Goal: Task Accomplishment & Management: Use online tool/utility

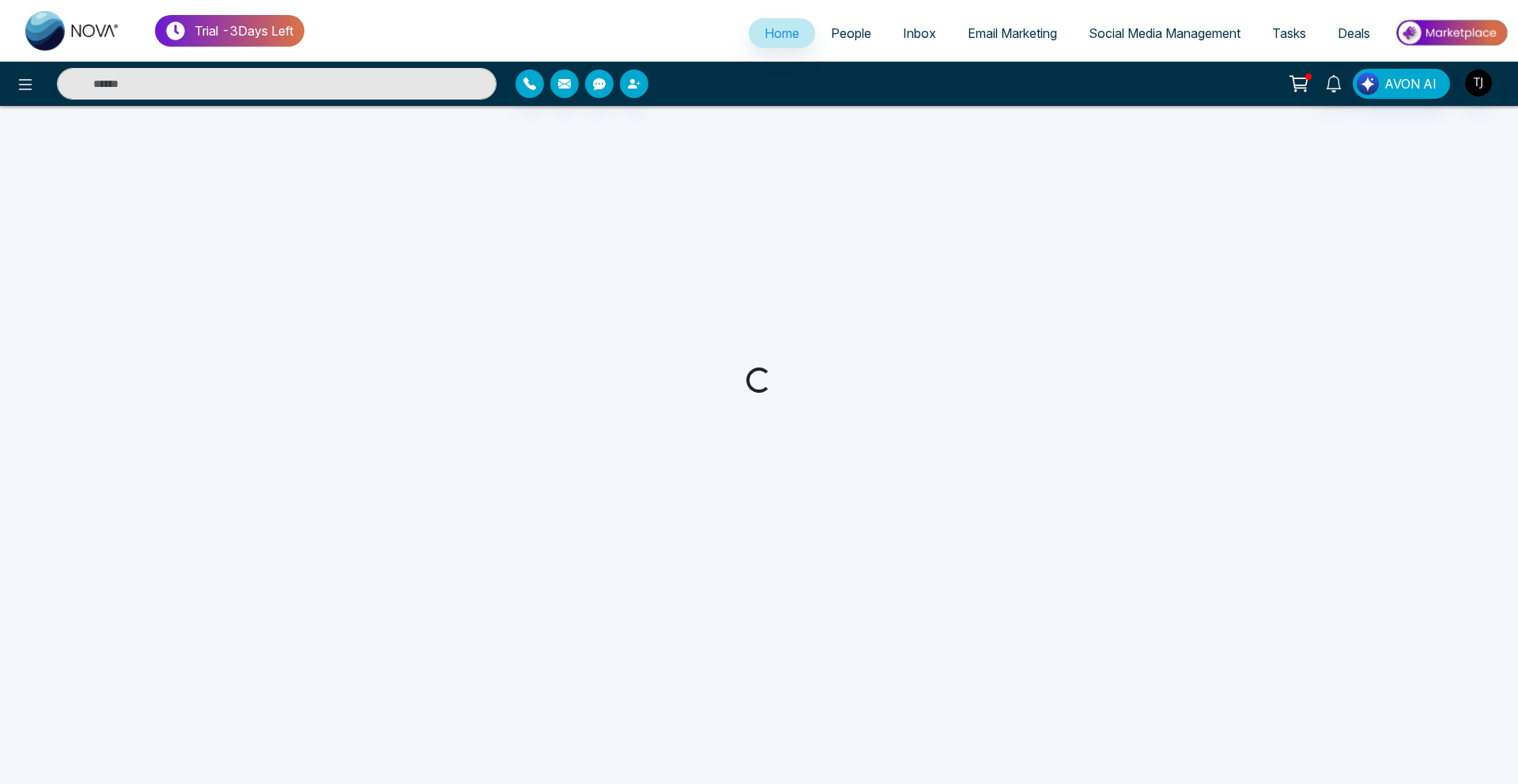
select select "*"
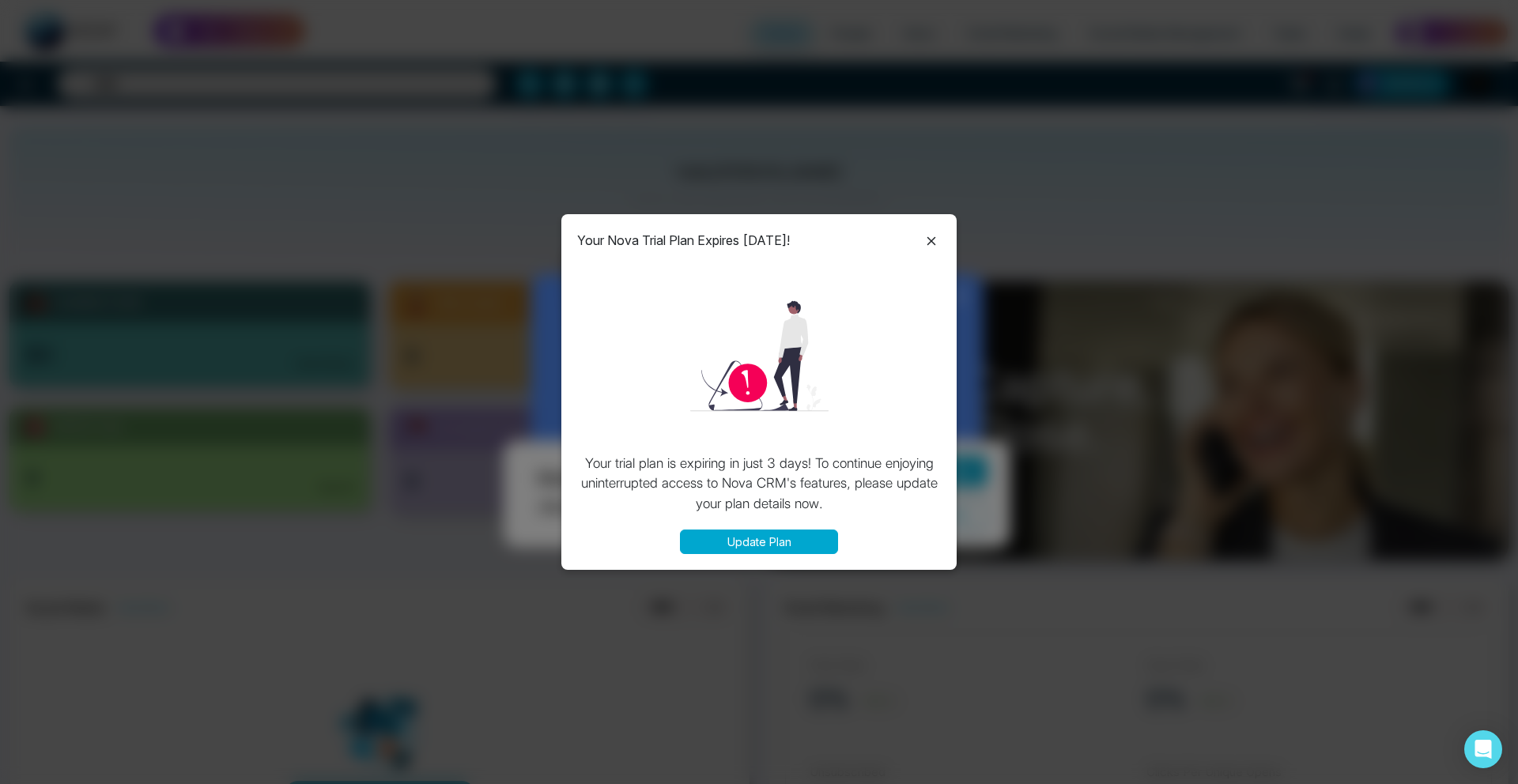
click at [924, 240] on icon at bounding box center [931, 241] width 19 height 19
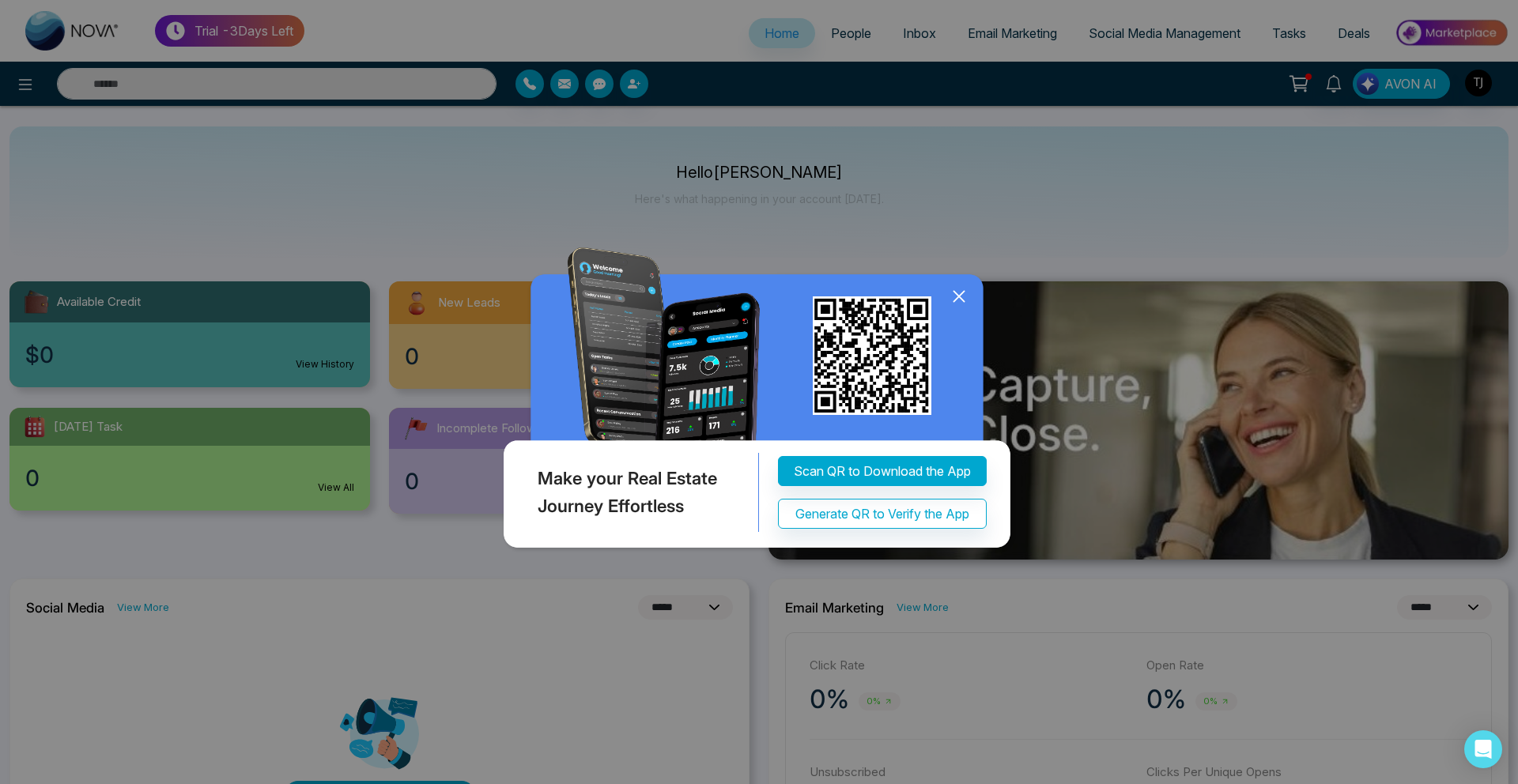
click at [954, 291] on icon at bounding box center [959, 296] width 10 height 10
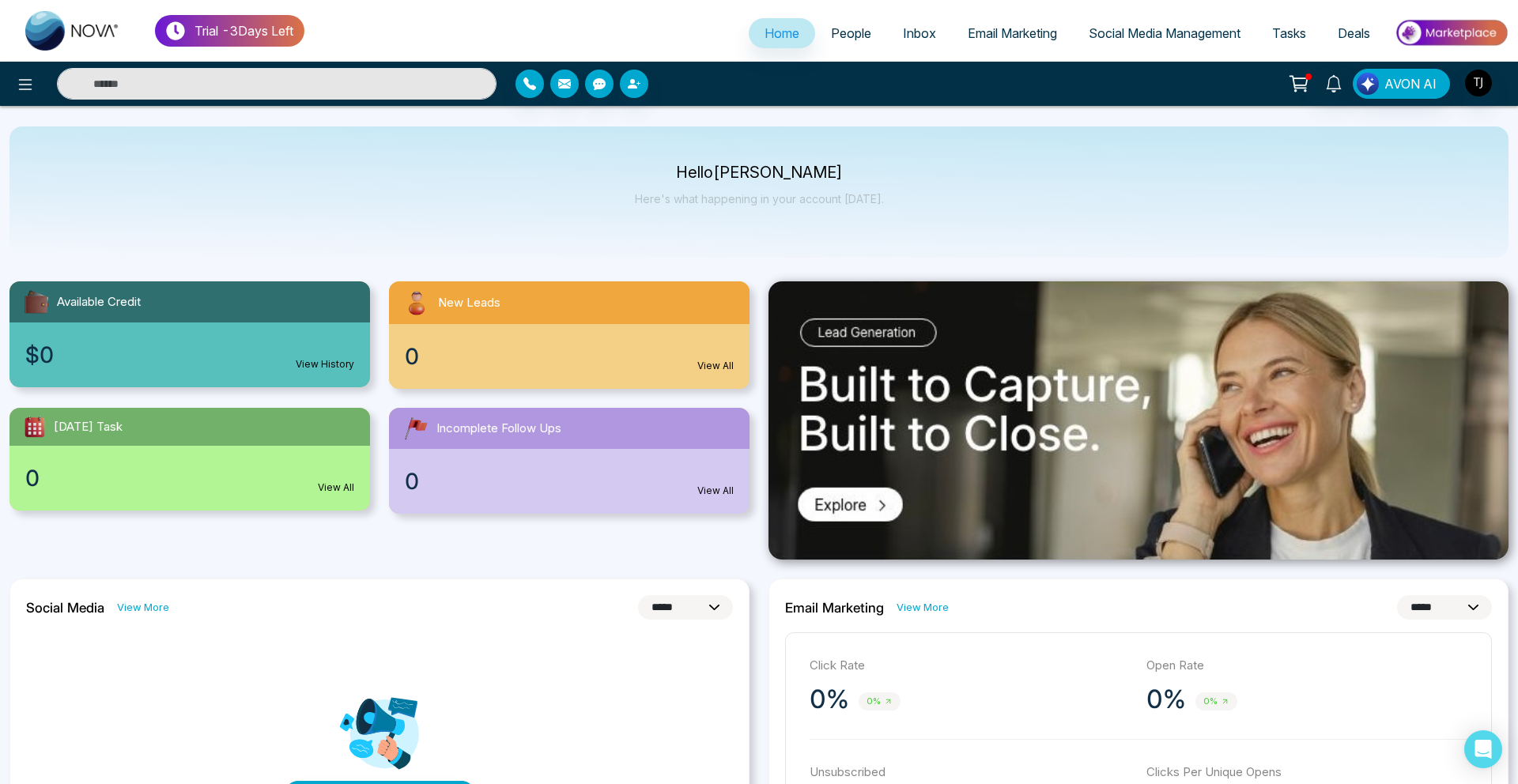
click at [988, 41] on link "Email Marketing" at bounding box center [1013, 33] width 121 height 30
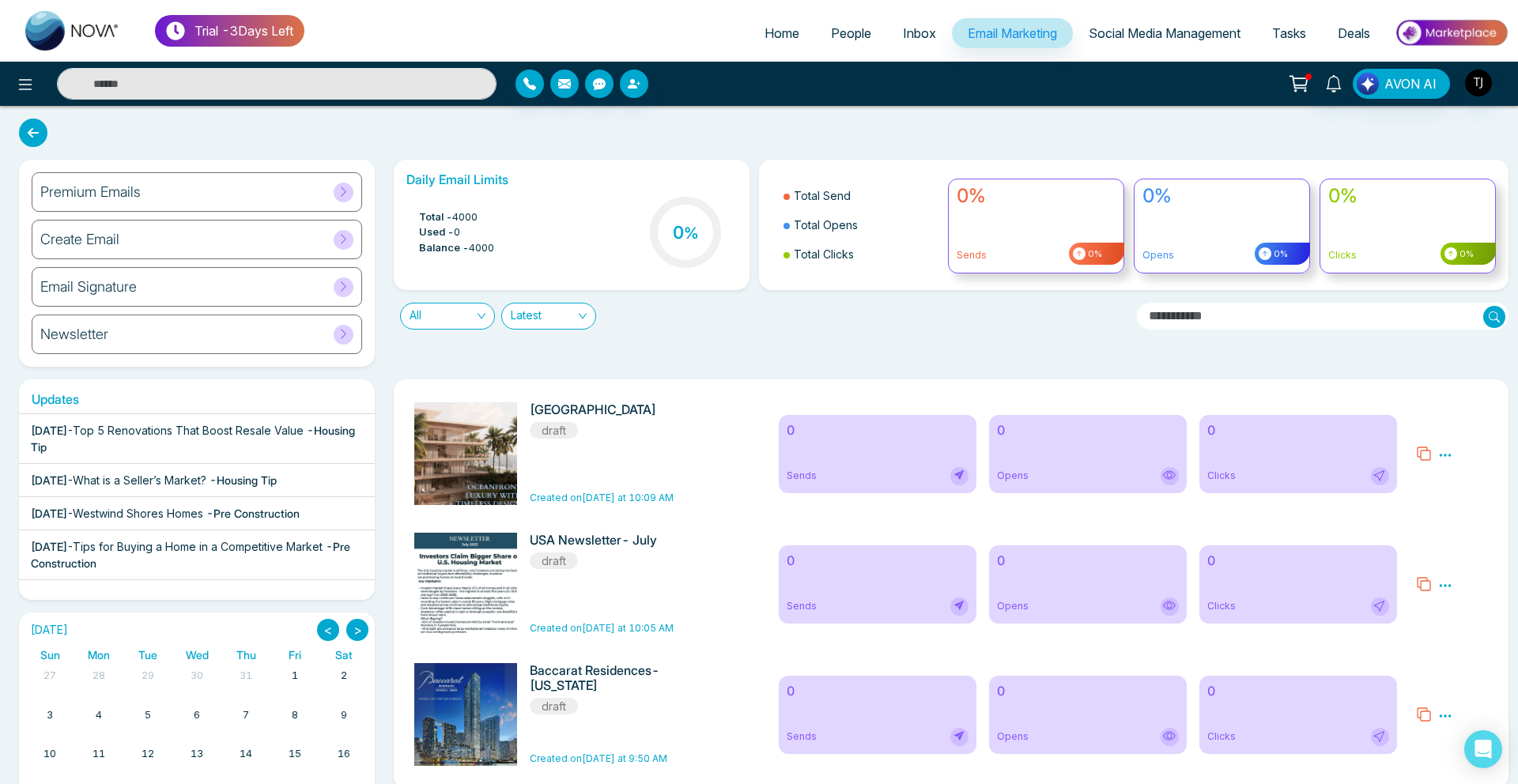
click at [174, 211] on div "Premium Emails" at bounding box center [196, 192] width 330 height 40
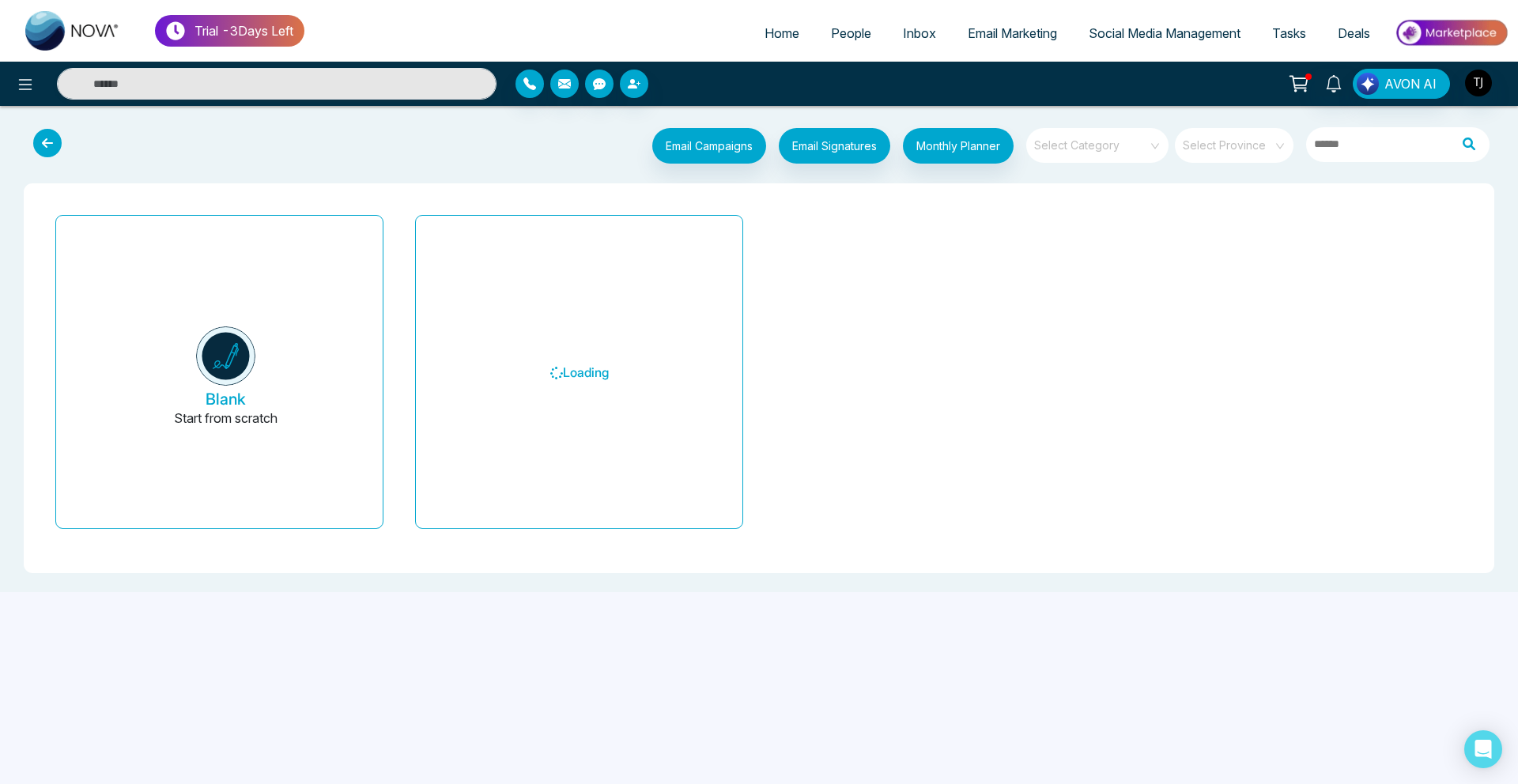
click at [1098, 143] on input "search" at bounding box center [1092, 140] width 114 height 24
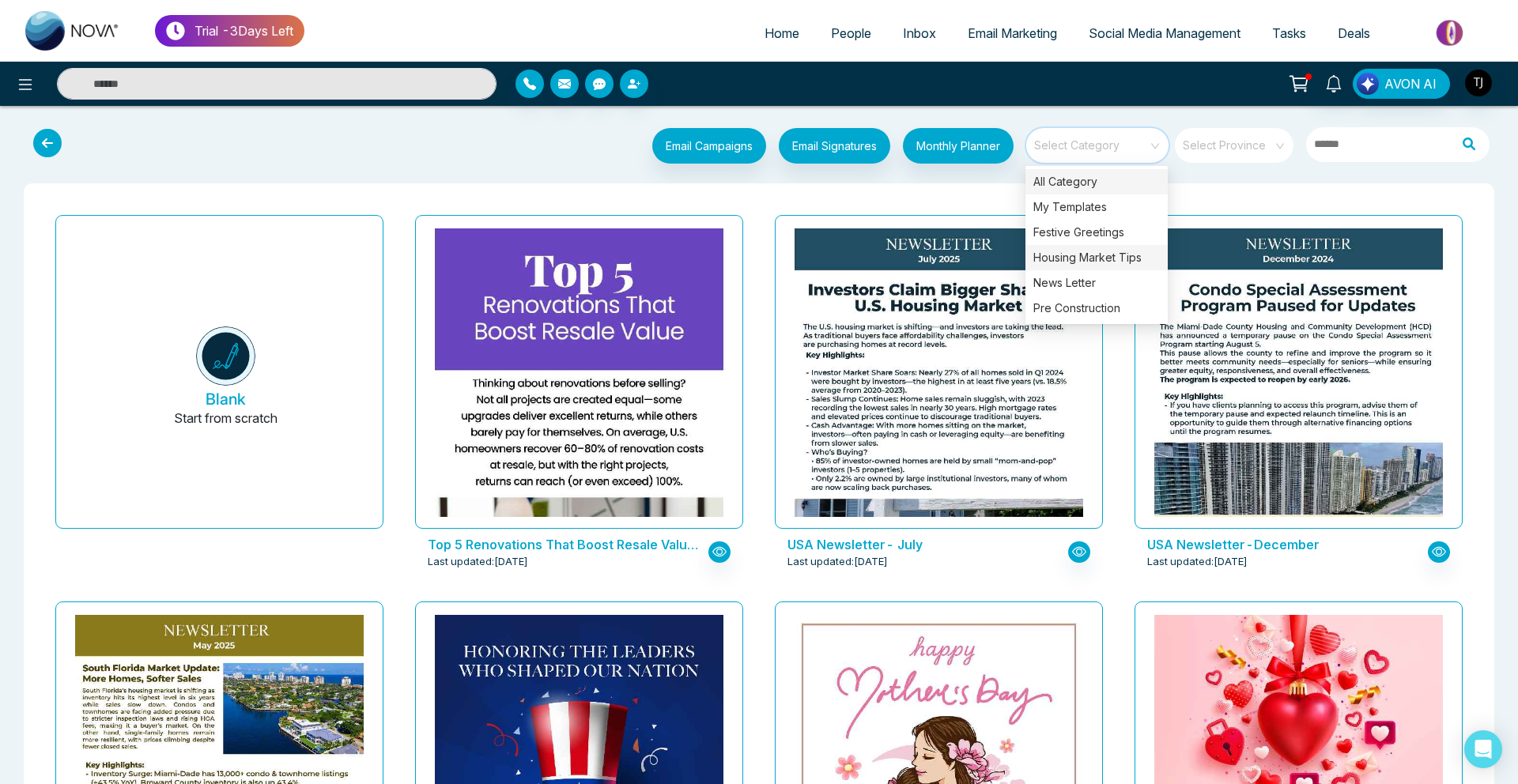
click at [1094, 246] on div "Housing Market Tips" at bounding box center [1097, 257] width 142 height 26
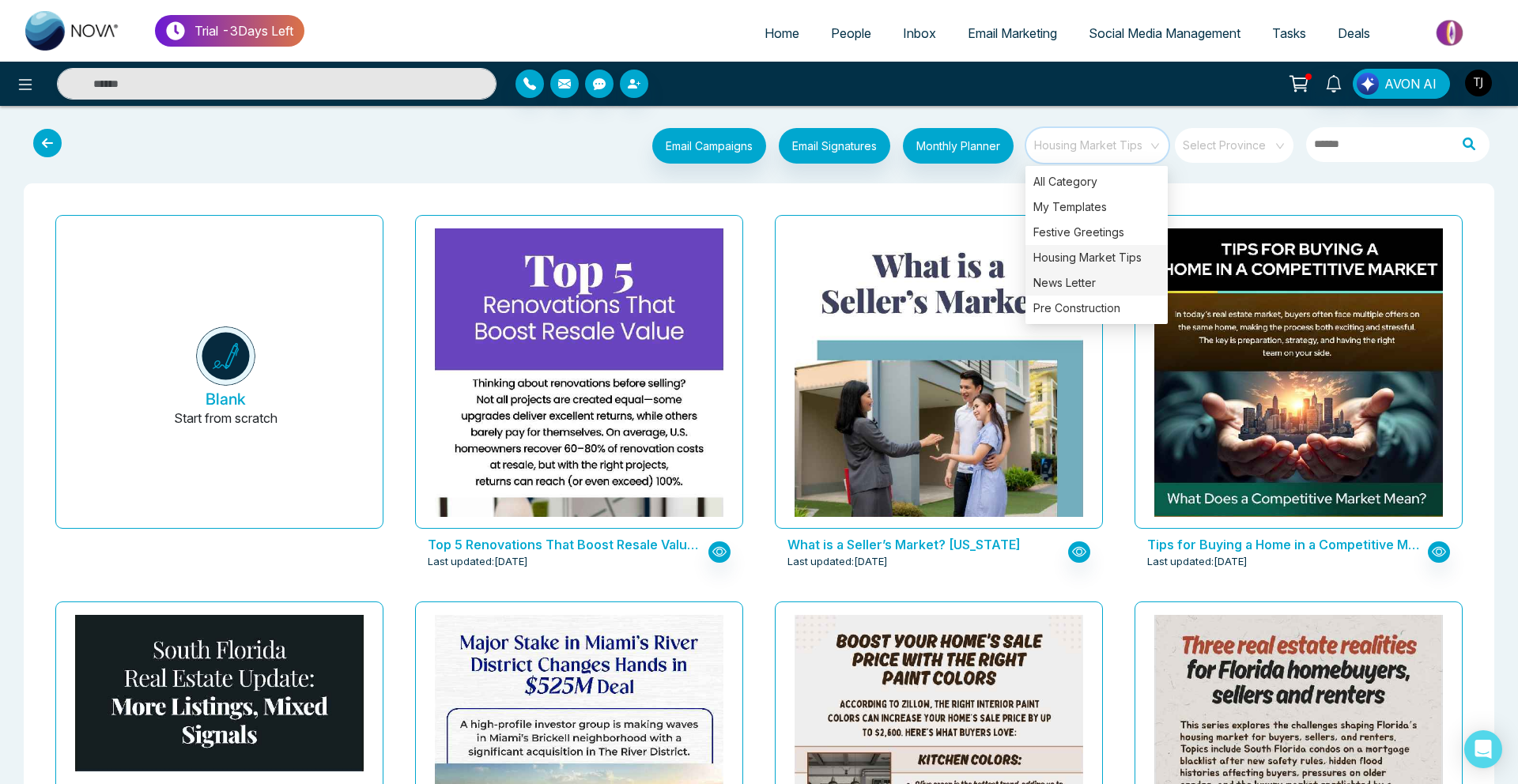
click at [1114, 271] on div "News Letter" at bounding box center [1097, 283] width 142 height 26
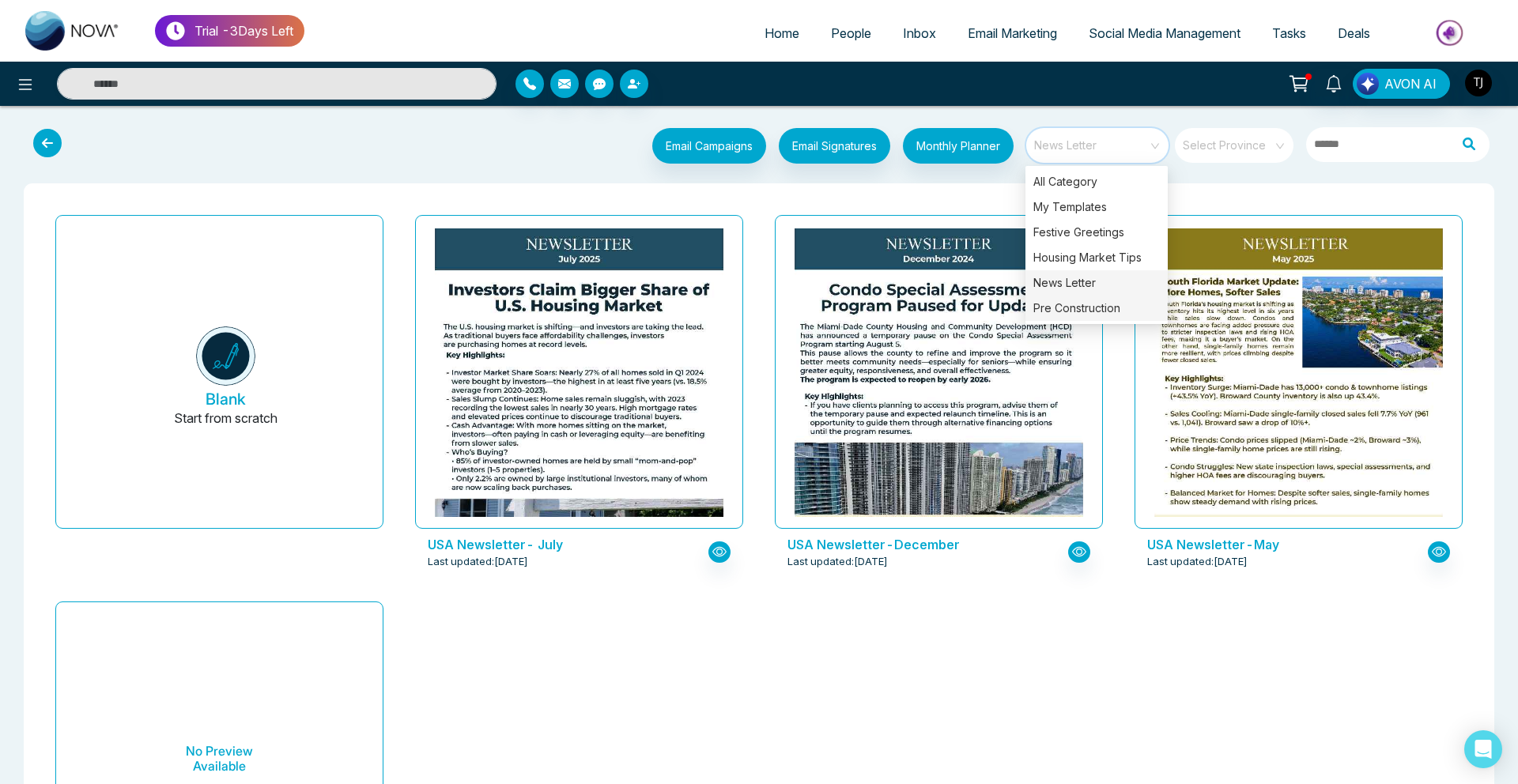
click at [1070, 307] on div "Pre Construction" at bounding box center [1097, 308] width 142 height 26
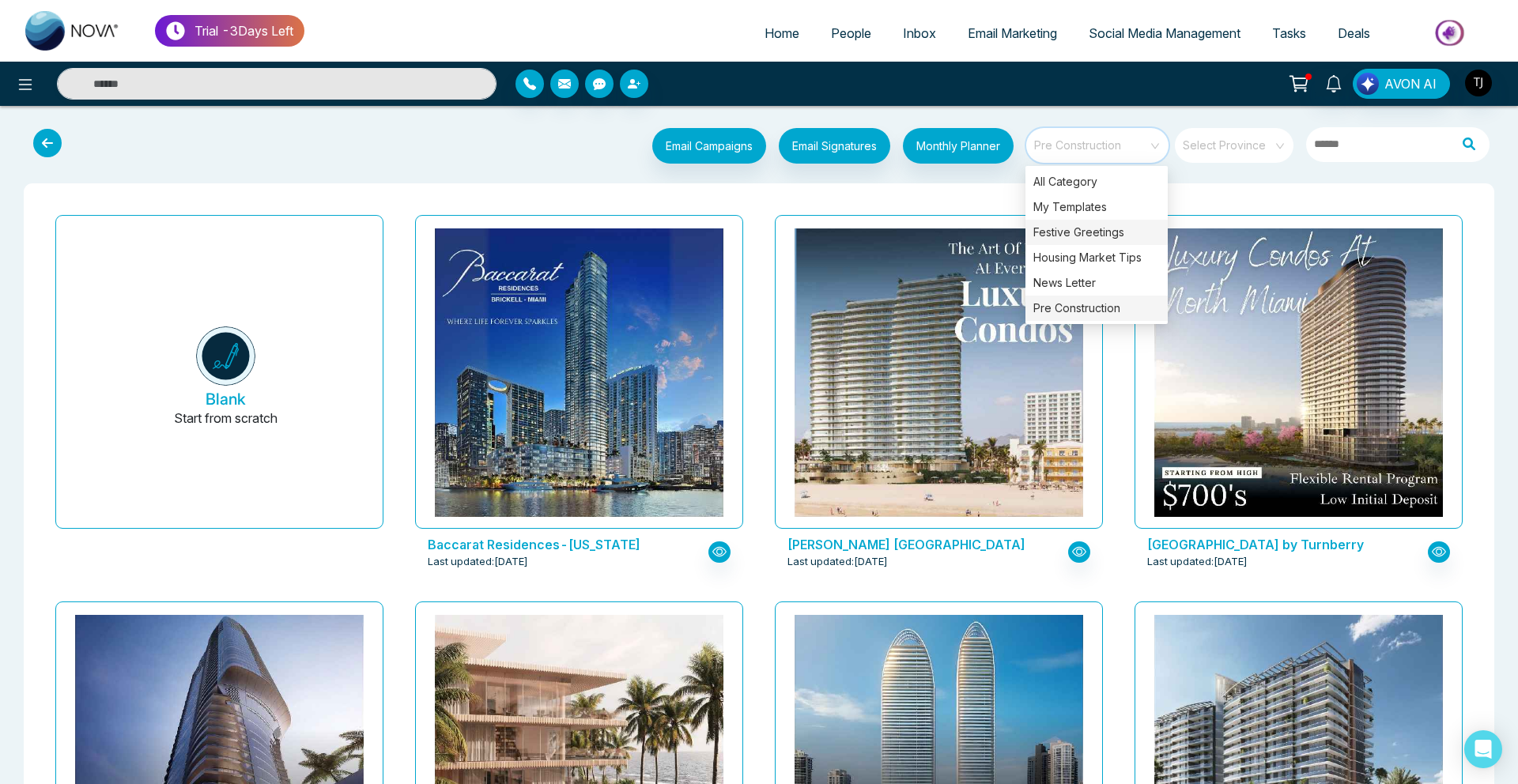
click at [1092, 233] on div "Festive Greetings" at bounding box center [1097, 232] width 142 height 26
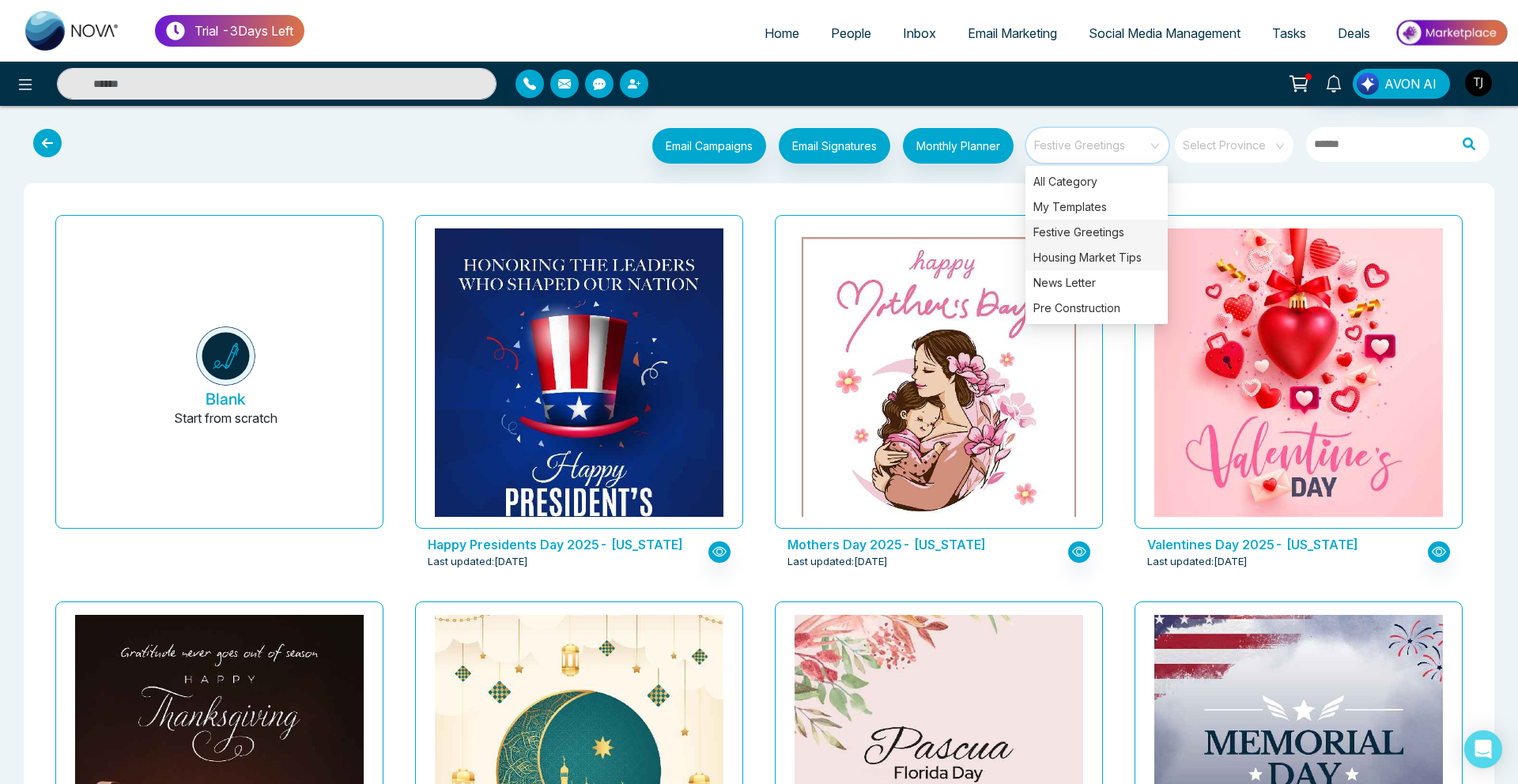
click at [1062, 253] on div "Housing Market Tips" at bounding box center [1097, 257] width 142 height 26
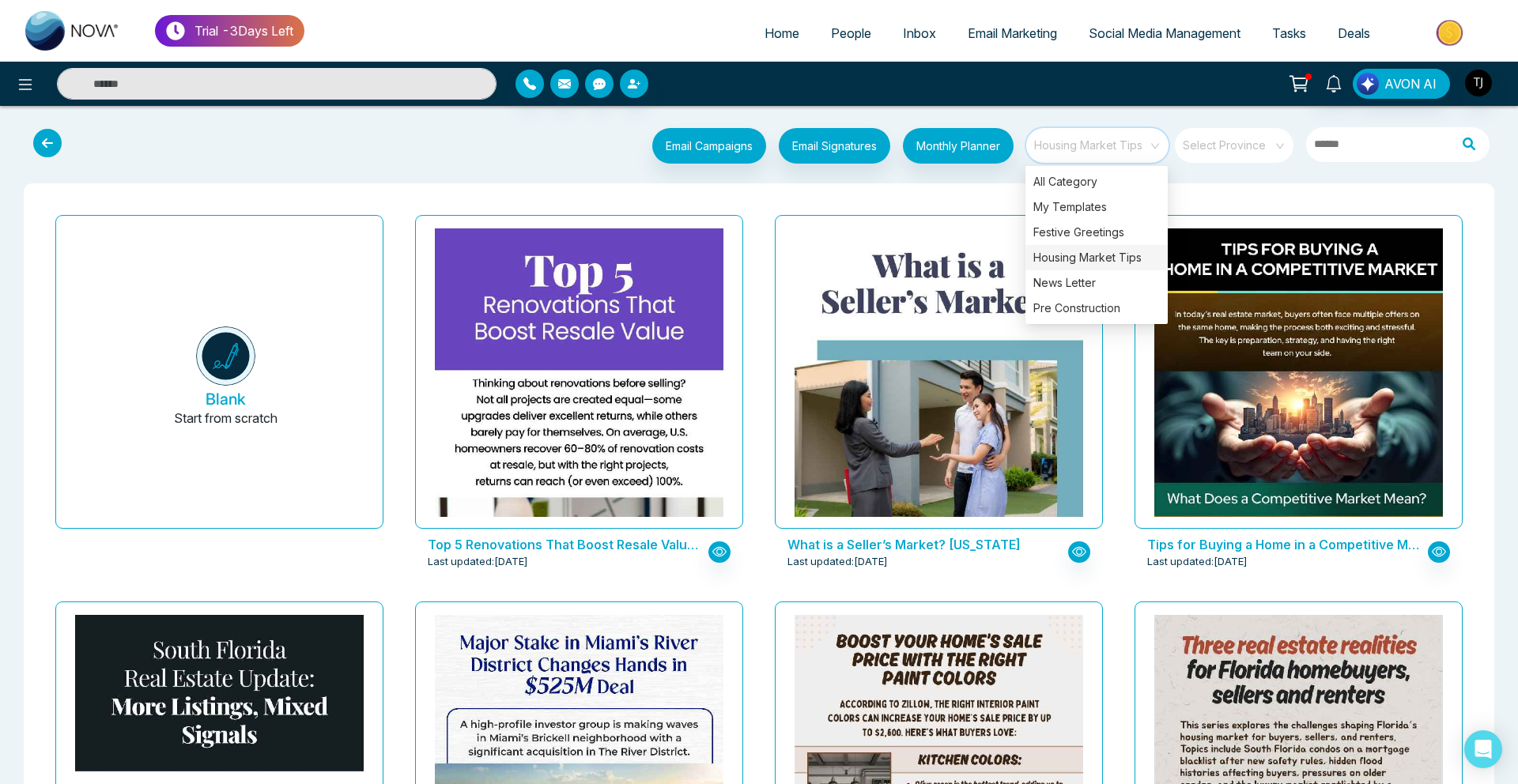
click at [1093, 43] on link "Social Media Management" at bounding box center [1165, 33] width 184 height 30
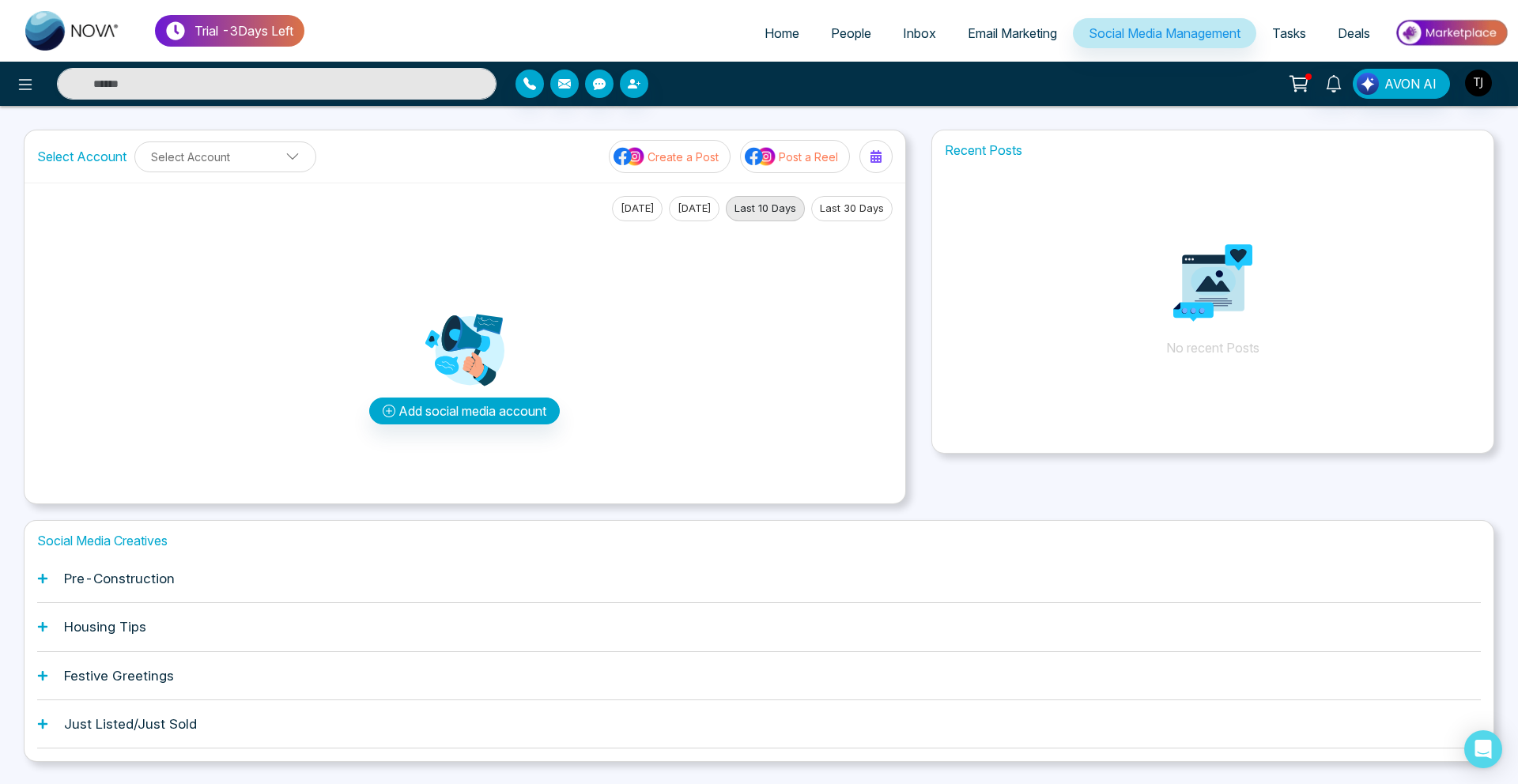
scroll to position [41, 0]
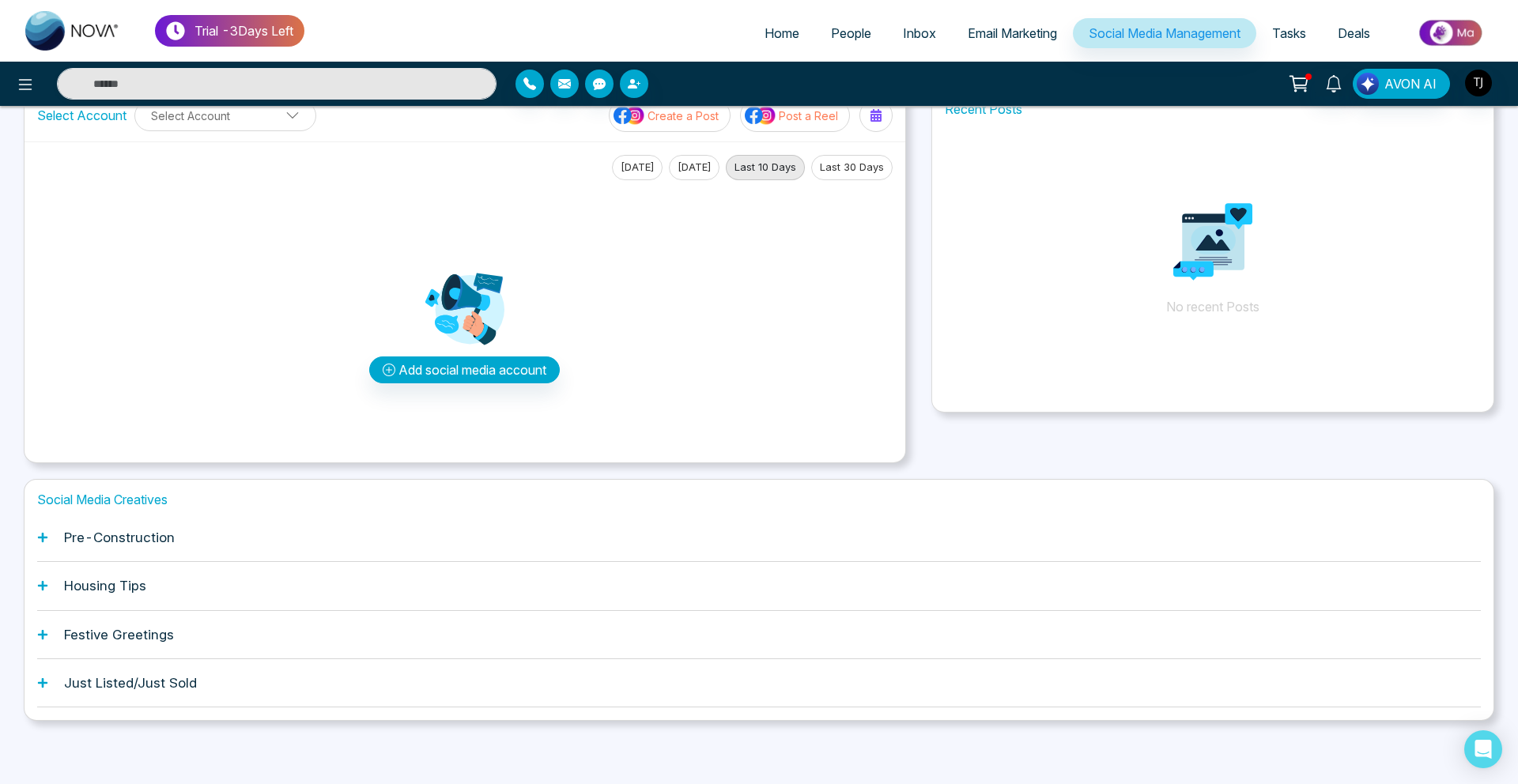
click at [131, 538] on h1 "Pre-Construction" at bounding box center [119, 537] width 111 height 16
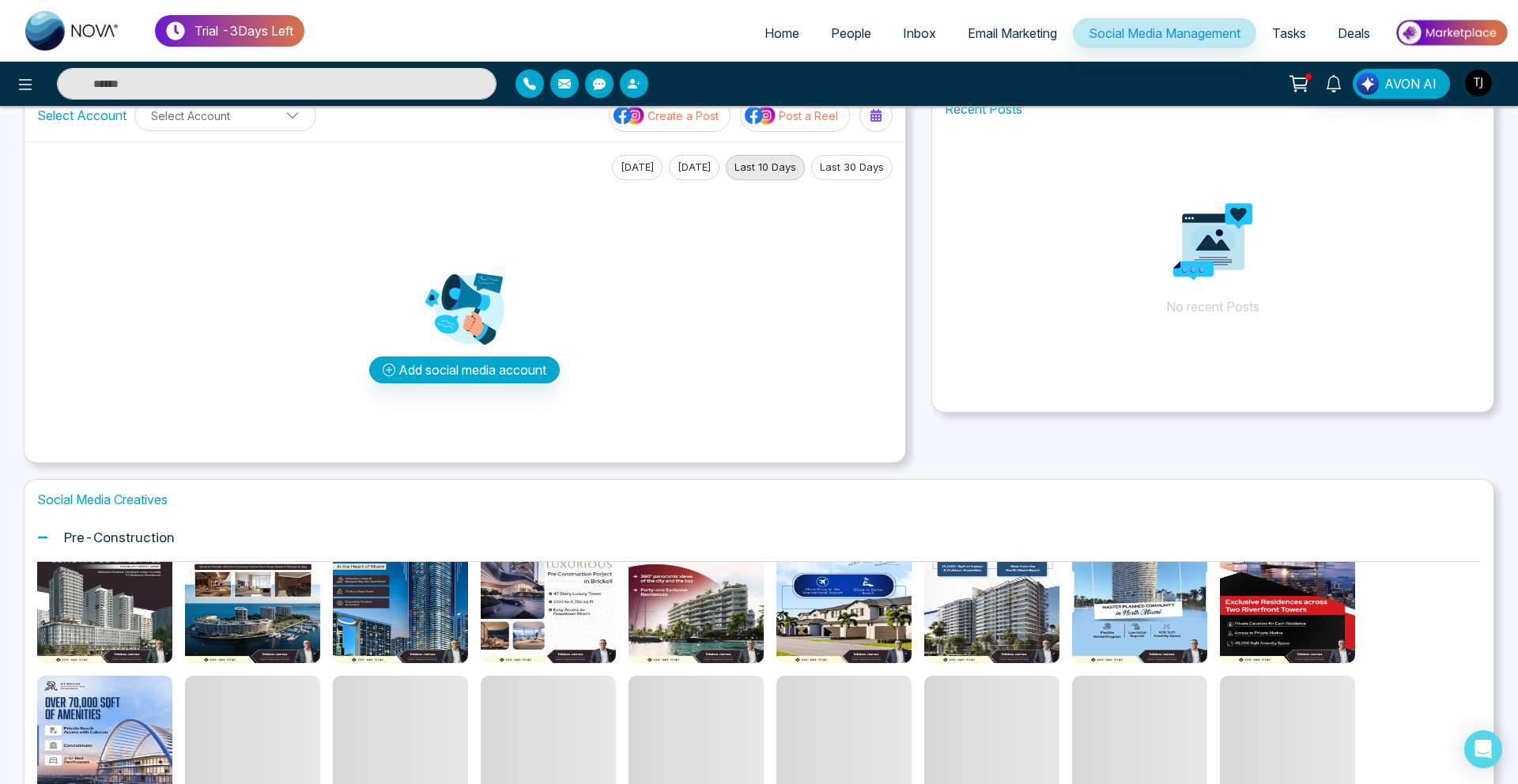
scroll to position [31, 0]
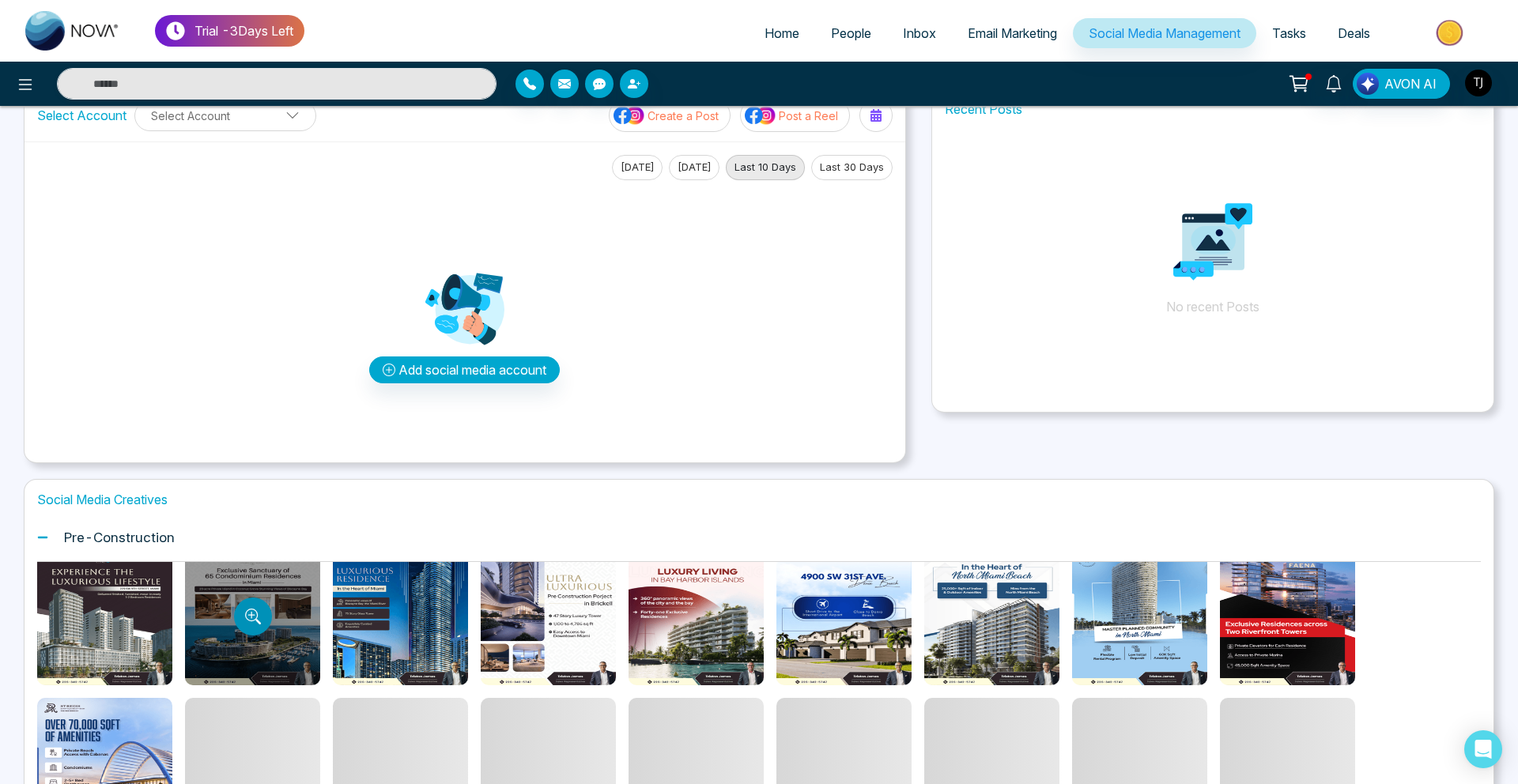
click at [250, 623] on icon "Preview template" at bounding box center [253, 616] width 16 height 16
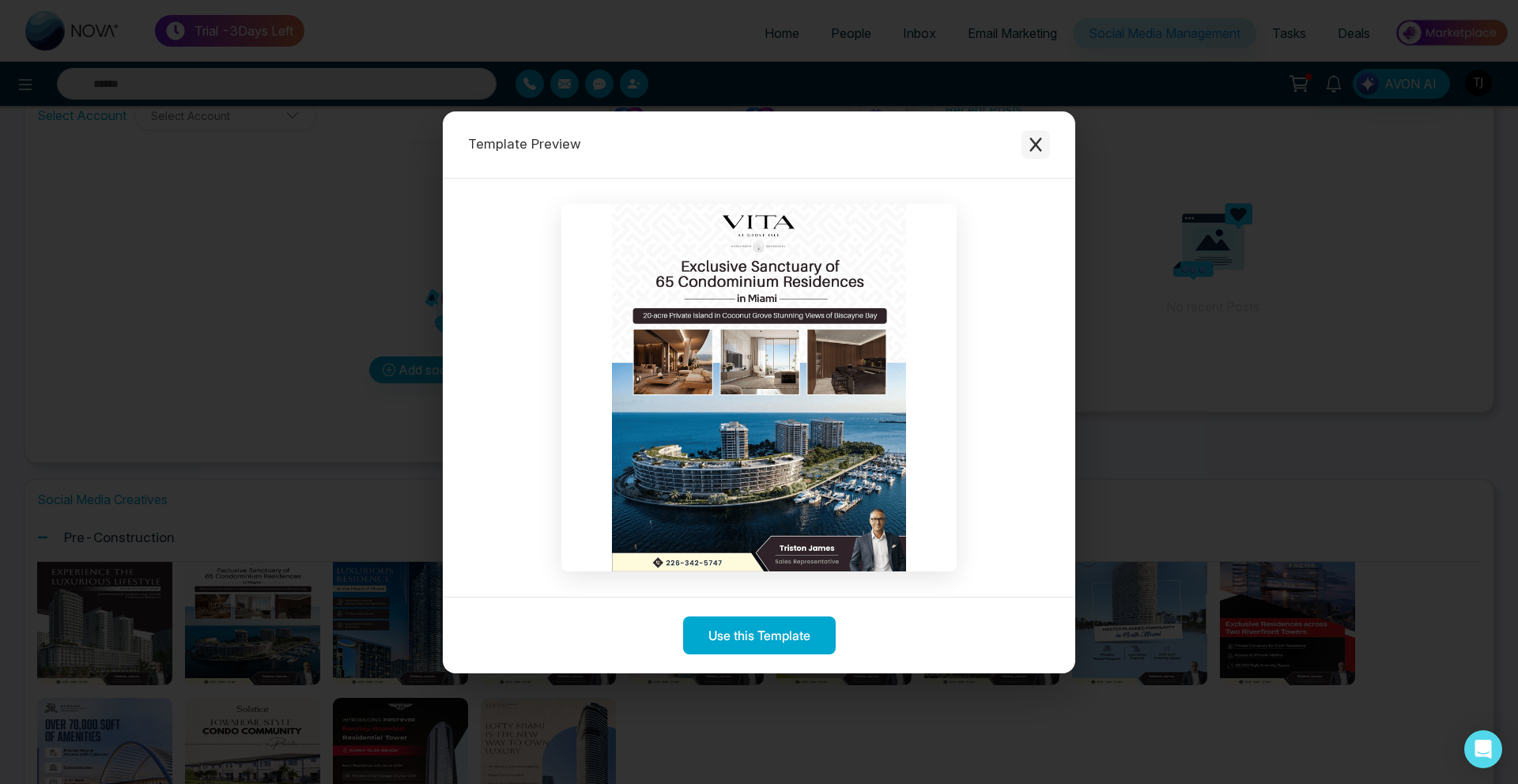
click at [1038, 145] on icon "Close modal" at bounding box center [1035, 144] width 16 height 16
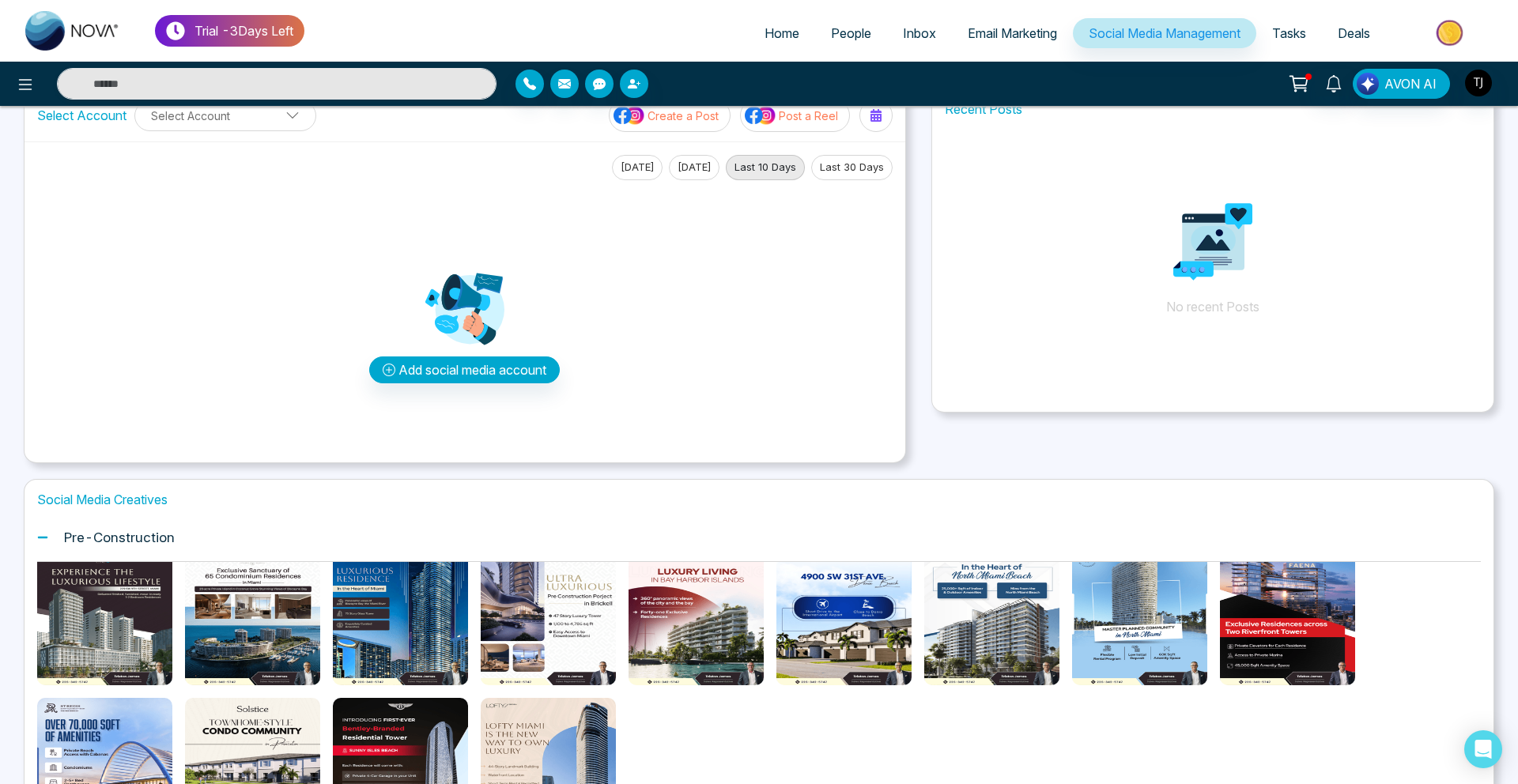
click at [1465, 26] on img at bounding box center [1451, 32] width 114 height 36
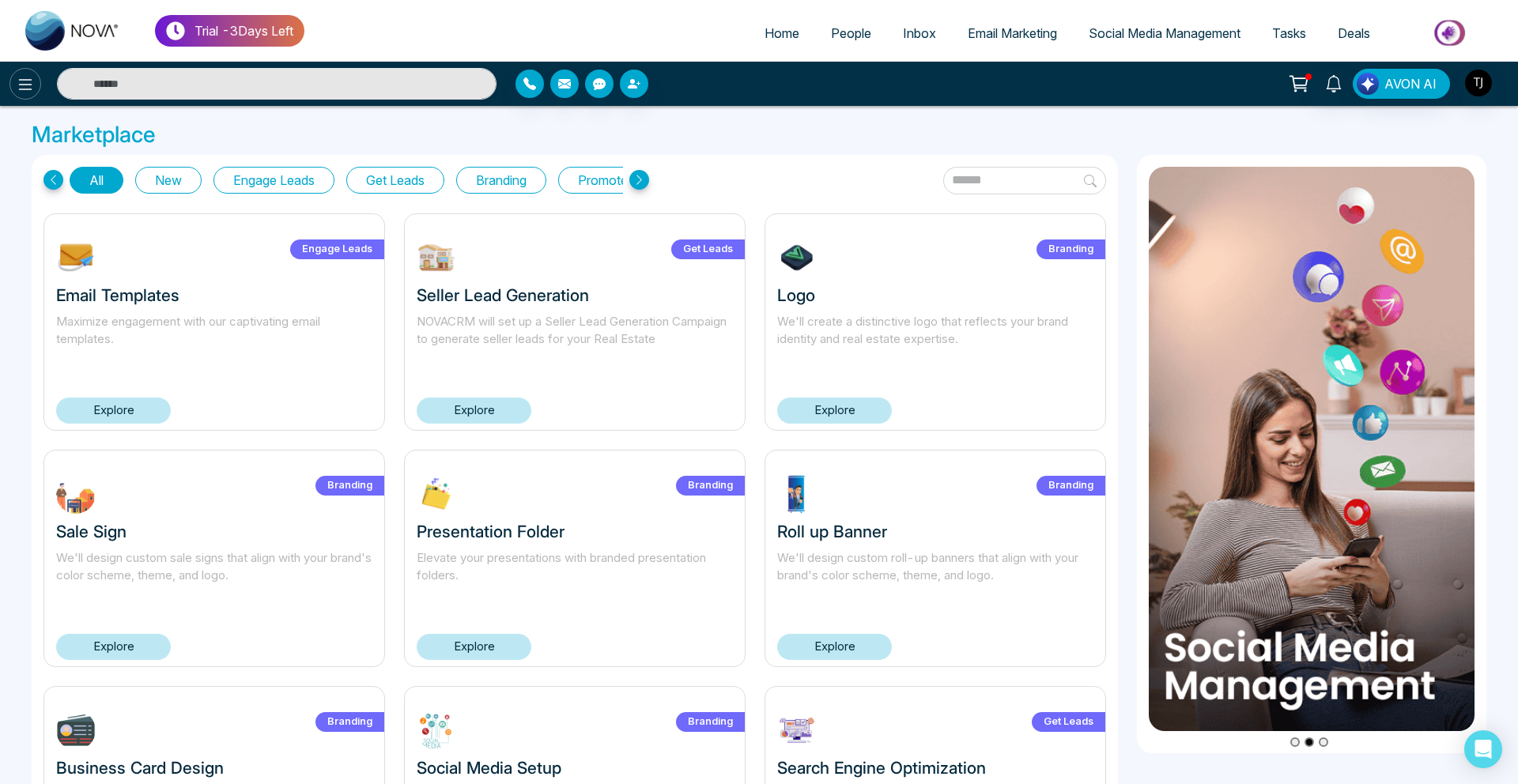
click at [32, 80] on icon at bounding box center [25, 84] width 19 height 19
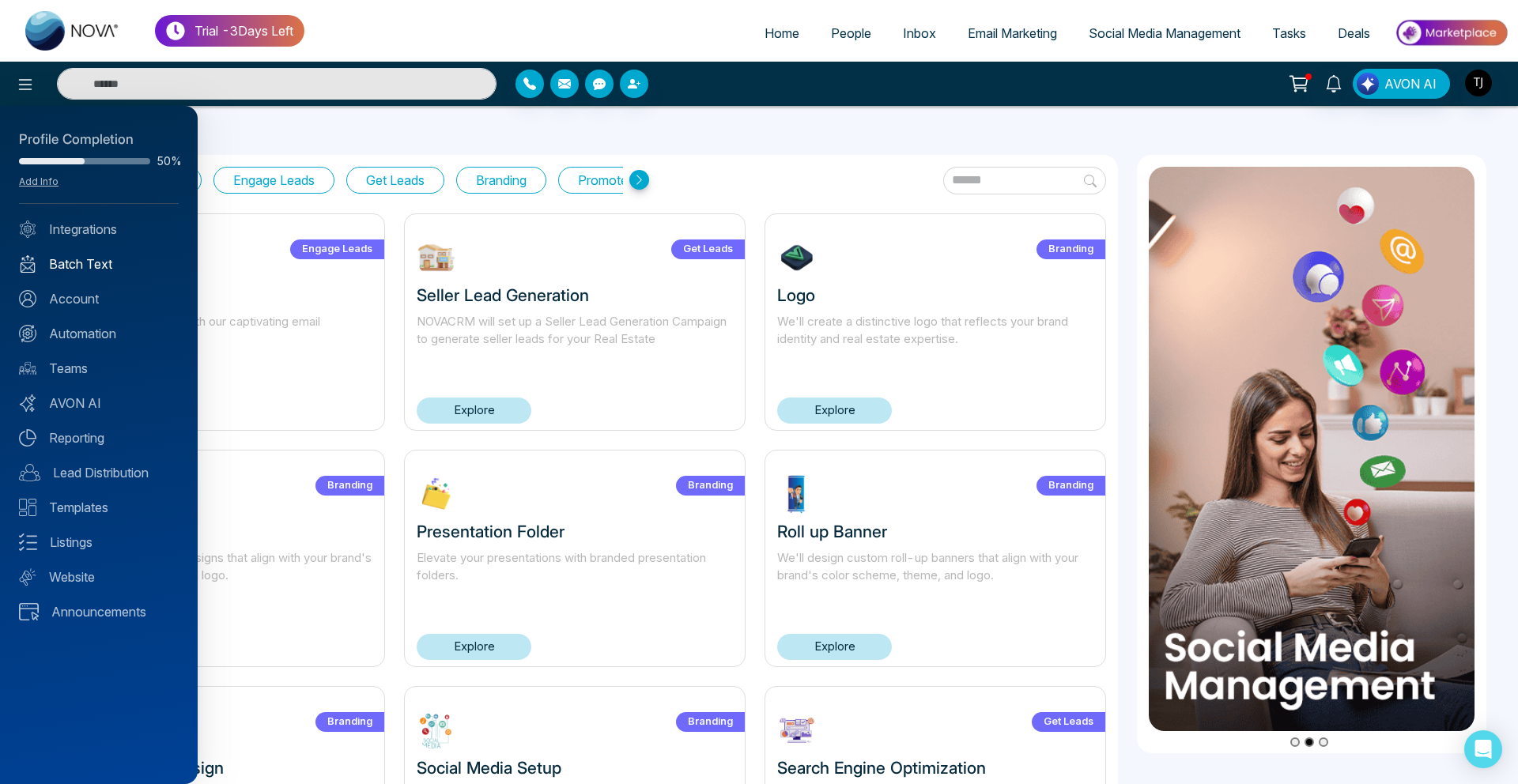
click at [96, 268] on link "Batch Text" at bounding box center [99, 263] width 160 height 19
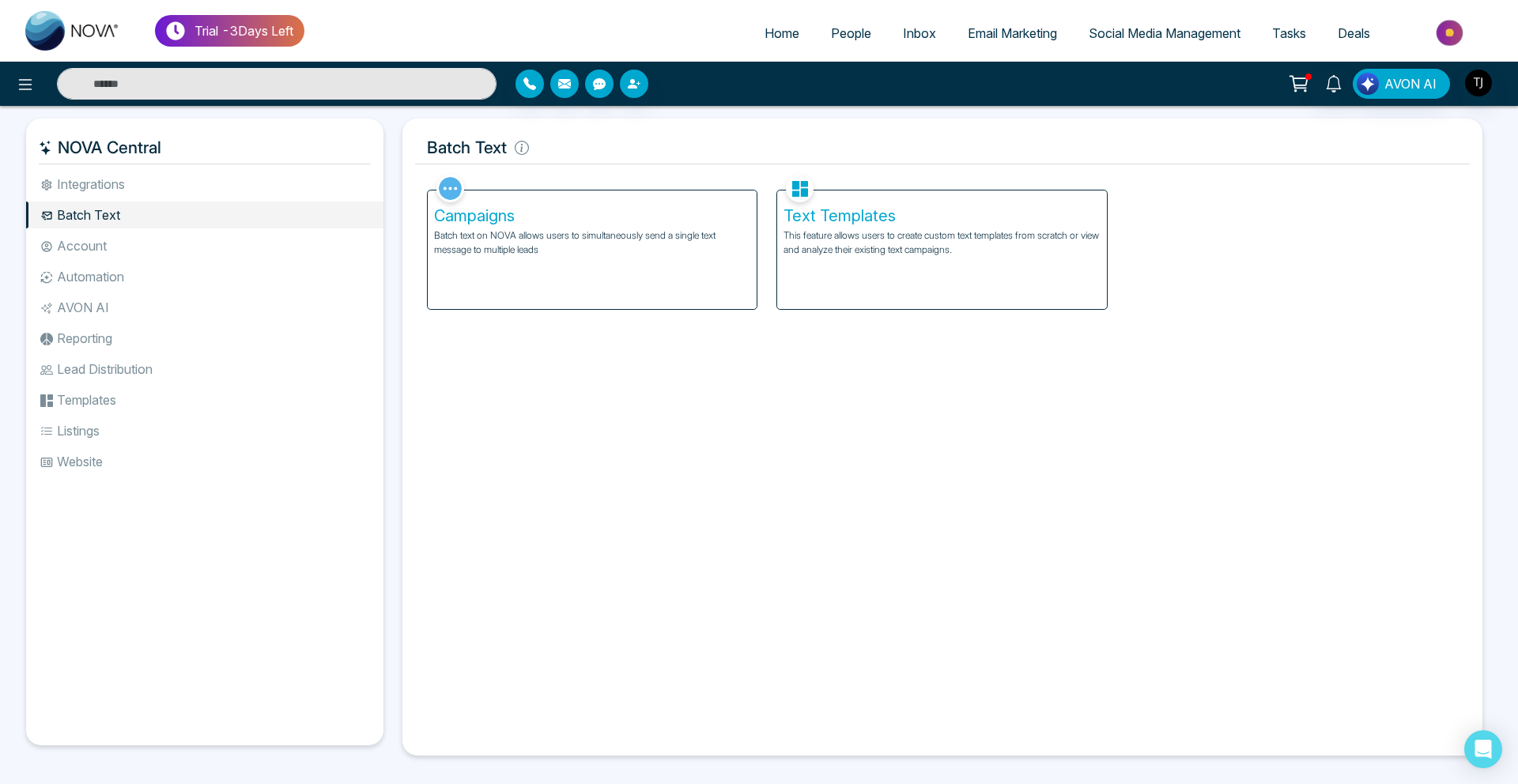
click at [465, 268] on div "Campaigns Batch text on NOVA allows users to simultaneously send a single text …" at bounding box center [593, 249] width 330 height 118
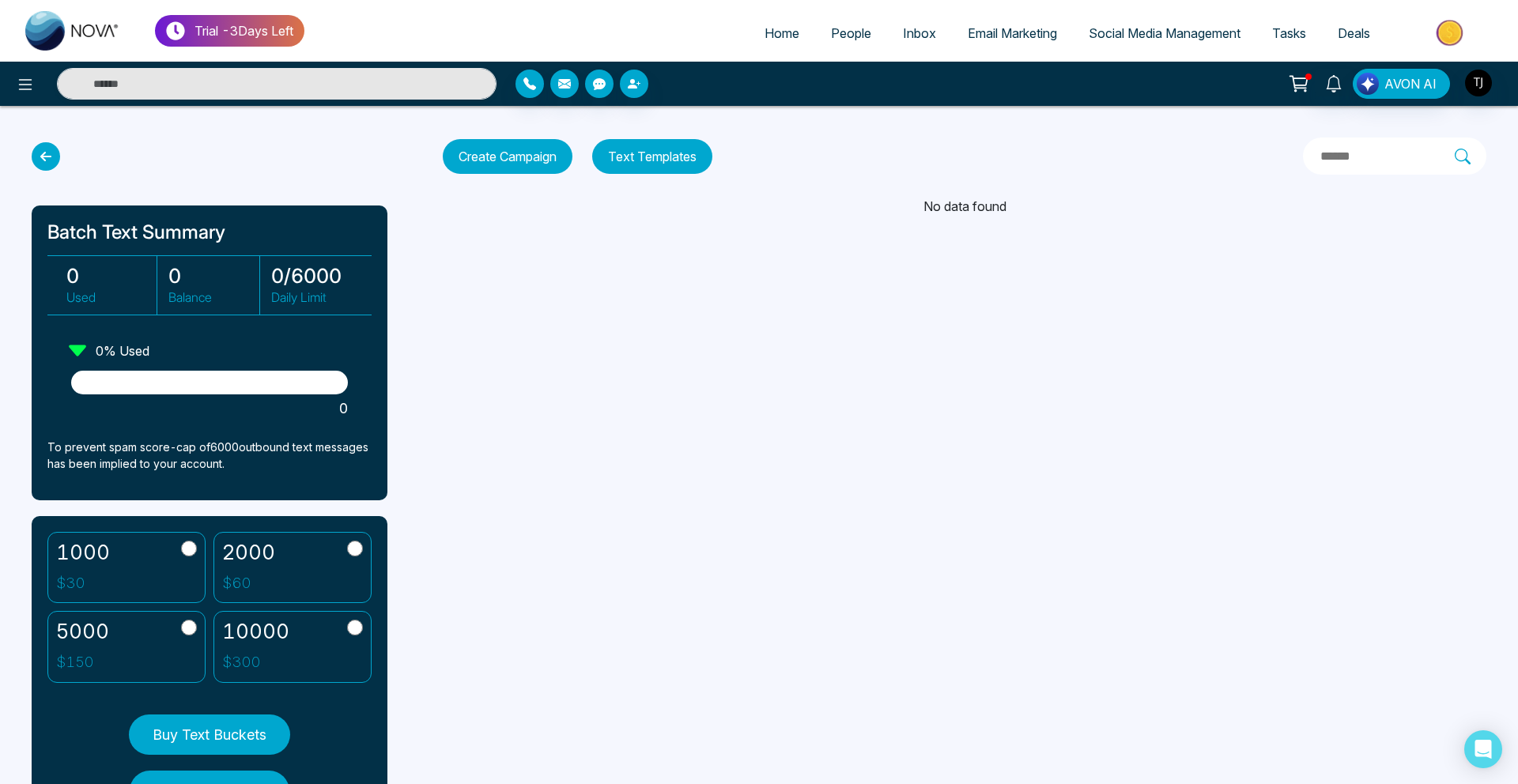
click at [494, 152] on button "Create Campaign" at bounding box center [508, 156] width 130 height 35
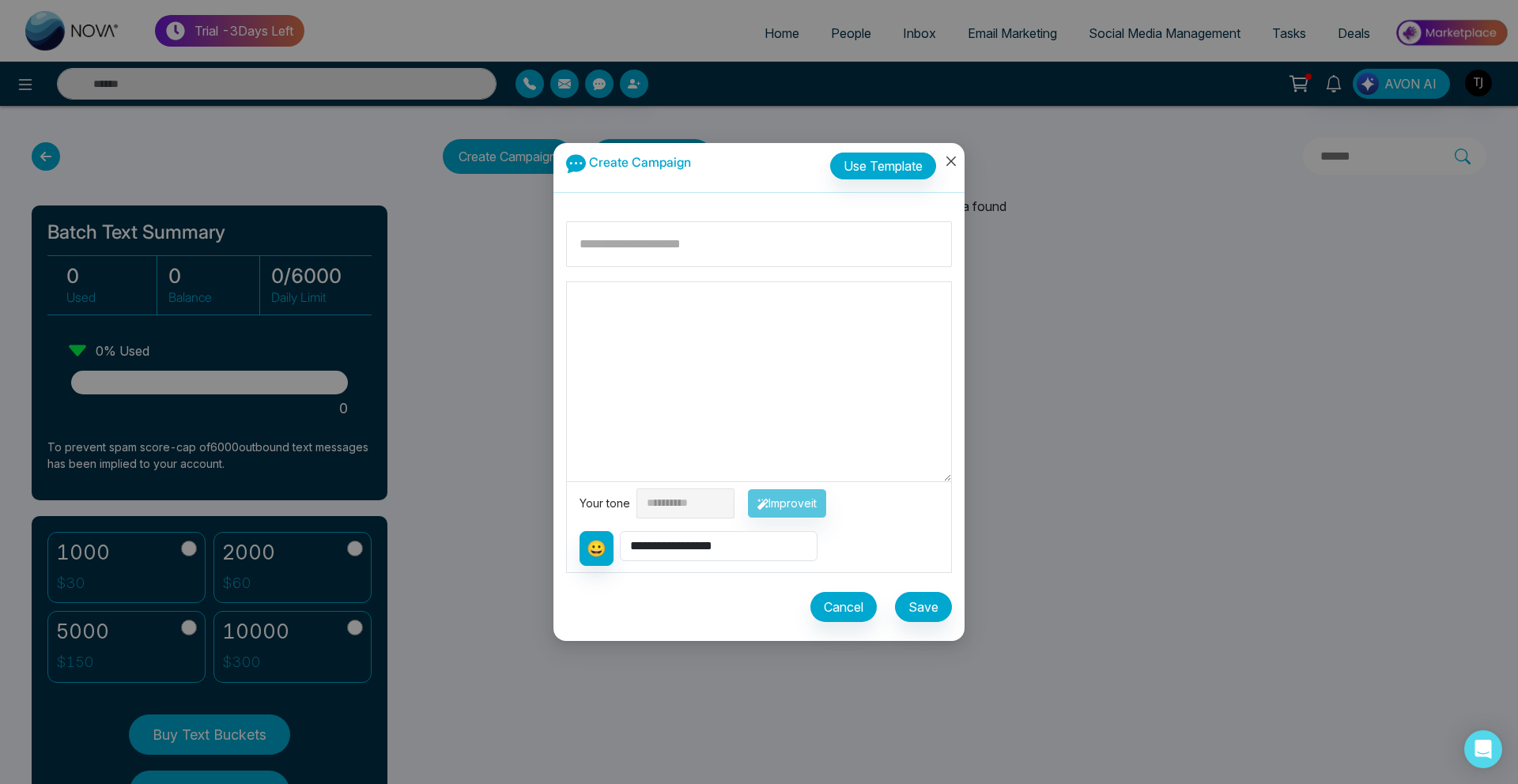
click at [949, 155] on icon "close" at bounding box center [951, 161] width 12 height 12
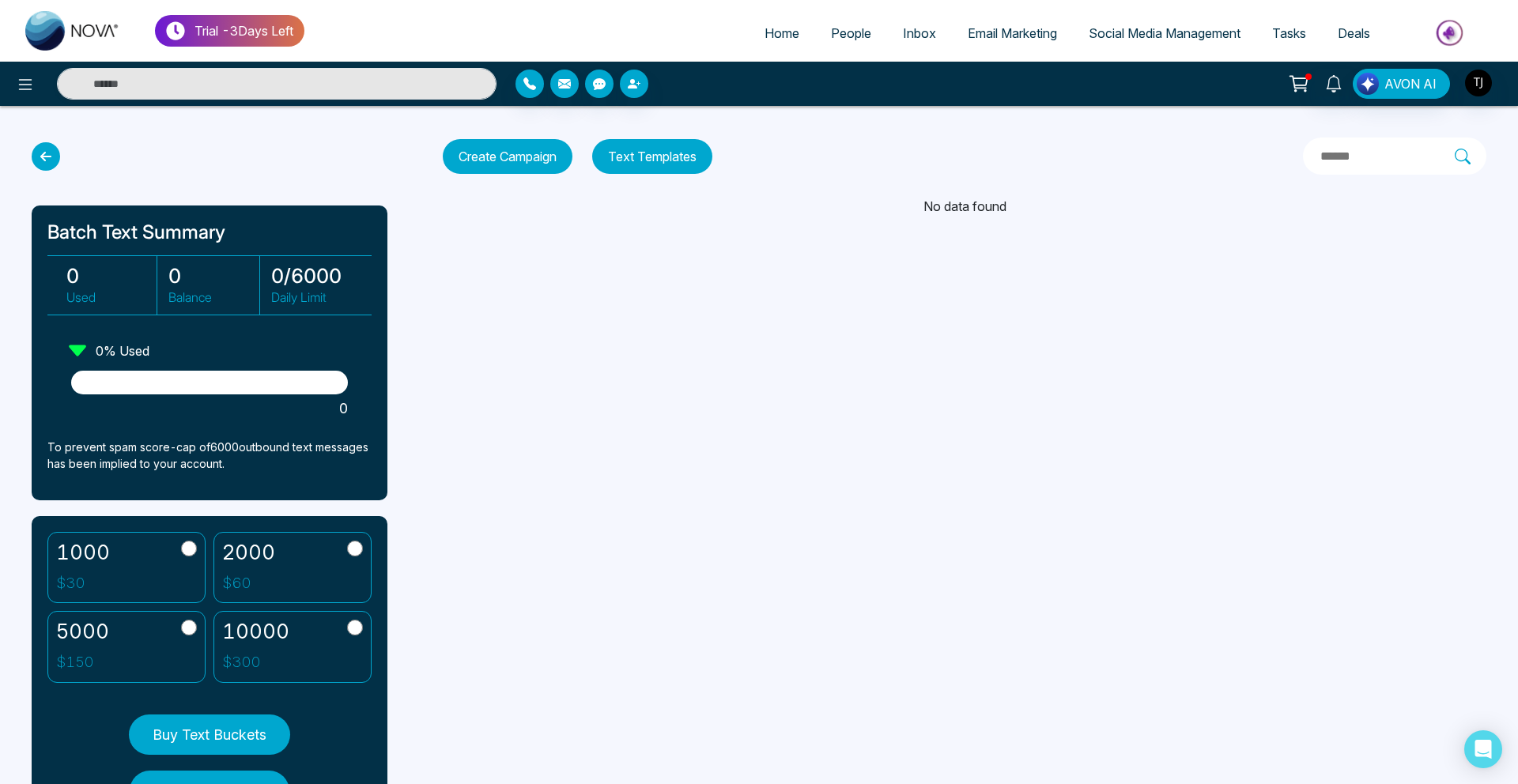
click at [979, 31] on span "Email Marketing" at bounding box center [1013, 33] width 89 height 16
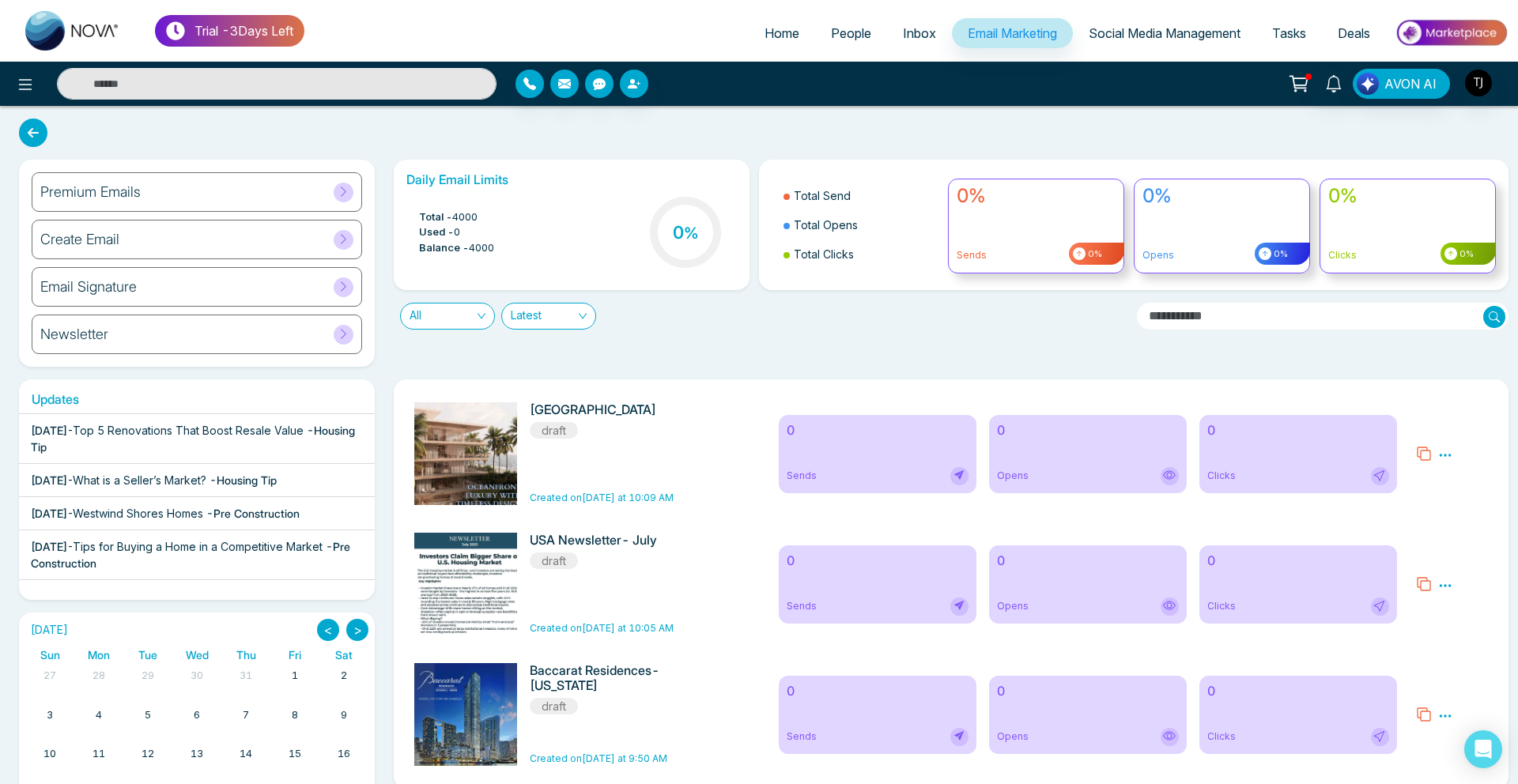
click at [266, 204] on div "Premium Emails" at bounding box center [196, 192] width 330 height 40
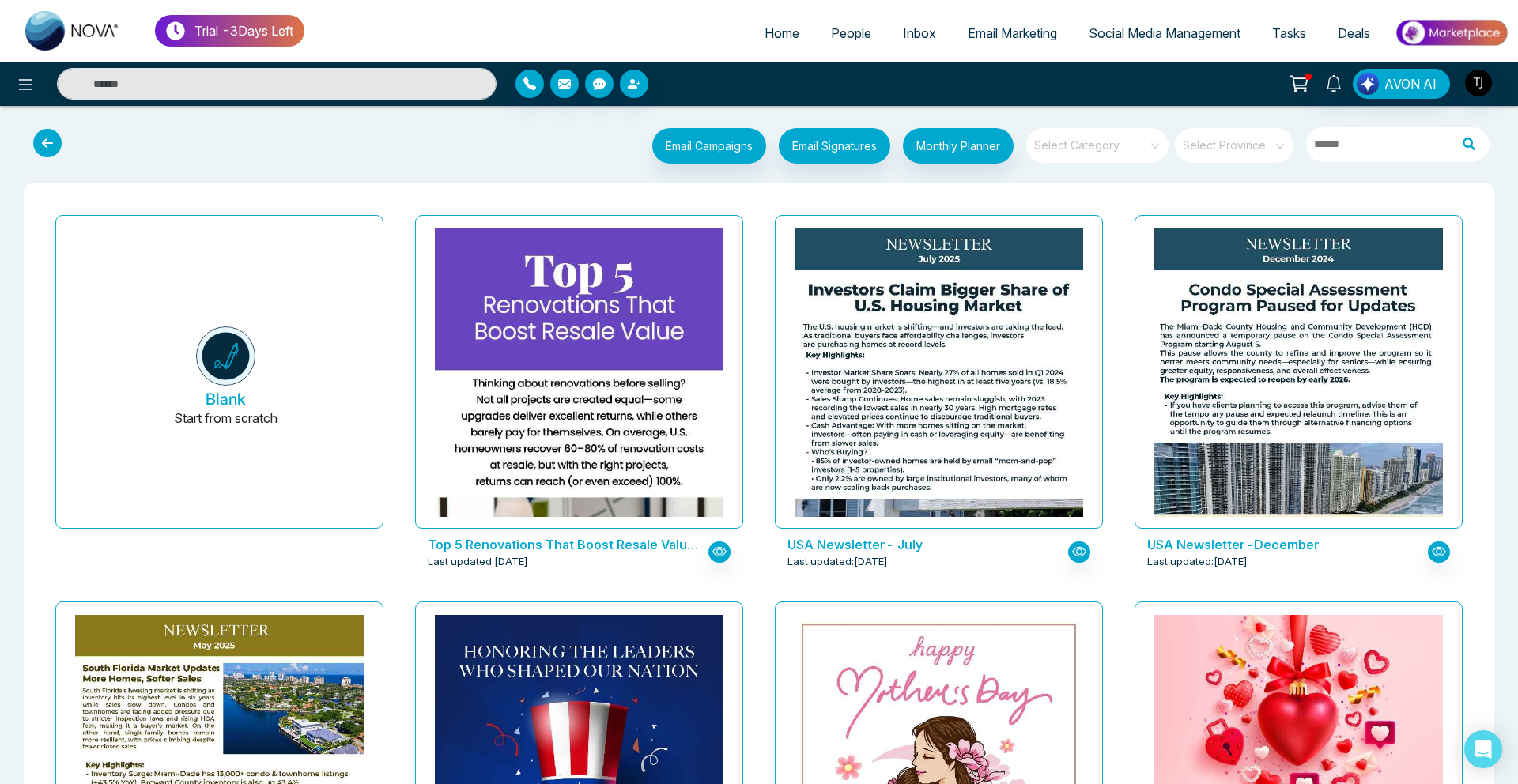
click at [1120, 143] on input "search" at bounding box center [1092, 140] width 114 height 24
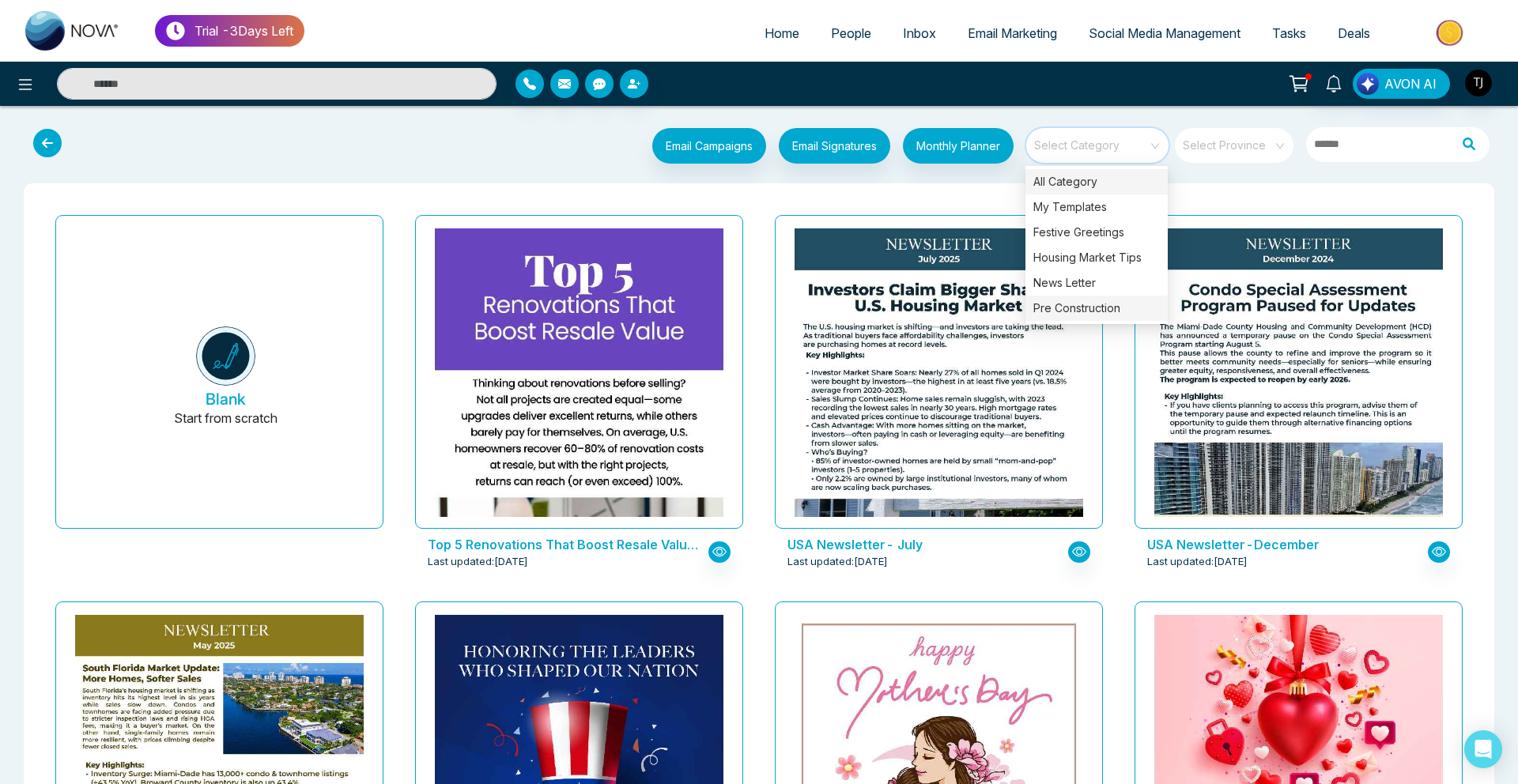
click at [1088, 306] on div "Pre Construction" at bounding box center [1097, 308] width 142 height 26
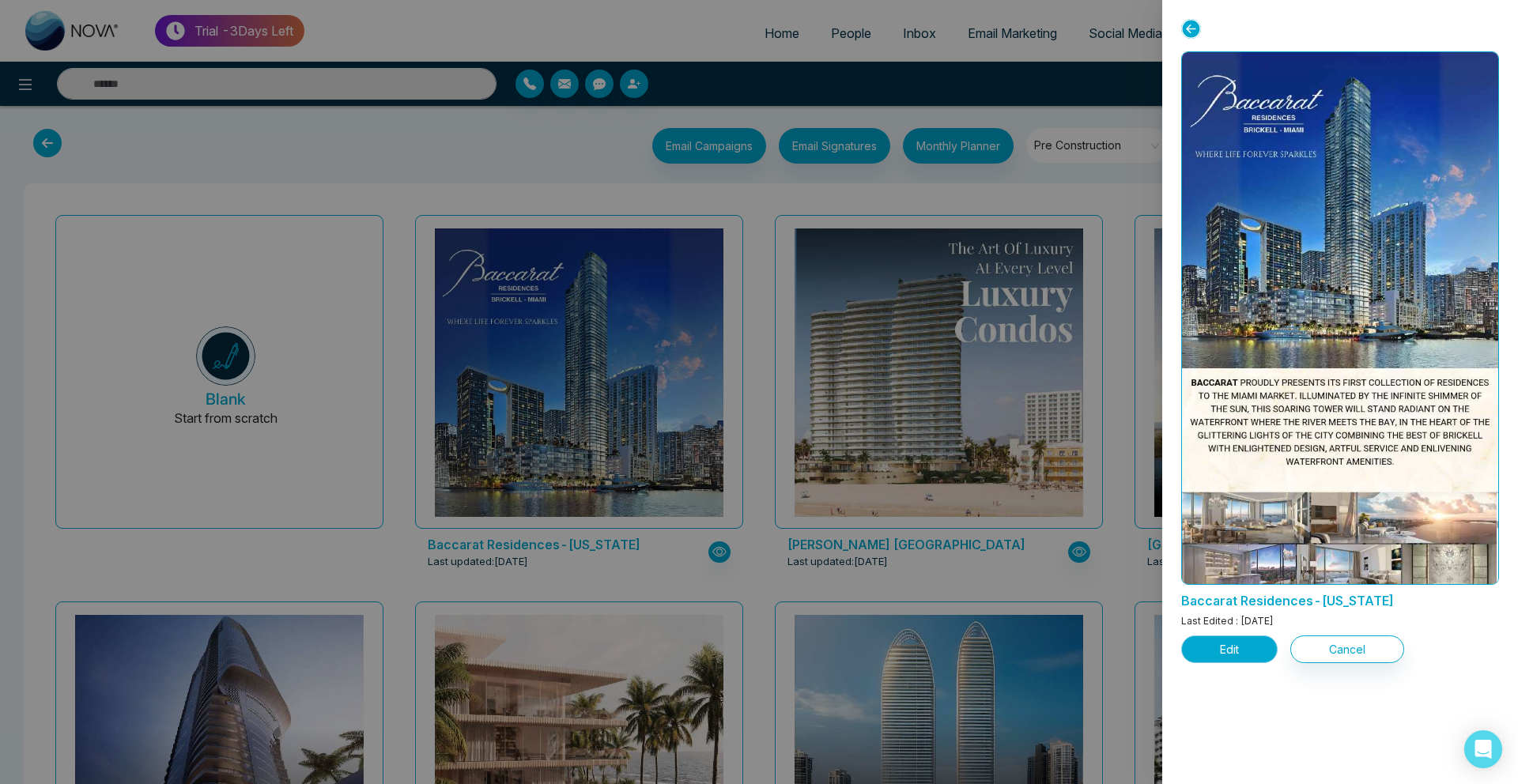
click at [1252, 647] on button "Edit" at bounding box center [1230, 649] width 96 height 27
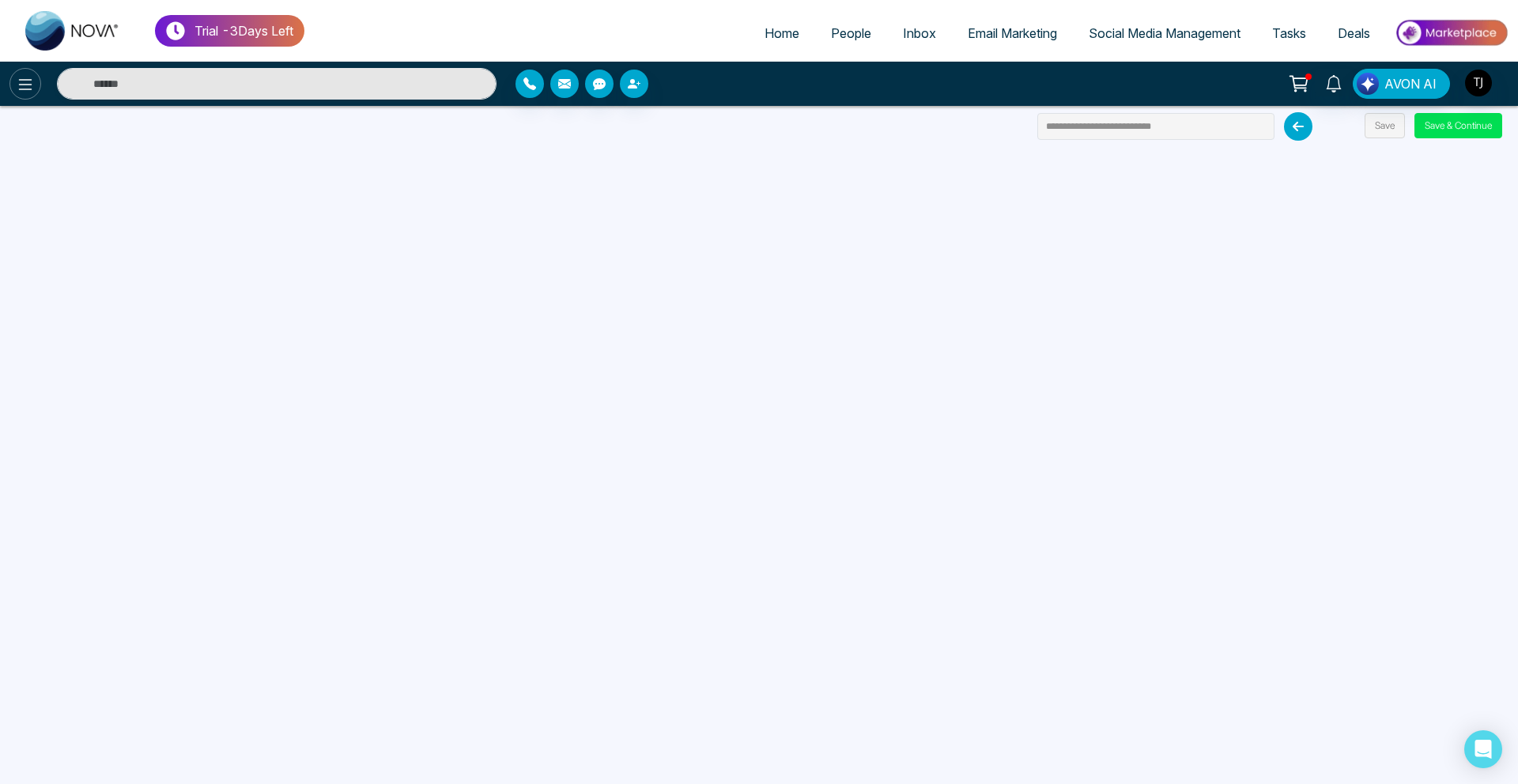
click at [22, 92] on icon at bounding box center [25, 84] width 19 height 19
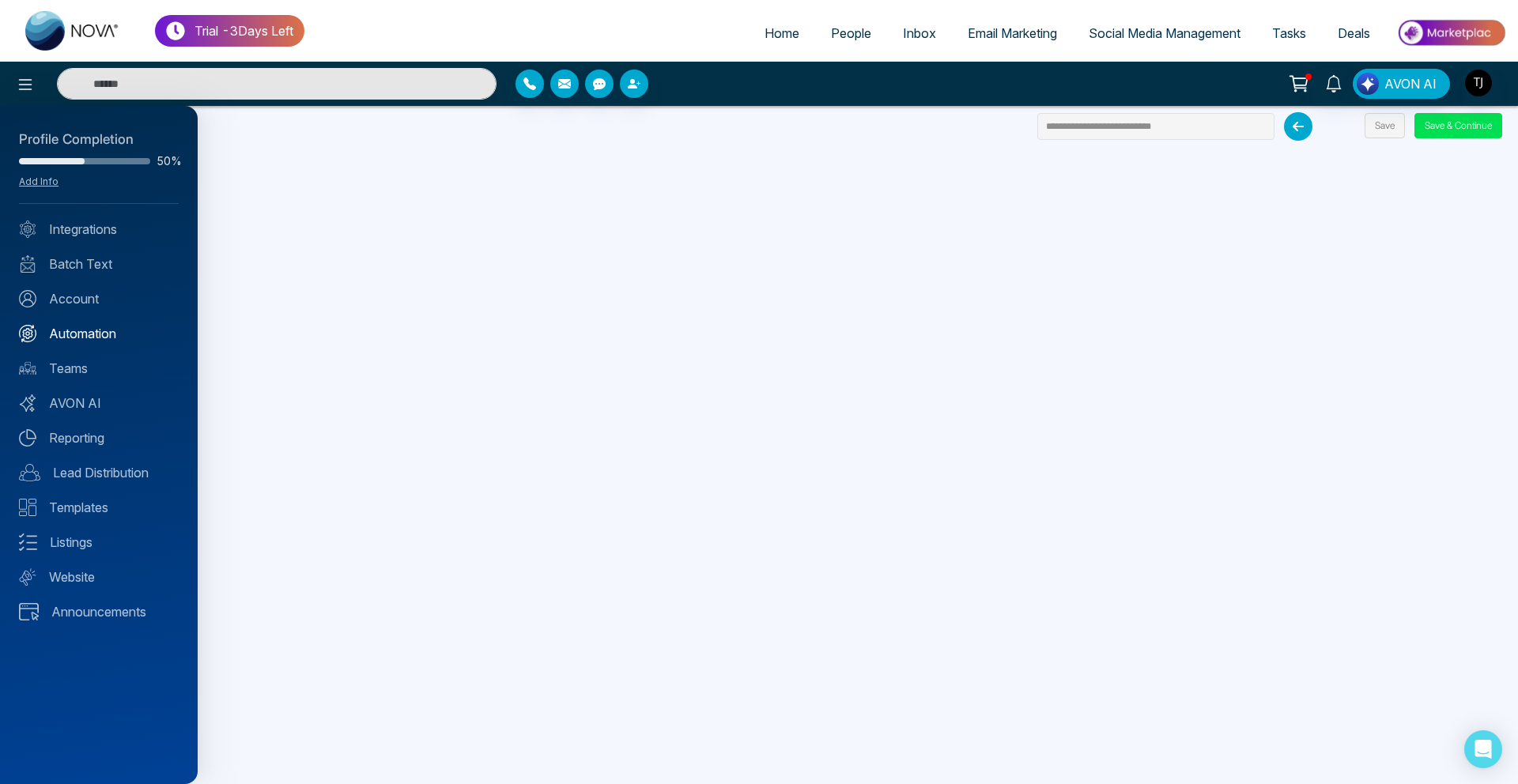
click at [97, 338] on link "Automation" at bounding box center [99, 334] width 160 height 19
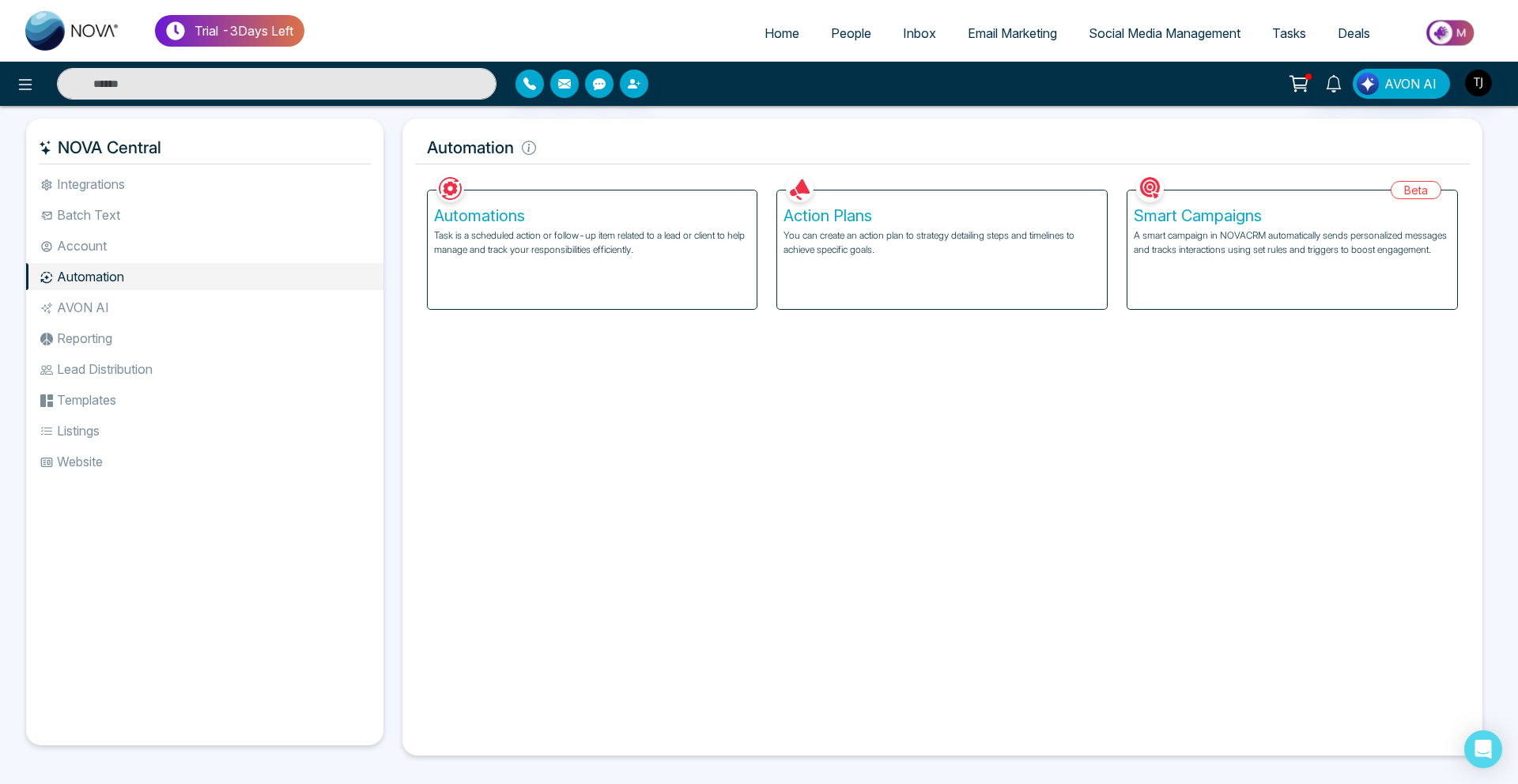
click at [1274, 229] on p "A smart campaign in NOVACRM automatically sends personalized messages and track…" at bounding box center [1292, 243] width 317 height 28
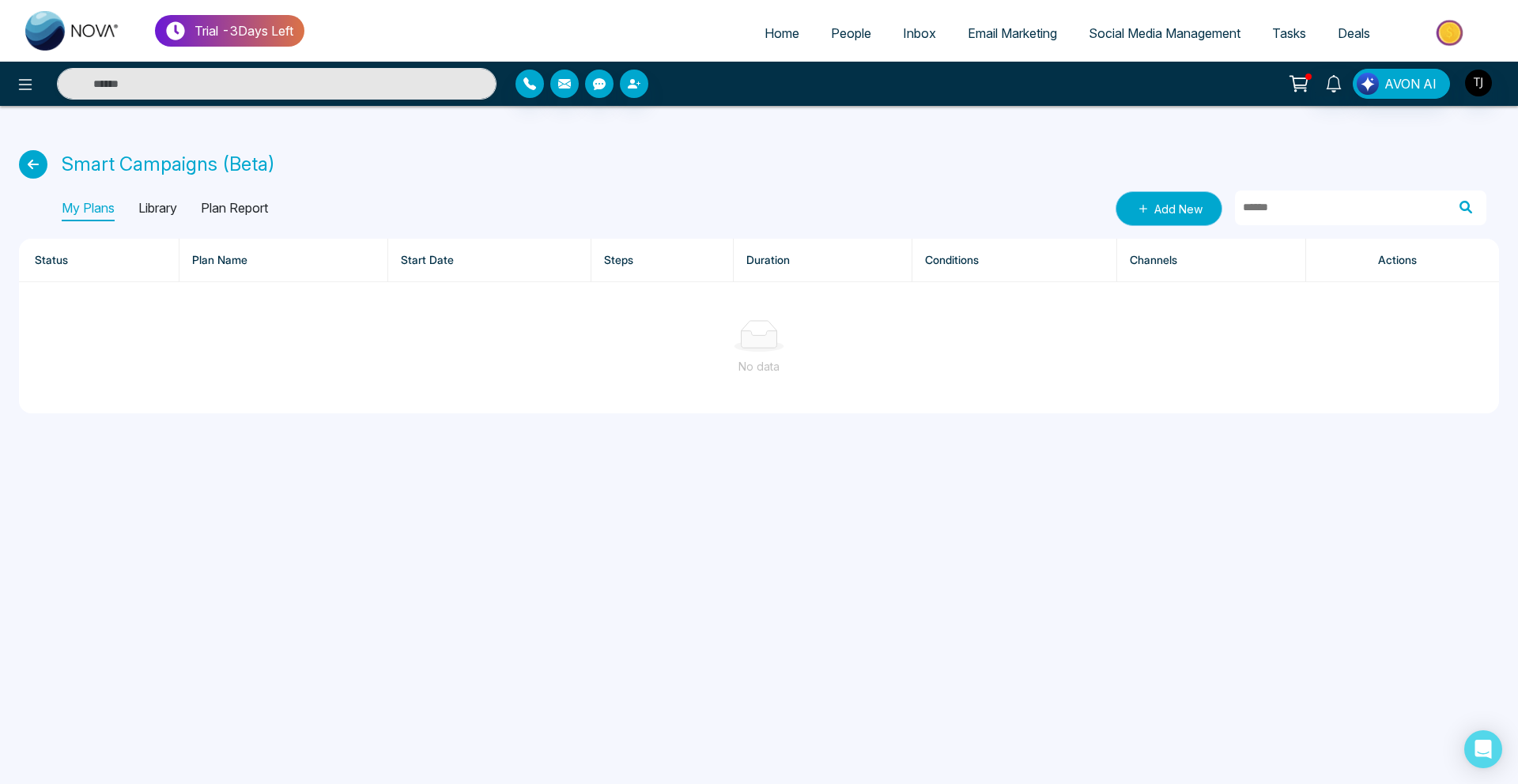
click at [1187, 223] on link "Add New" at bounding box center [1169, 209] width 107 height 35
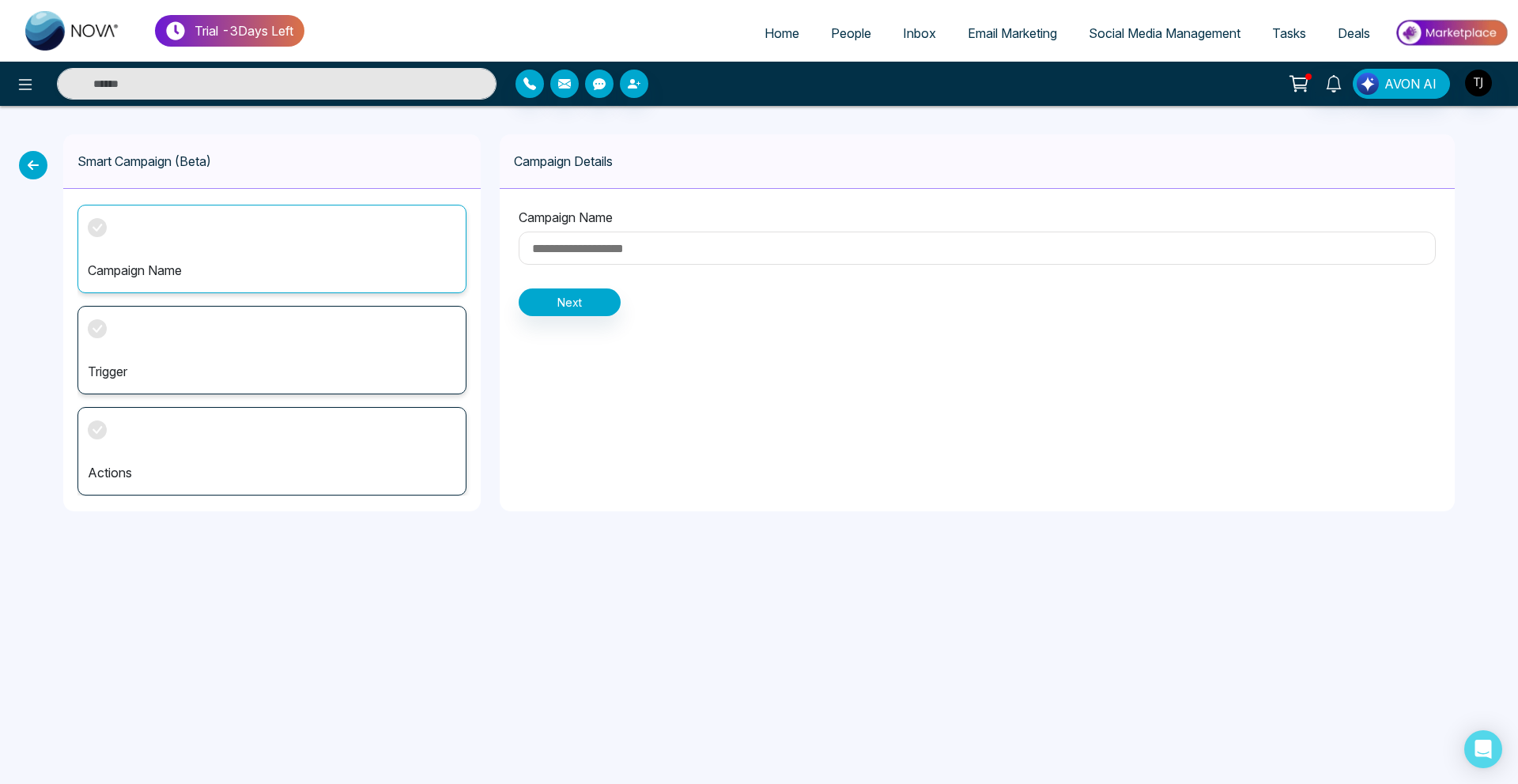
click at [254, 346] on div "Trigger" at bounding box center [272, 350] width 389 height 89
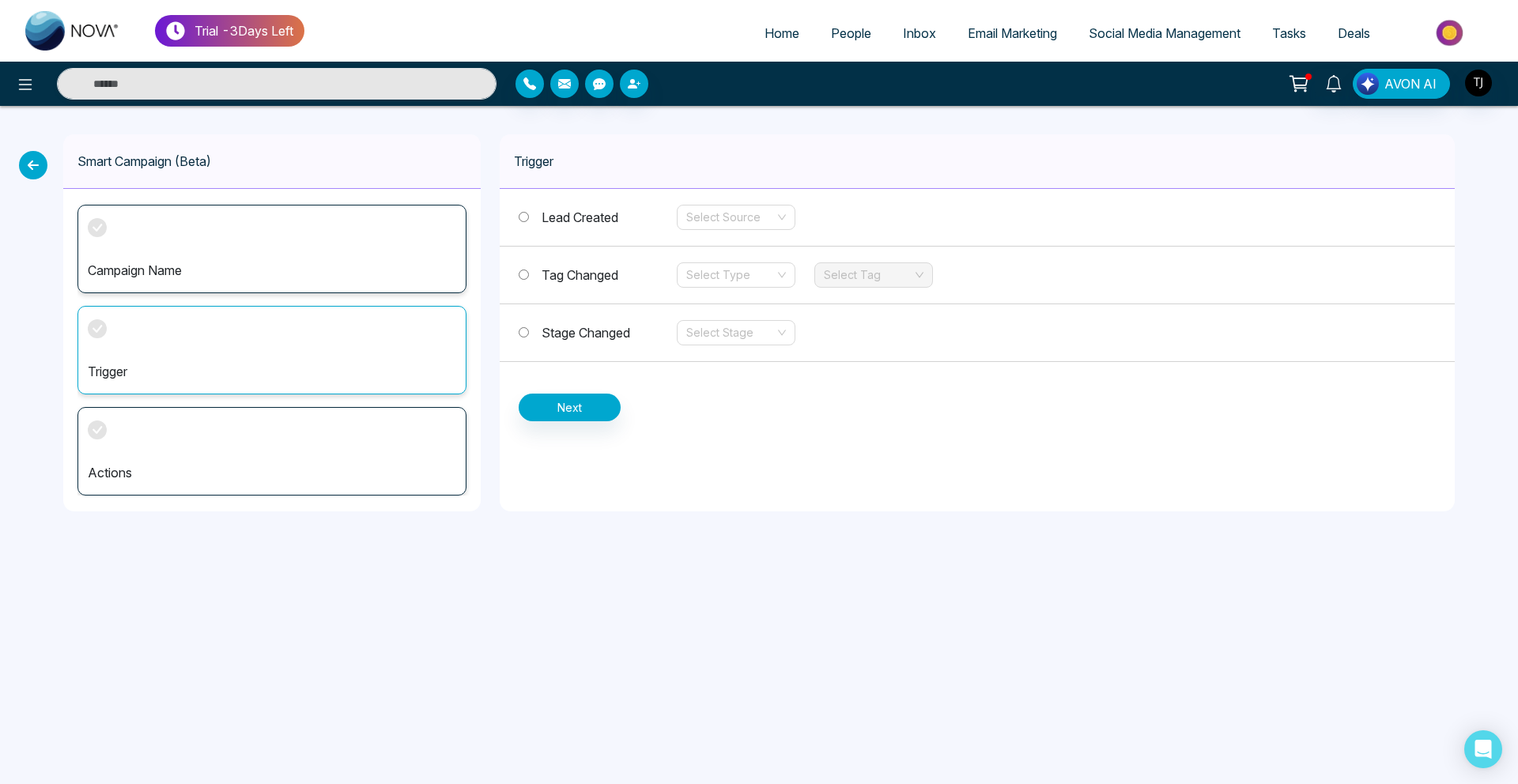
click at [231, 444] on div "Actions" at bounding box center [272, 451] width 389 height 89
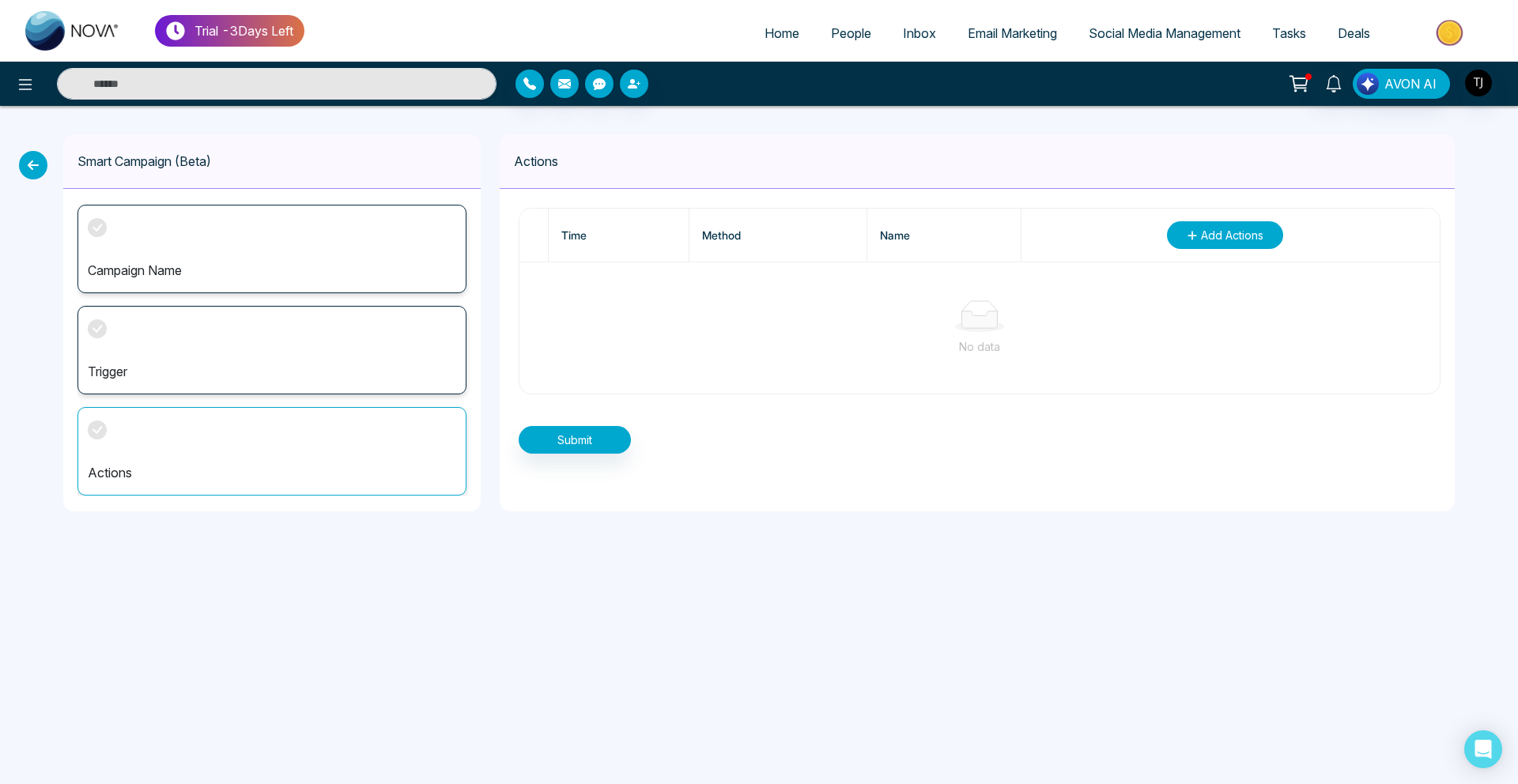
click at [1225, 224] on button "Add Actions" at bounding box center [1225, 234] width 116 height 27
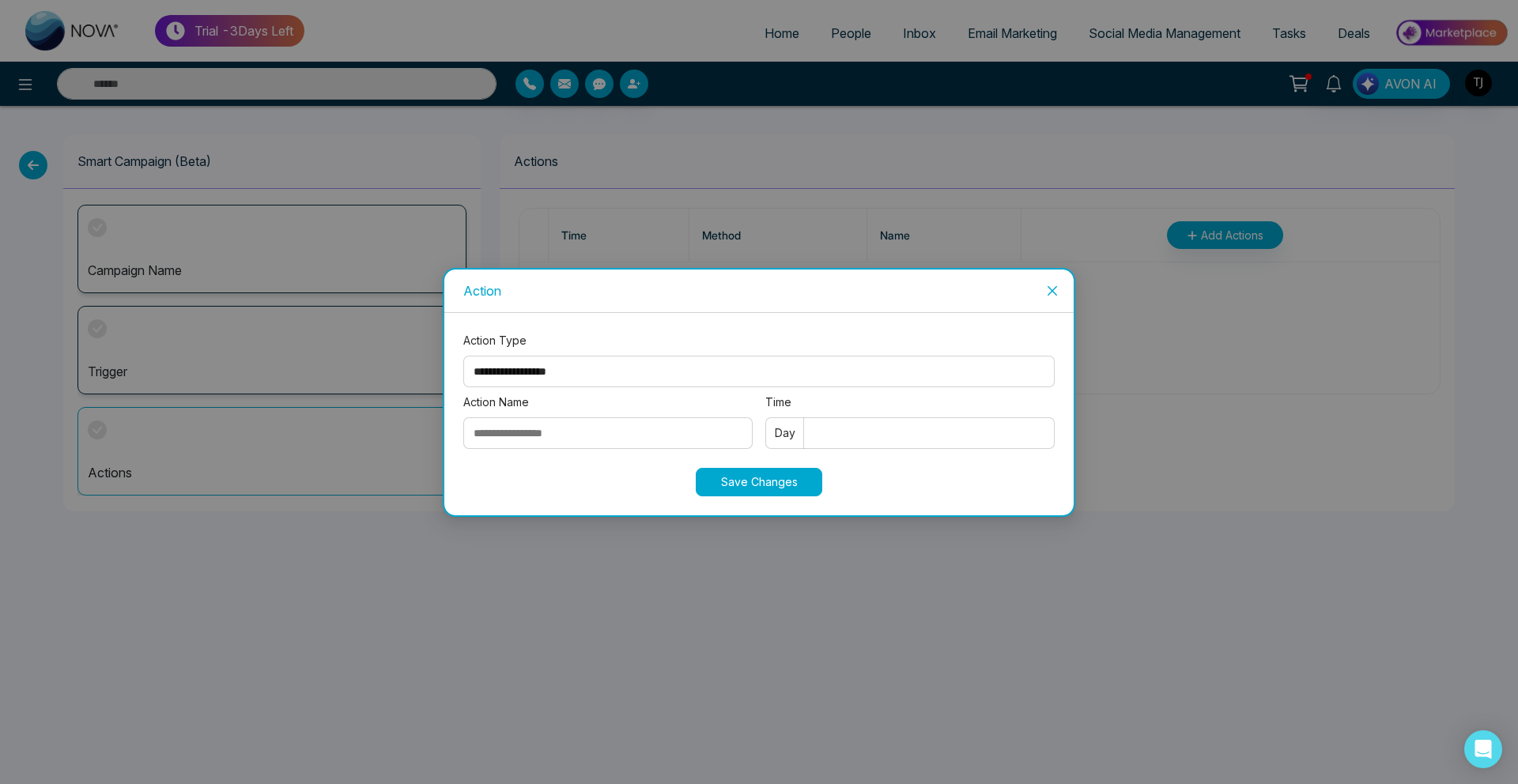
click at [923, 287] on div "Action" at bounding box center [759, 291] width 591 height 17
click at [1061, 286] on span "Close" at bounding box center [1053, 291] width 43 height 43
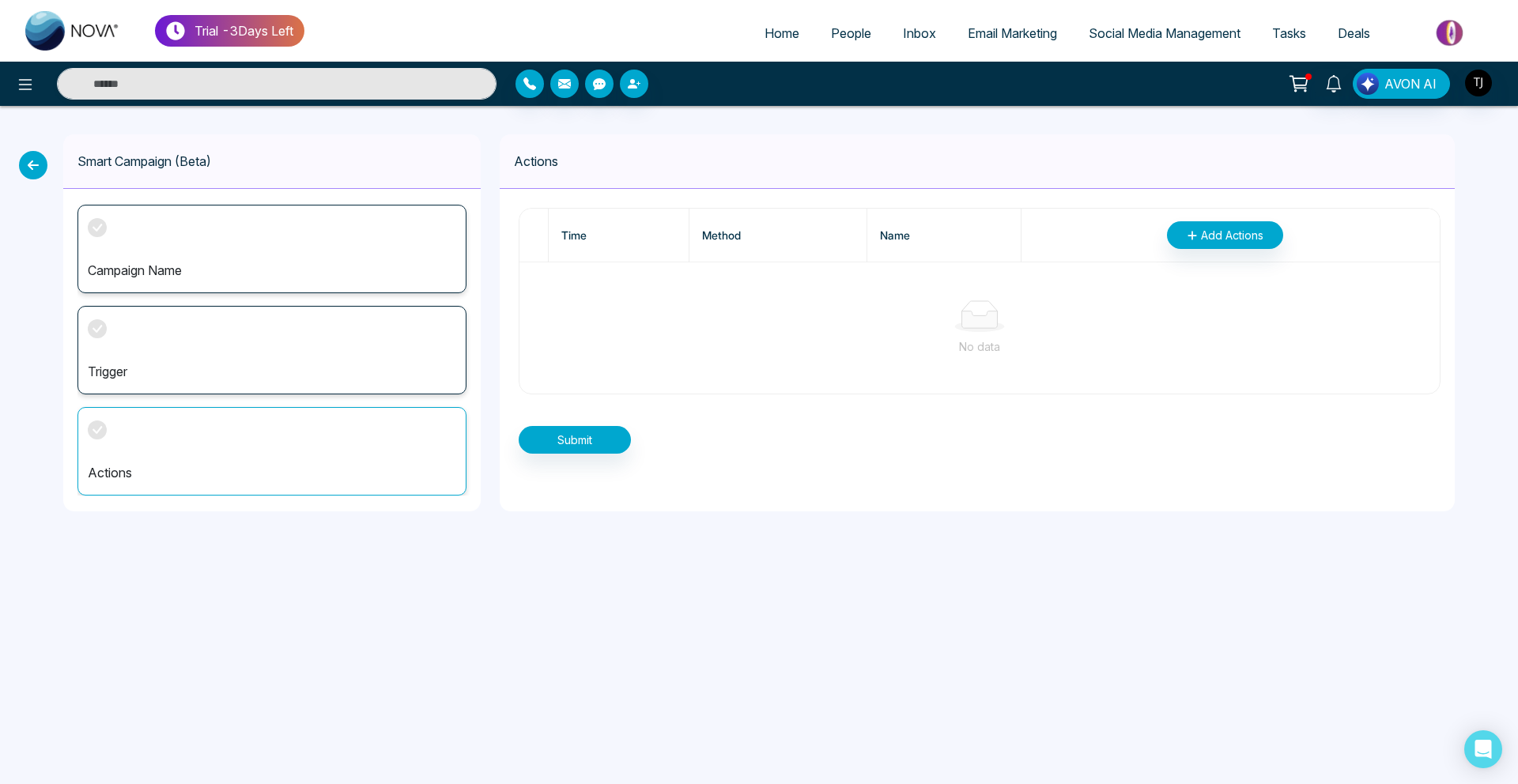
click at [34, 164] on icon at bounding box center [33, 165] width 28 height 28
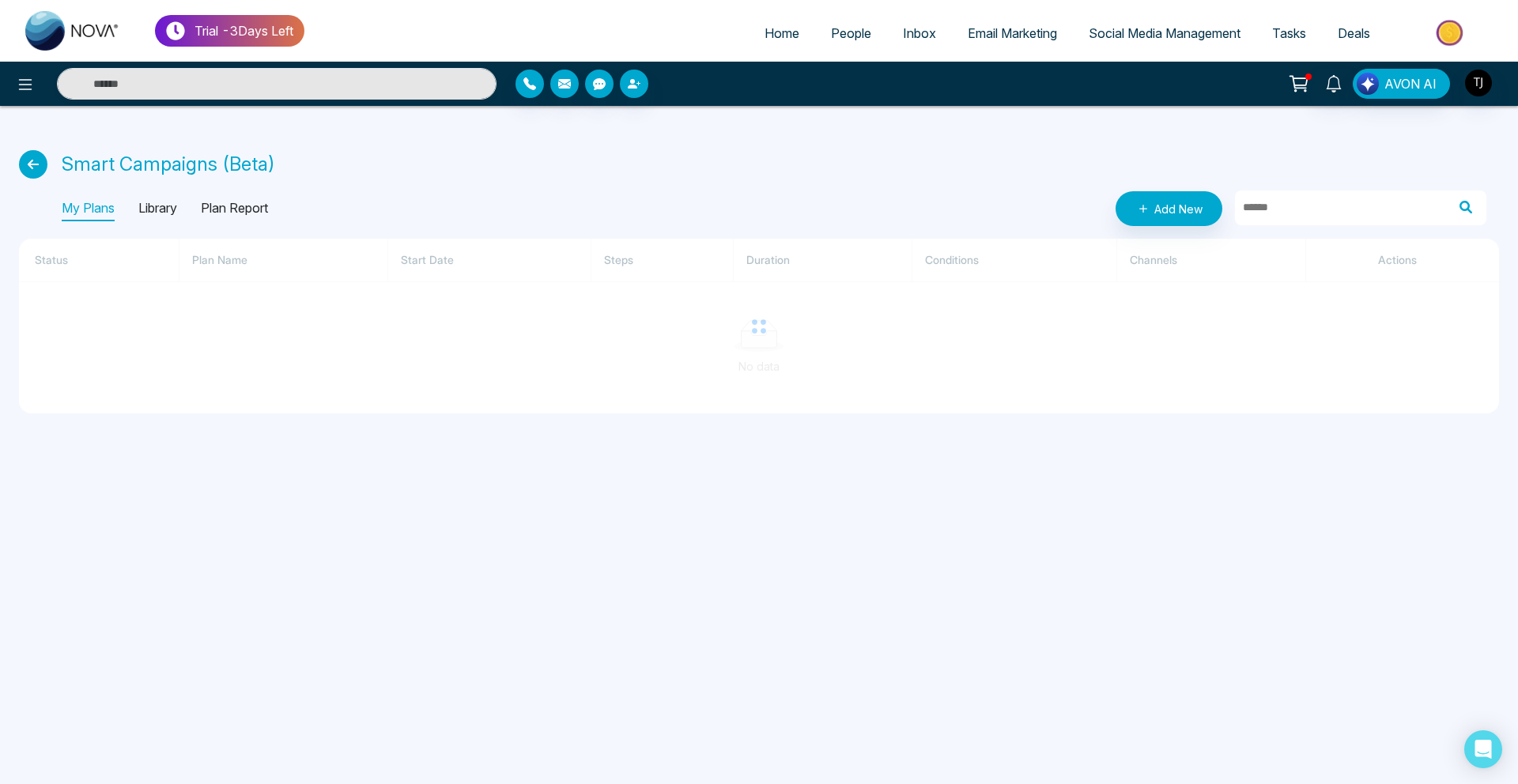
click at [34, 164] on icon at bounding box center [33, 164] width 28 height 28
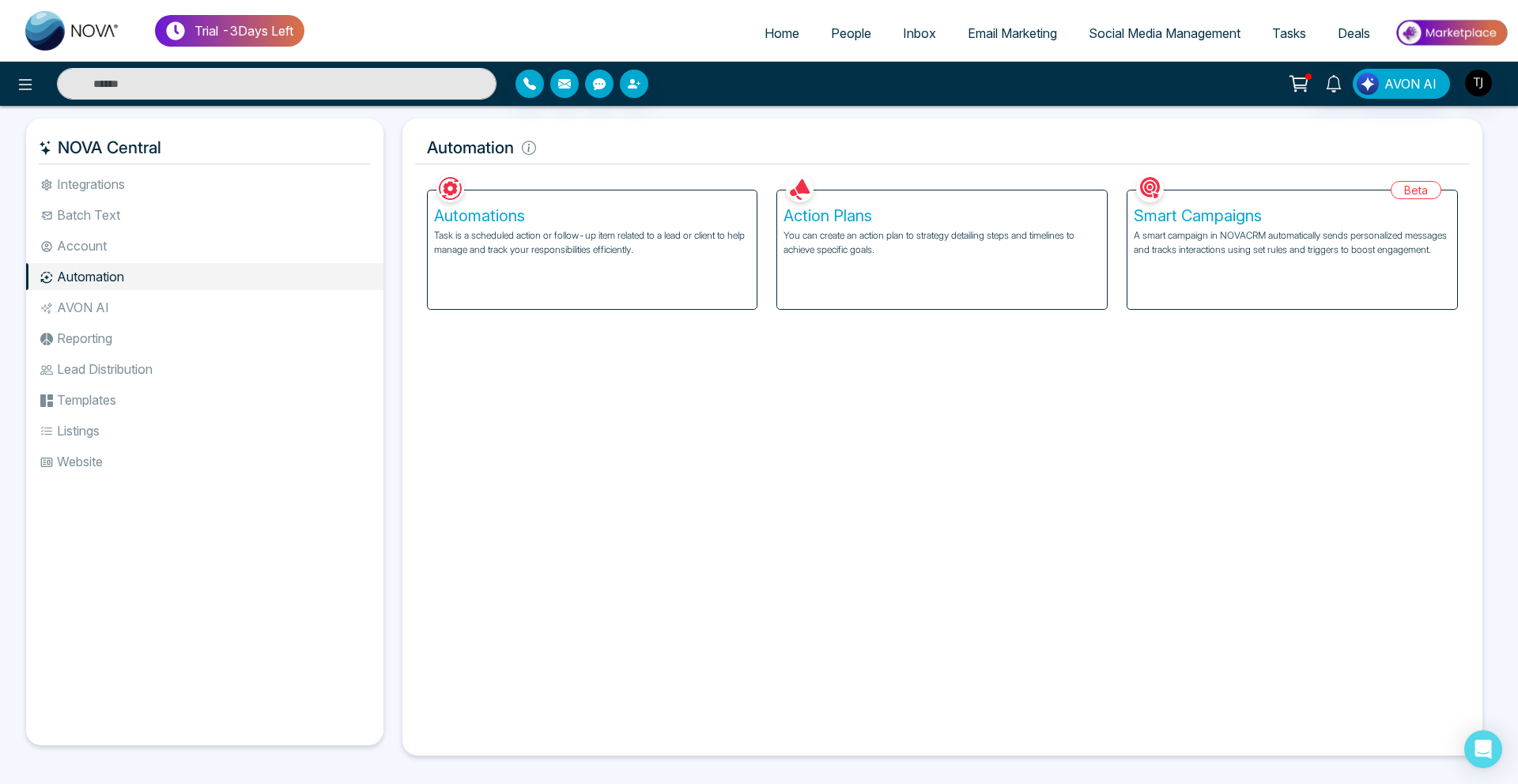
click at [821, 286] on div "Action Plans You can create an action plan to strategy detailing steps and time…" at bounding box center [942, 249] width 330 height 118
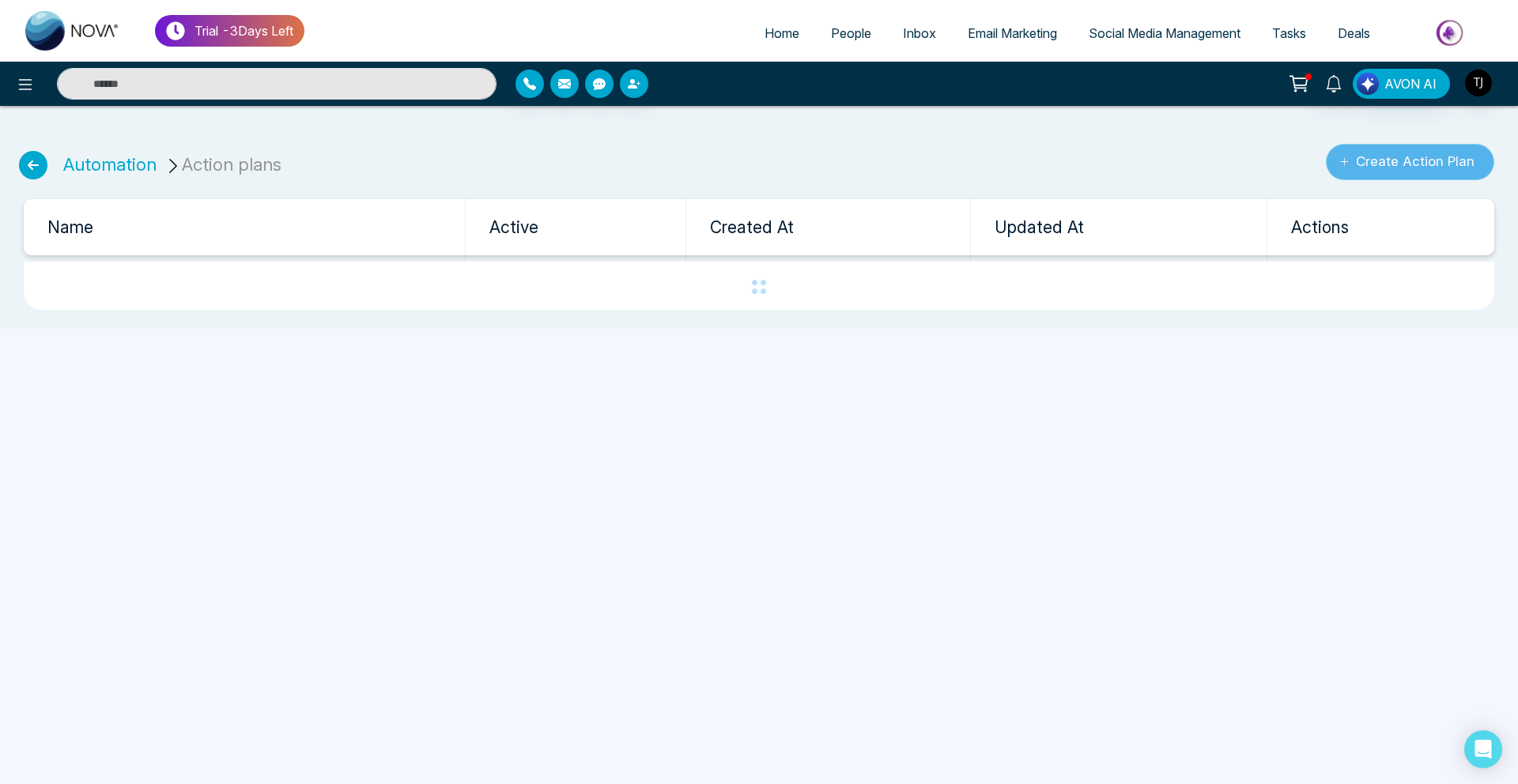
click at [1446, 149] on button "Create Action Plan" at bounding box center [1410, 162] width 168 height 36
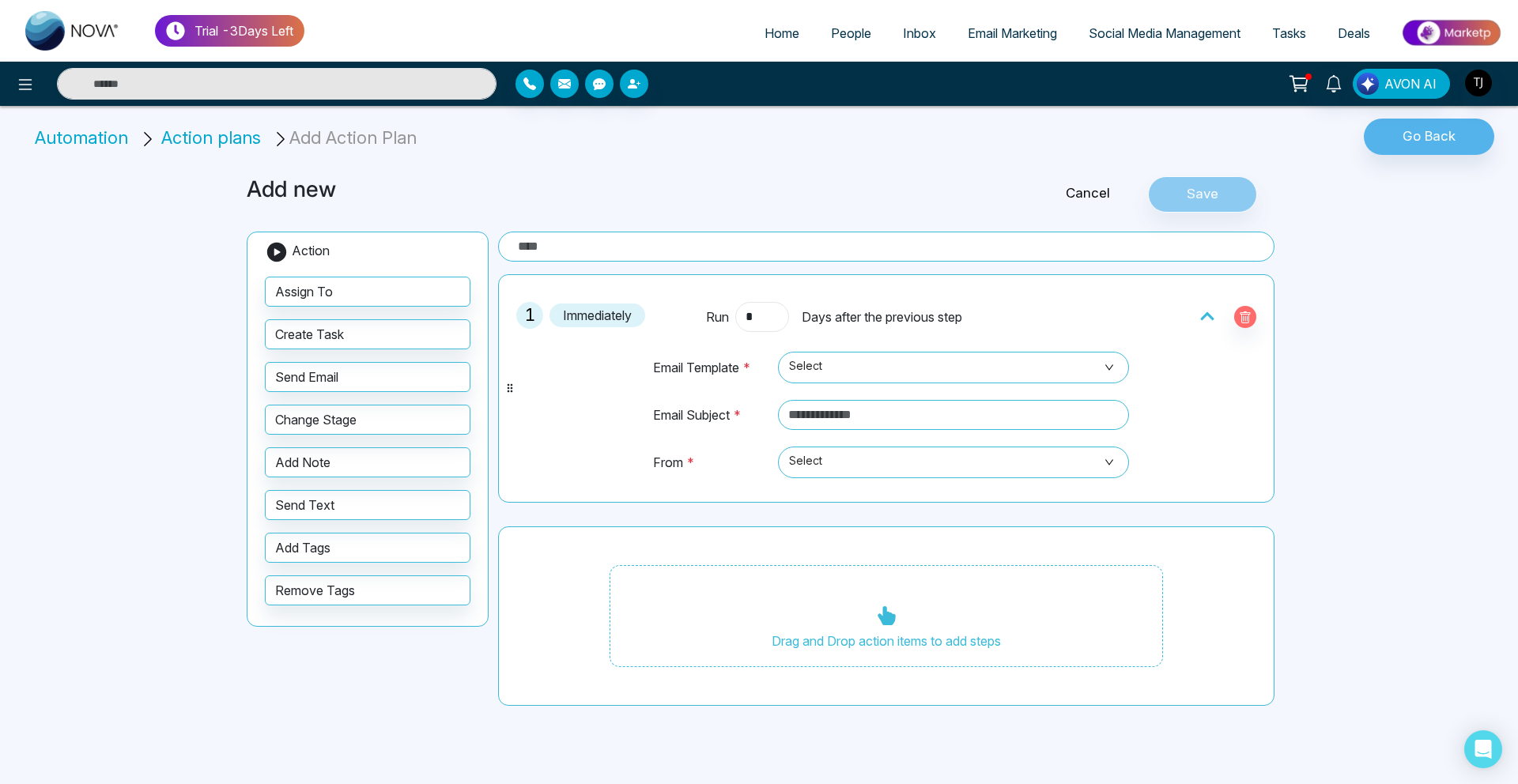
click at [773, 311] on input "*" at bounding box center [762, 317] width 54 height 30
click at [1019, 18] on link "Email Marketing" at bounding box center [1013, 33] width 121 height 30
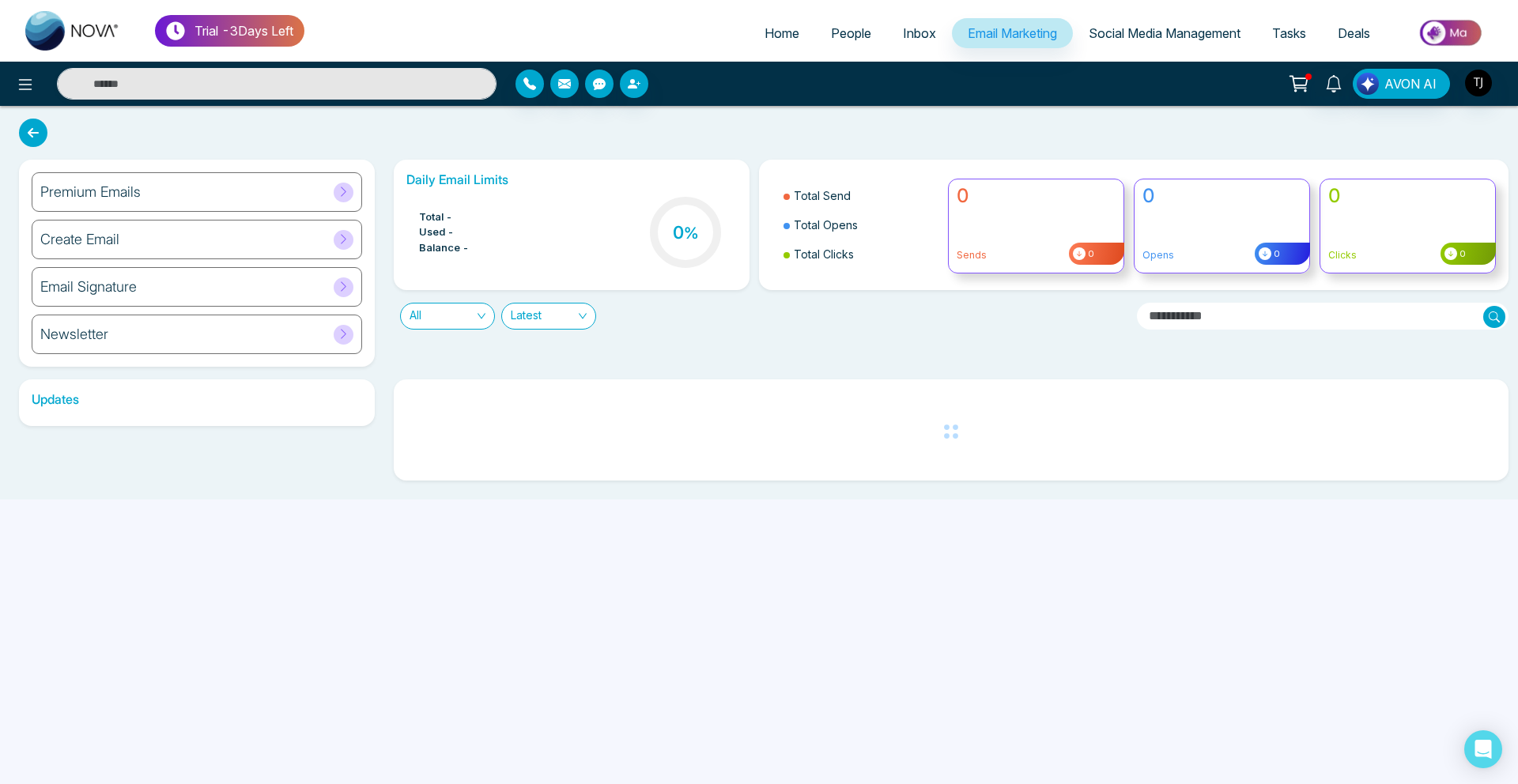
click at [212, 190] on div "Premium Emails" at bounding box center [196, 192] width 330 height 40
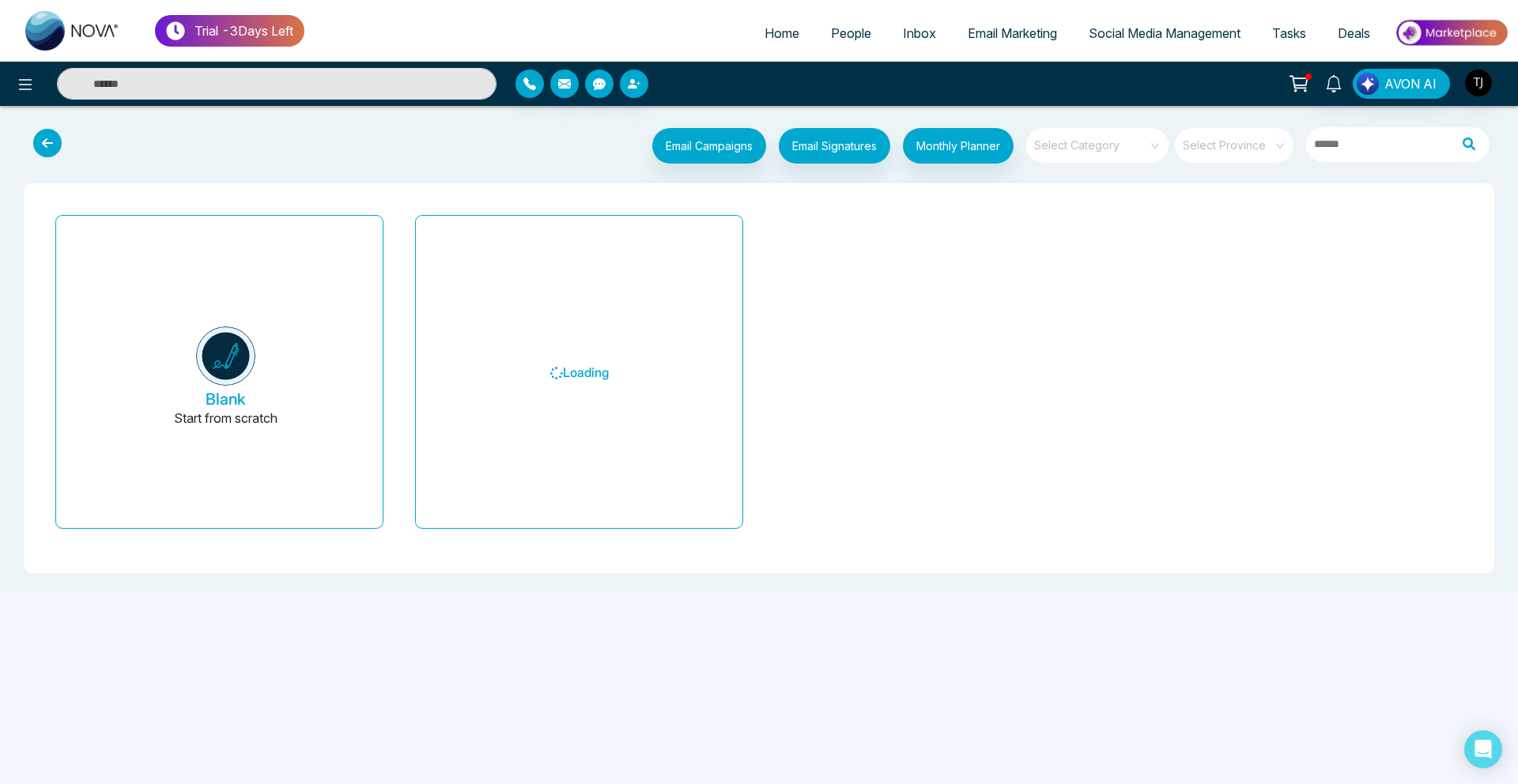
click at [1101, 150] on input "search" at bounding box center [1092, 140] width 114 height 24
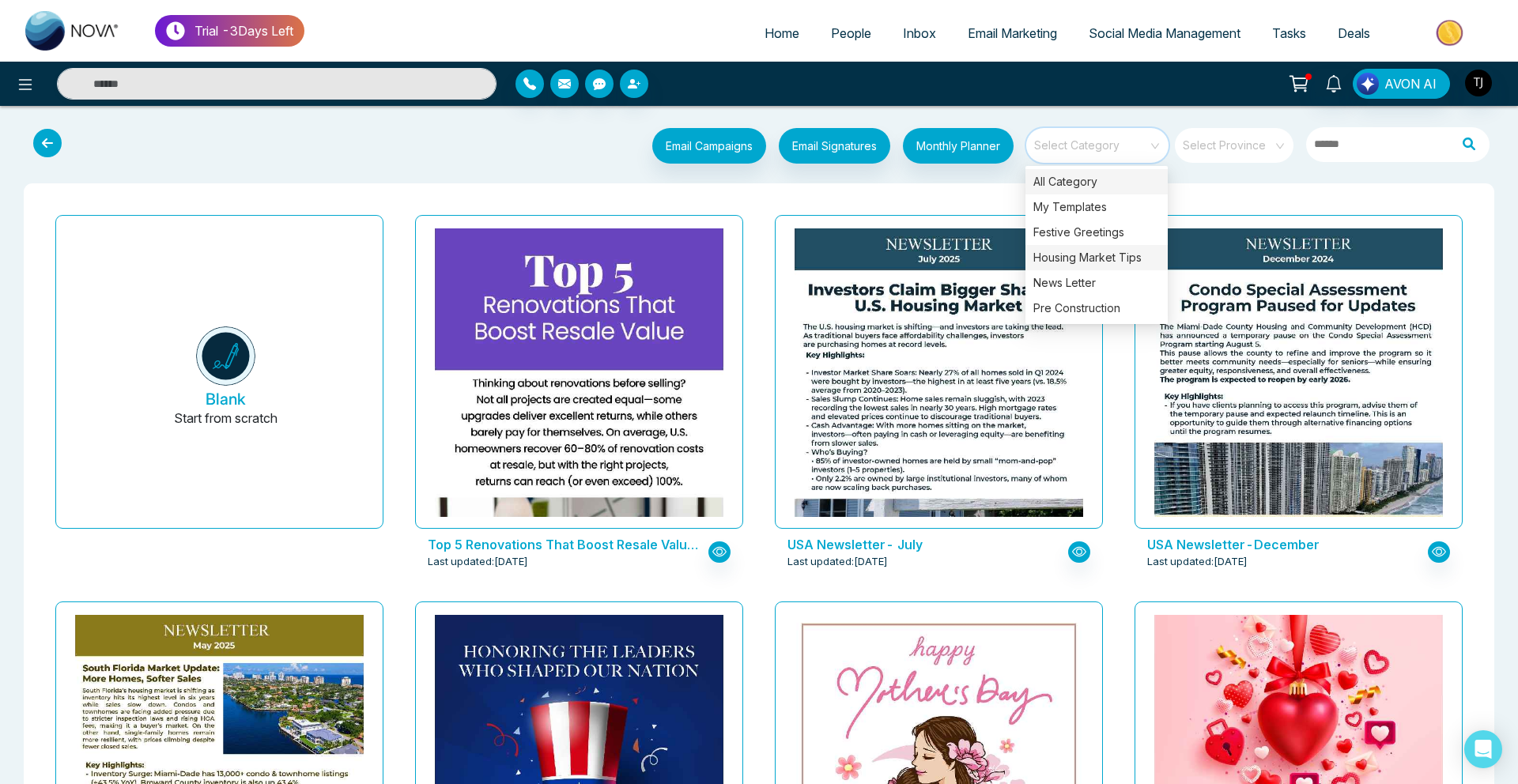
click at [1080, 267] on div "Housing Market Tips" at bounding box center [1097, 257] width 142 height 26
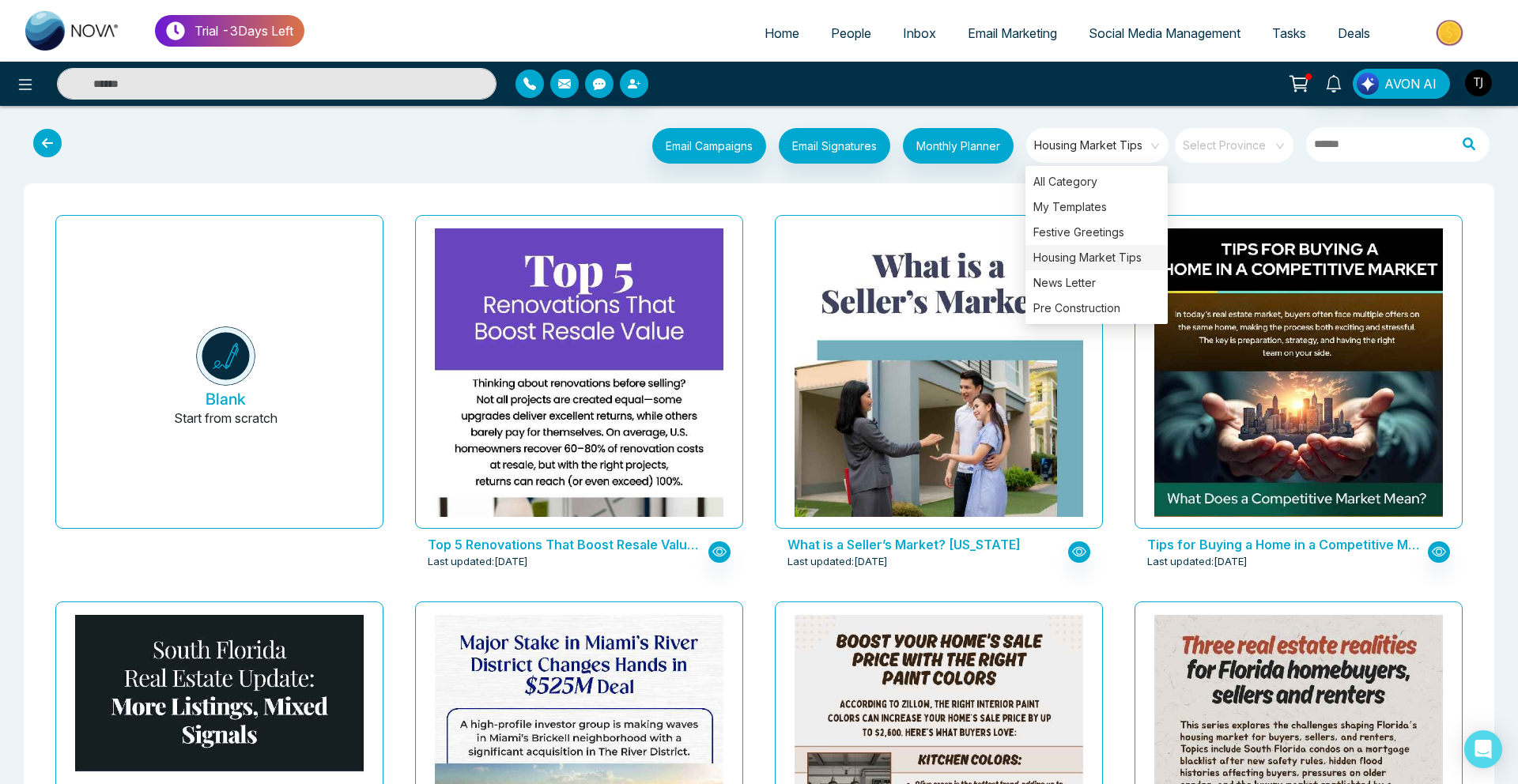
click at [765, 369] on div "What is a Seller’s Market? [US_STATE] Last updated: [DATE]" at bounding box center [939, 402] width 359 height 387
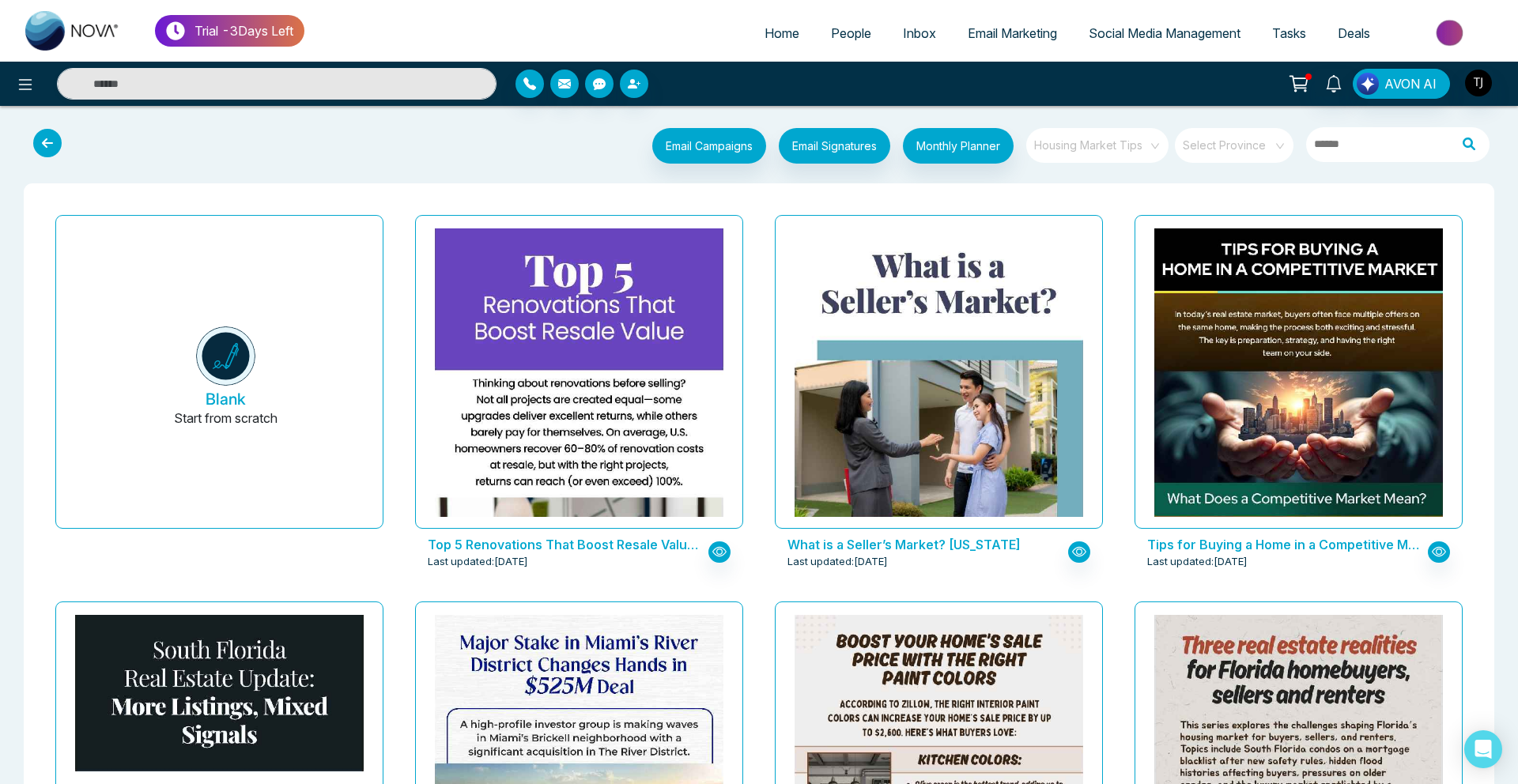
click at [1069, 139] on span "Housing Market Tips" at bounding box center [1099, 145] width 129 height 24
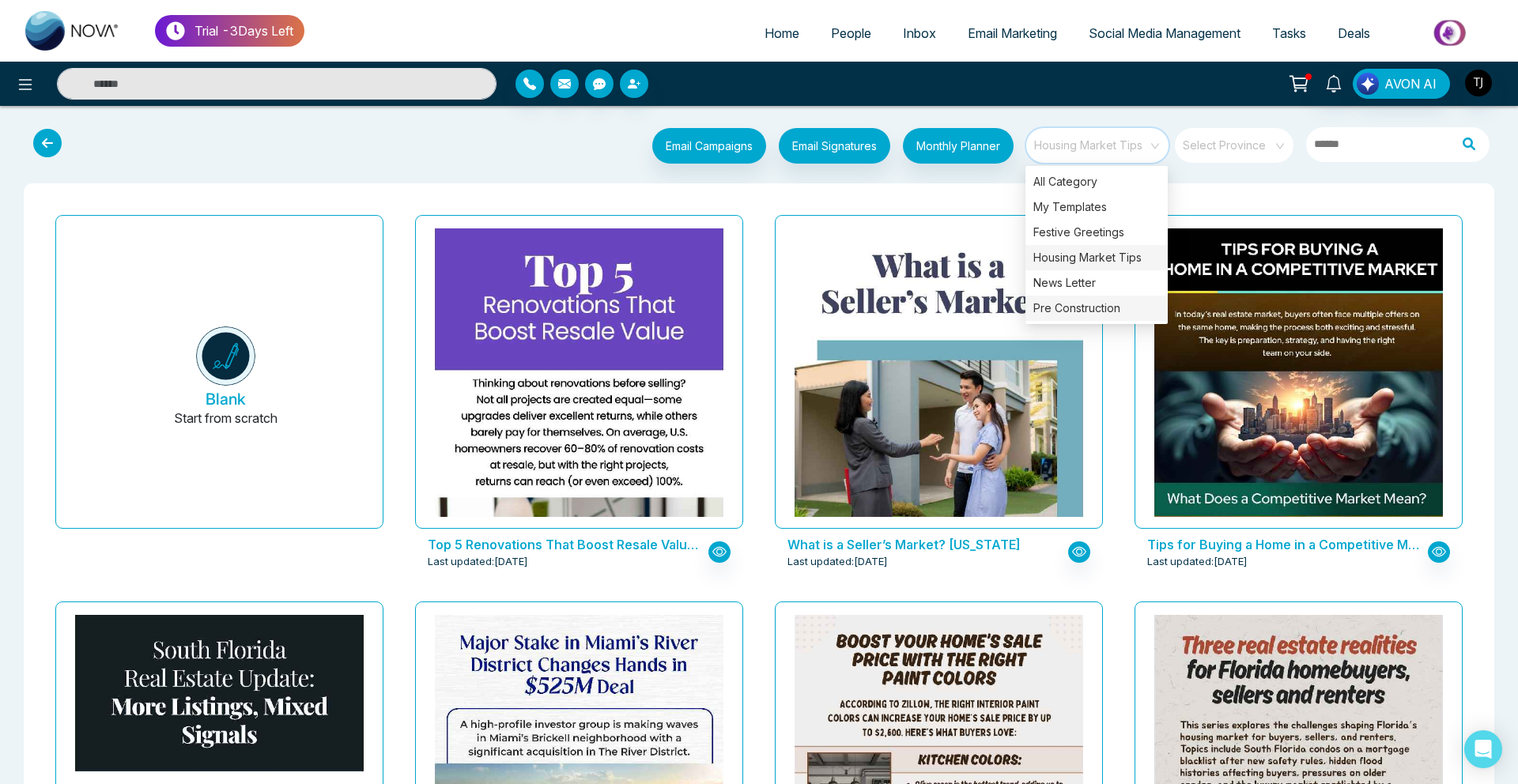
click at [1071, 312] on div "Pre Construction" at bounding box center [1097, 308] width 142 height 26
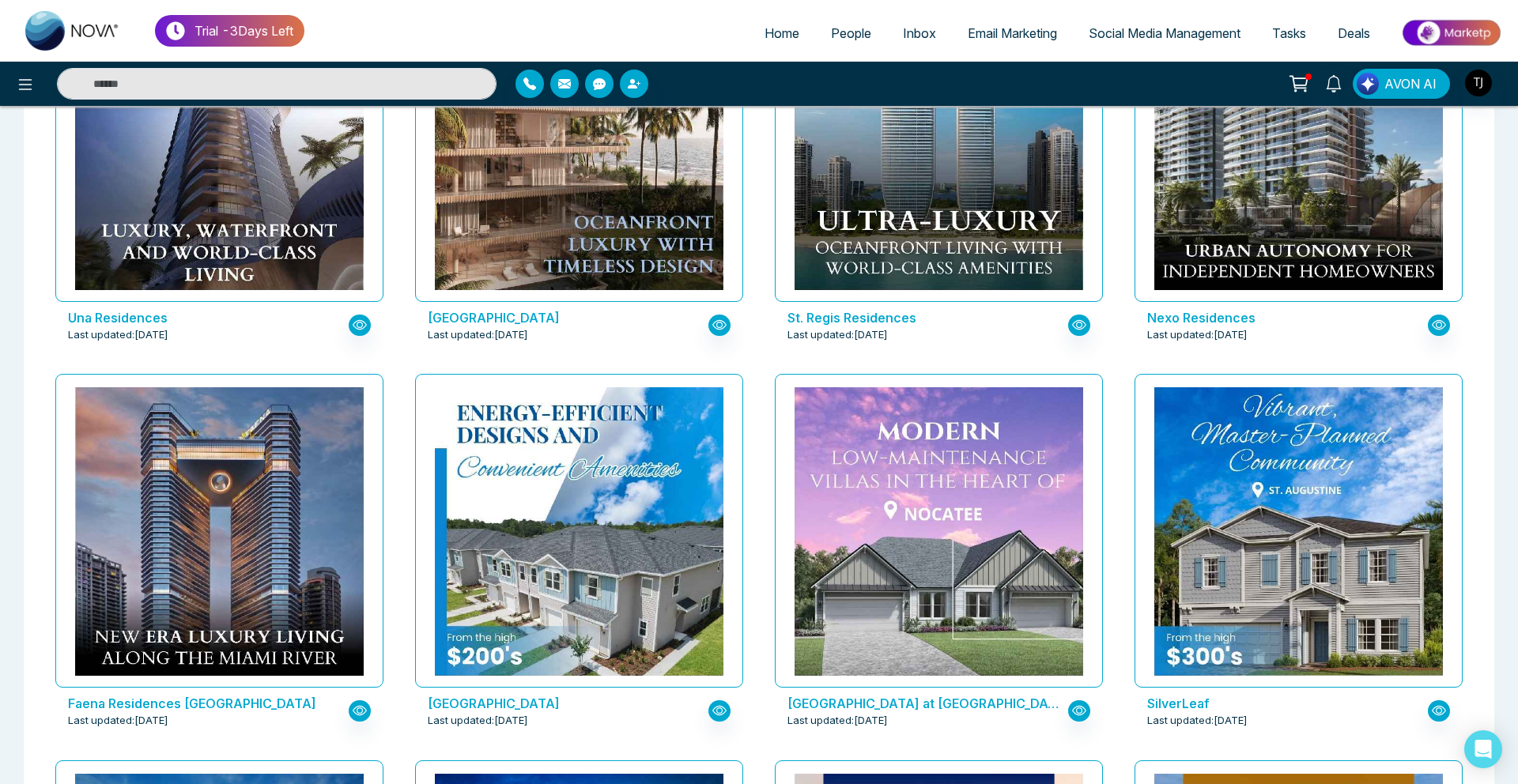
scroll to position [614, 0]
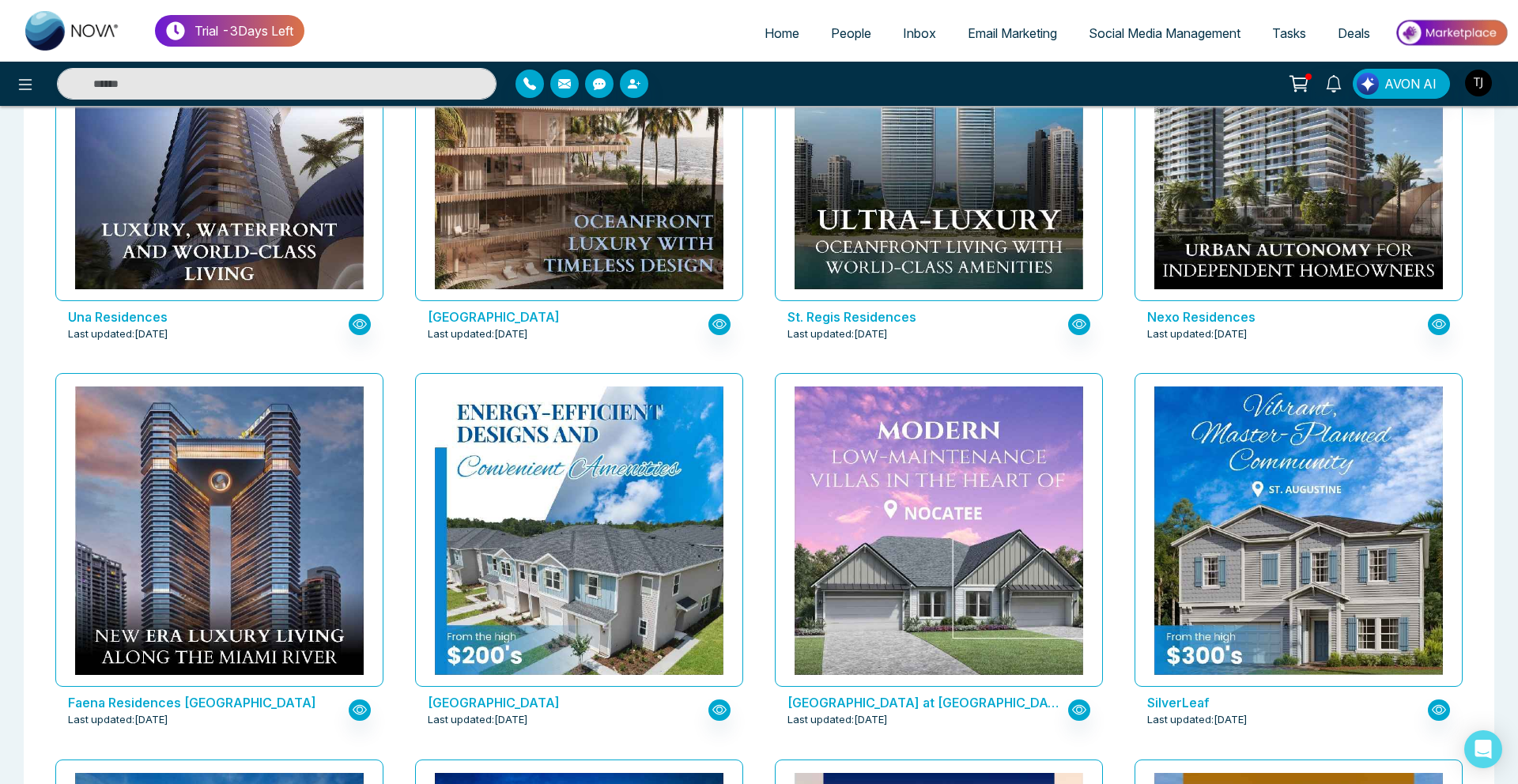
click at [1102, 38] on span "Social Media Management" at bounding box center [1164, 33] width 152 height 16
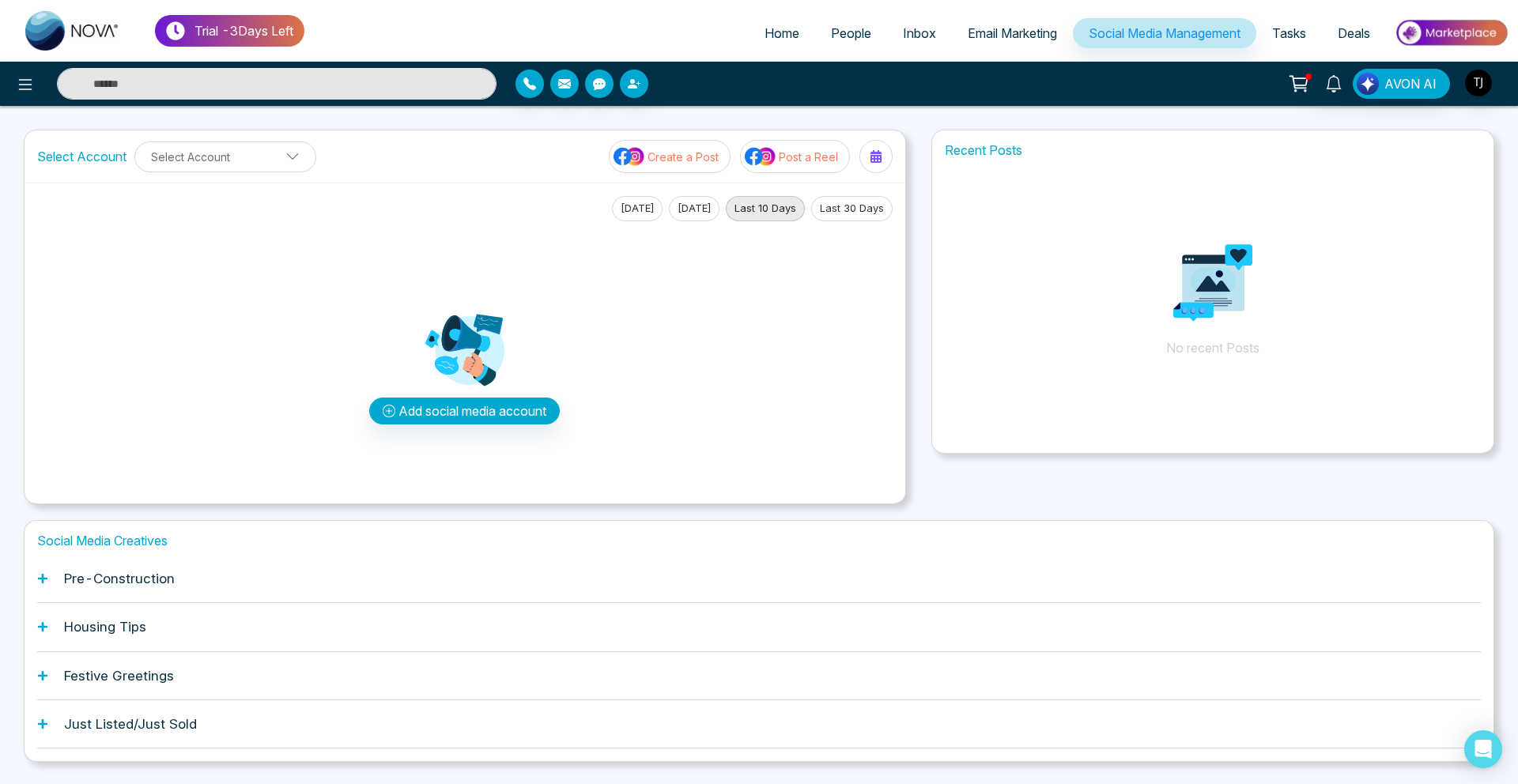
scroll to position [41, 0]
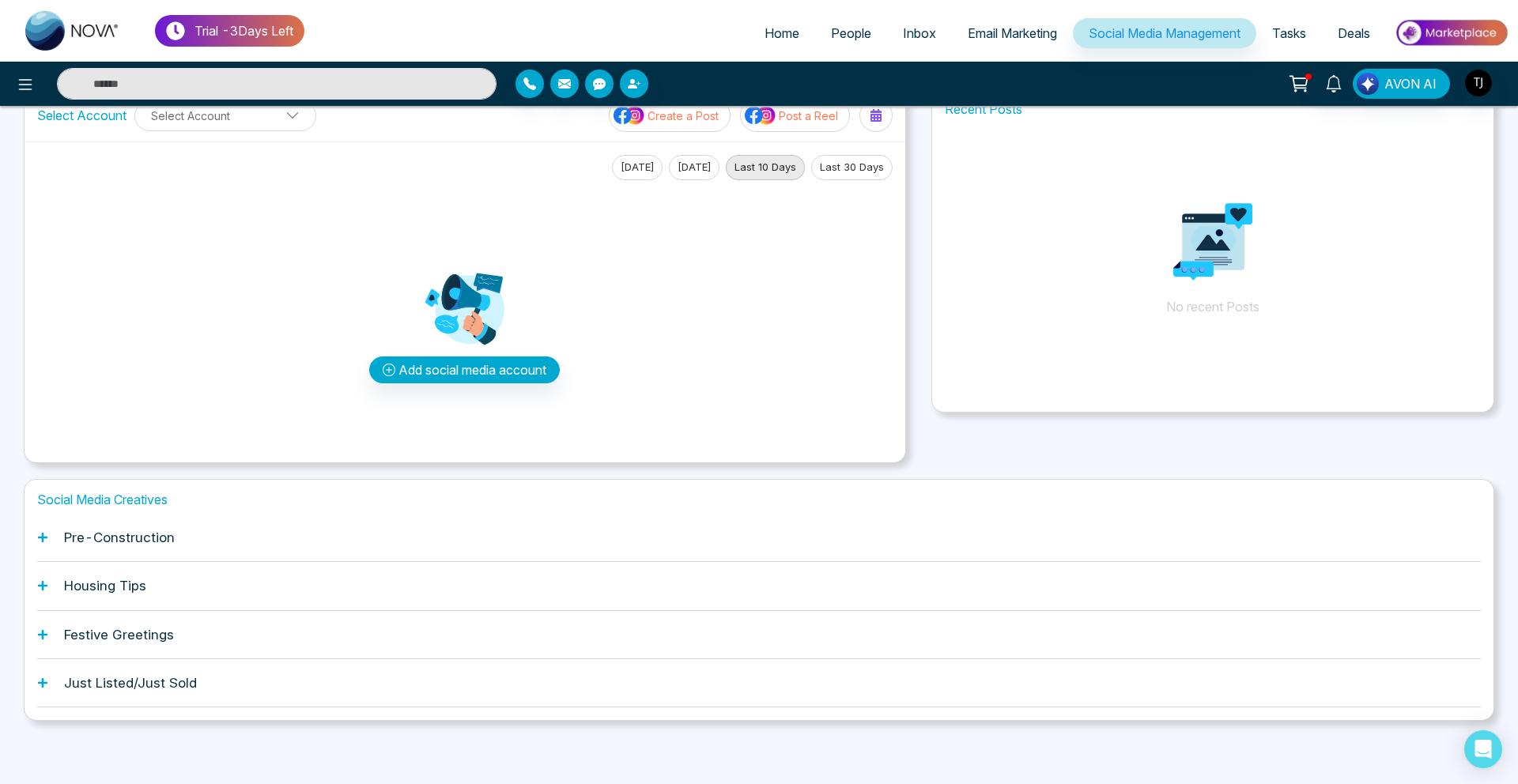
click at [133, 570] on div "Housing Tips" at bounding box center [759, 586] width 1444 height 48
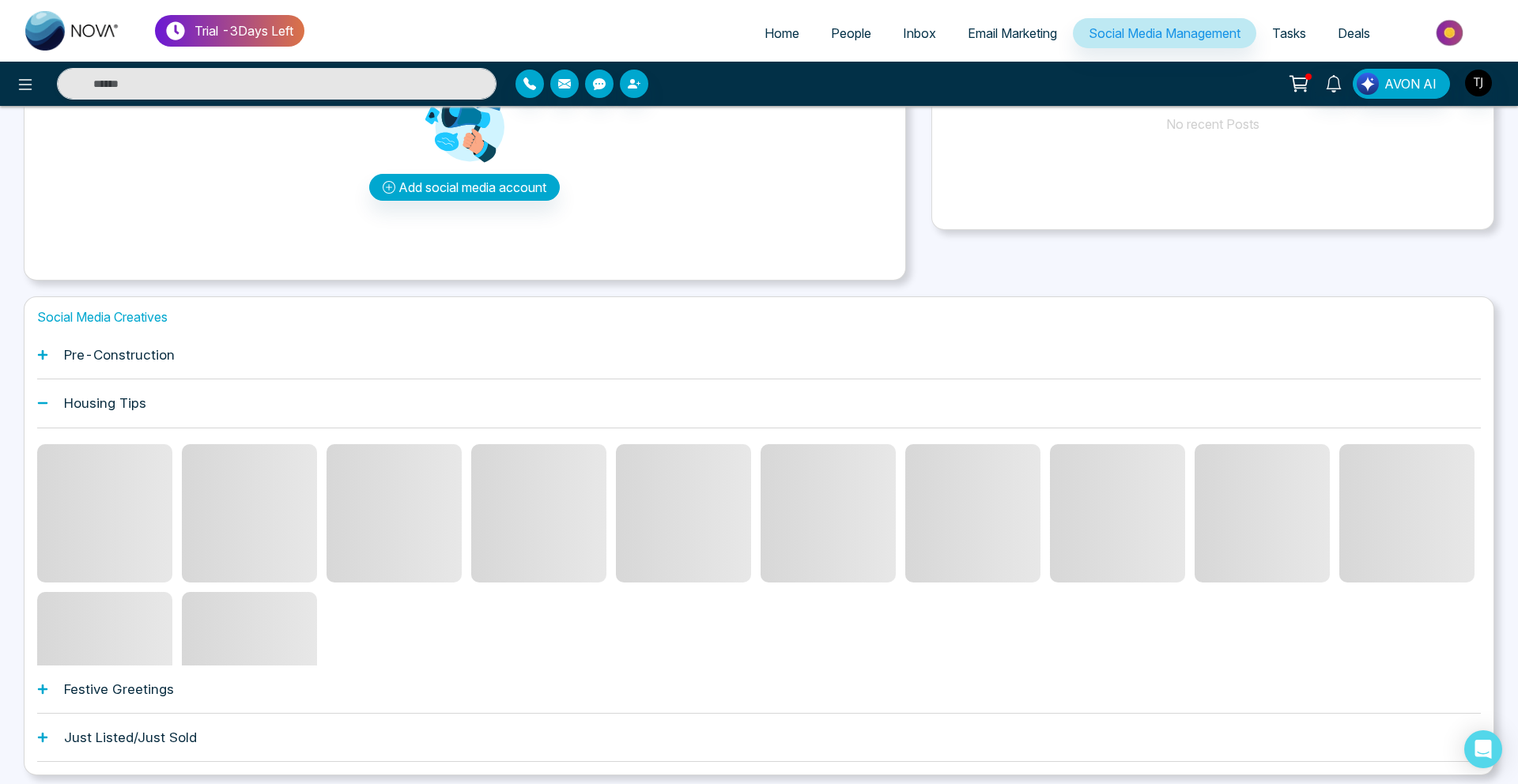
scroll to position [228, 0]
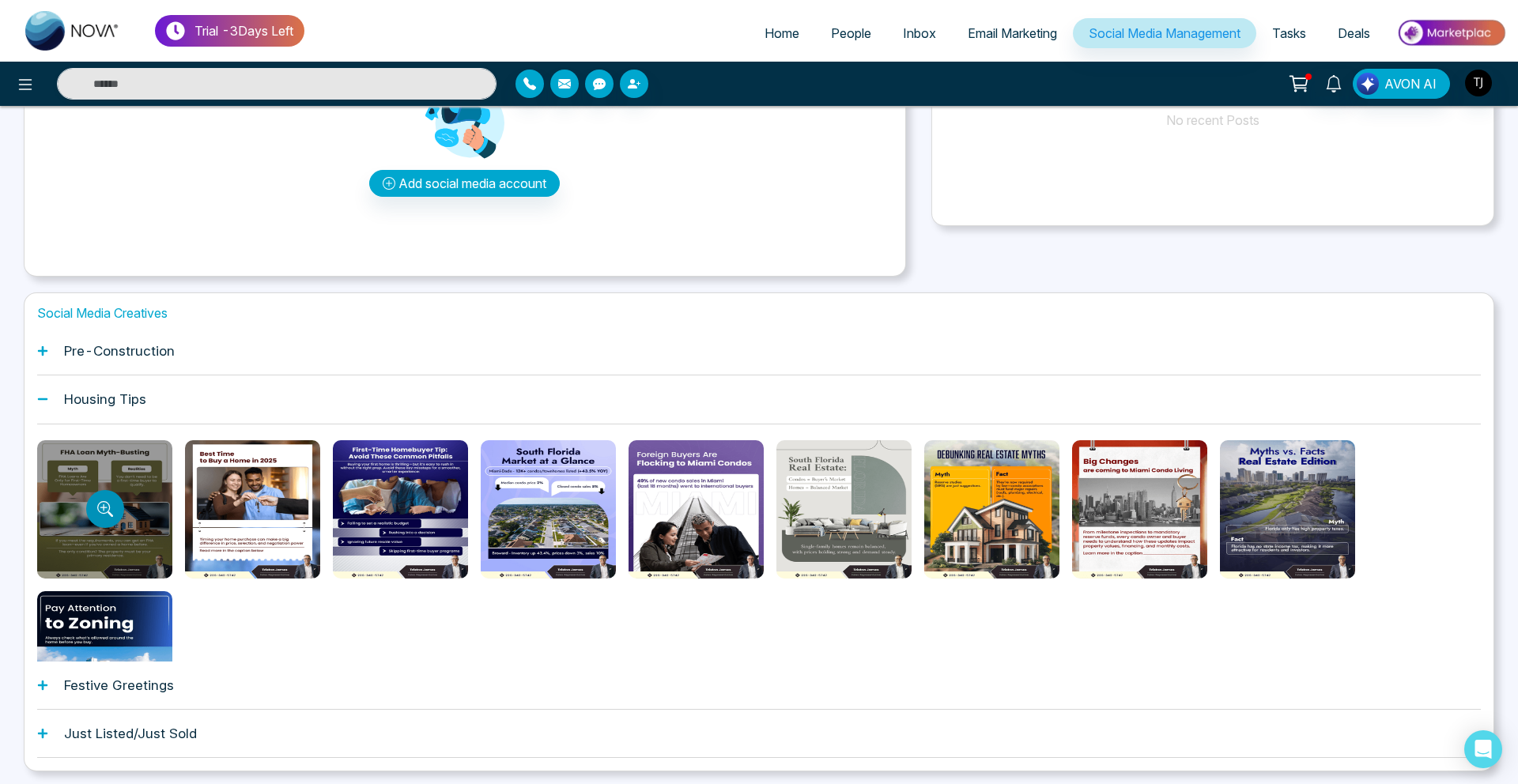
click at [99, 517] on button "Preview template" at bounding box center [105, 509] width 38 height 38
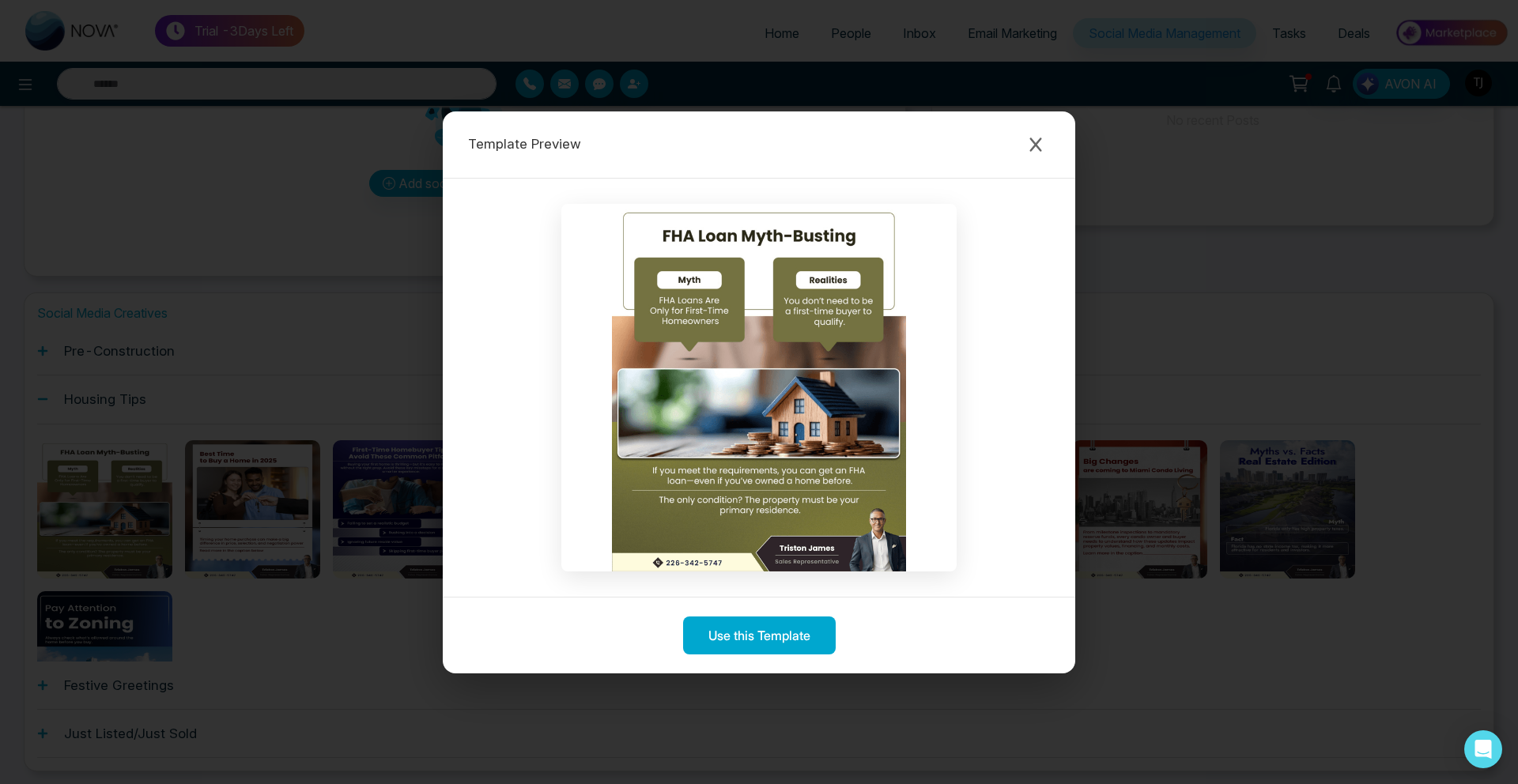
click at [200, 401] on div "Template Preview Use this Template" at bounding box center [759, 392] width 1518 height 784
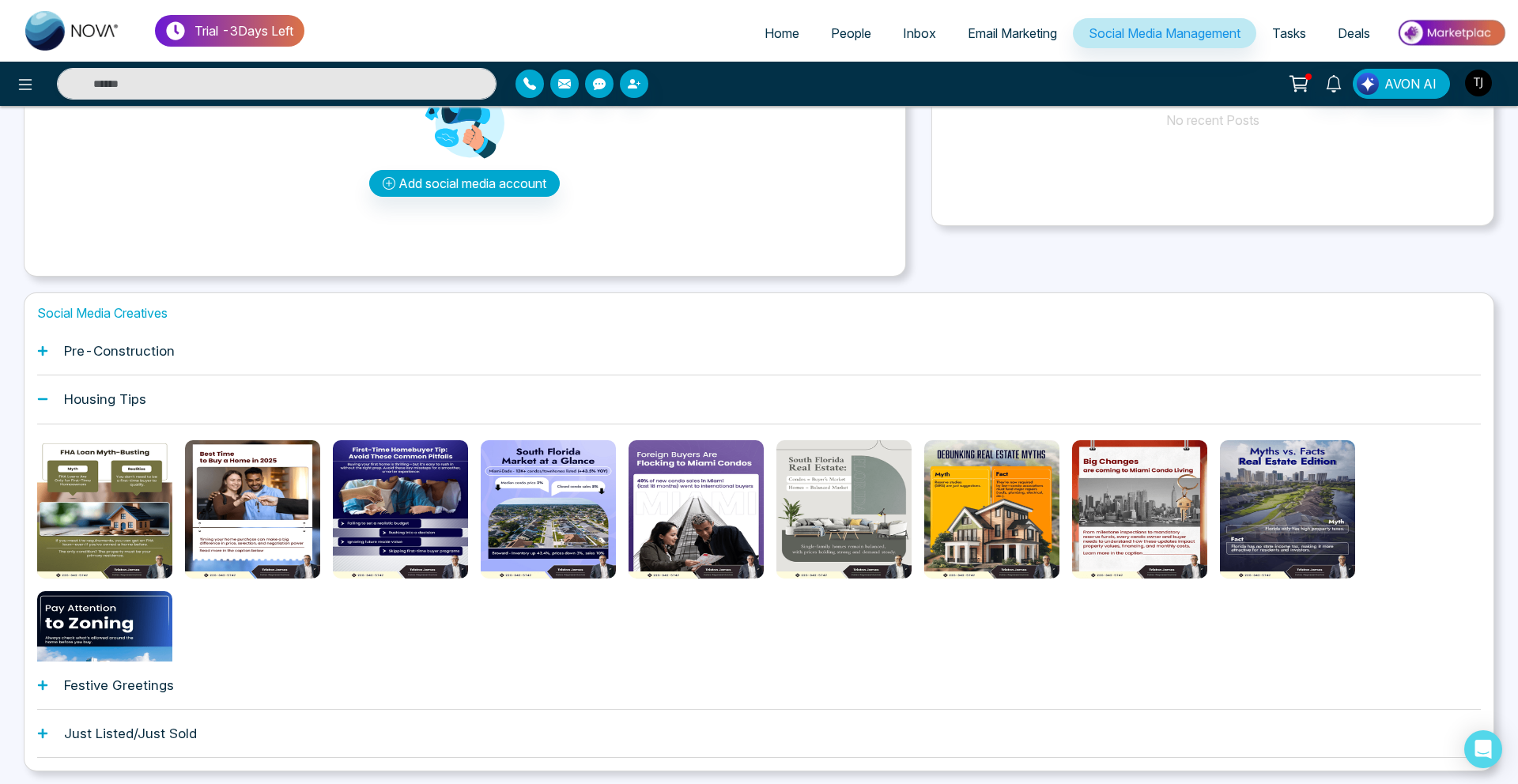
click at [149, 351] on h1 "Pre-Construction" at bounding box center [119, 350] width 111 height 16
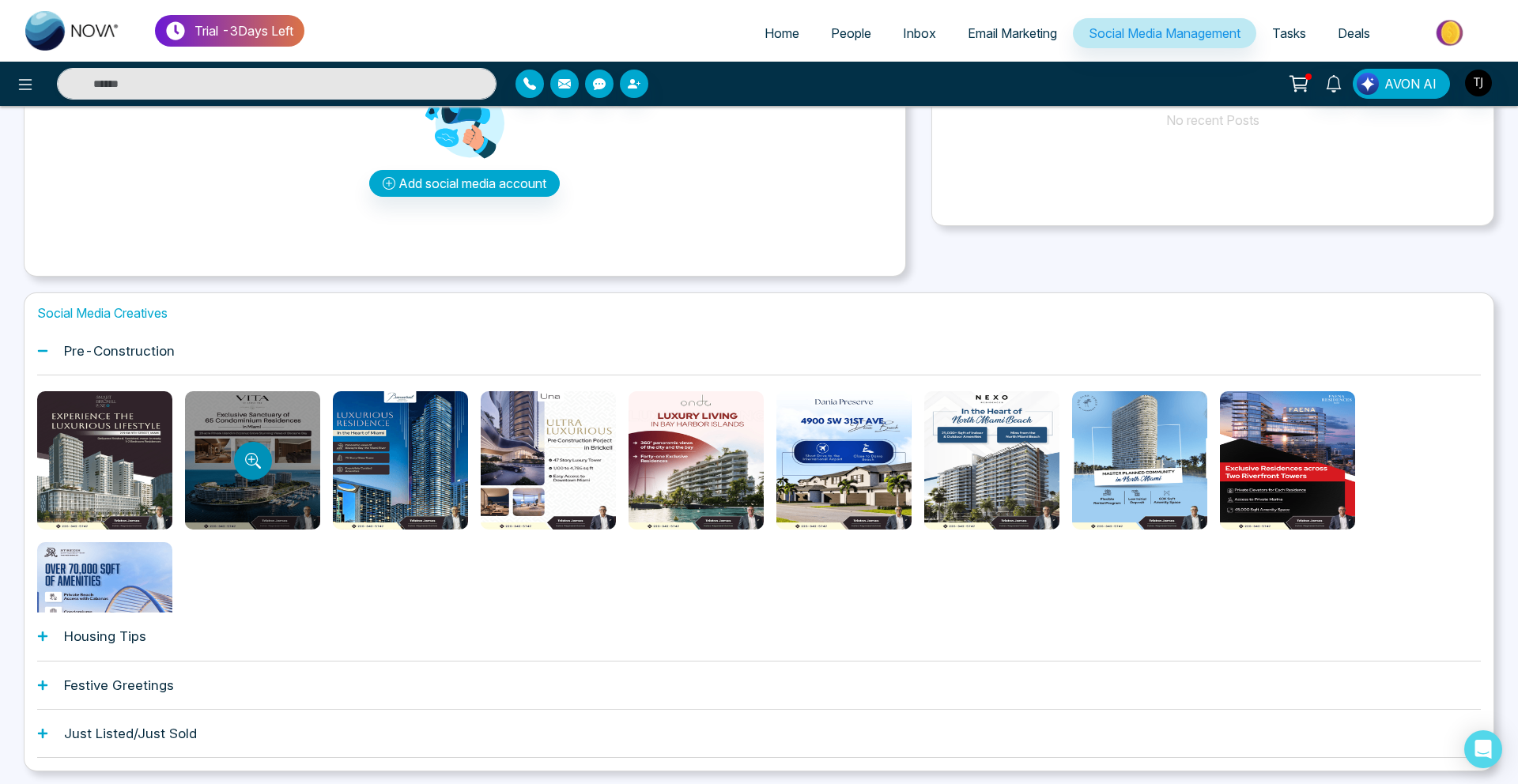
click at [248, 458] on icon "Preview template" at bounding box center [253, 460] width 16 height 16
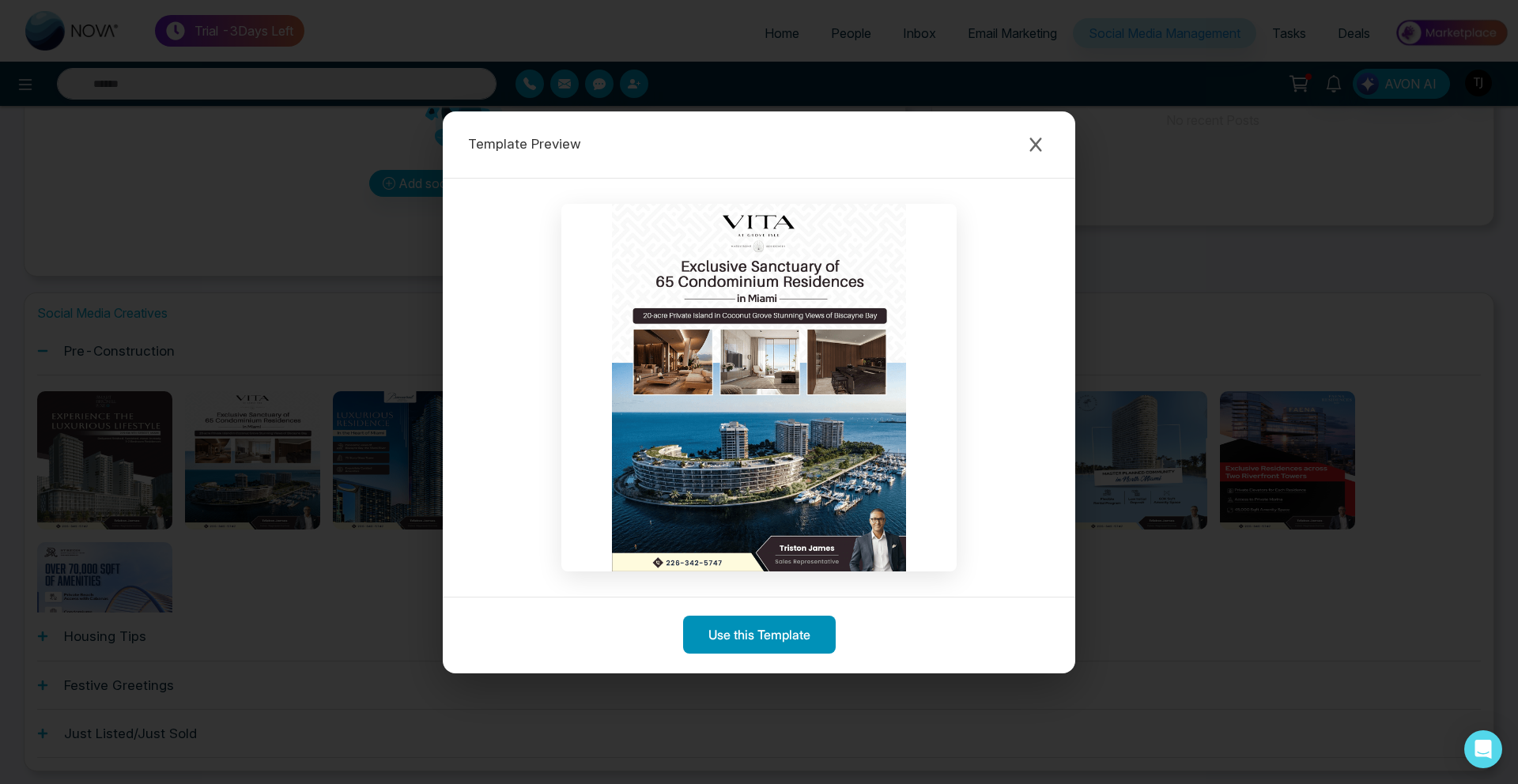
click at [713, 642] on button "Use this Template" at bounding box center [759, 635] width 152 height 38
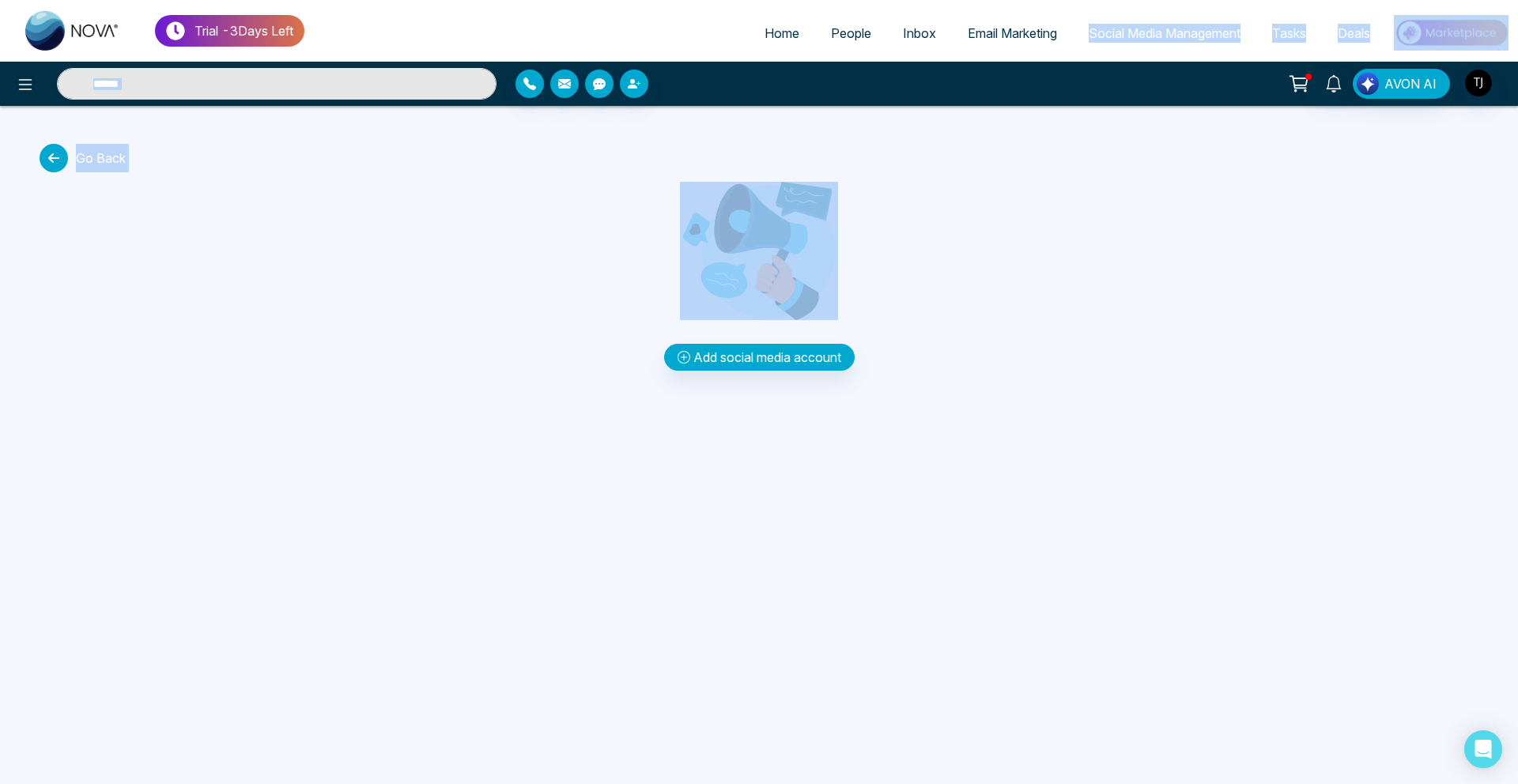
drag, startPoint x: 780, startPoint y: 434, endPoint x: 1139, endPoint y: -70, distance: 618.8
click at [1139, 0] on html "Trial - 3 Days Left Home People Inbox Email Marketing Social Media Management T…" at bounding box center [759, 392] width 1518 height 784
click at [1024, 28] on span "Email Marketing" at bounding box center [1013, 33] width 89 height 16
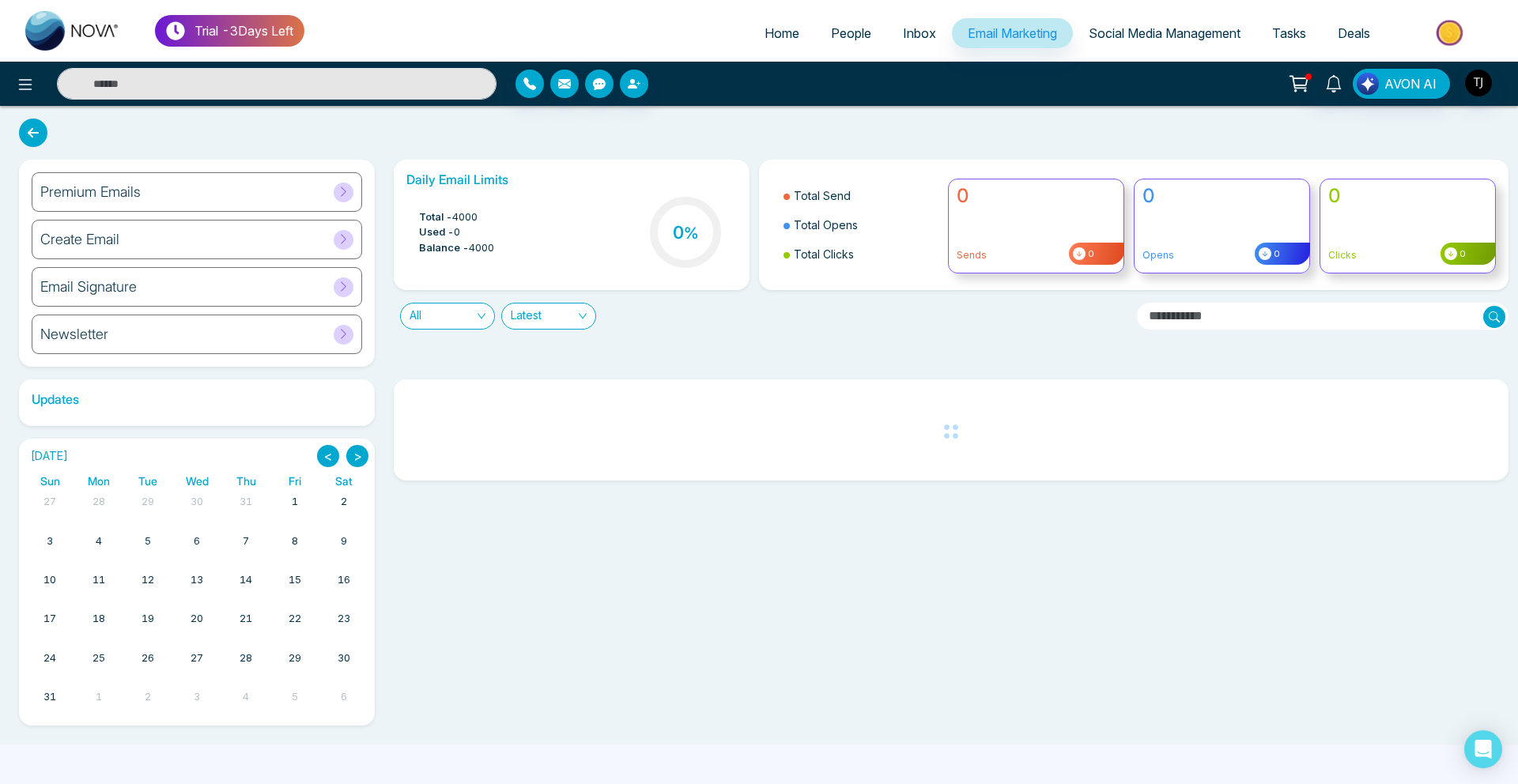
click at [249, 177] on div "Premium Emails" at bounding box center [196, 192] width 330 height 40
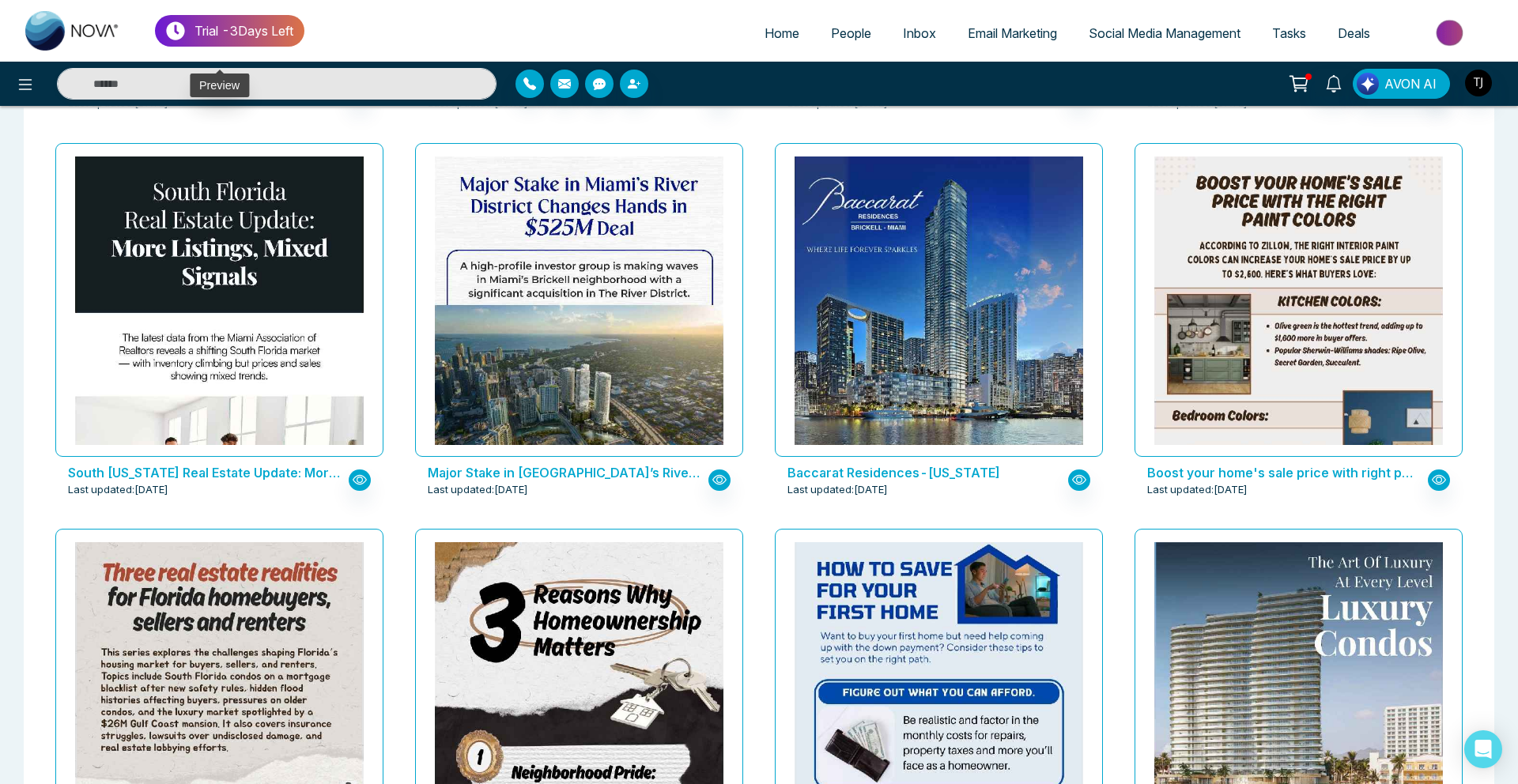
scroll to position [1982, 0]
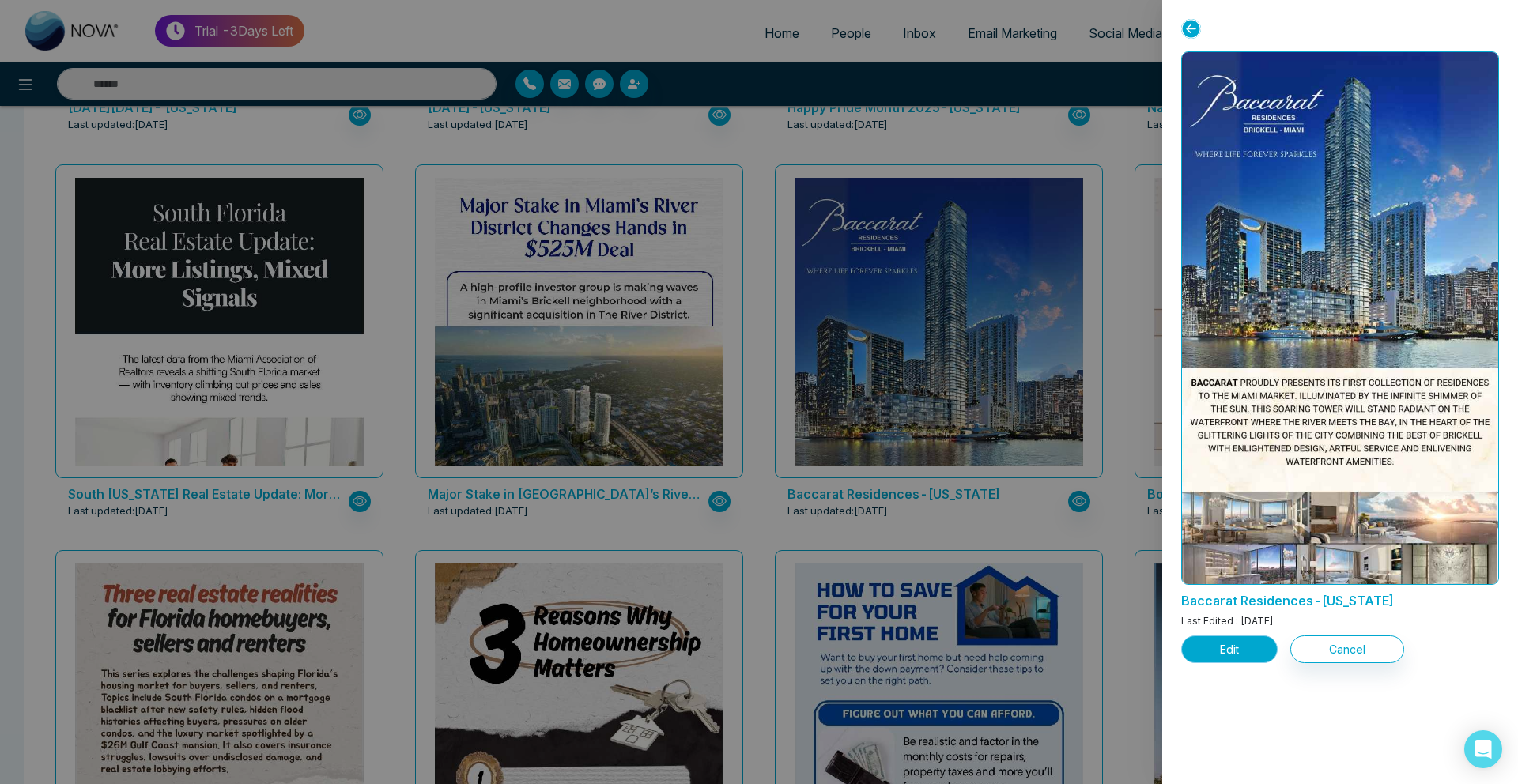
click at [1247, 652] on button "Edit" at bounding box center [1230, 649] width 96 height 27
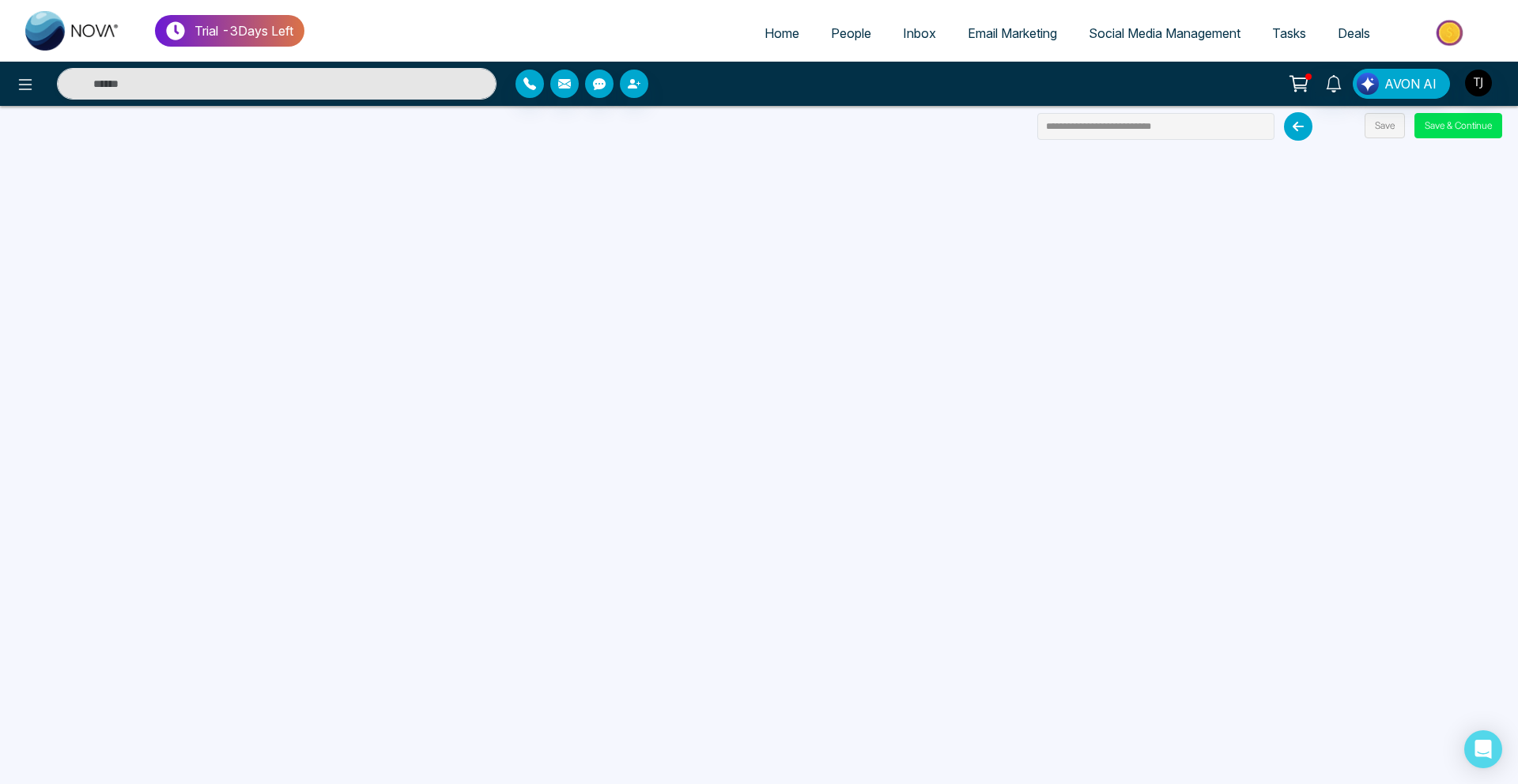
click at [848, 36] on span "People" at bounding box center [851, 33] width 41 height 16
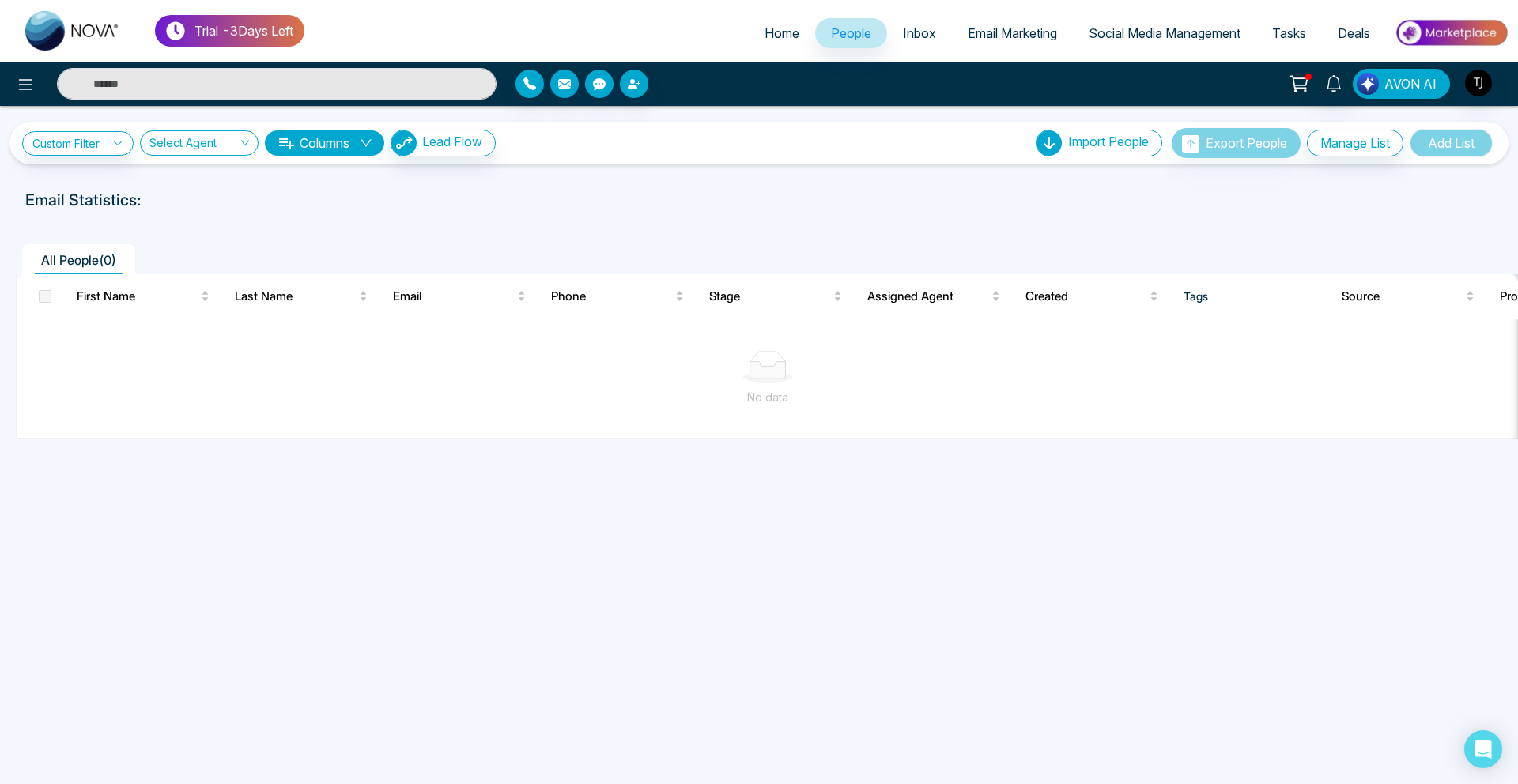
click at [1412, 84] on span "AVON AI" at bounding box center [1410, 84] width 52 height 19
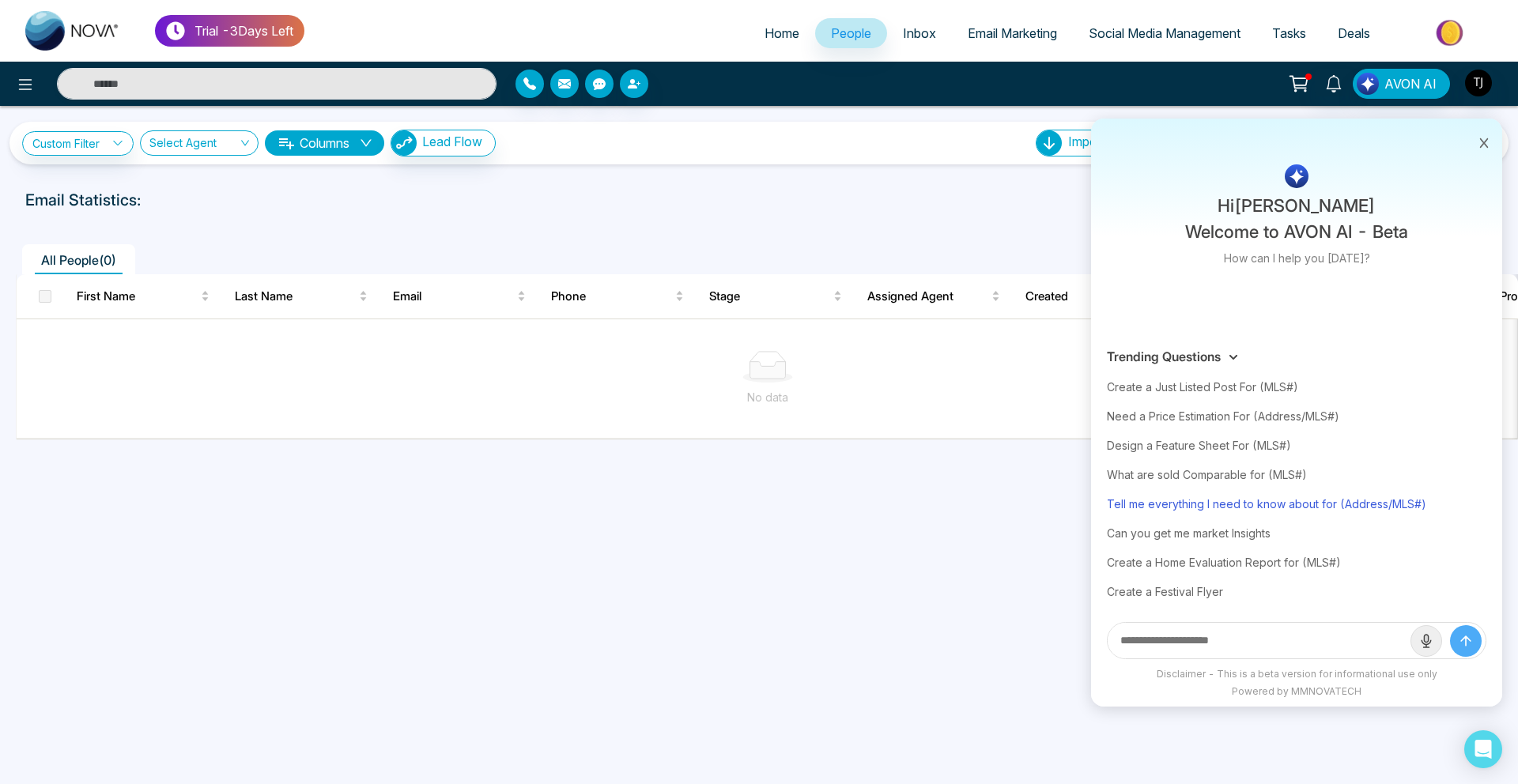
click at [1281, 504] on div "Tell me everything I need to know about for (Address/MLS#)" at bounding box center [1297, 503] width 379 height 29
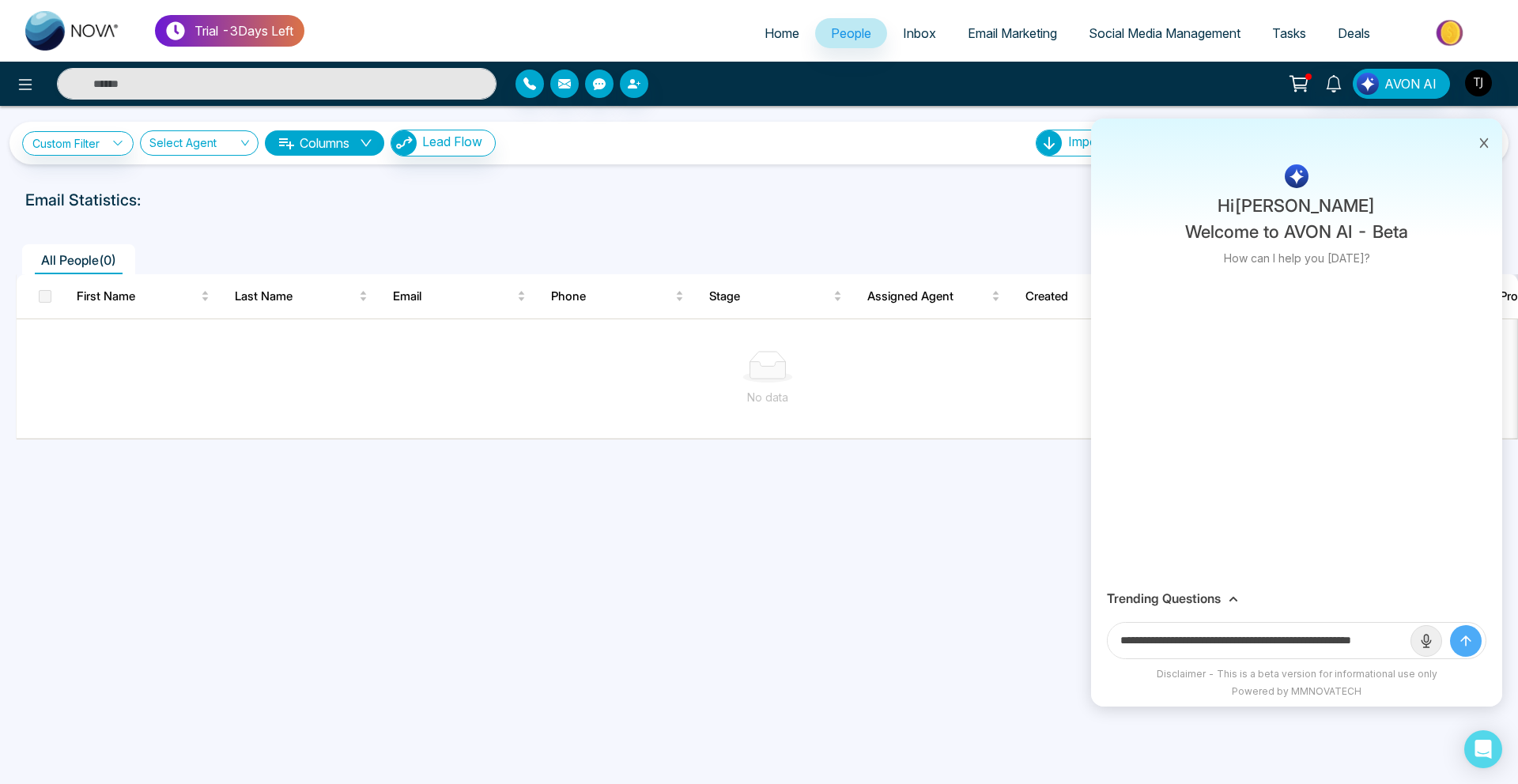
scroll to position [0, 38]
drag, startPoint x: 1351, startPoint y: 647, endPoint x: 1463, endPoint y: 649, distance: 112.0
click at [1463, 649] on form "**********" at bounding box center [1297, 641] width 379 height 37
paste input "**********"
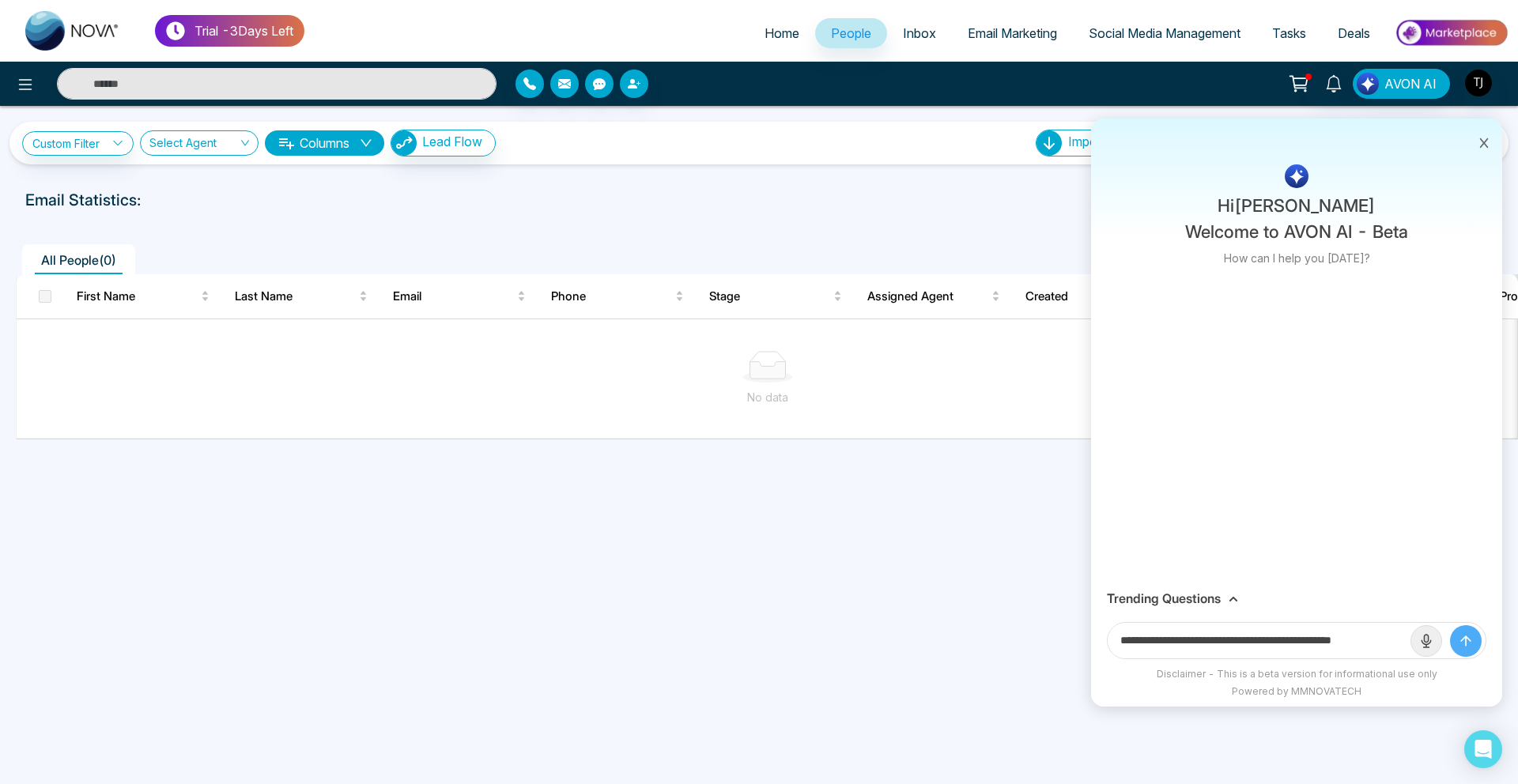
scroll to position [0, 9]
type input "**********"
click at [1450, 625] on button "submit" at bounding box center [1466, 641] width 31 height 31
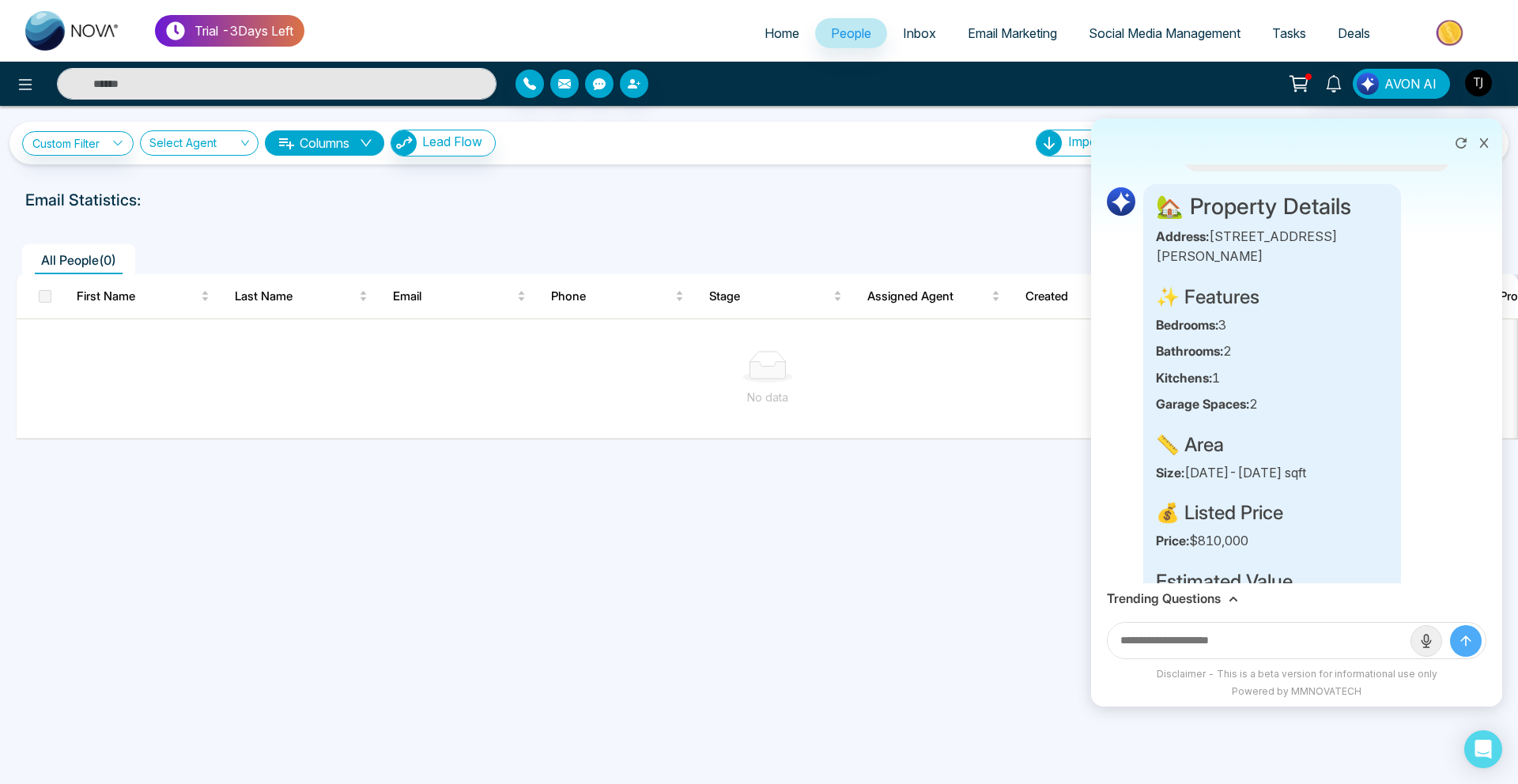
scroll to position [0, 0]
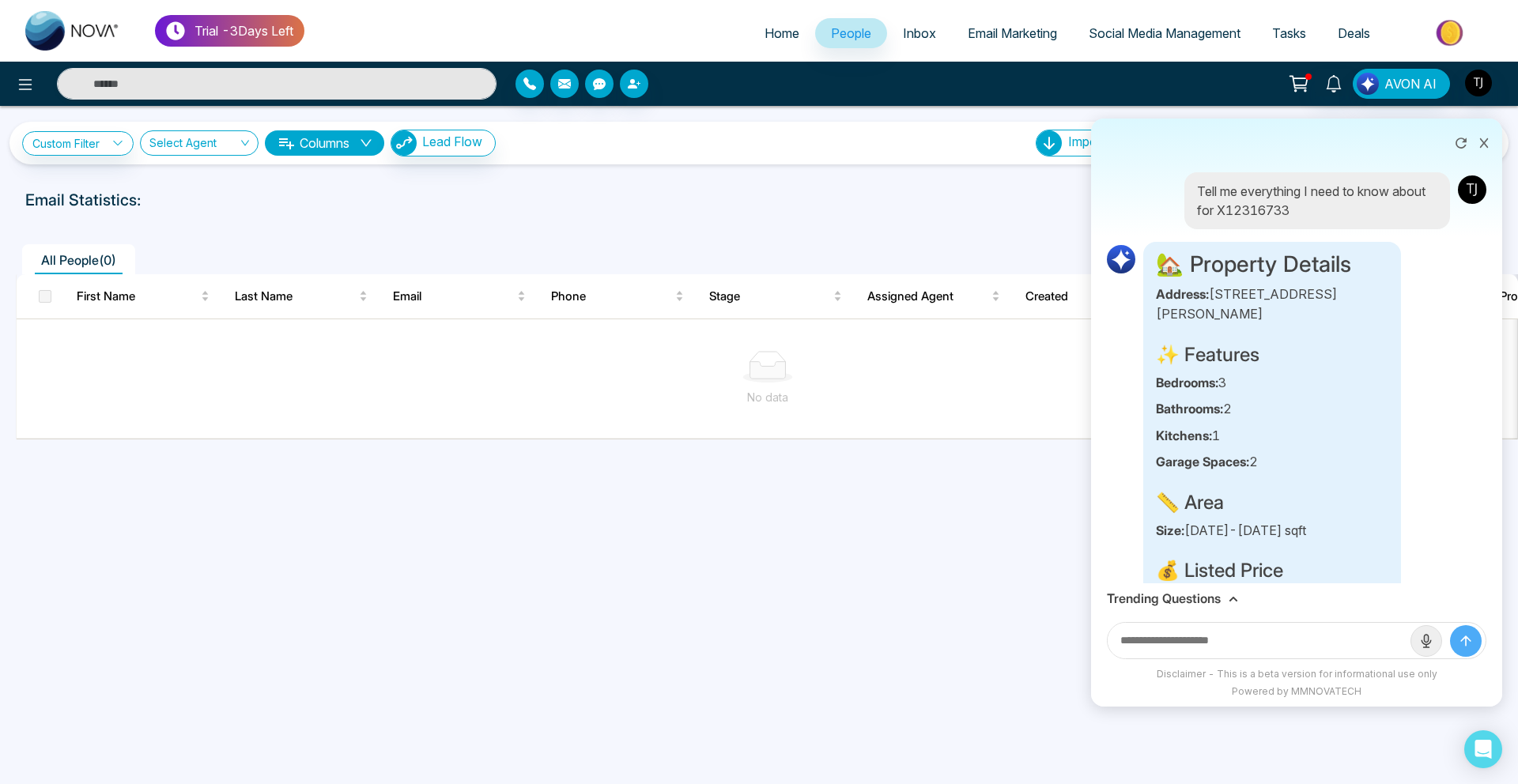
click at [994, 37] on span "Email Marketing" at bounding box center [1013, 33] width 89 height 16
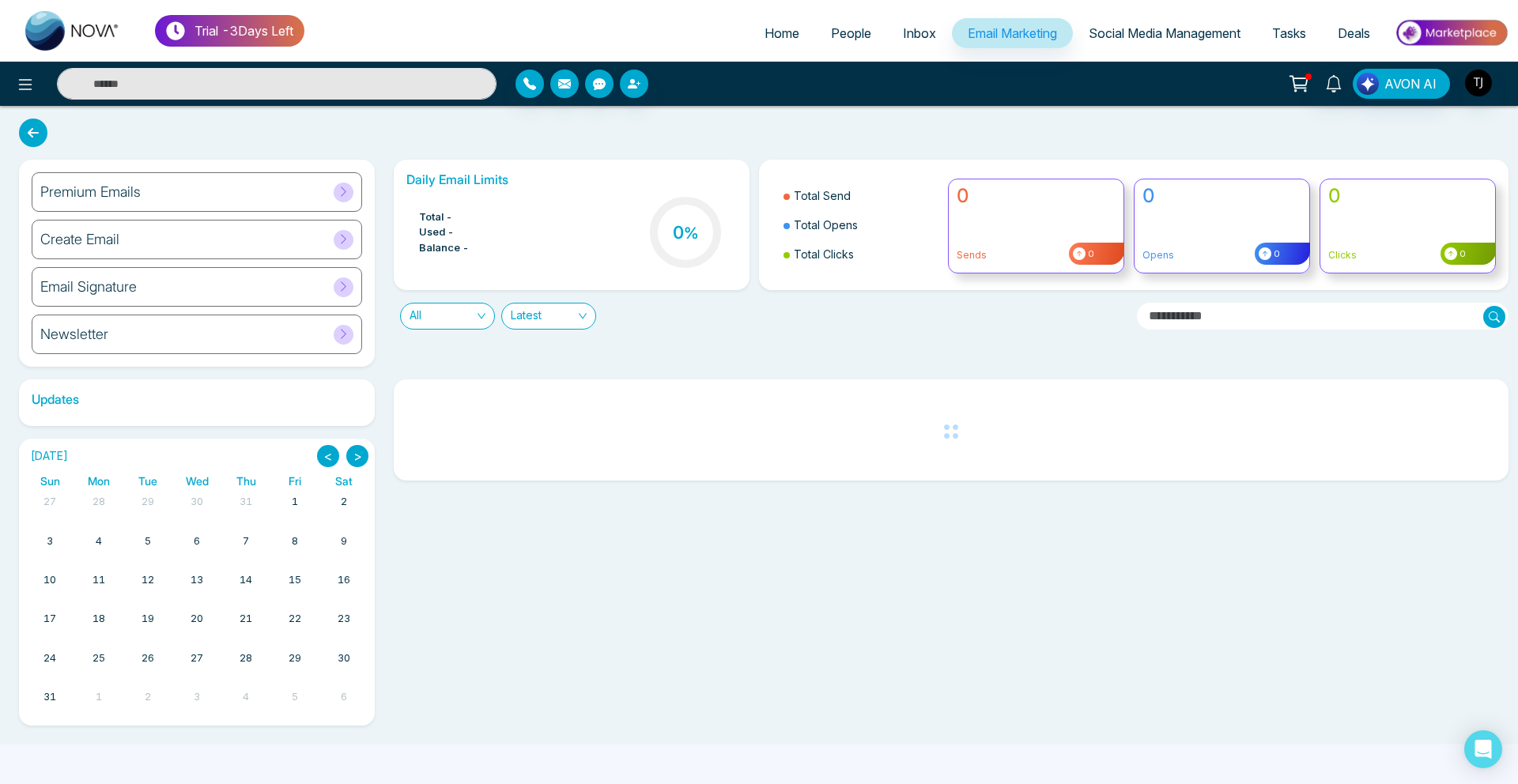
click at [253, 184] on div "Premium Emails" at bounding box center [196, 192] width 330 height 40
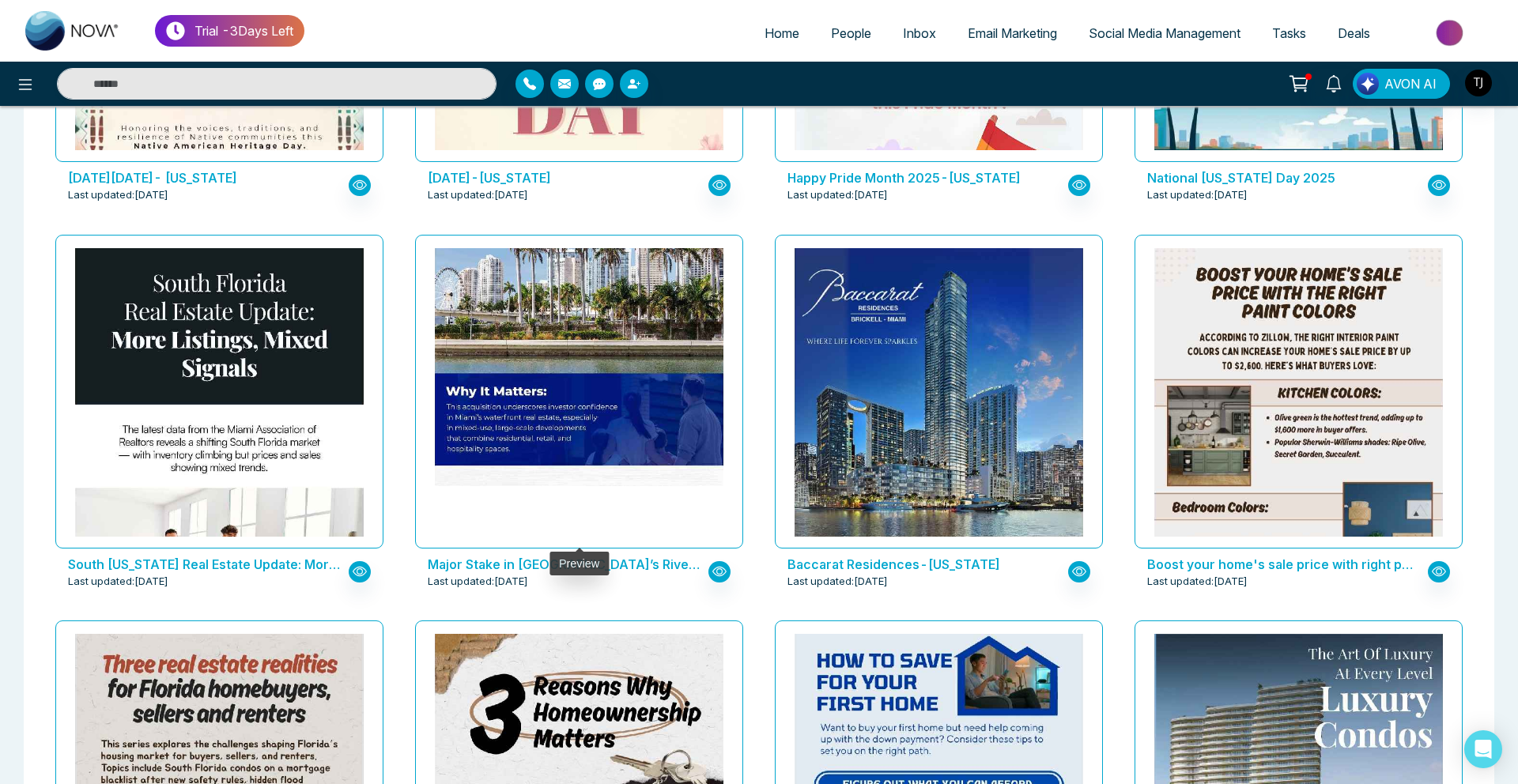
scroll to position [1924, 0]
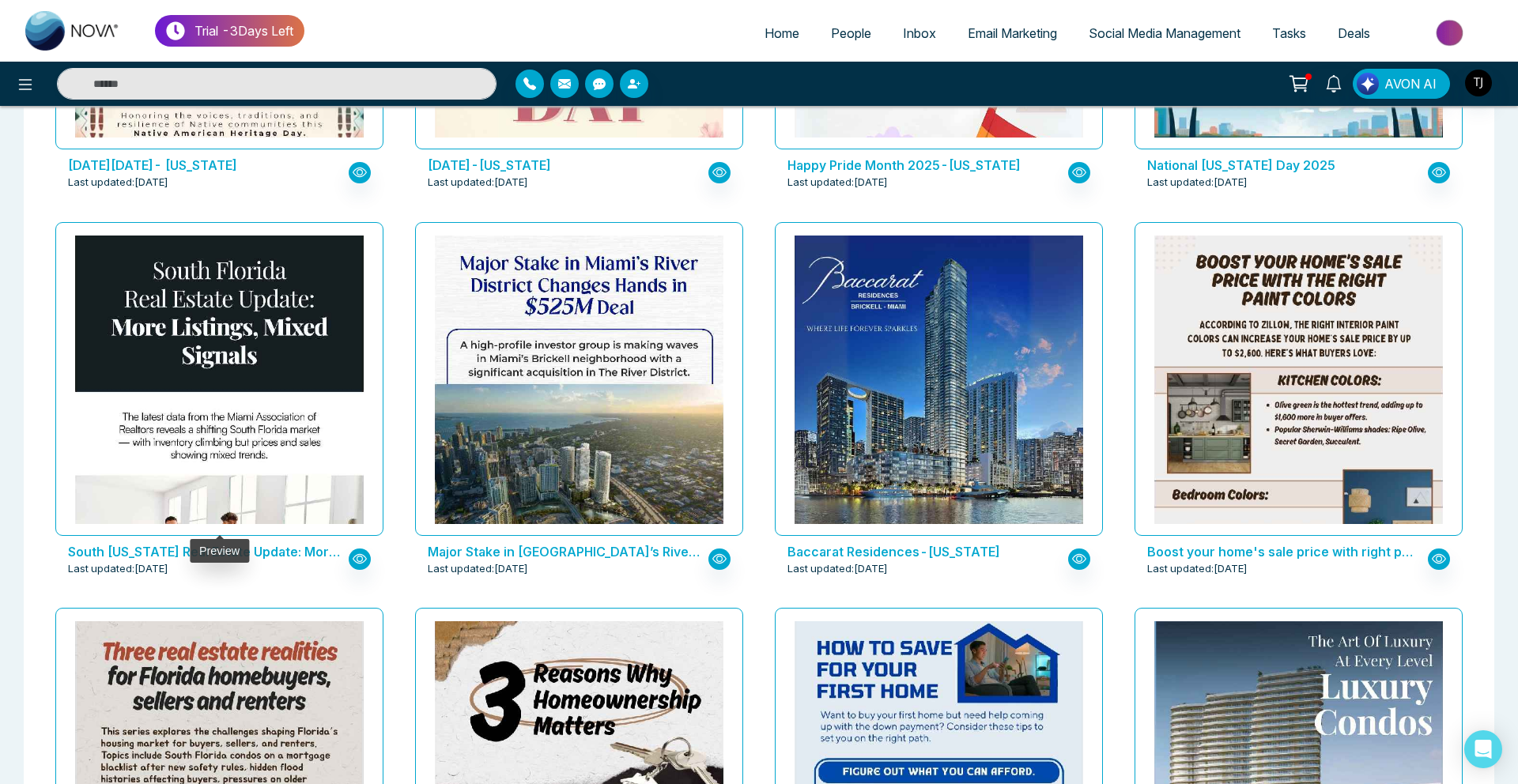
click at [410, 531] on div "Major Stake in [GEOGRAPHIC_DATA]’s River District Changes Hands in $525M Deal-[…" at bounding box center [579, 409] width 359 height 387
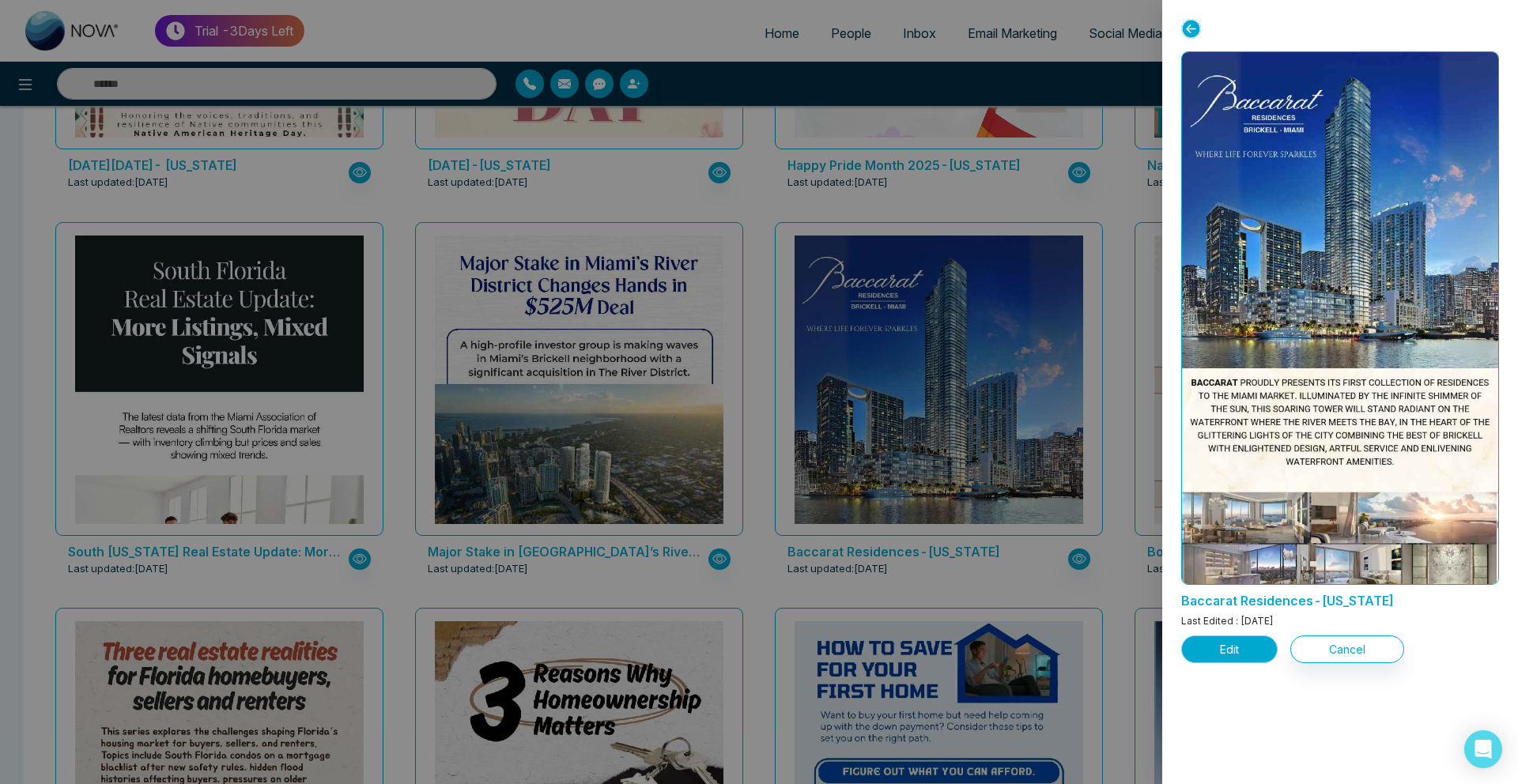
click at [1229, 644] on button "Edit" at bounding box center [1230, 649] width 96 height 27
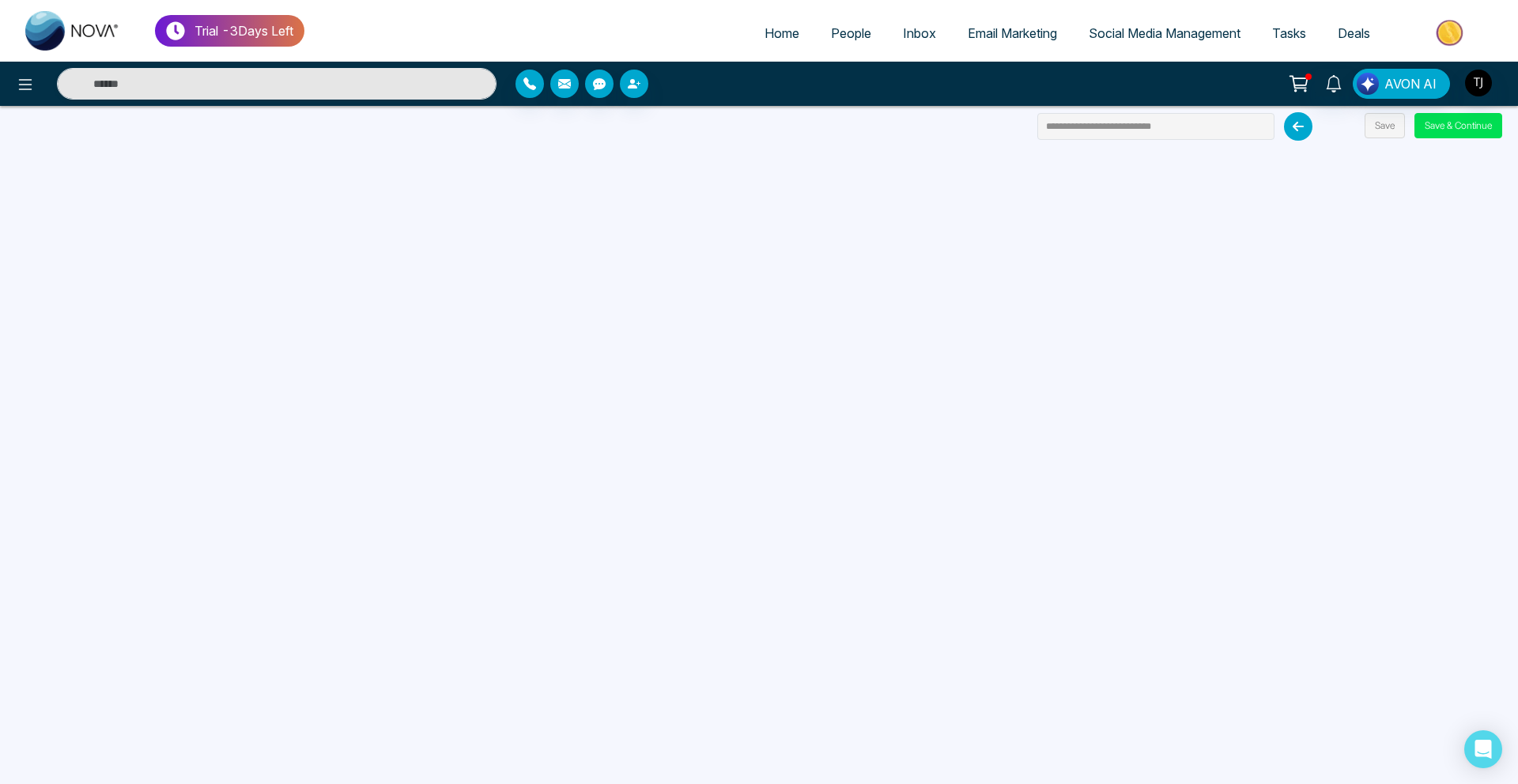
click at [1101, 40] on span "Social Media Management" at bounding box center [1164, 33] width 152 height 16
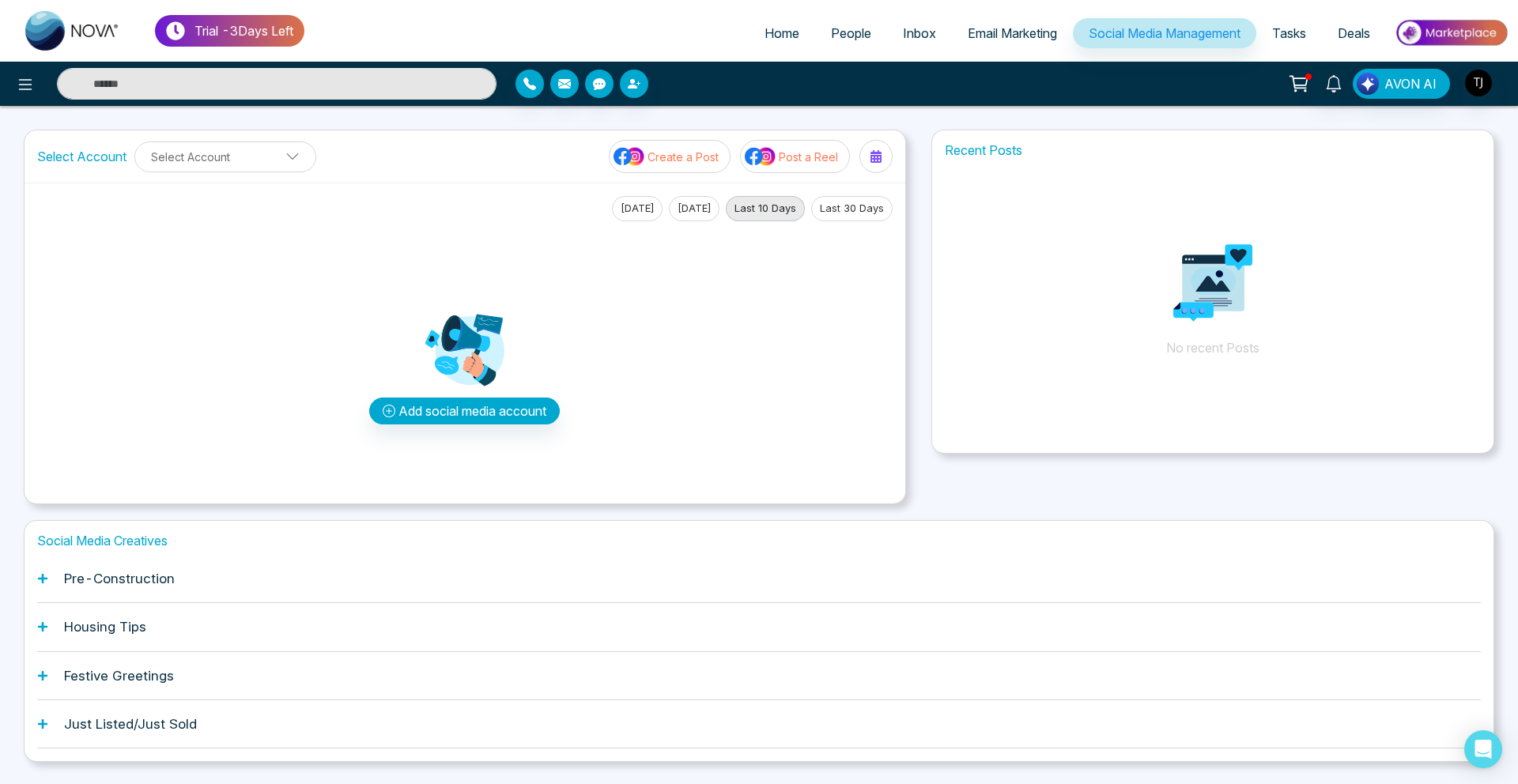
click at [172, 581] on h1 "Pre-Construction" at bounding box center [119, 578] width 111 height 16
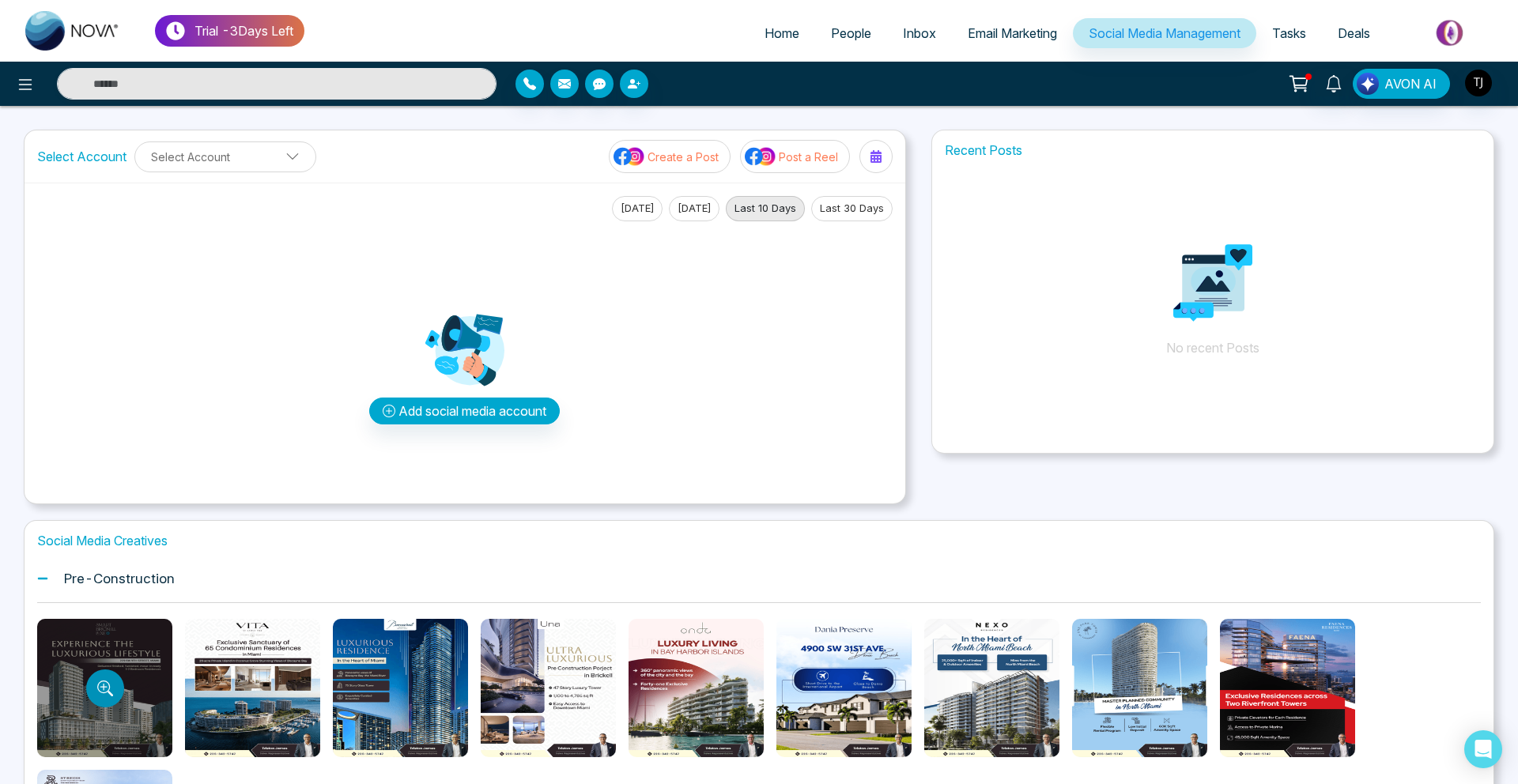
click at [108, 681] on icon "Preview template" at bounding box center [104, 688] width 16 height 16
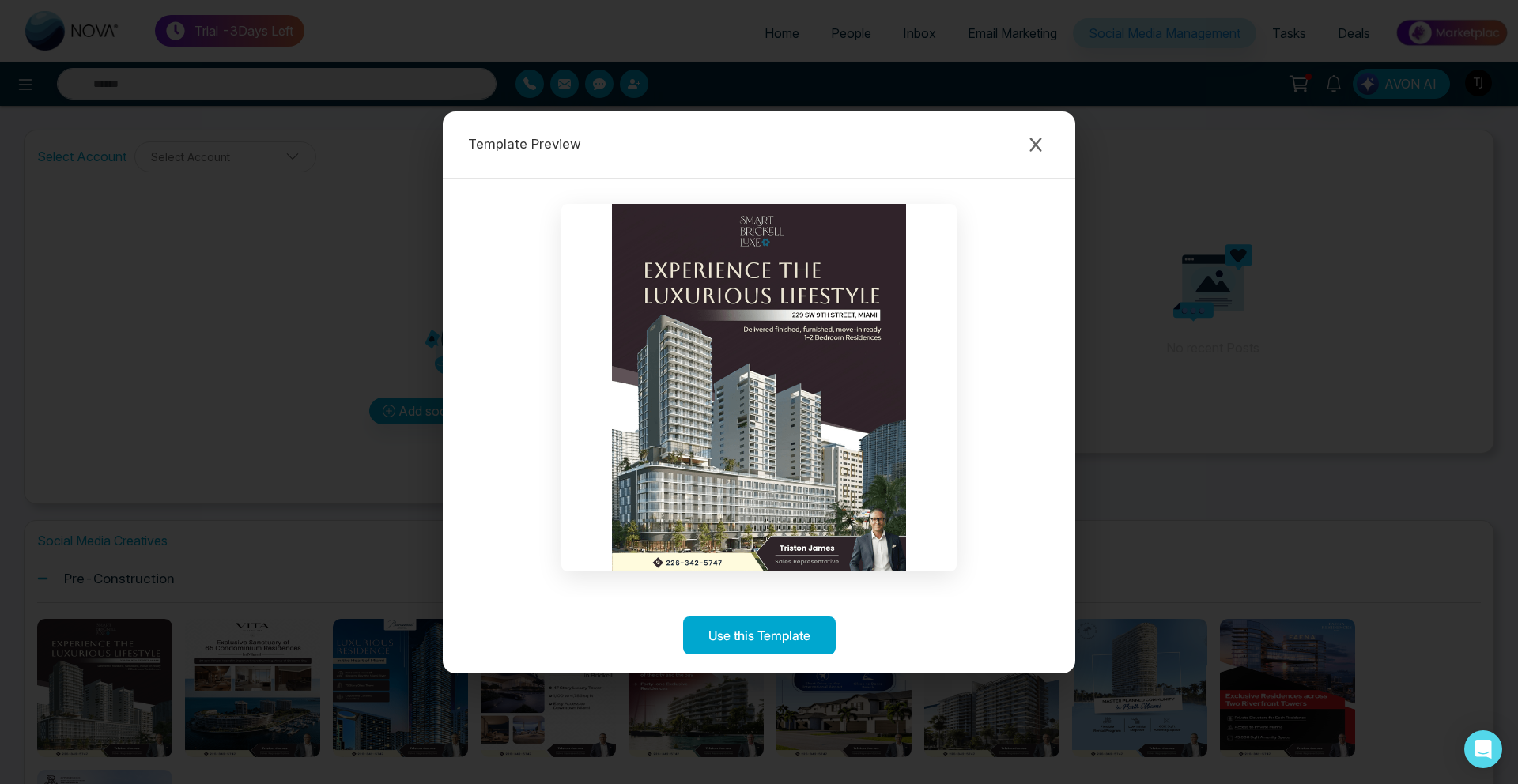
drag, startPoint x: 1169, startPoint y: 323, endPoint x: 1045, endPoint y: 191, distance: 181.1
click at [1149, 319] on div "Template Preview Use this Template" at bounding box center [759, 392] width 1518 height 784
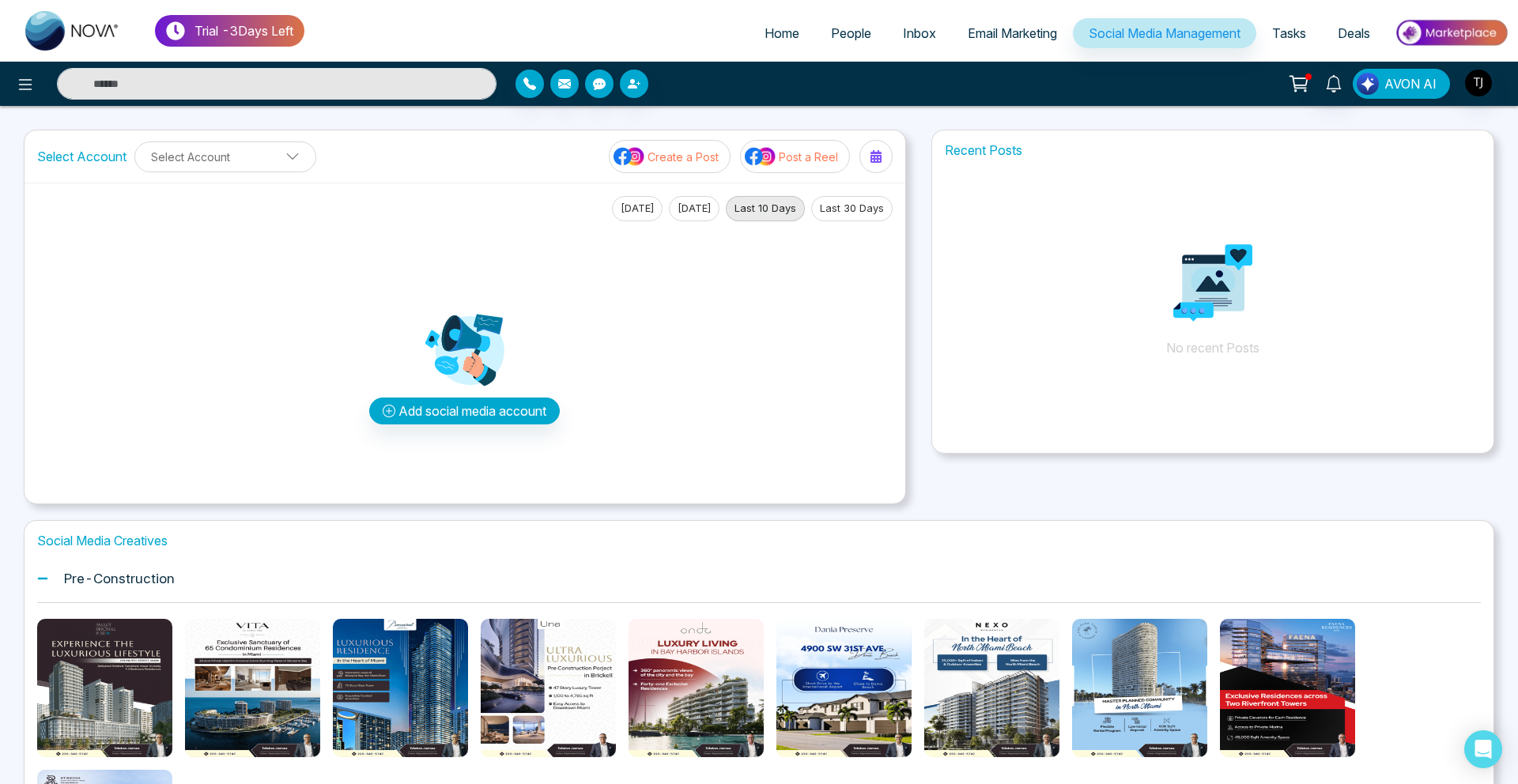
click at [1430, 79] on span "AVON AI" at bounding box center [1410, 84] width 52 height 19
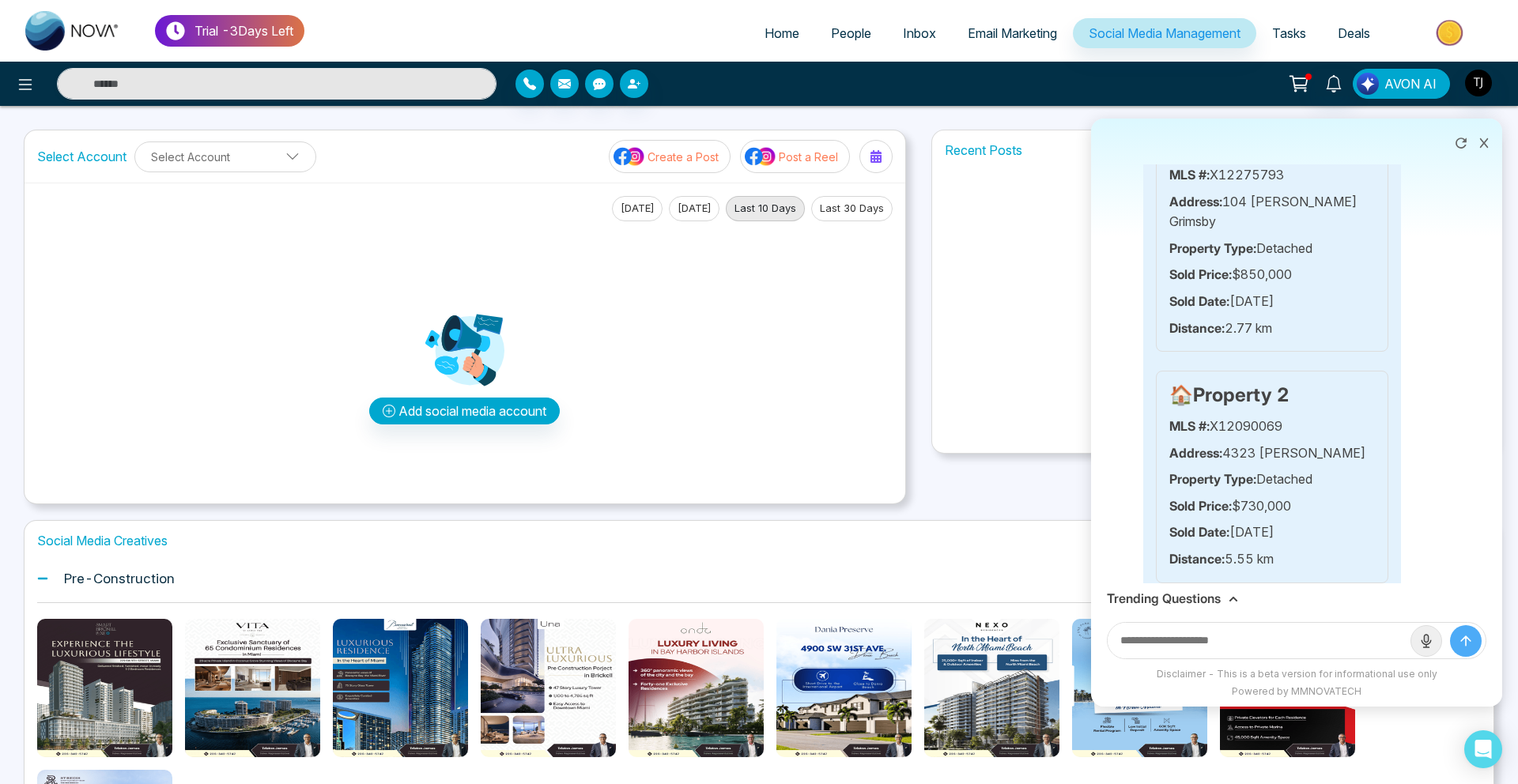
scroll to position [956, 0]
click at [1179, 599] on h3 "Trending Questions" at bounding box center [1164, 599] width 114 height 15
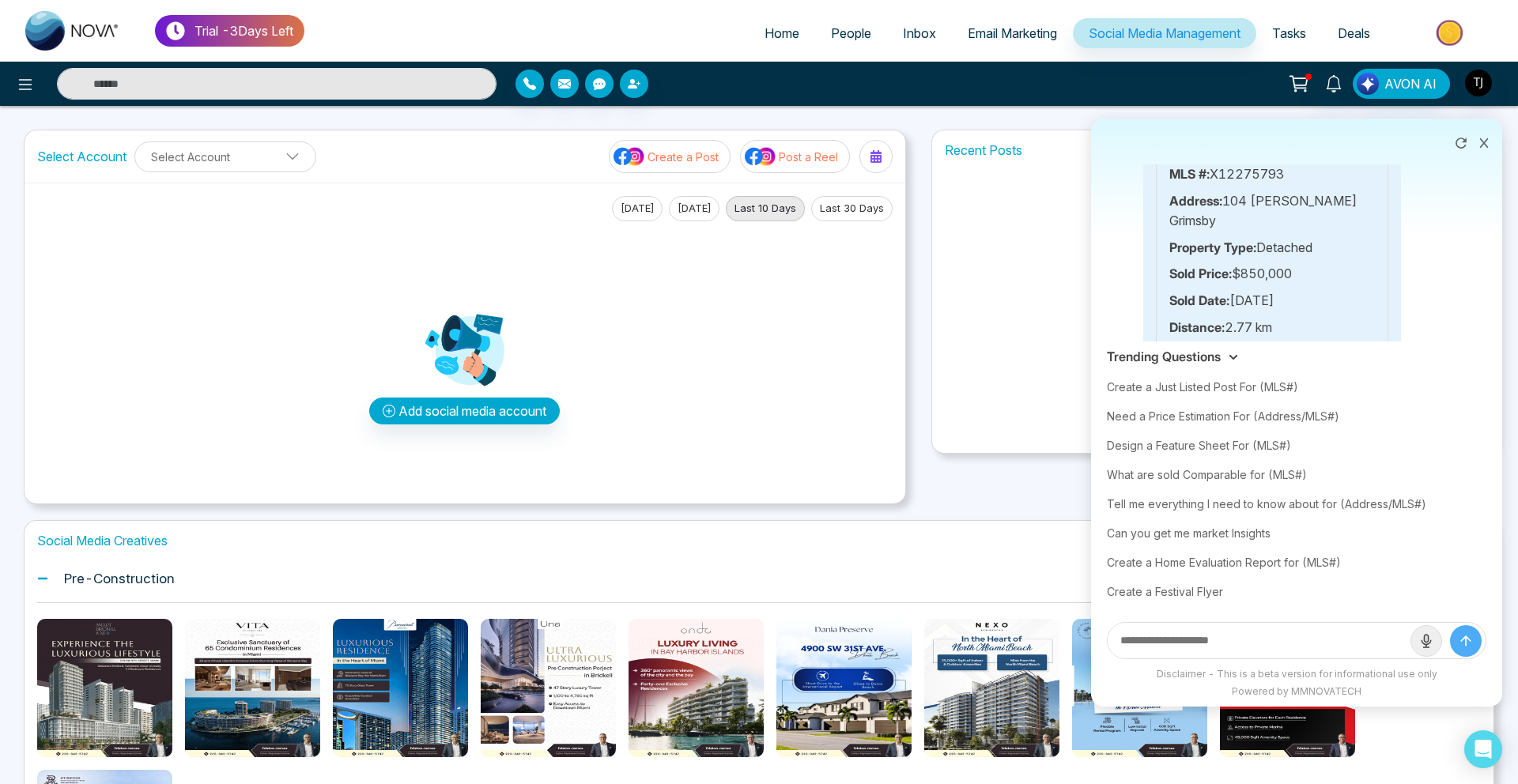
click at [1239, 512] on div "Tell me everything I need to know about for (Address/MLS#)" at bounding box center [1297, 503] width 379 height 29
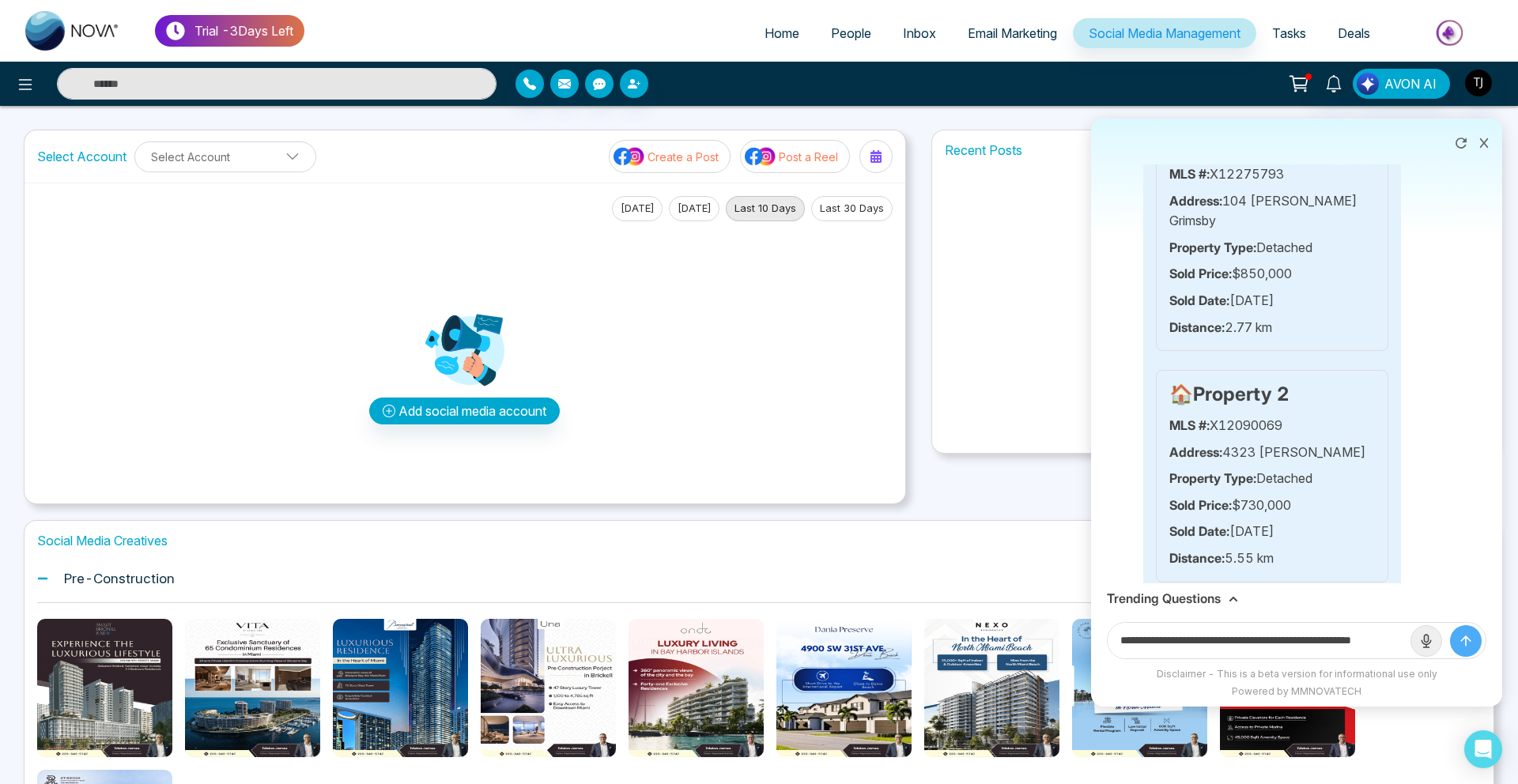
scroll to position [0, 38]
drag, startPoint x: 1349, startPoint y: 645, endPoint x: 1477, endPoint y: 645, distance: 128.0
click at [1477, 645] on form "**********" at bounding box center [1297, 641] width 379 height 37
paste input "text"
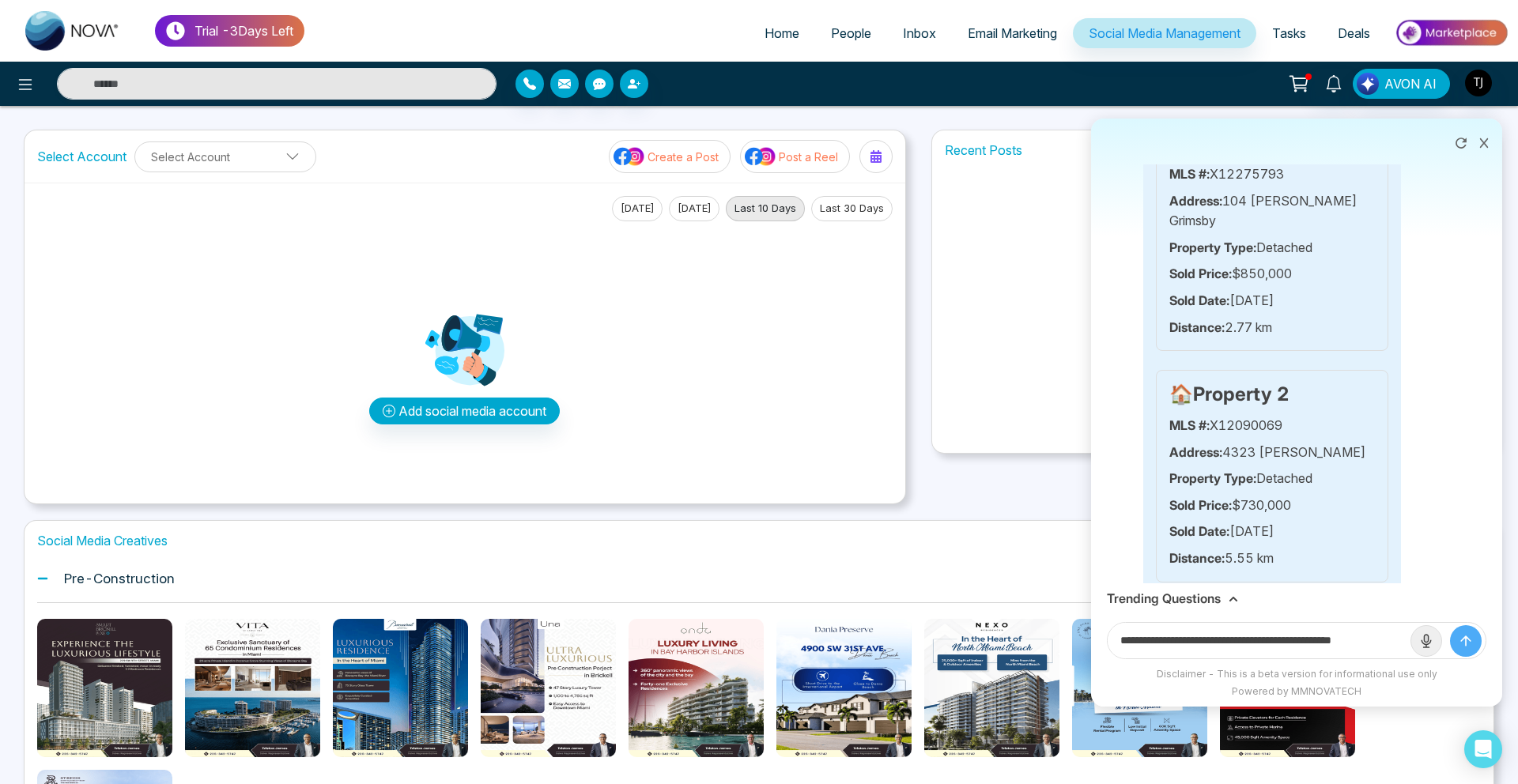
type input "**********"
click at [1450, 625] on button "submit" at bounding box center [1466, 641] width 31 height 31
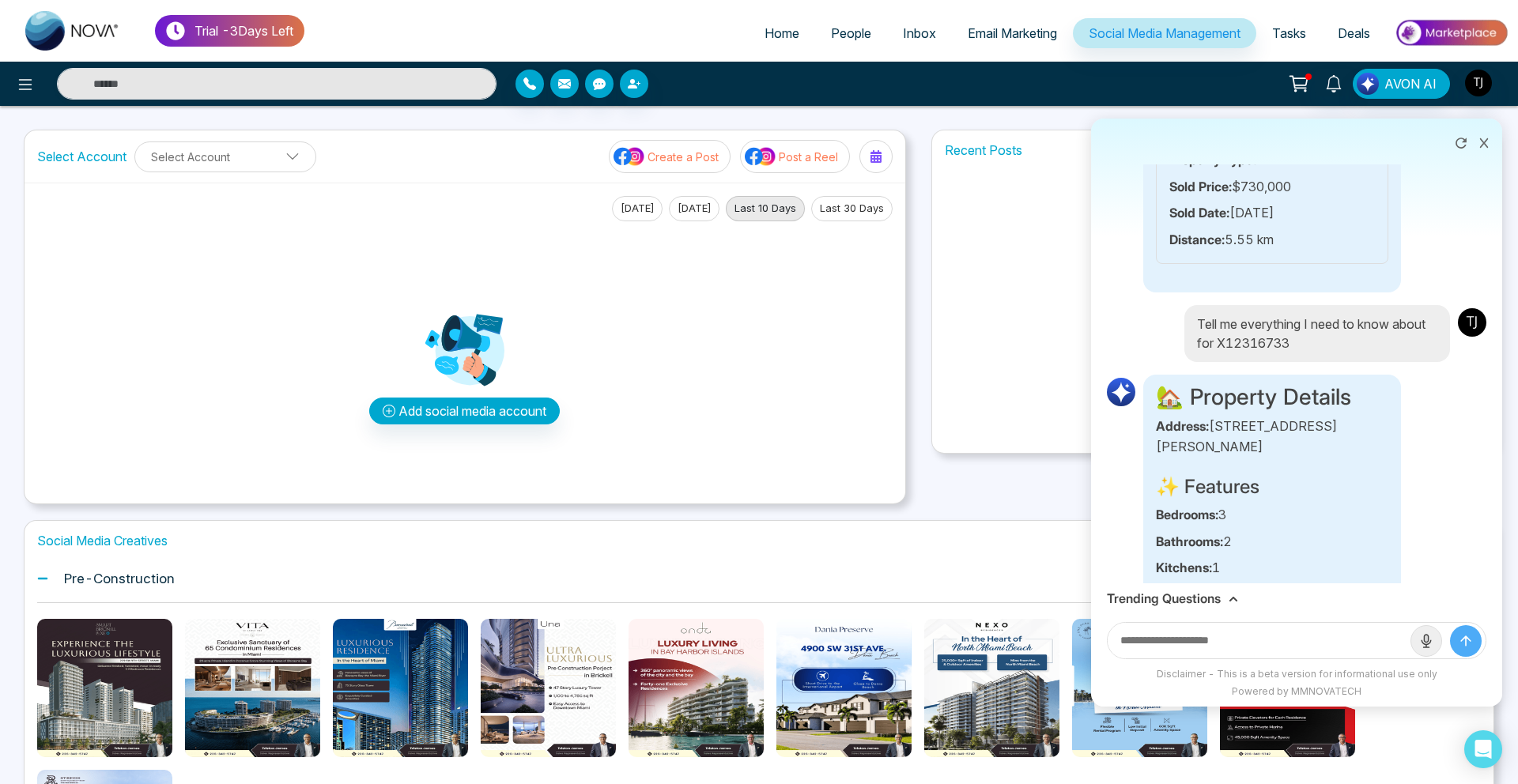
scroll to position [1205, 0]
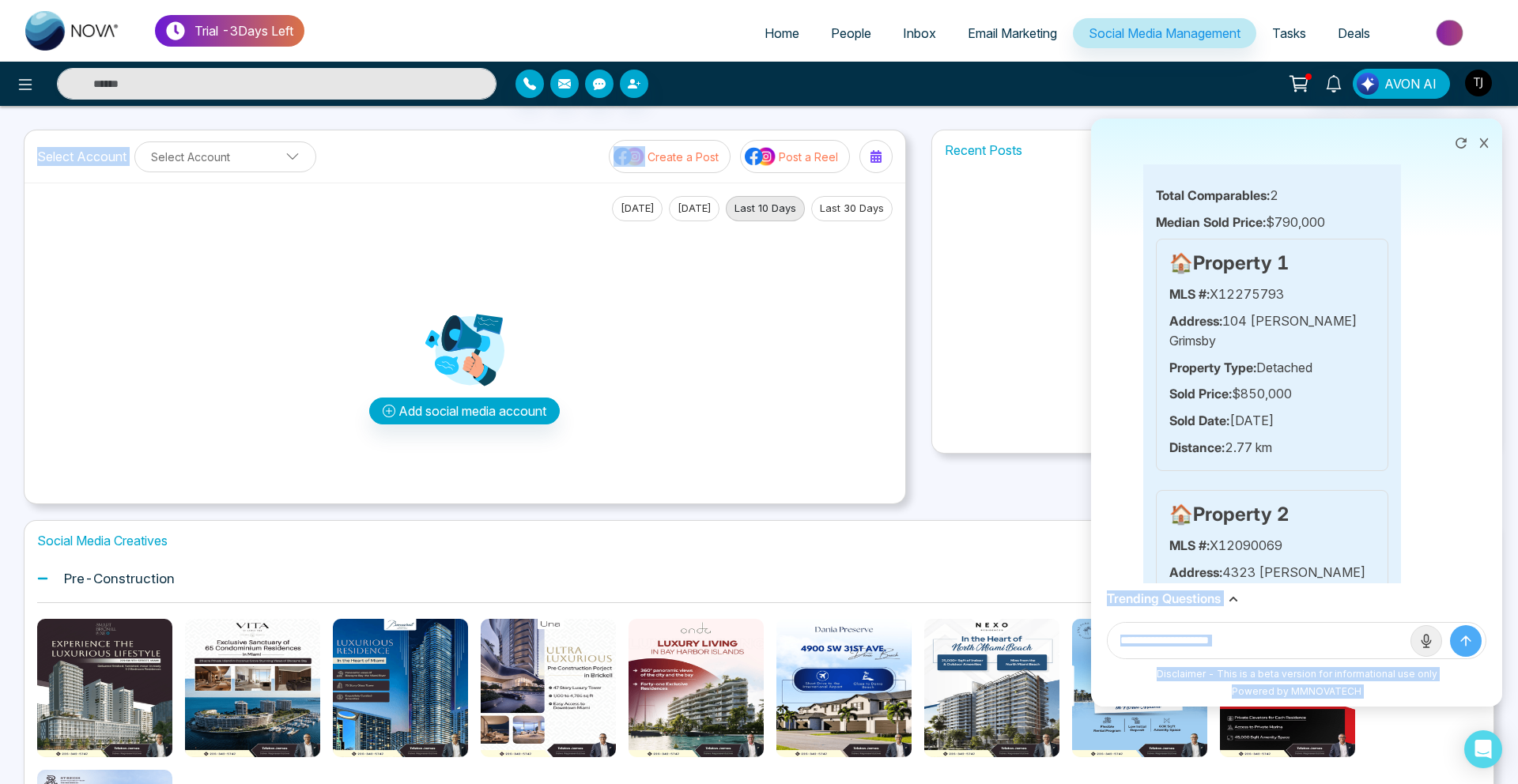
drag, startPoint x: 1201, startPoint y: 447, endPoint x: 467, endPoint y: 243, distance: 761.8
click at [479, 236] on div "Trial - 3 Days Left Home People Inbox Email Marketing Social Media Management T…" at bounding box center [759, 531] width 1518 height 1062
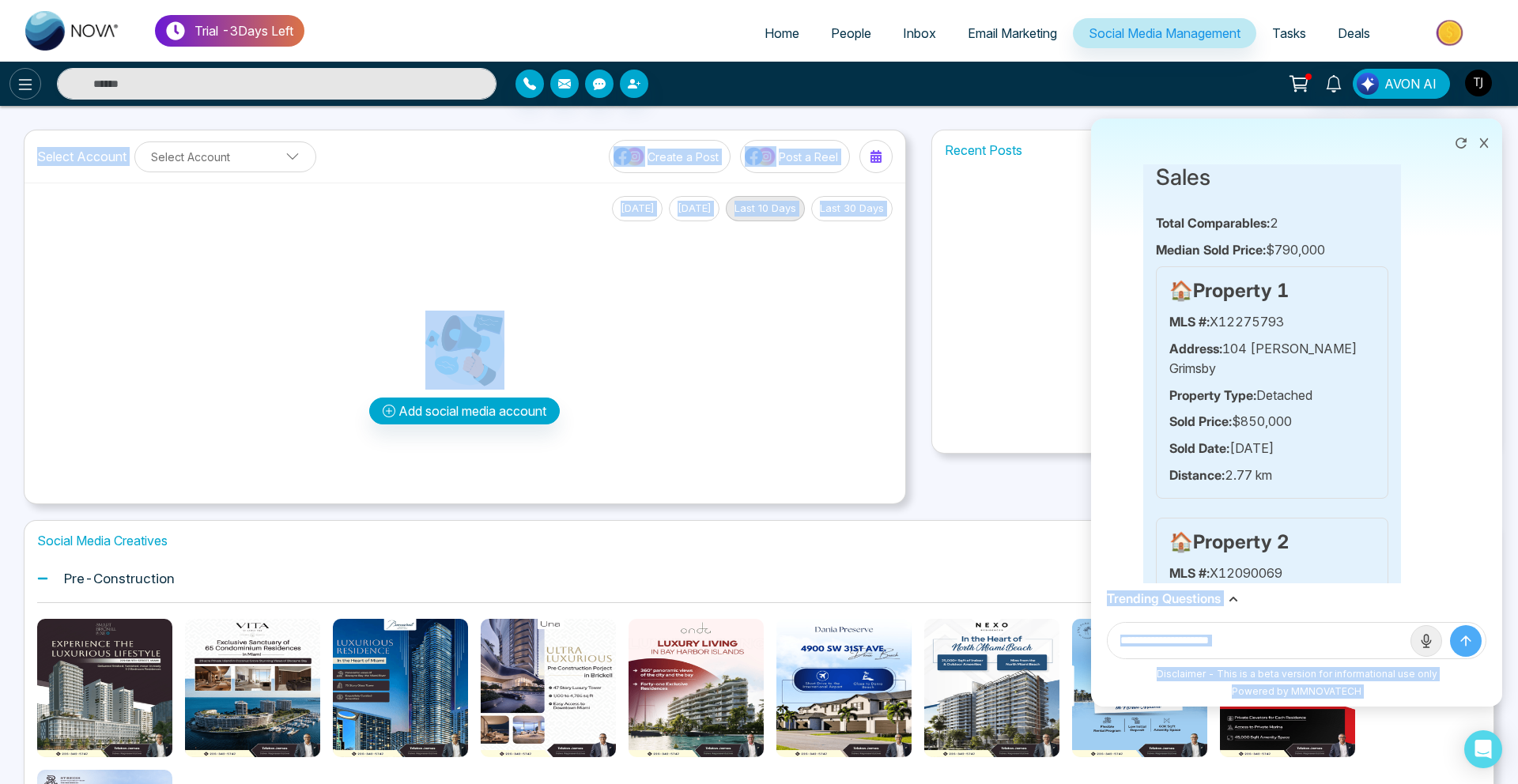
click at [17, 91] on icon at bounding box center [25, 84] width 19 height 19
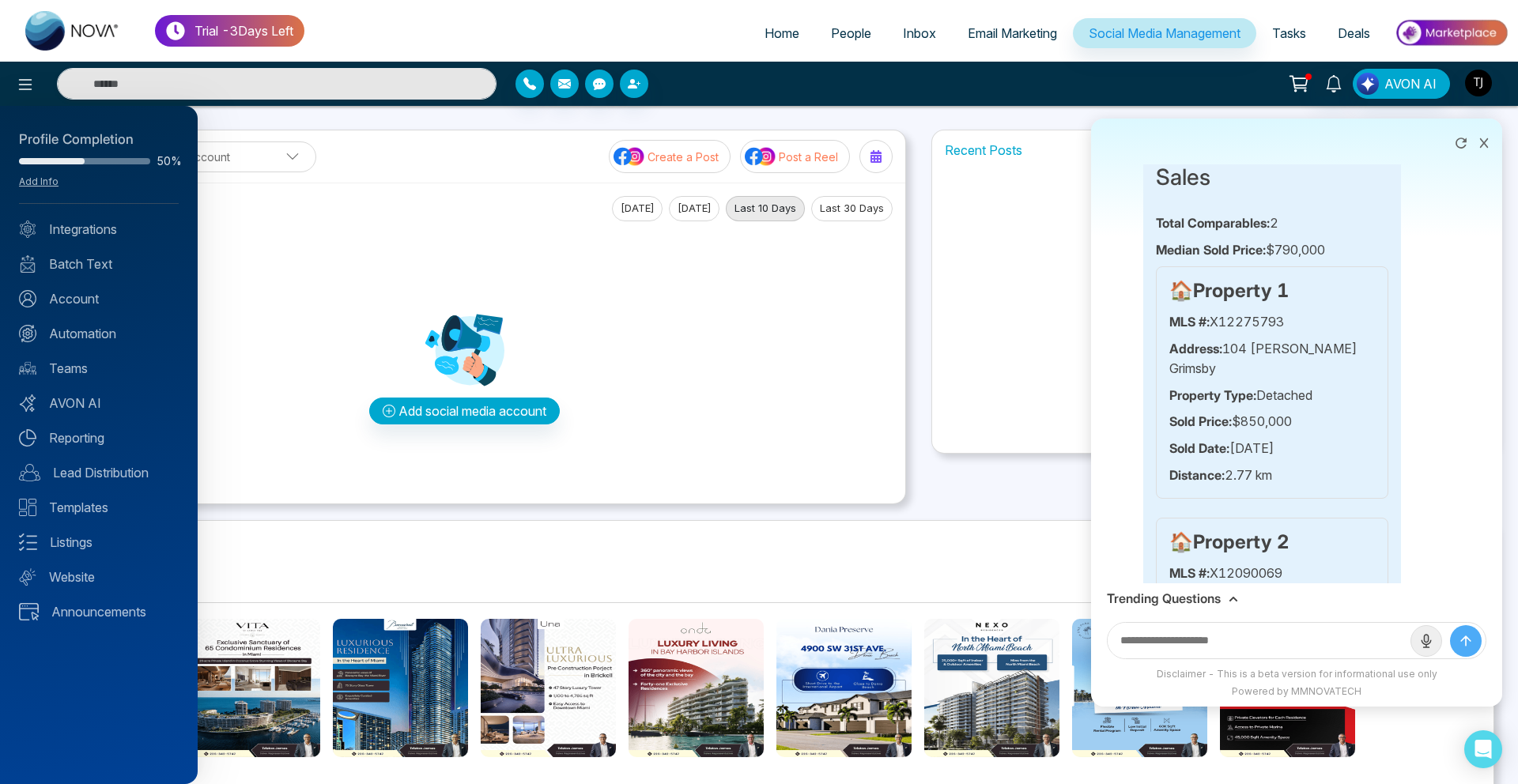
click at [869, 42] on div at bounding box center [759, 392] width 1518 height 784
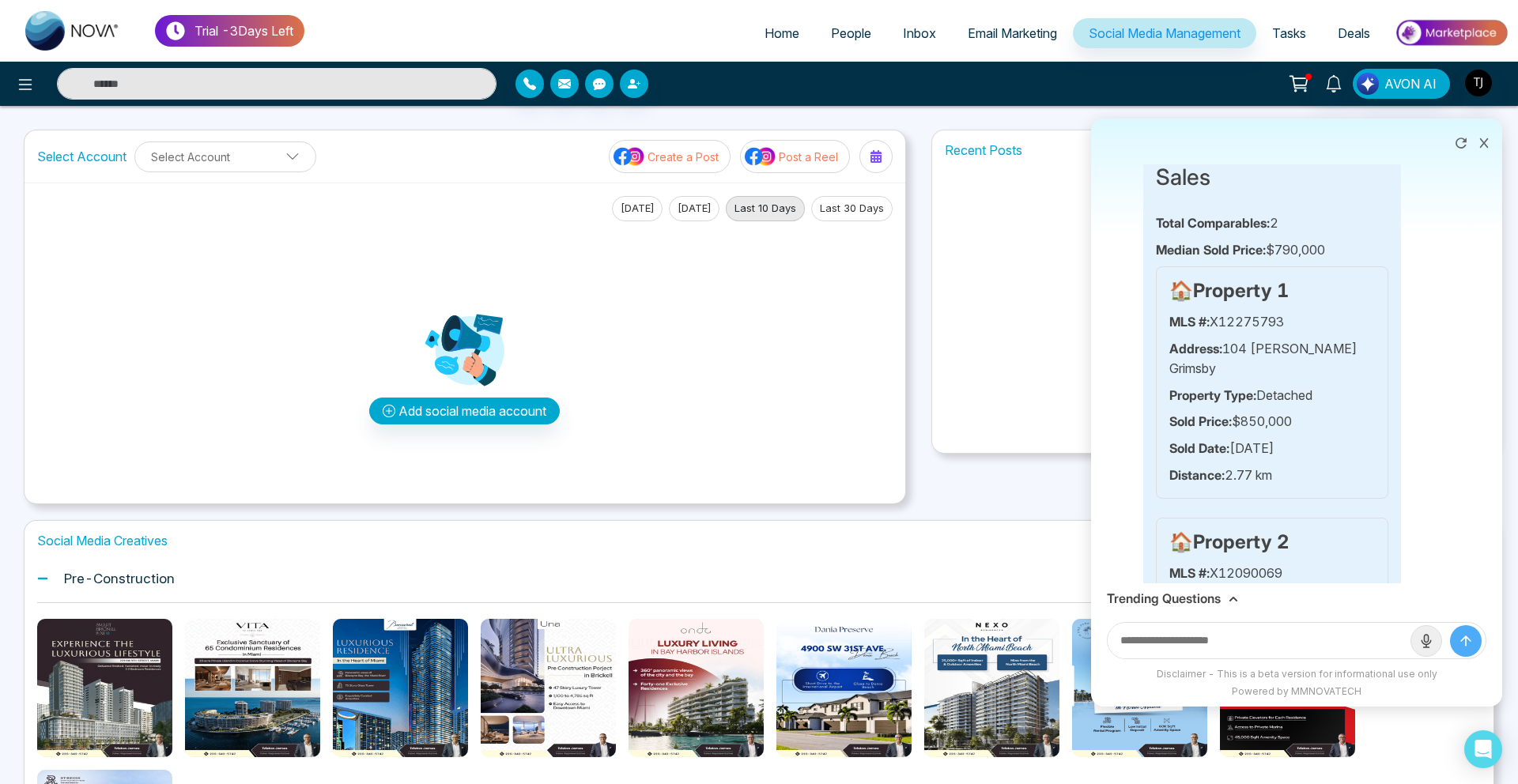
click at [852, 31] on span "People" at bounding box center [851, 33] width 41 height 16
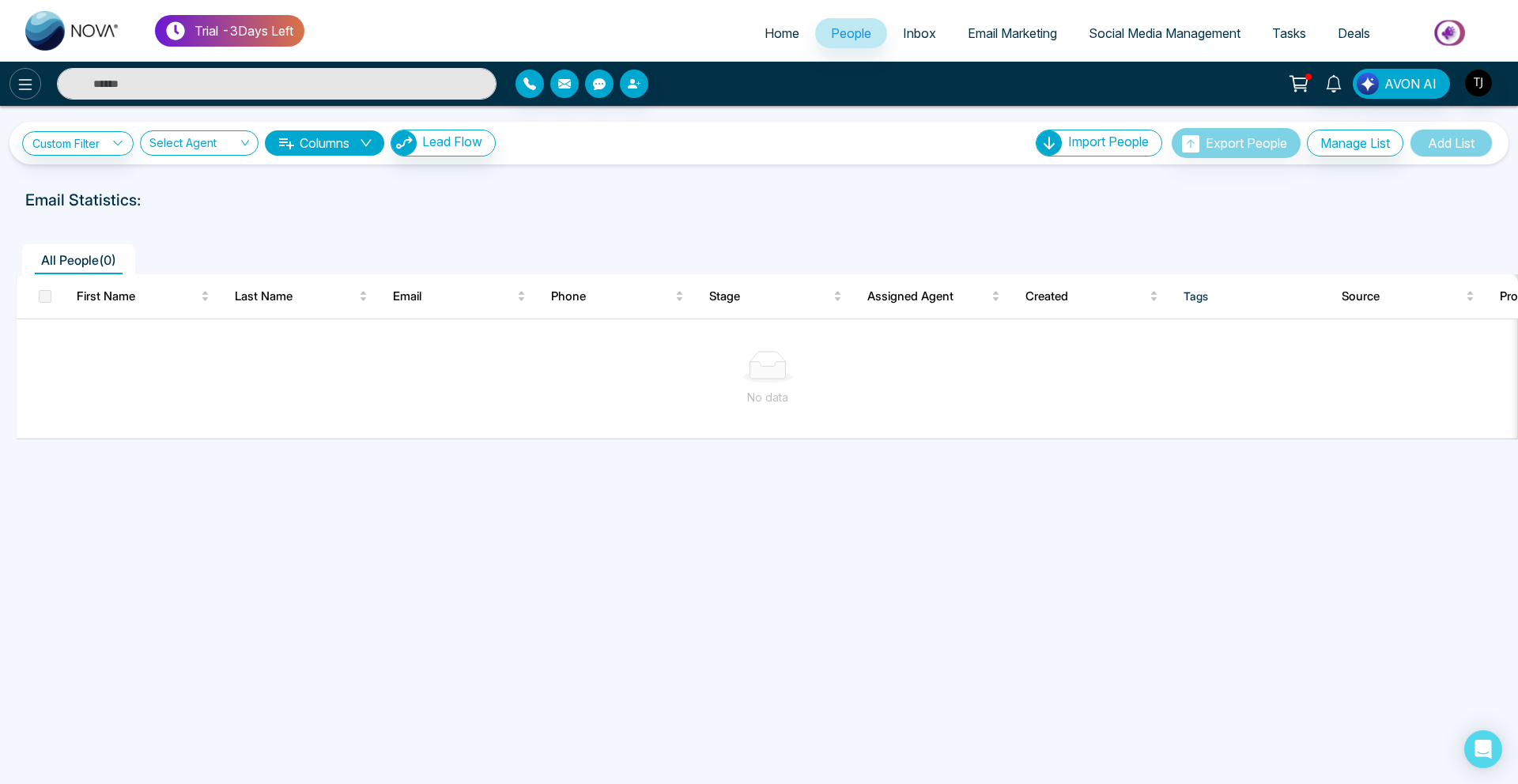
click at [27, 78] on icon at bounding box center [25, 84] width 19 height 19
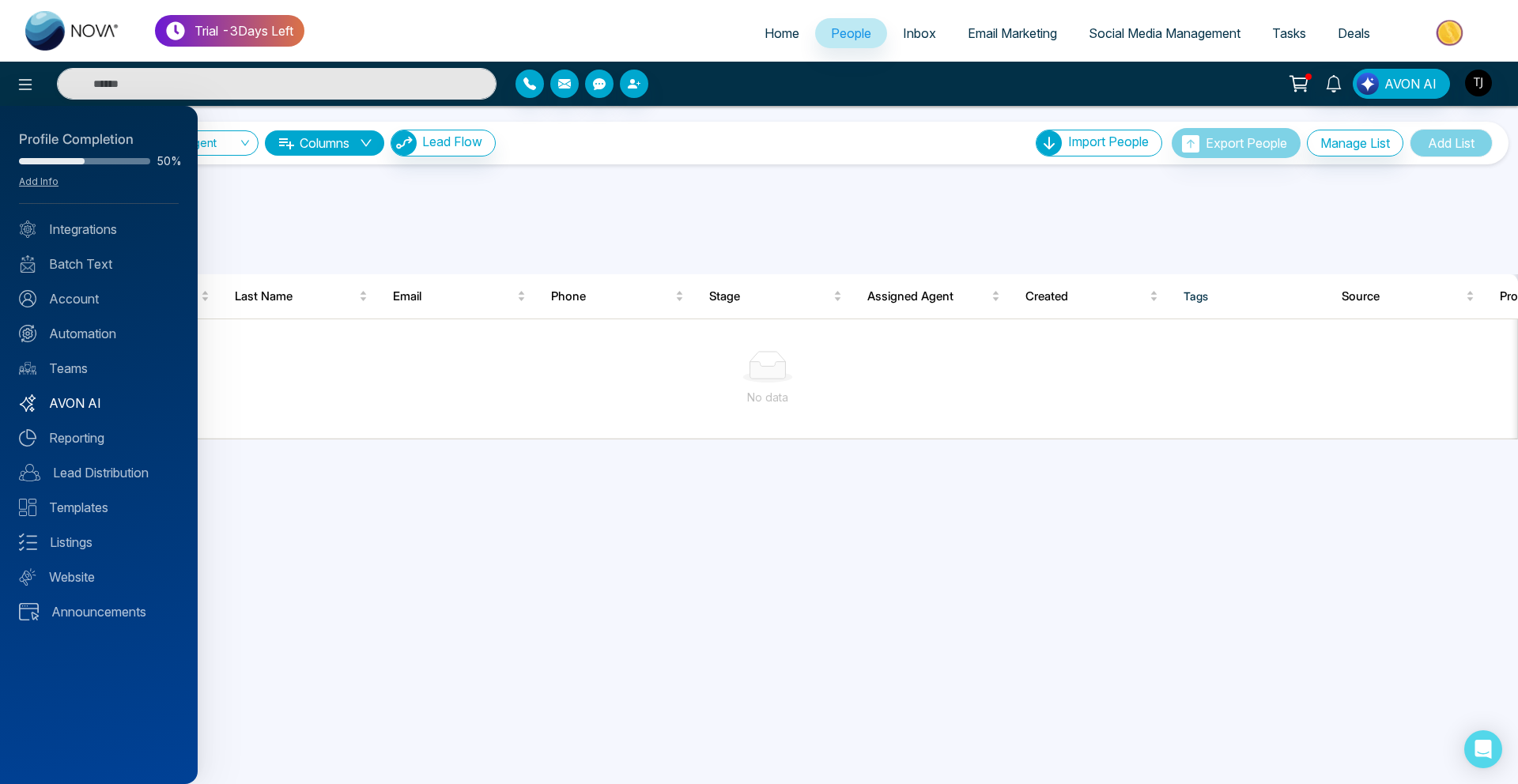
click at [75, 398] on link "AVON AI" at bounding box center [99, 403] width 160 height 19
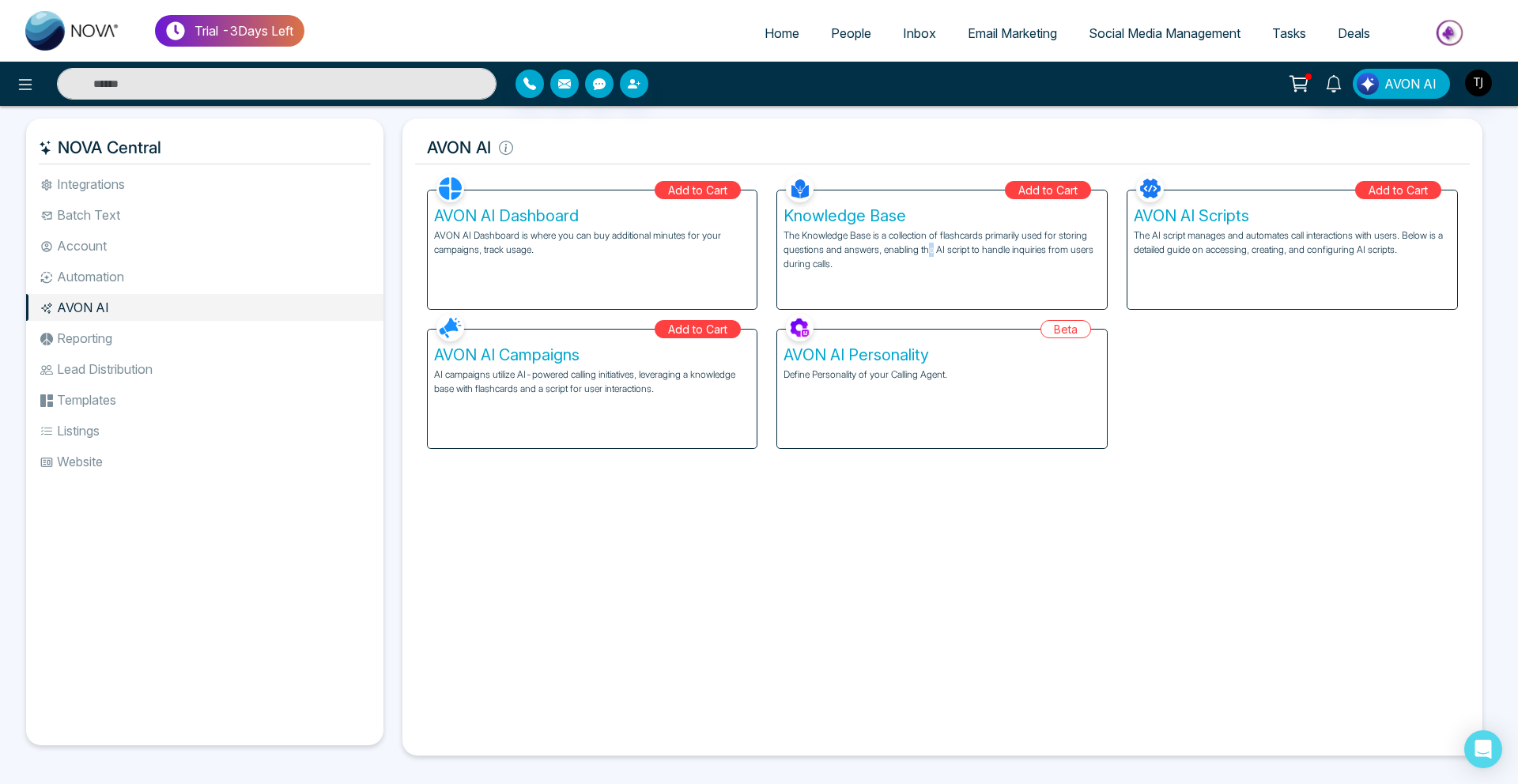
drag, startPoint x: 929, startPoint y: 246, endPoint x: 898, endPoint y: 247, distance: 31.0
click at [898, 247] on p "The Knowledge Base is a collection of flashcards primarily used for storing que…" at bounding box center [942, 250] width 317 height 43
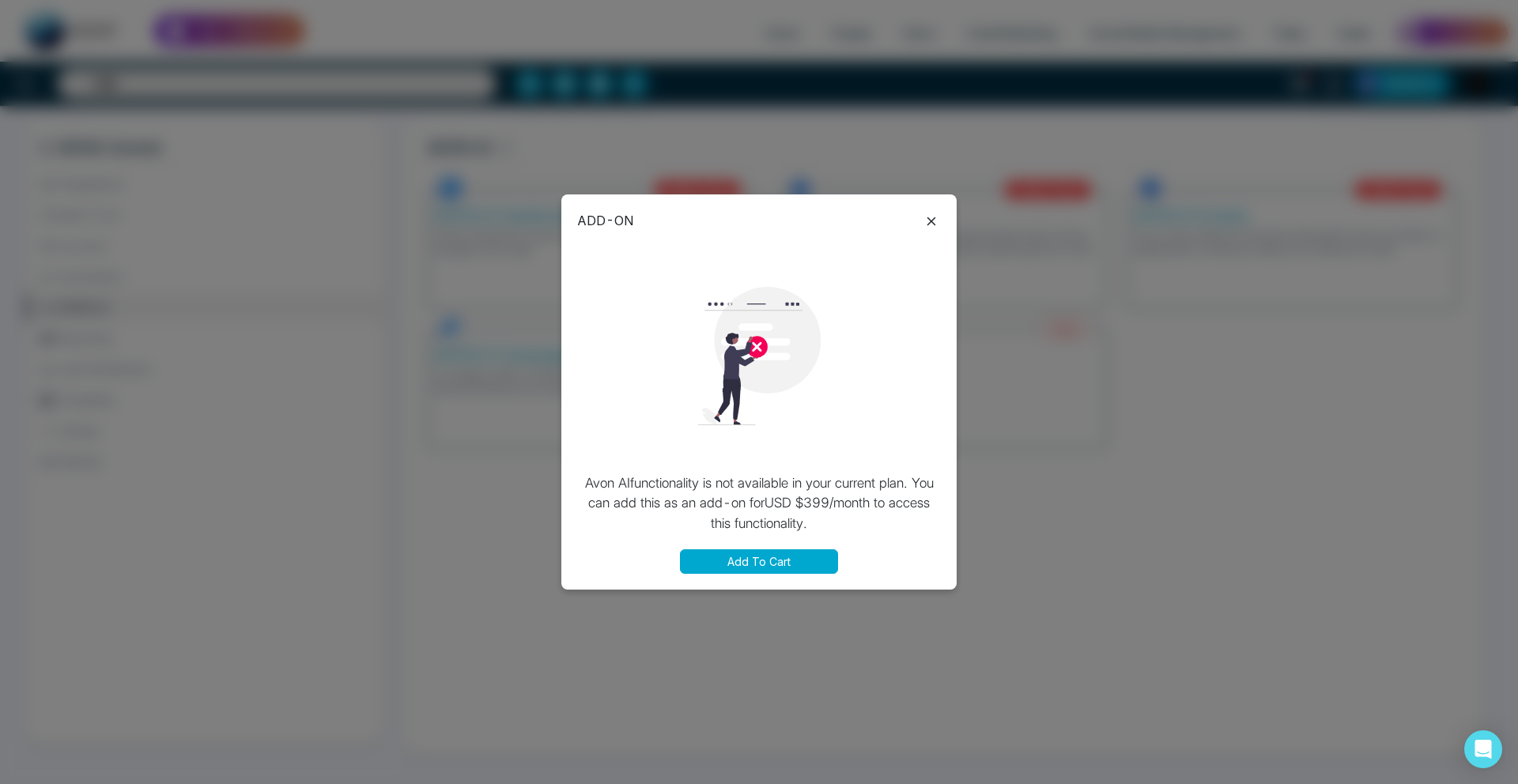
click at [924, 224] on icon at bounding box center [931, 221] width 19 height 19
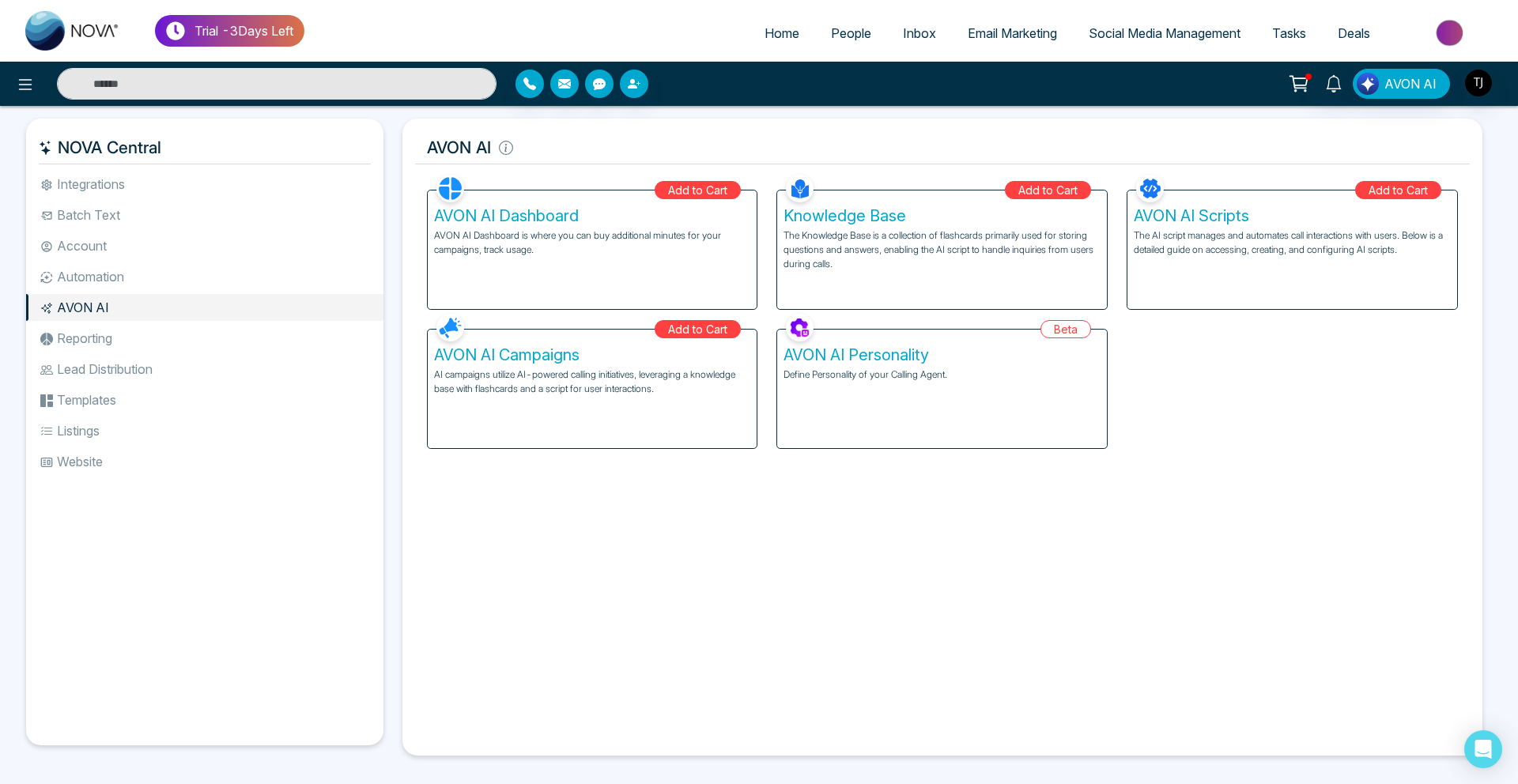
drag, startPoint x: 956, startPoint y: 783, endPoint x: 1120, endPoint y: 783, distance: 164.0
click at [1120, 783] on div "NOVA Central Integrations Batch Text Account Automation AVON AI Reporting Lead …" at bounding box center [759, 450] width 1518 height 688
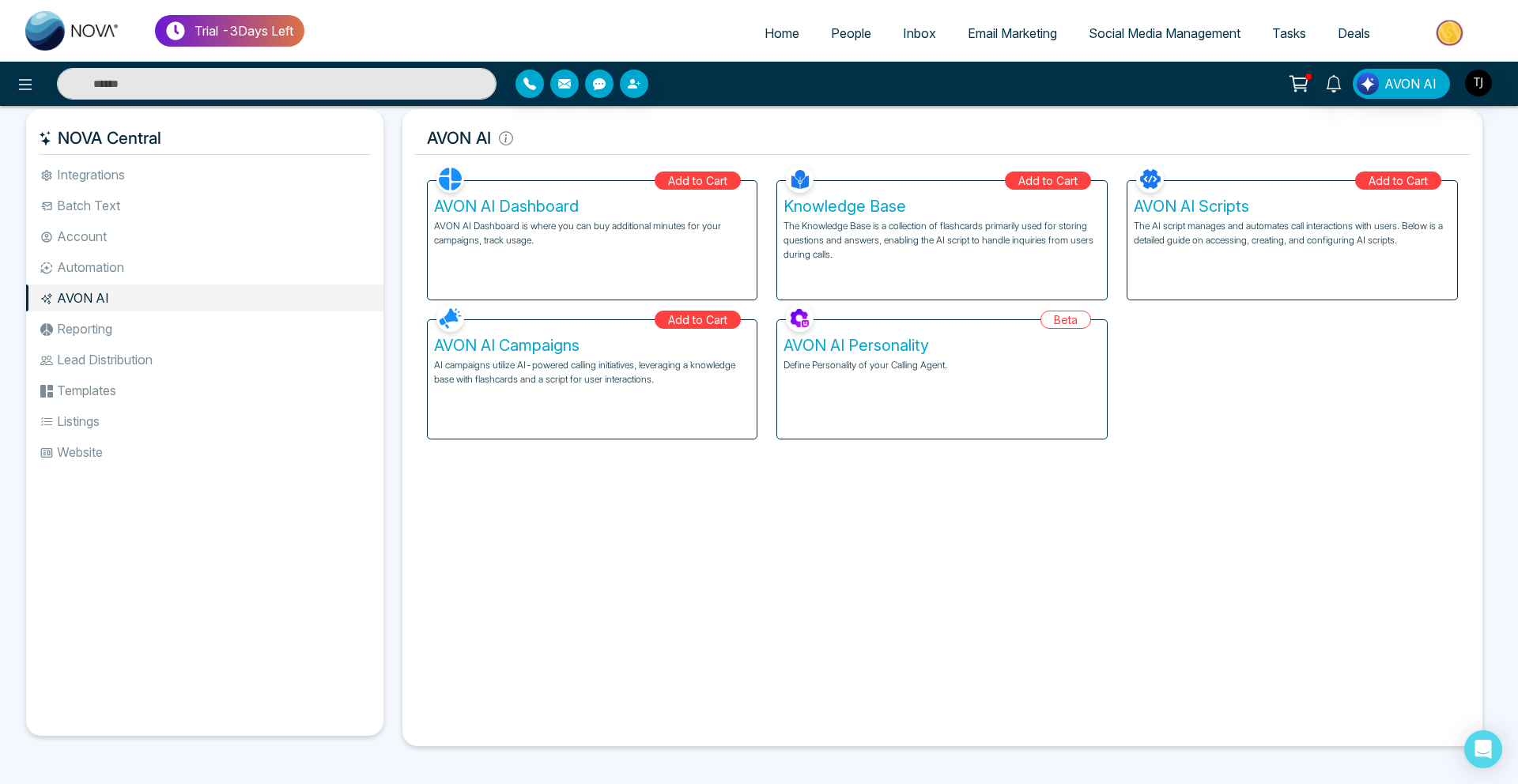
click at [982, 65] on div "AVON AI" at bounding box center [759, 83] width 1518 height 44
click at [983, 37] on span "Email Marketing" at bounding box center [1013, 33] width 89 height 16
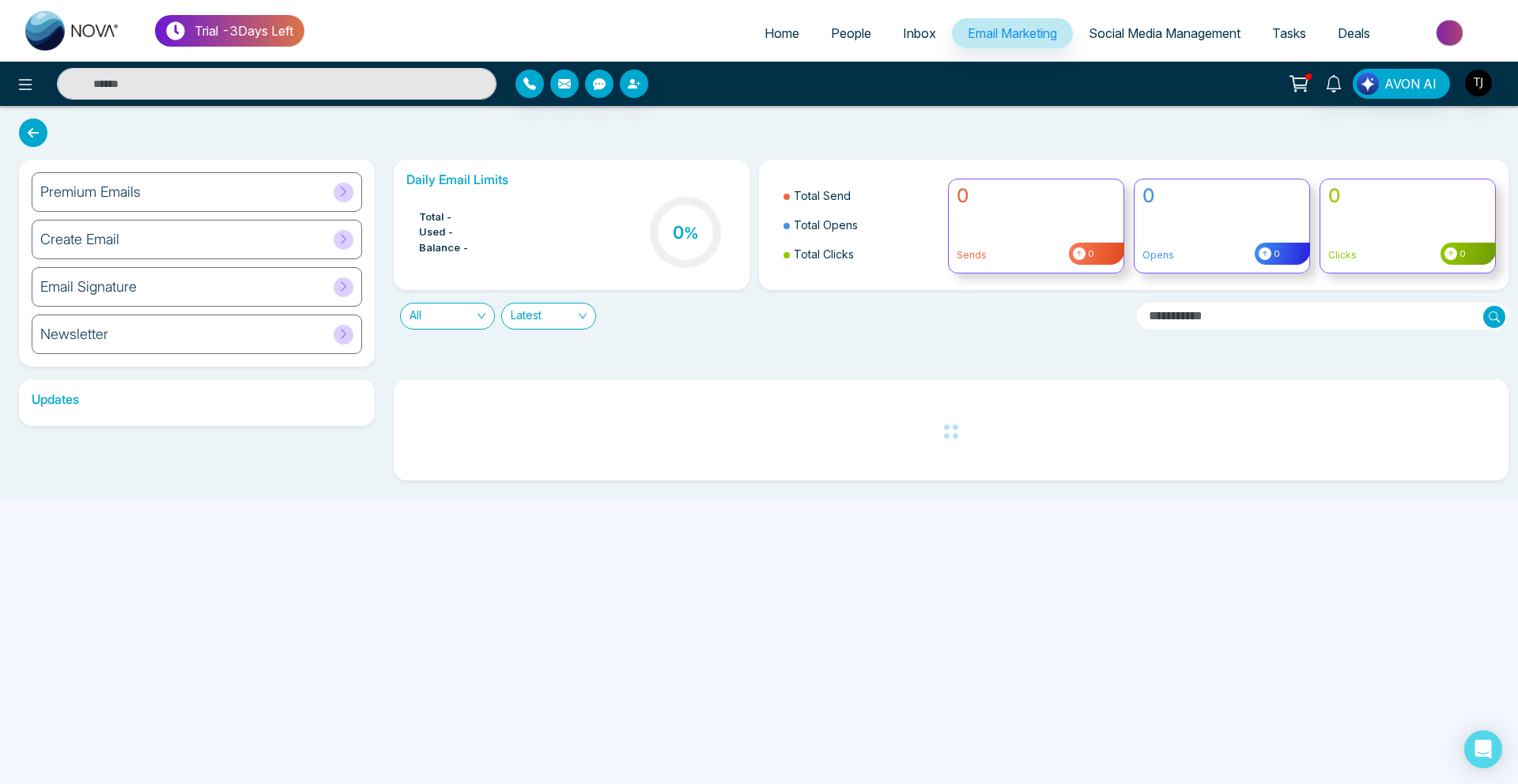
click at [230, 185] on div "Premium Emails" at bounding box center [196, 192] width 330 height 40
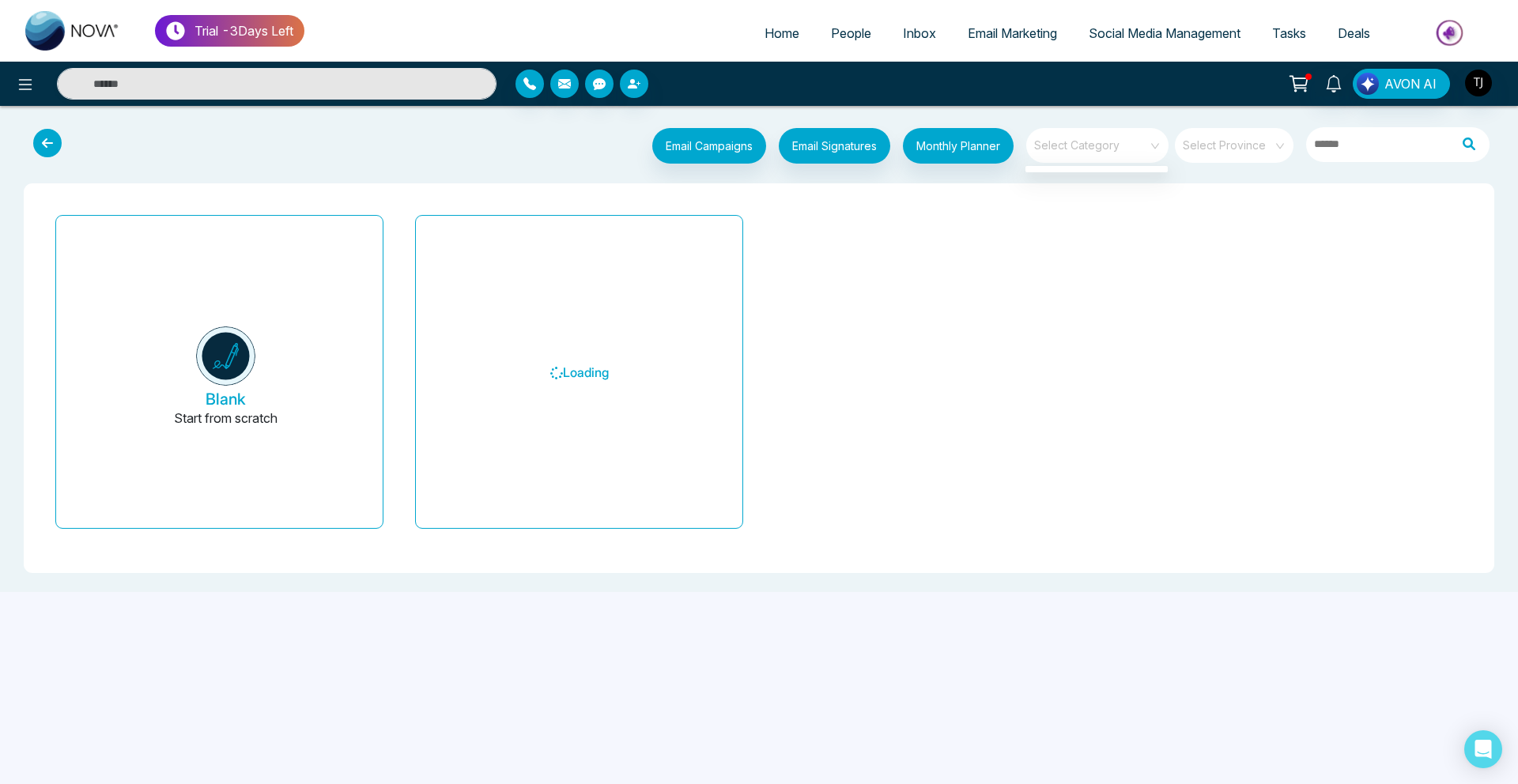
click at [1106, 159] on span at bounding box center [1092, 146] width 114 height 35
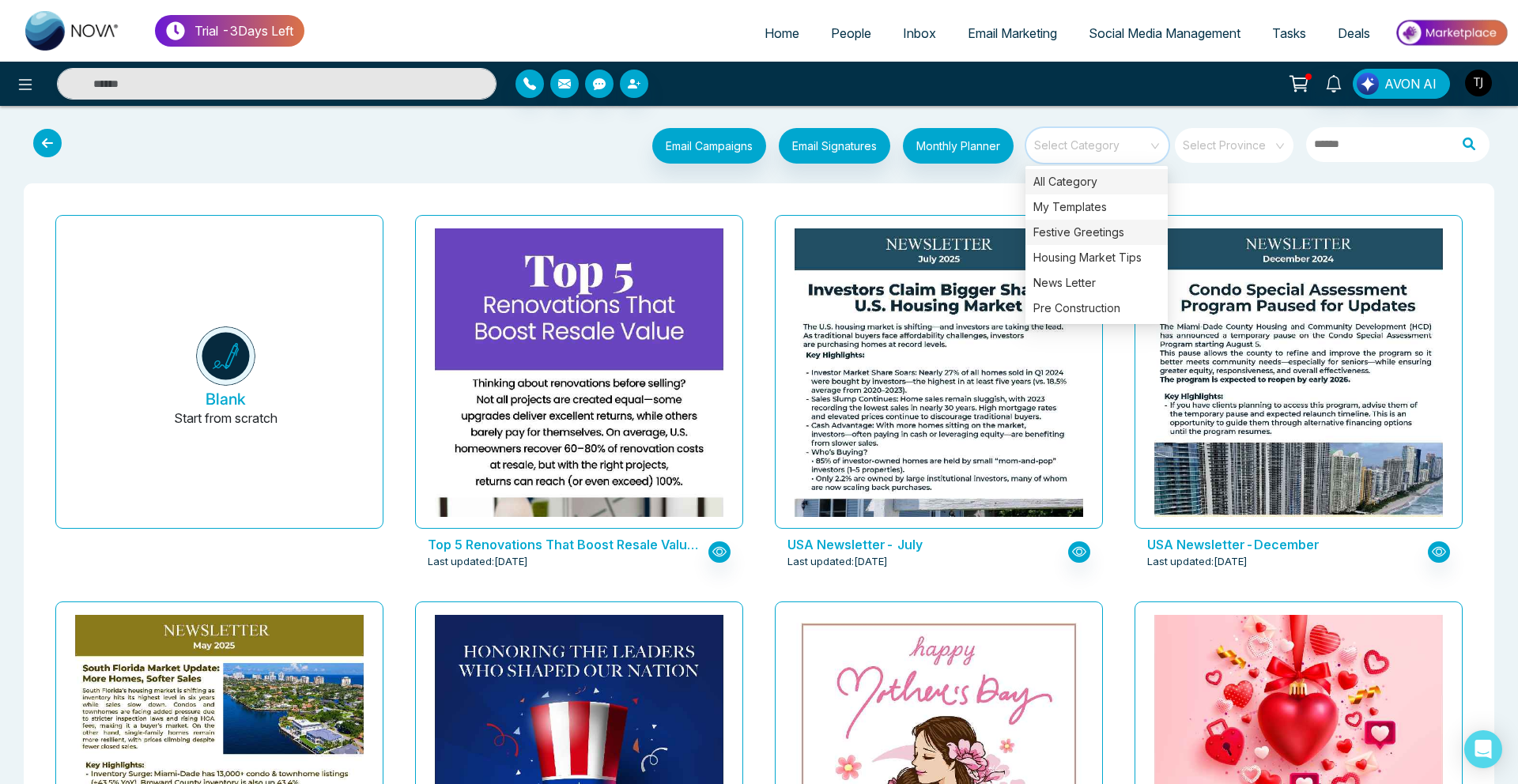
click at [1097, 229] on div "Festive Greetings" at bounding box center [1097, 232] width 142 height 26
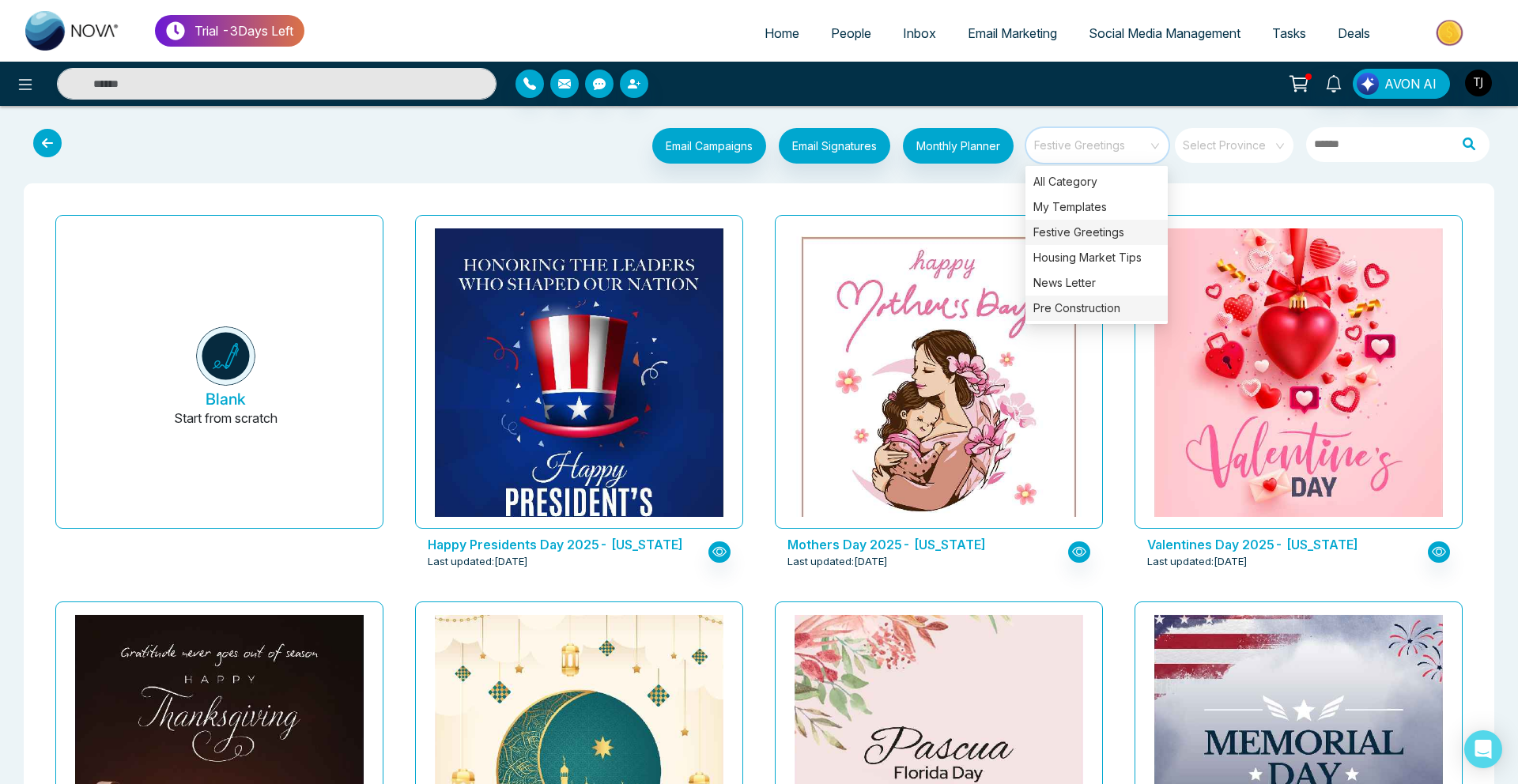
click at [1072, 305] on div "Pre Construction" at bounding box center [1097, 308] width 142 height 26
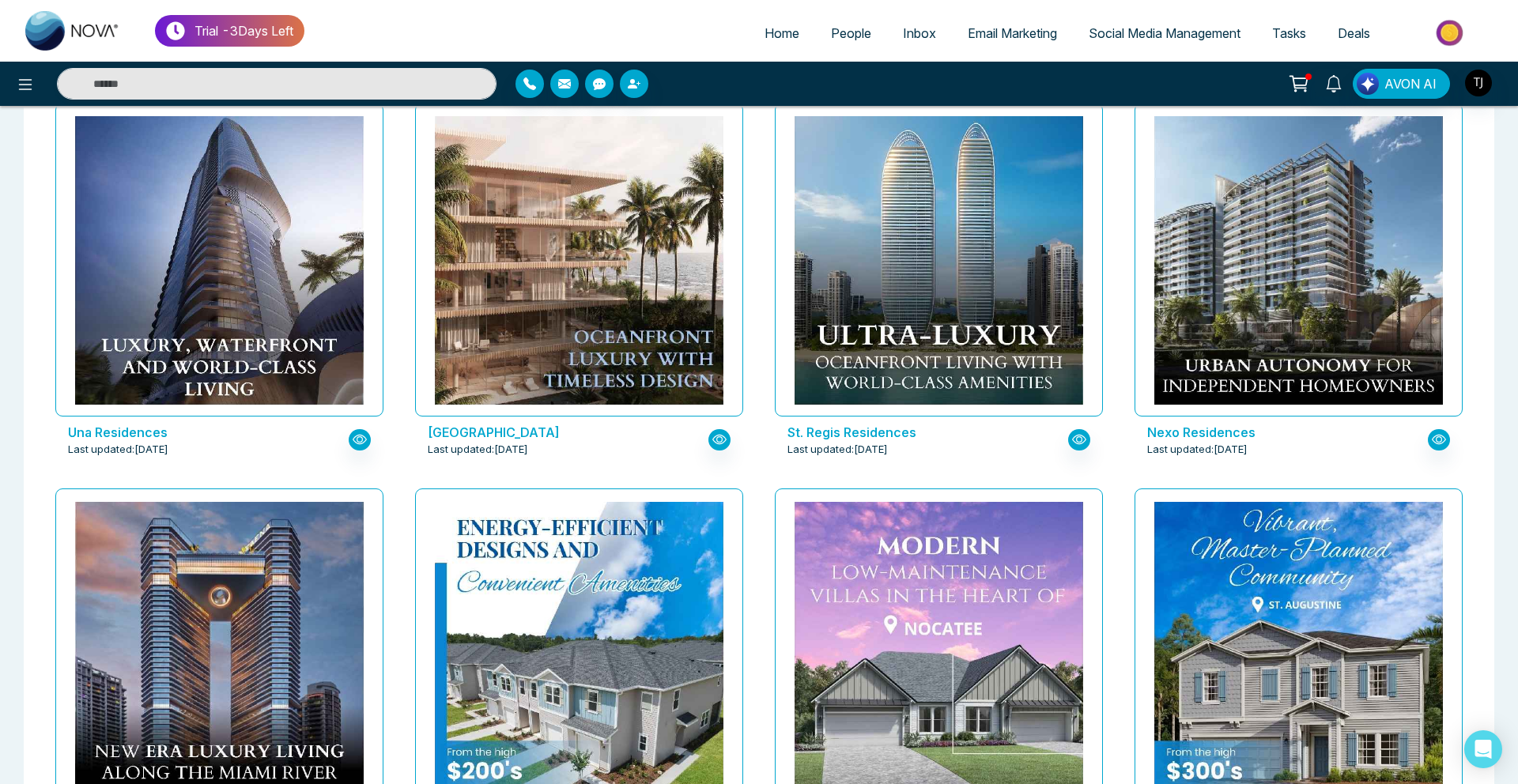
scroll to position [501, 0]
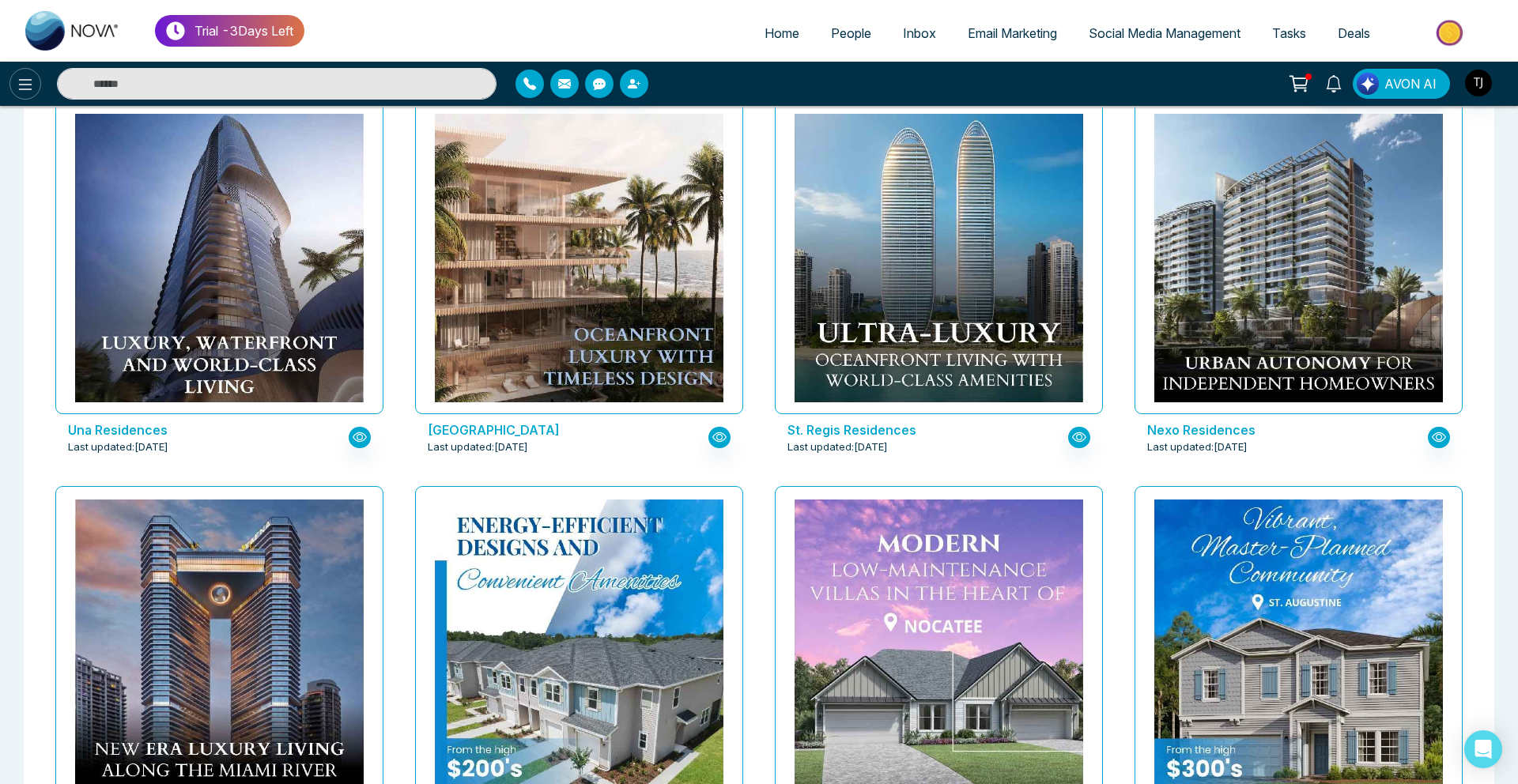
click at [27, 68] on button at bounding box center [25, 84] width 31 height 31
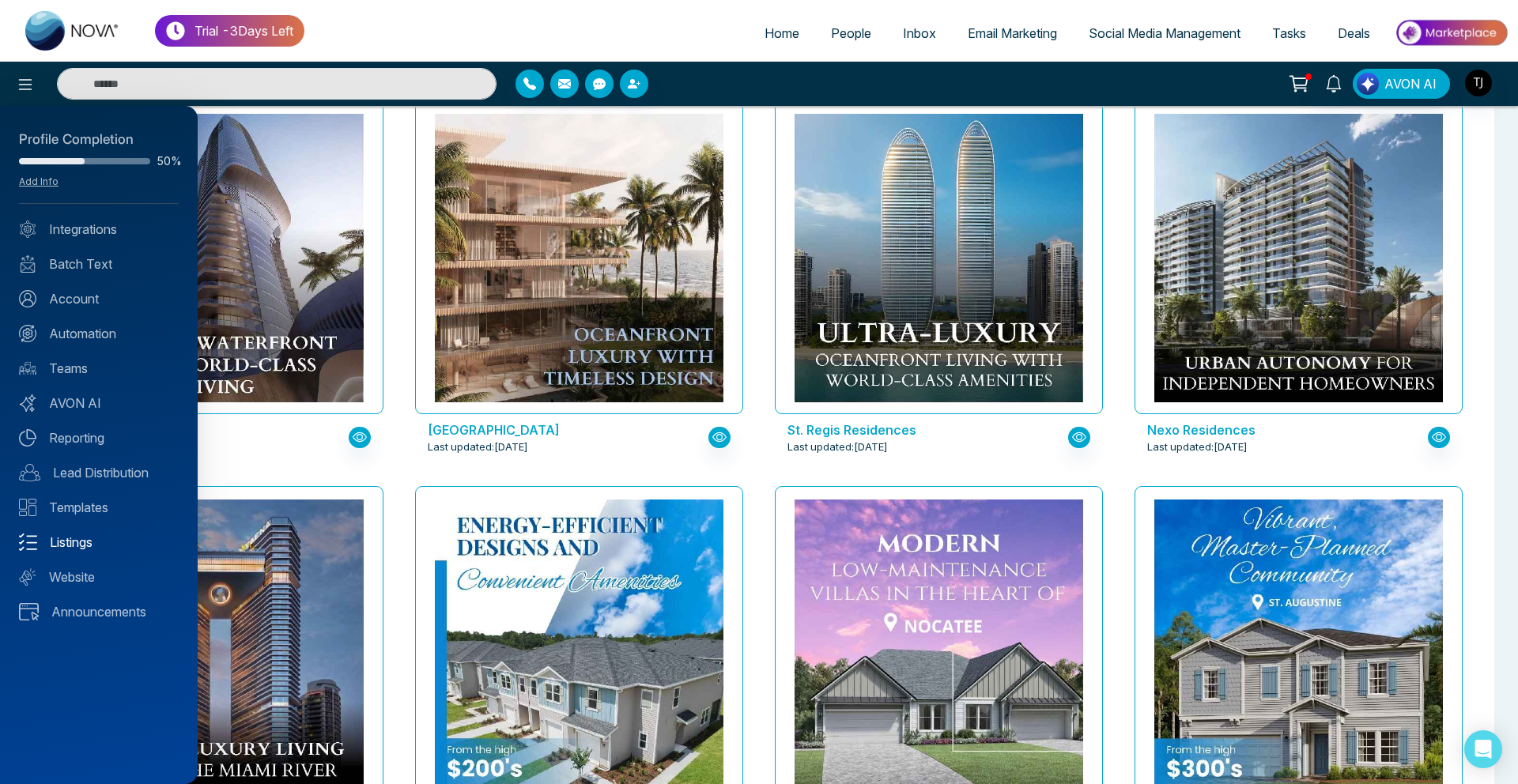
click at [70, 542] on link "Listings" at bounding box center [99, 542] width 160 height 19
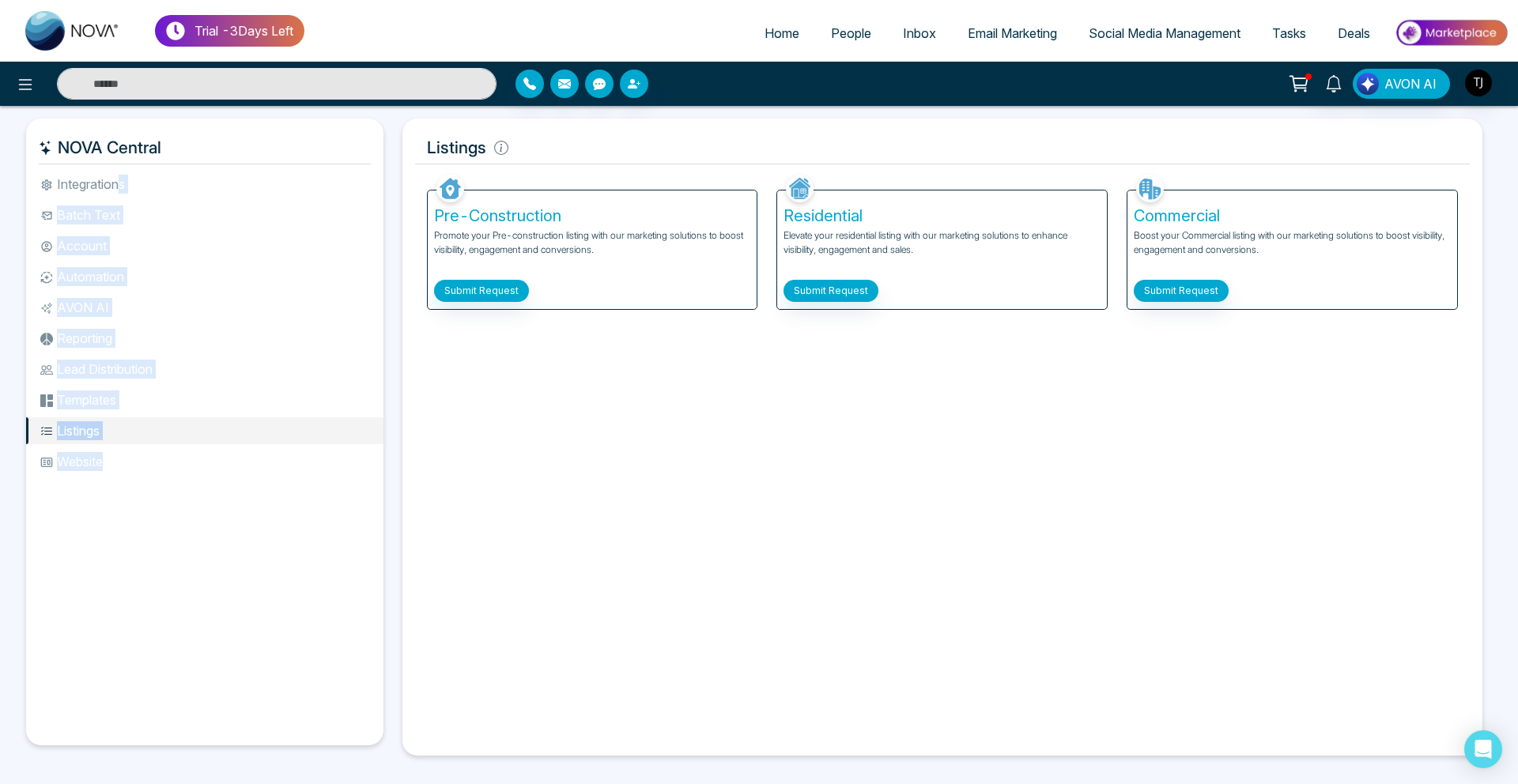
drag, startPoint x: 70, startPoint y: 542, endPoint x: 80, endPoint y: 151, distance: 391.1
click at [103, 154] on div "NOVA Central Integrations Batch Text Account Automation AVON AI Reporting Lead …" at bounding box center [205, 431] width 358 height 627
click at [80, 151] on h5 "NOVA Central" at bounding box center [205, 148] width 332 height 33
click at [993, 30] on span "Email Marketing" at bounding box center [1013, 33] width 89 height 16
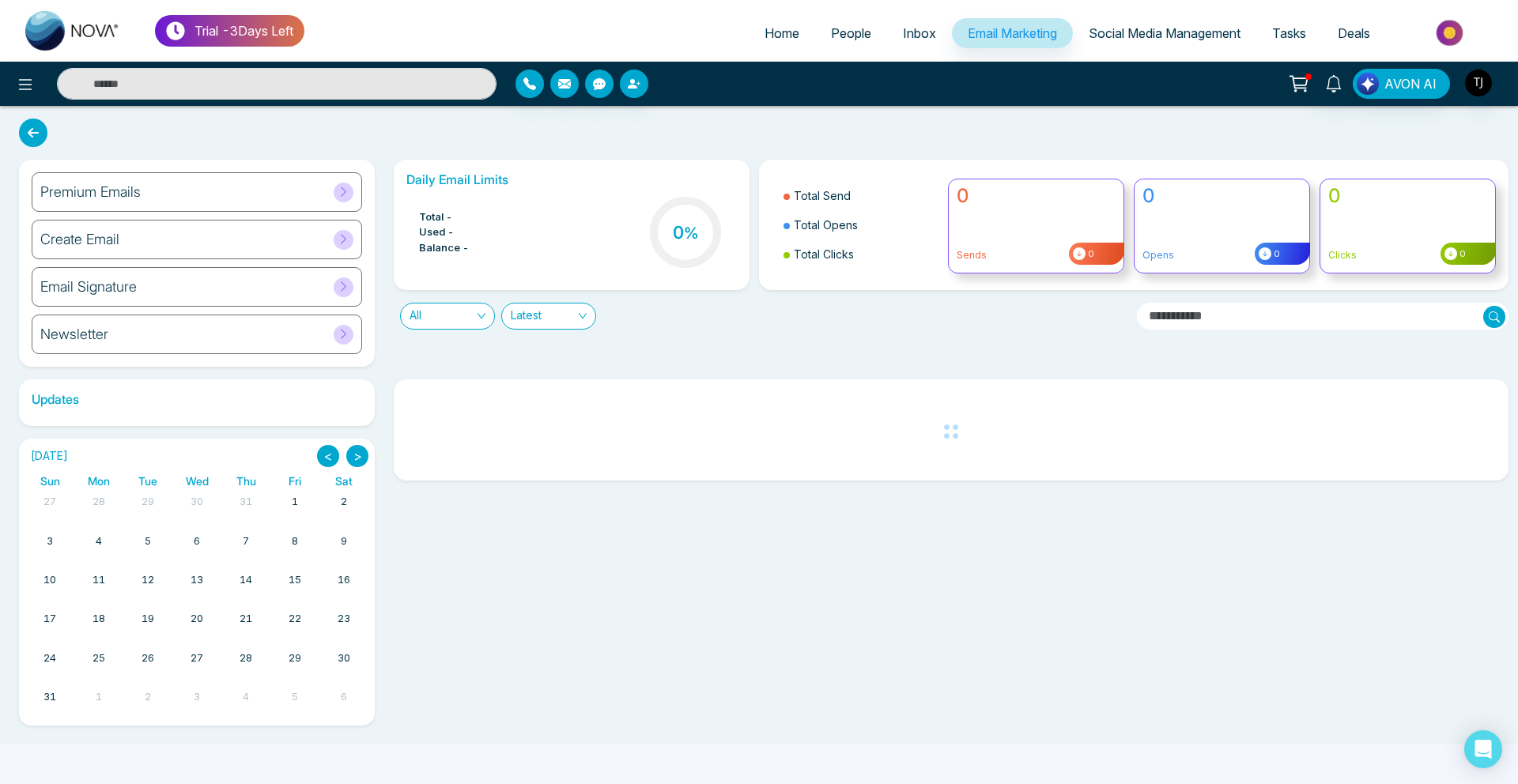
drag, startPoint x: 409, startPoint y: 238, endPoint x: 357, endPoint y: 238, distance: 52.0
click at [400, 238] on div "Daily Email Limits Total - Used - Balance - 0 %" at bounding box center [572, 225] width 356 height 131
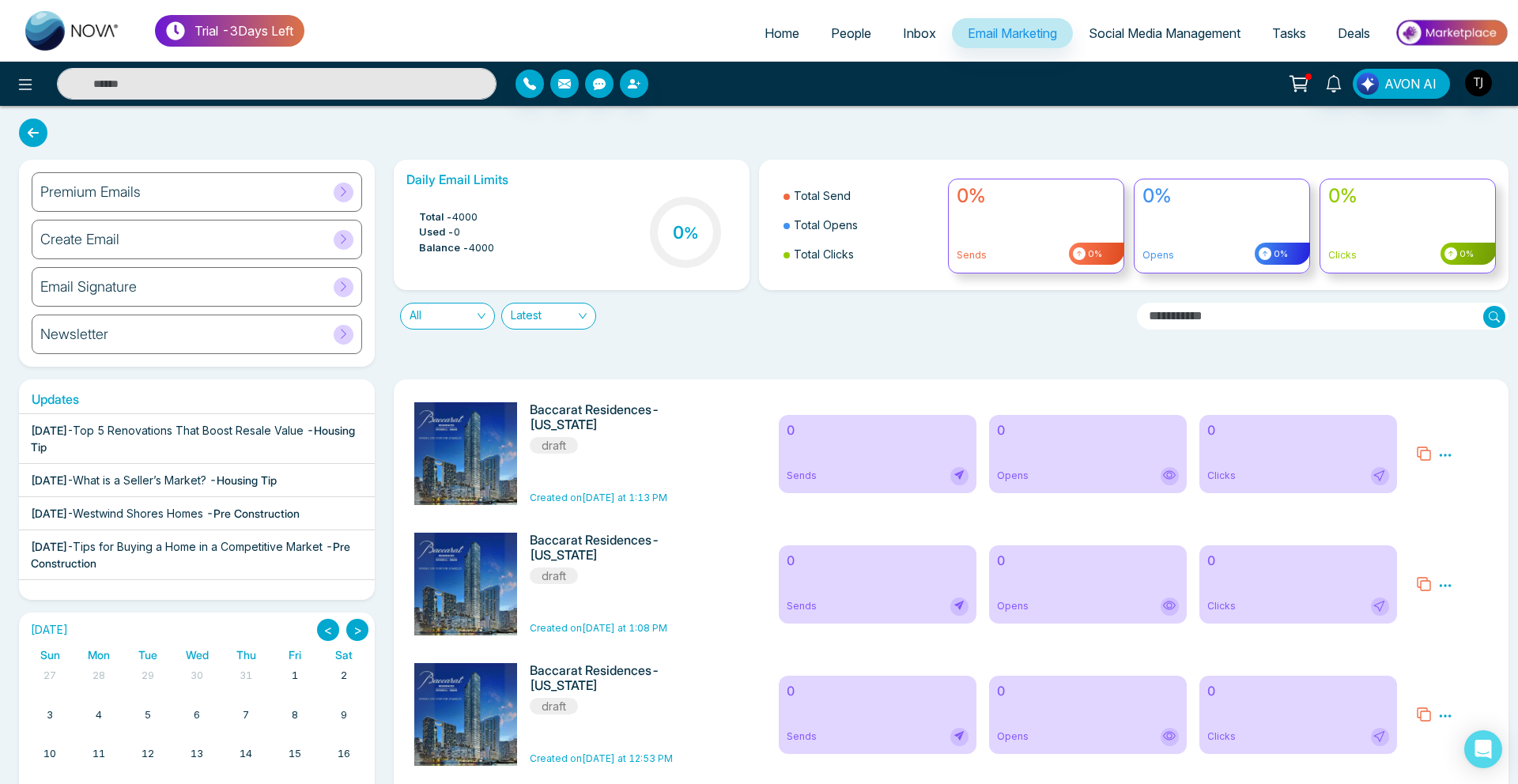
click at [282, 188] on div "Premium Emails" at bounding box center [196, 192] width 330 height 40
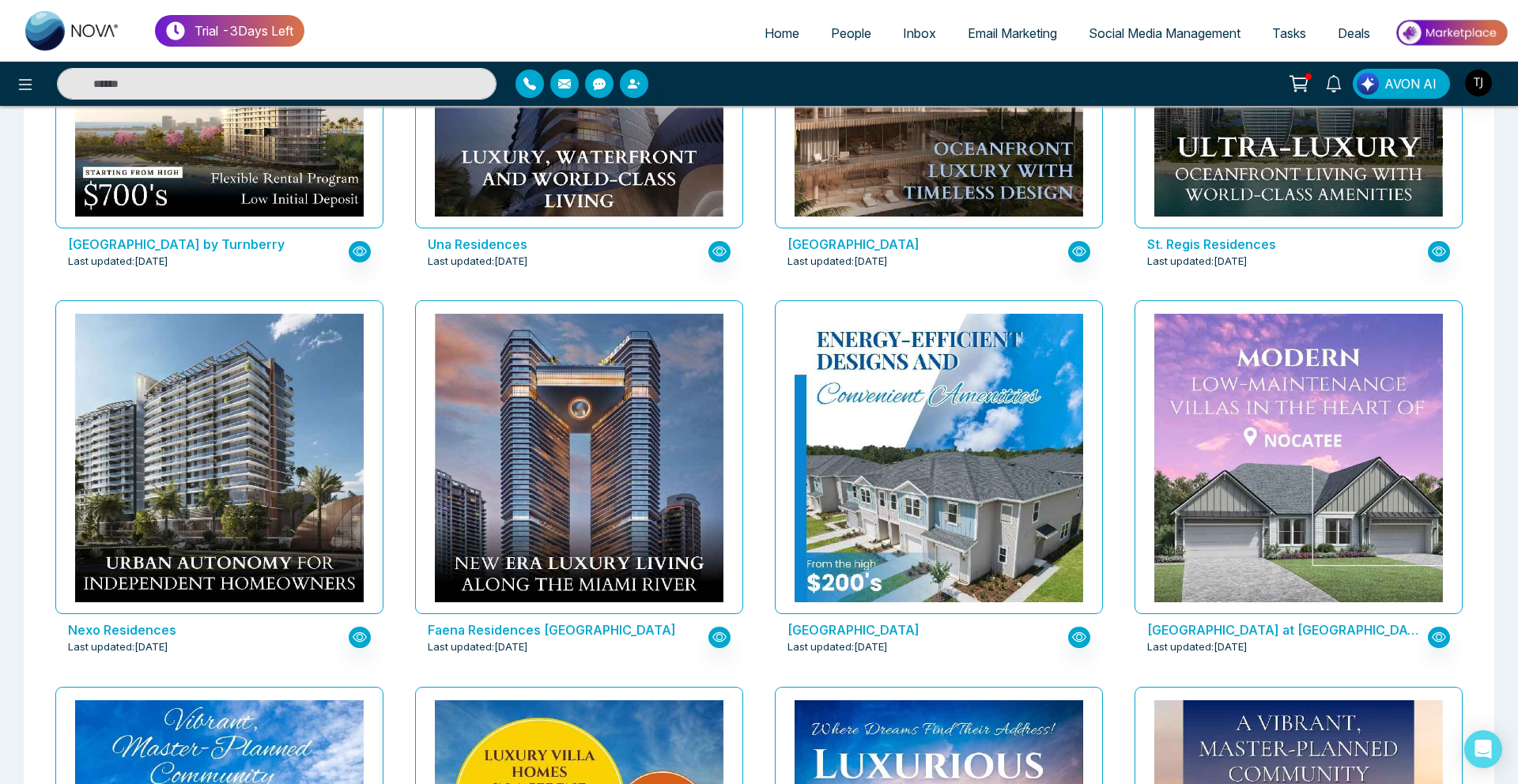
scroll to position [3084, 0]
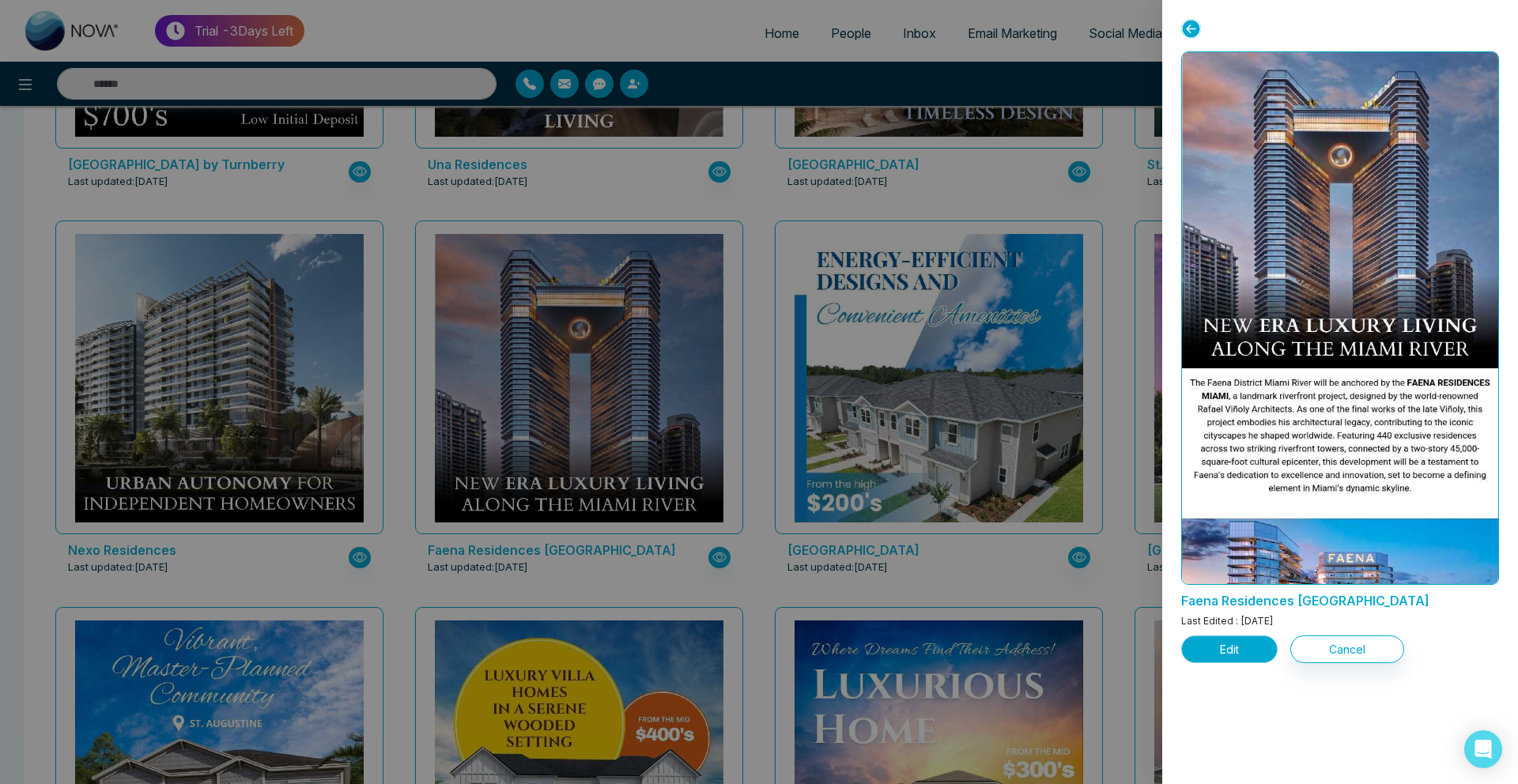
click at [1211, 657] on button "Edit" at bounding box center [1230, 649] width 96 height 27
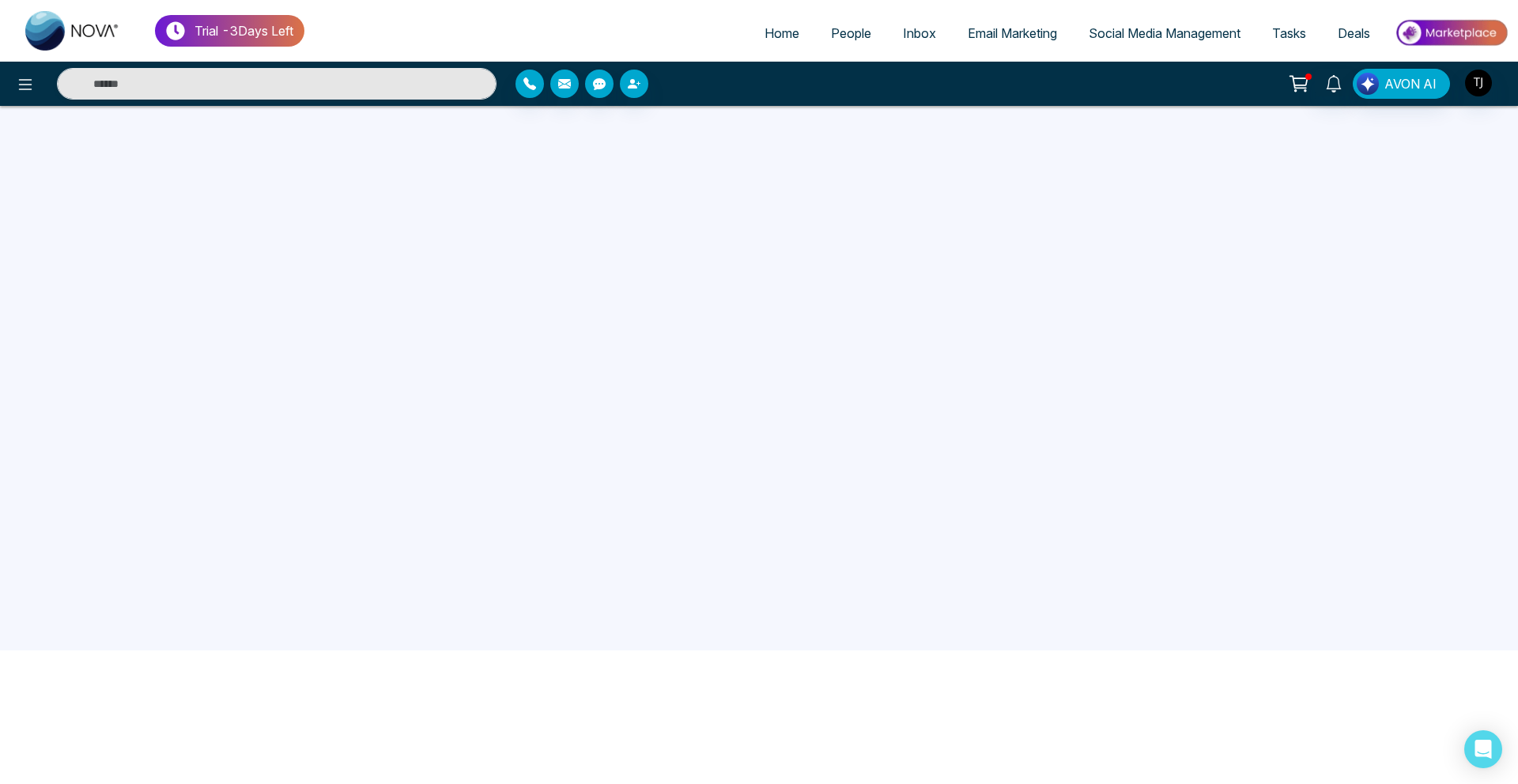
scroll to position [150, 0]
click at [1132, 23] on link "Social Media Management" at bounding box center [1165, 33] width 184 height 30
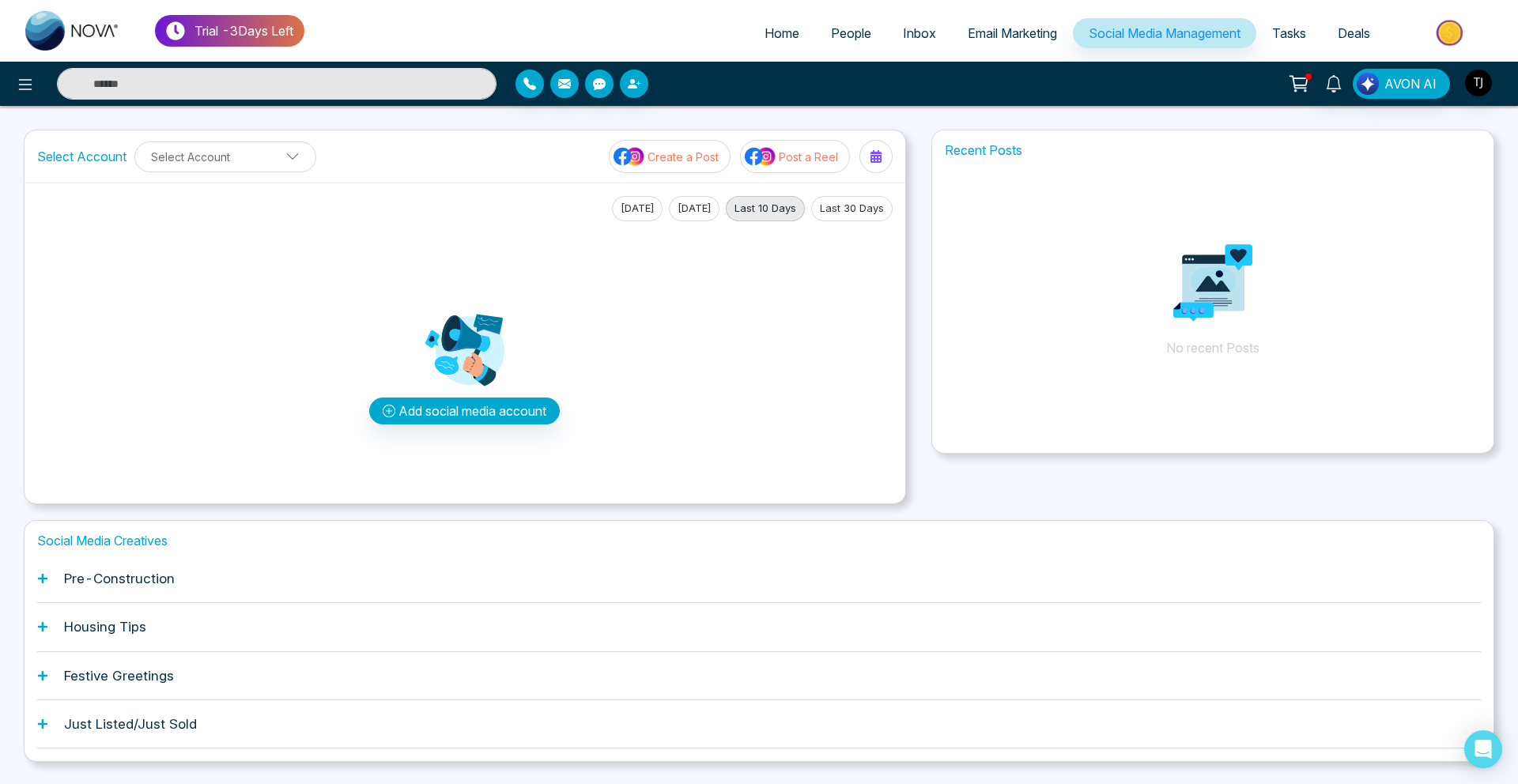
click at [104, 595] on div "Pre-Construction" at bounding box center [759, 579] width 1444 height 48
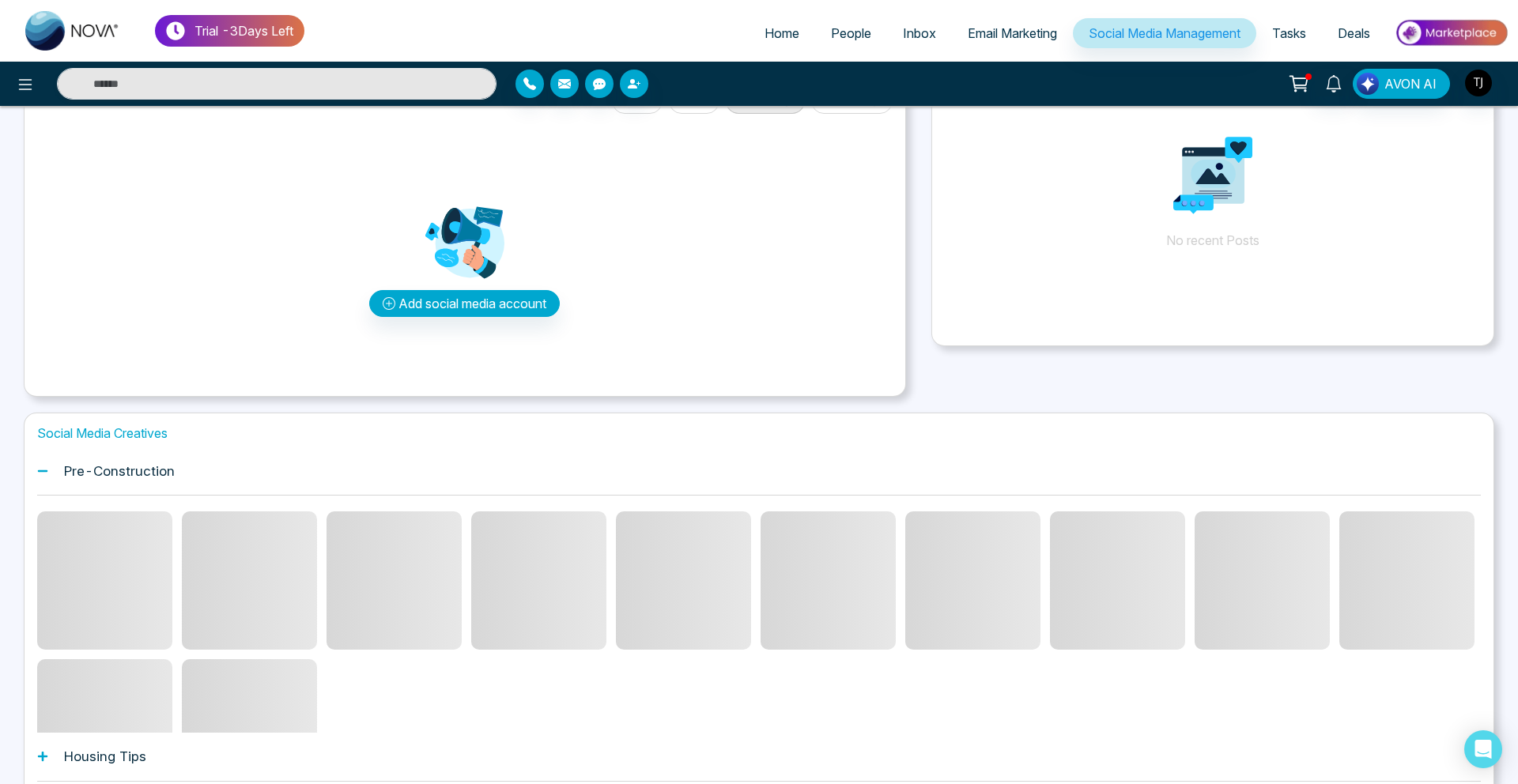
scroll to position [131, 0]
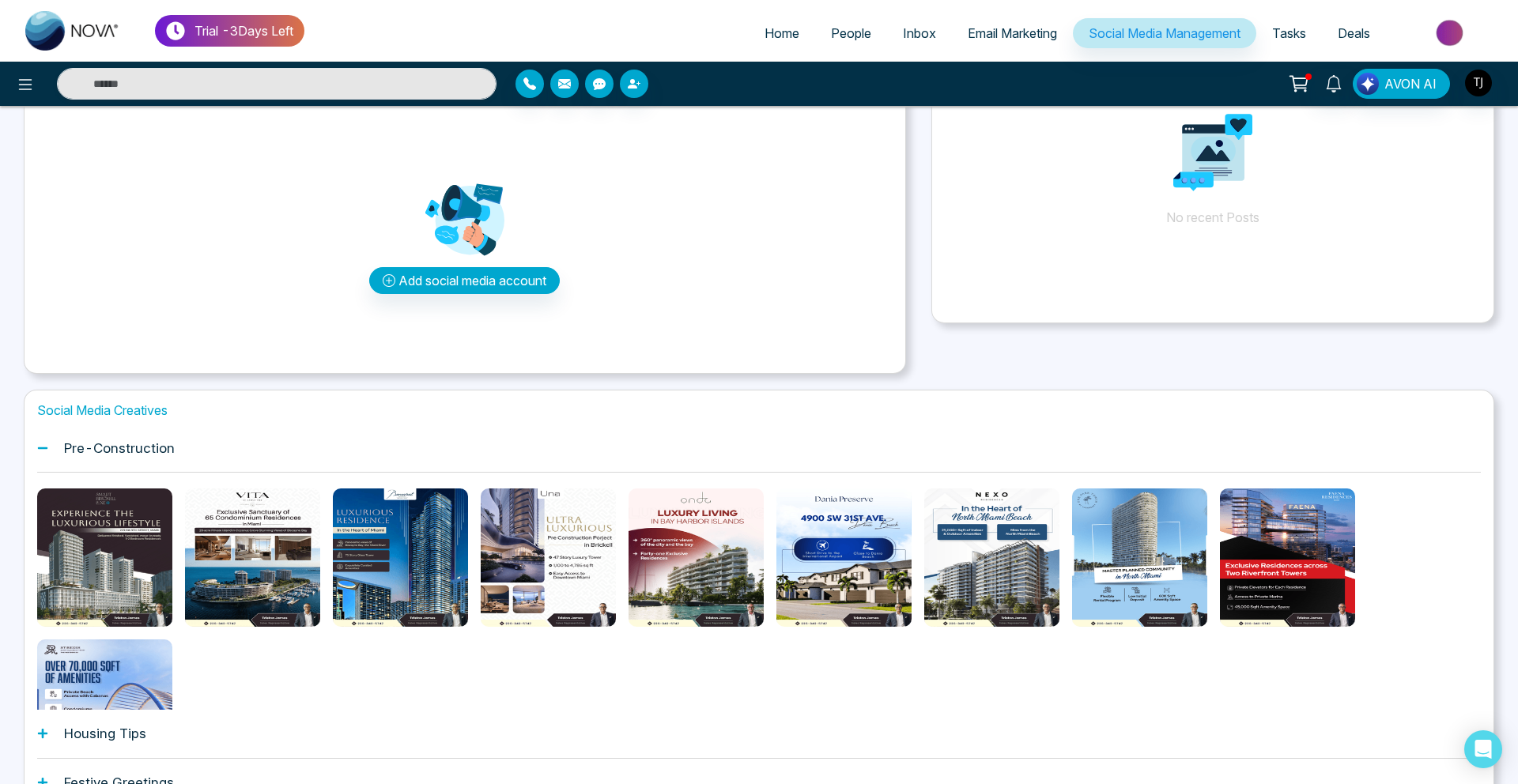
click at [99, 559] on icon "Preview template" at bounding box center [104, 558] width 12 height 12
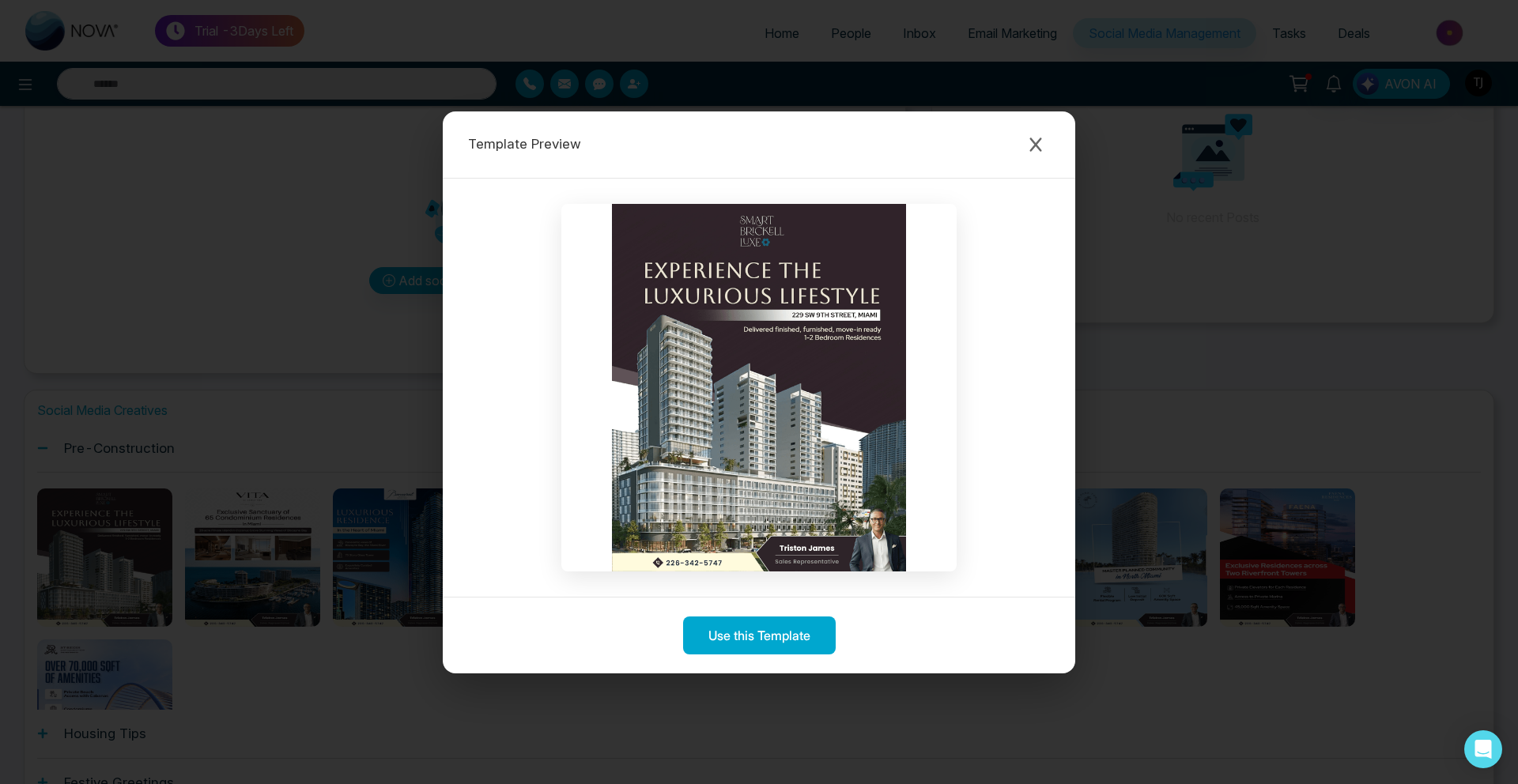
click at [0, 676] on div "Template Preview Use this Template" at bounding box center [759, 392] width 1518 height 784
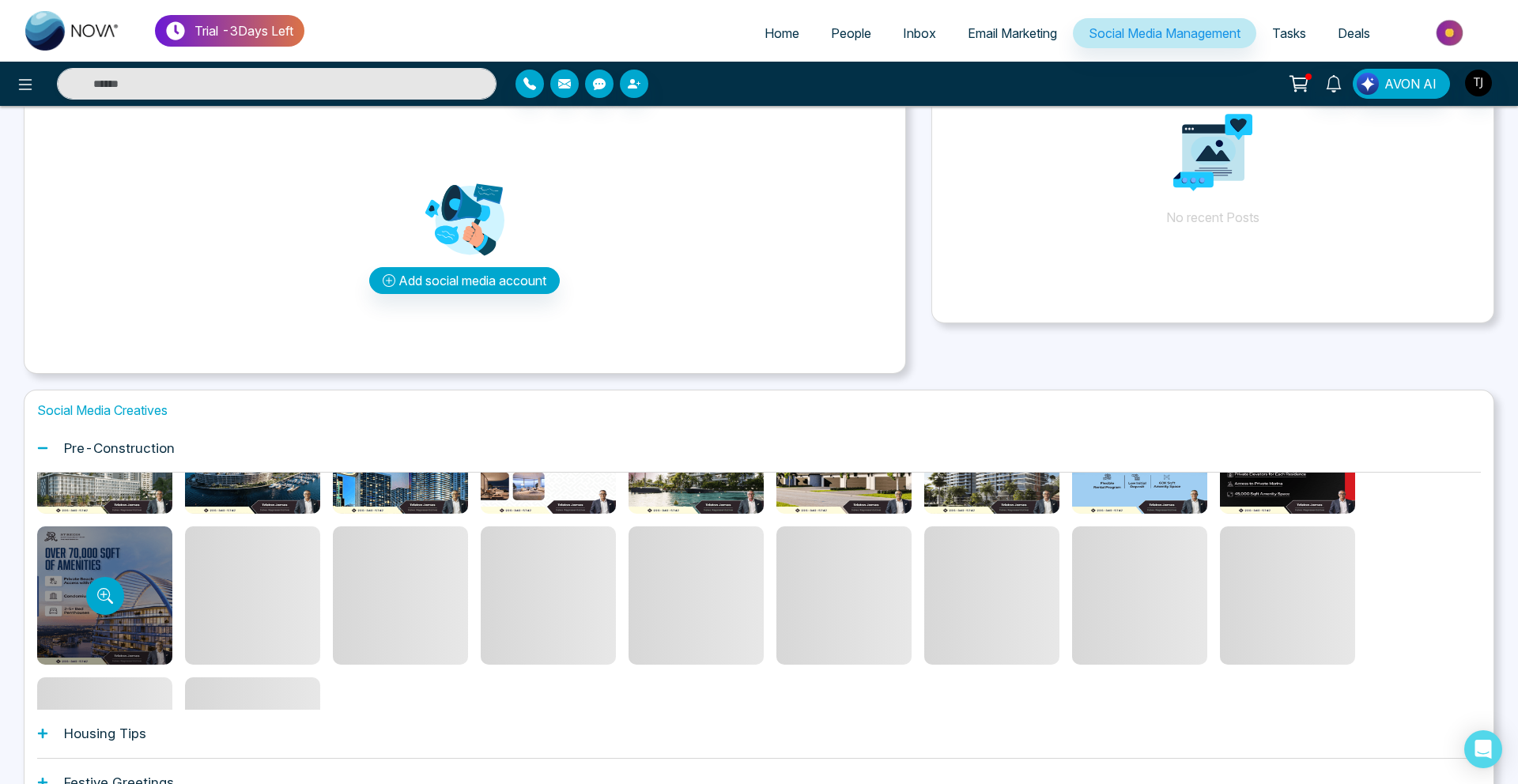
scroll to position [118, 0]
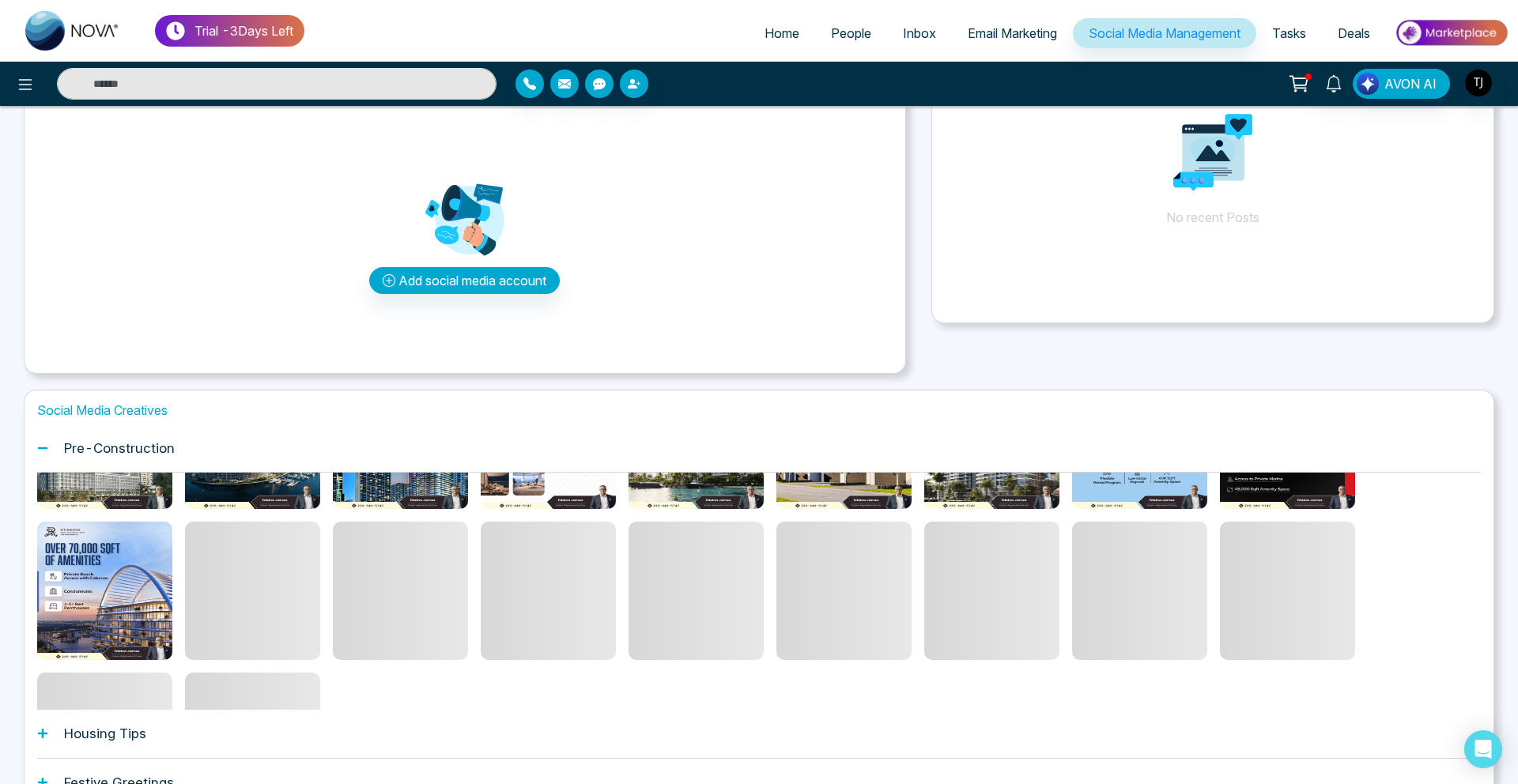
click at [99, 722] on div "Housing Tips" at bounding box center [759, 733] width 1444 height 48
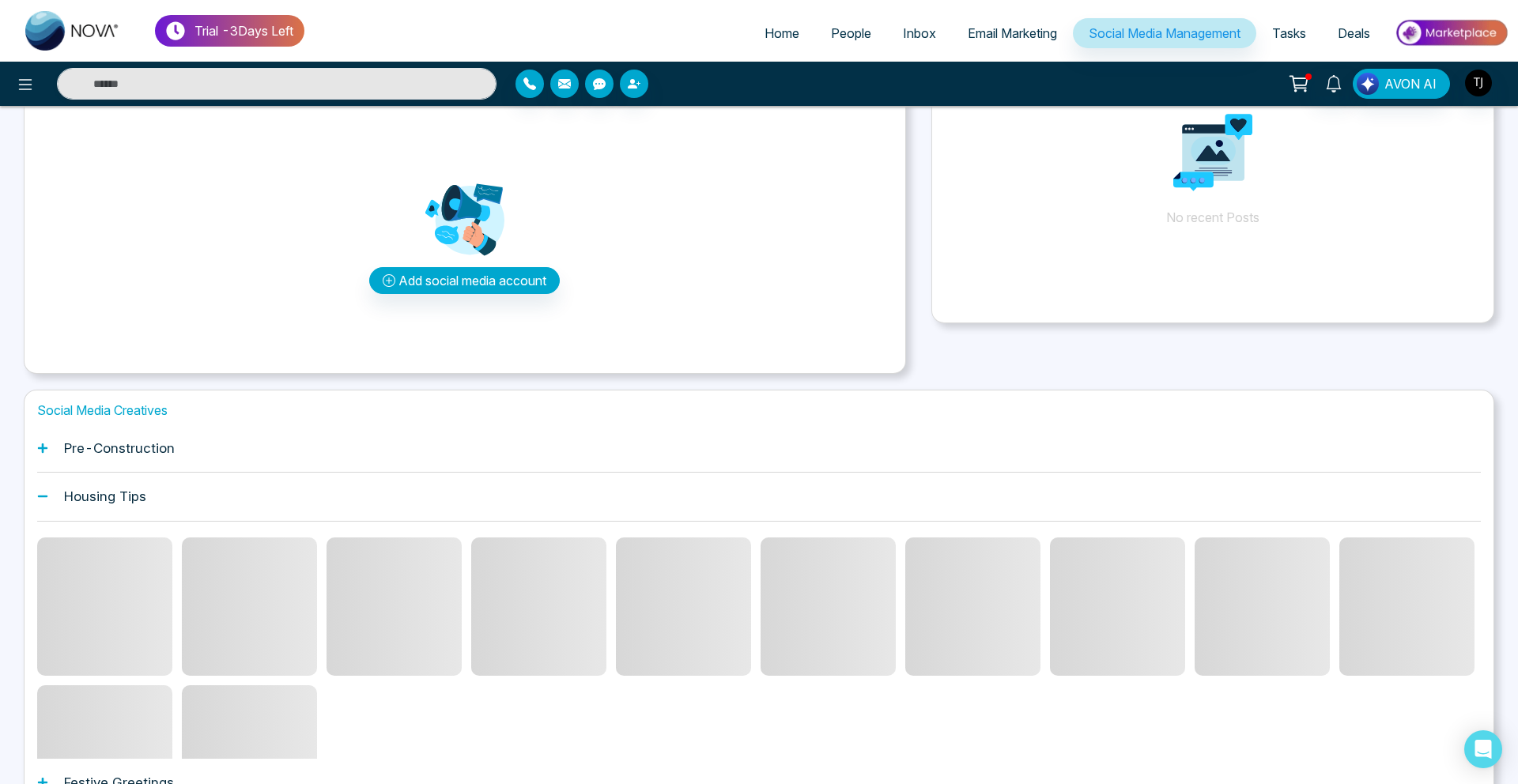
scroll to position [80, 0]
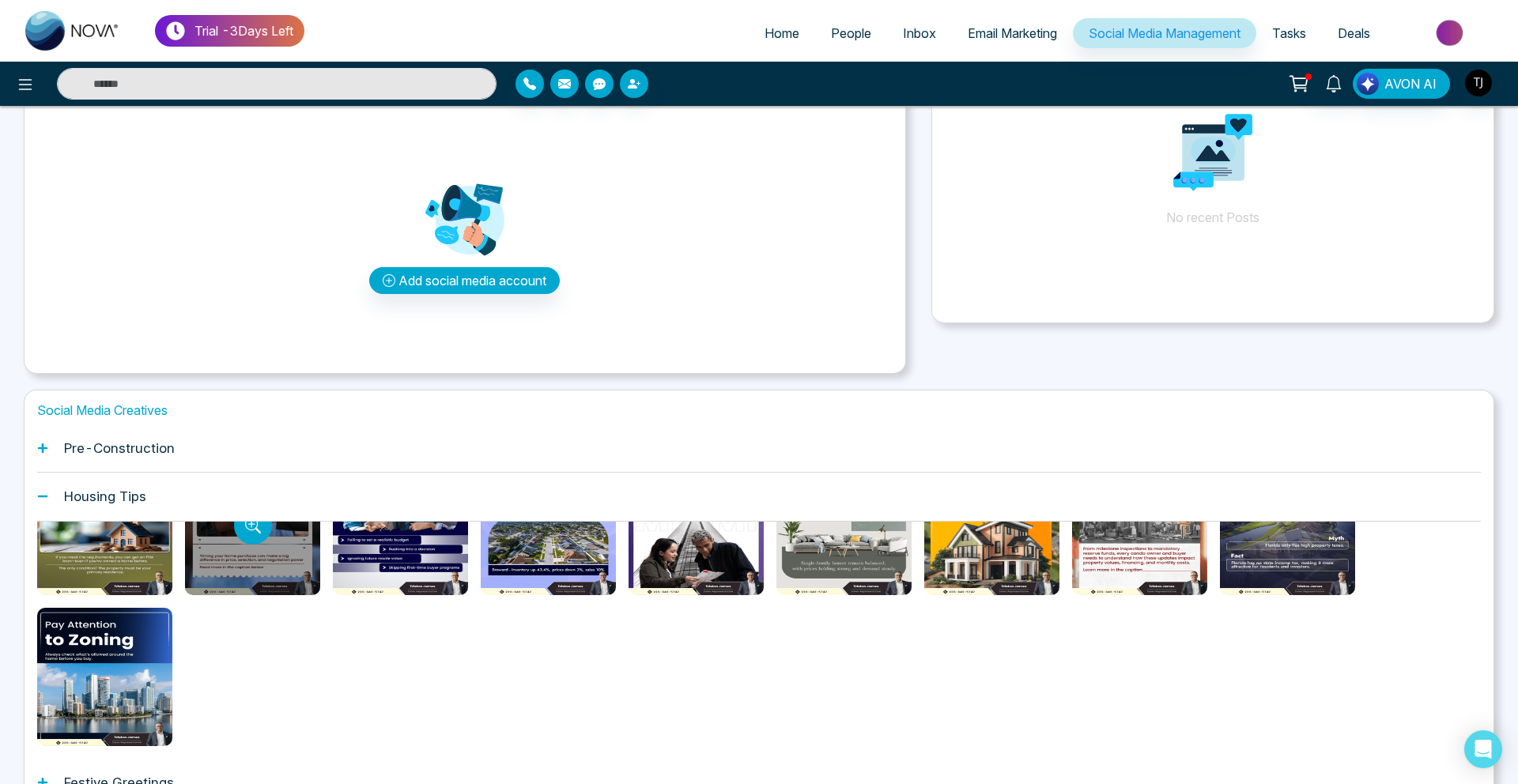
click at [249, 570] on div at bounding box center [252, 526] width 135 height 138
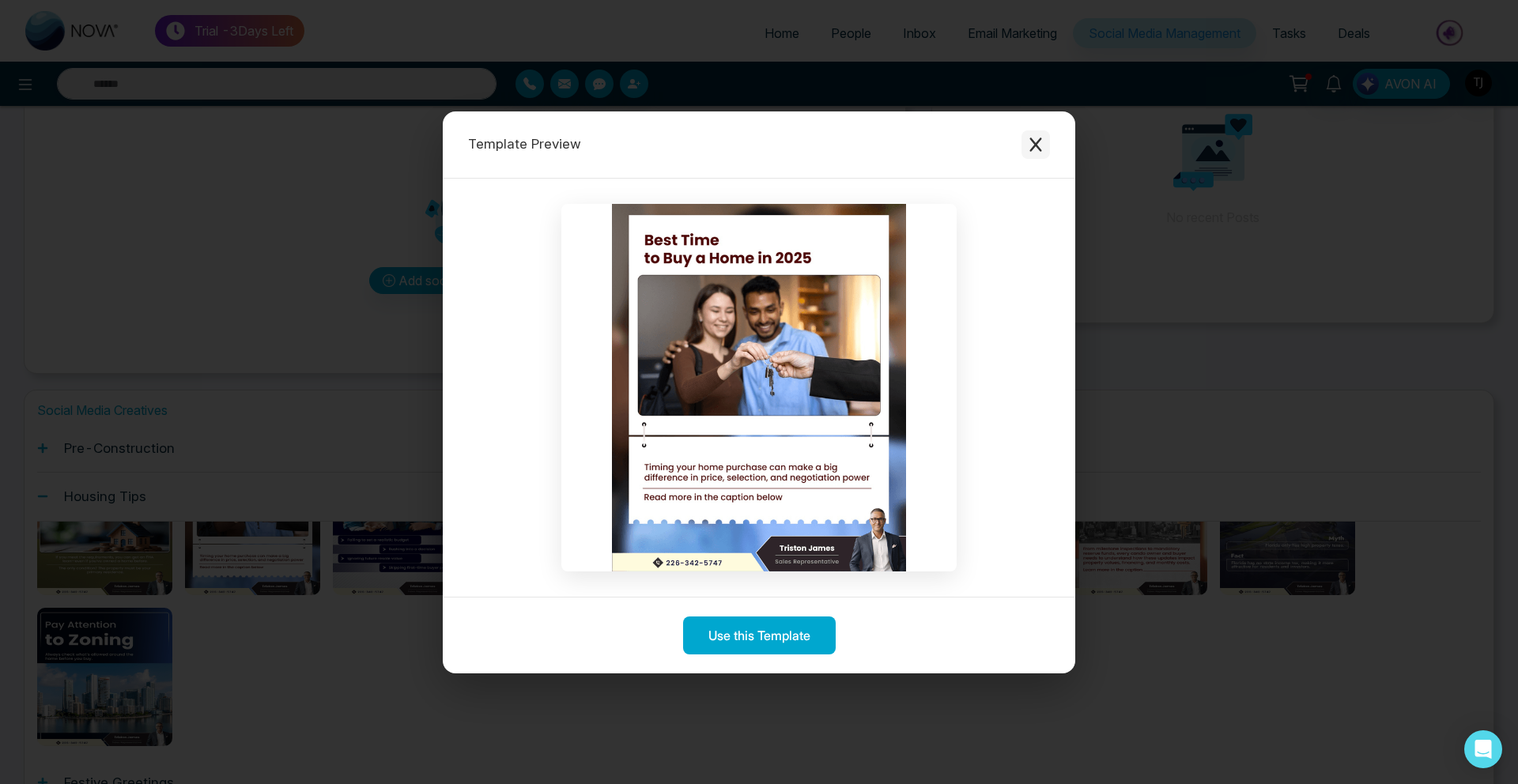
click at [1029, 131] on button "Close modal" at bounding box center [1036, 145] width 28 height 28
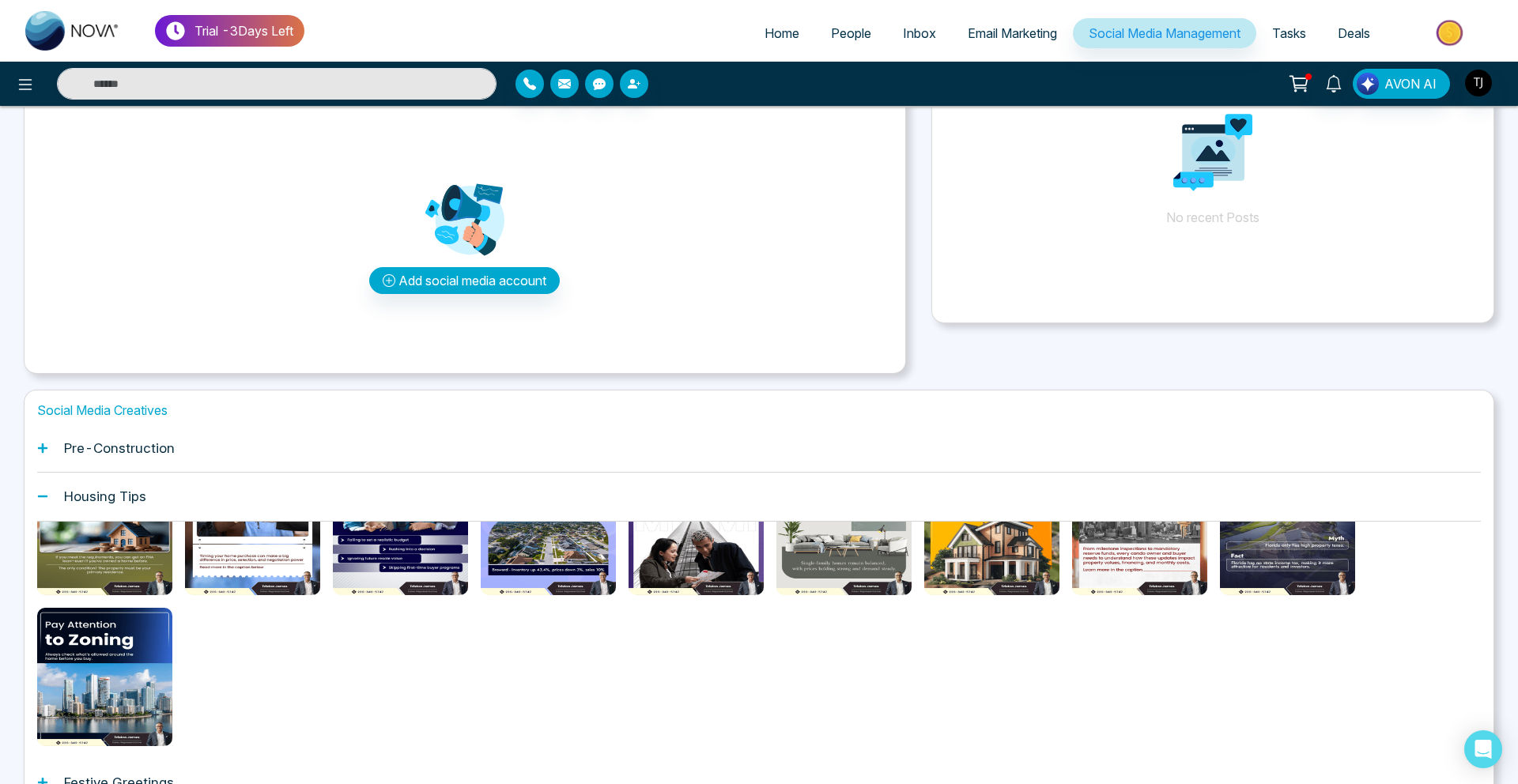
scroll to position [0, 0]
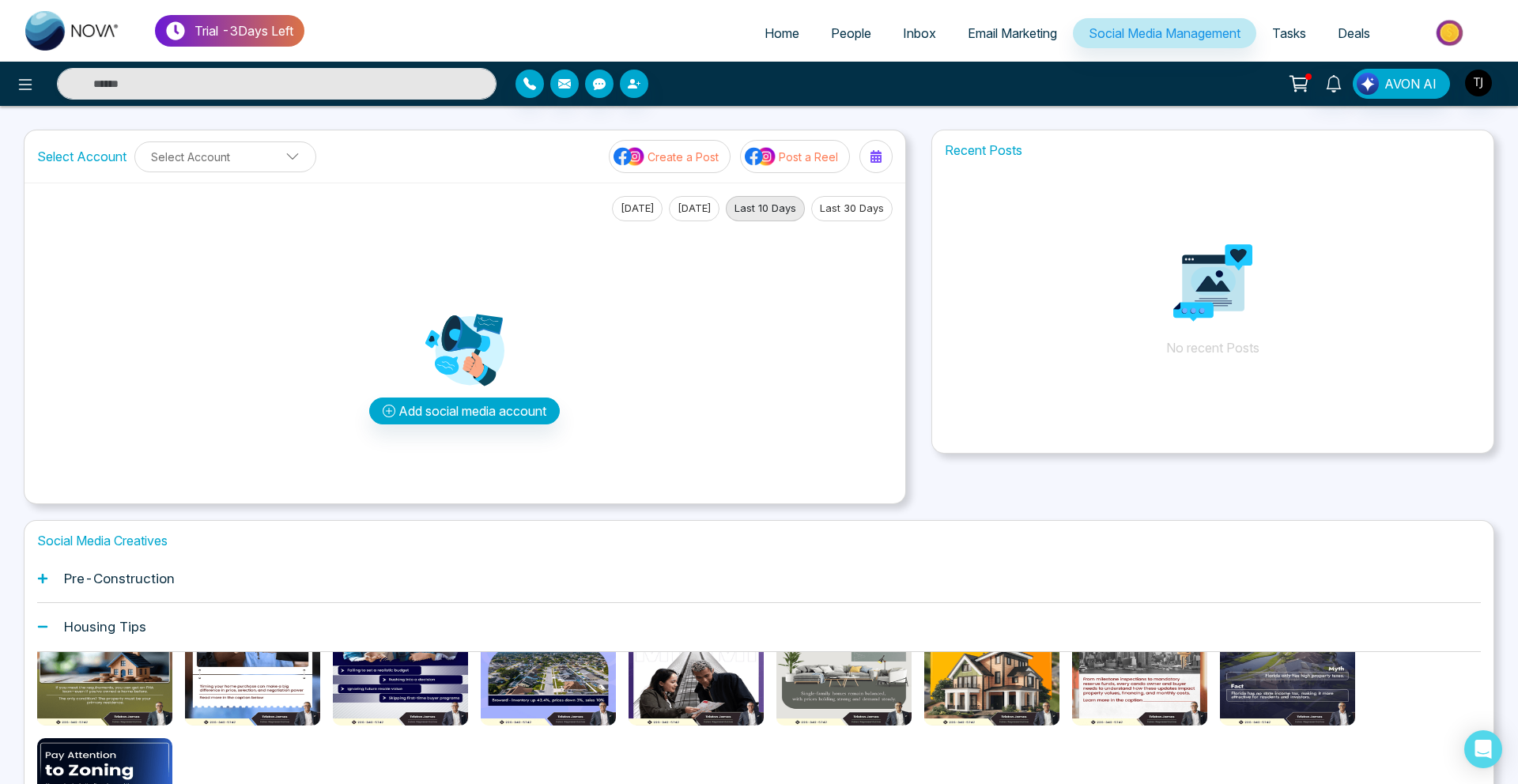
click at [783, 163] on p "Post a Reel" at bounding box center [809, 157] width 60 height 17
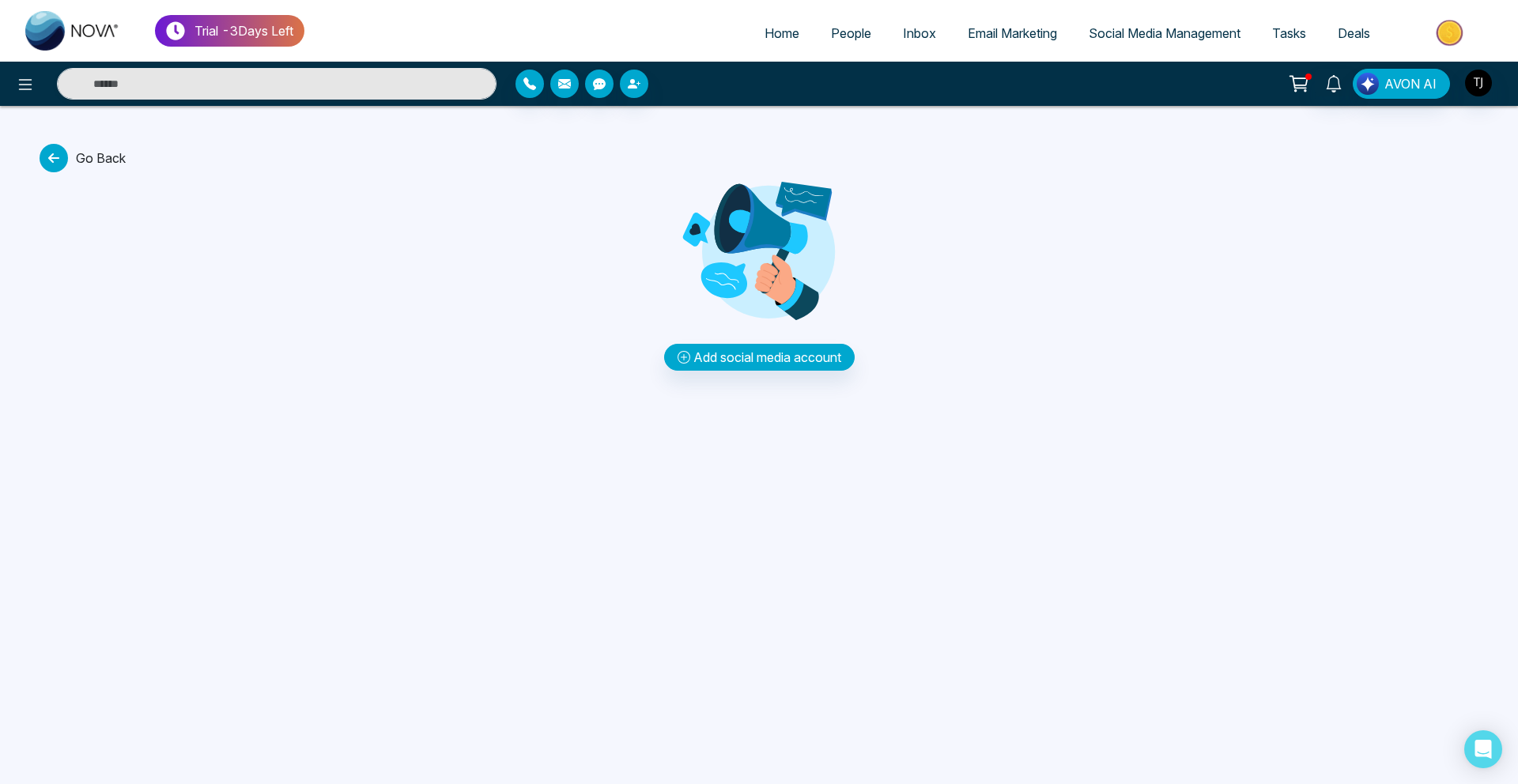
click at [518, 66] on div "AVON AI" at bounding box center [759, 83] width 1518 height 44
click at [1477, 86] on img "button" at bounding box center [1478, 83] width 27 height 26
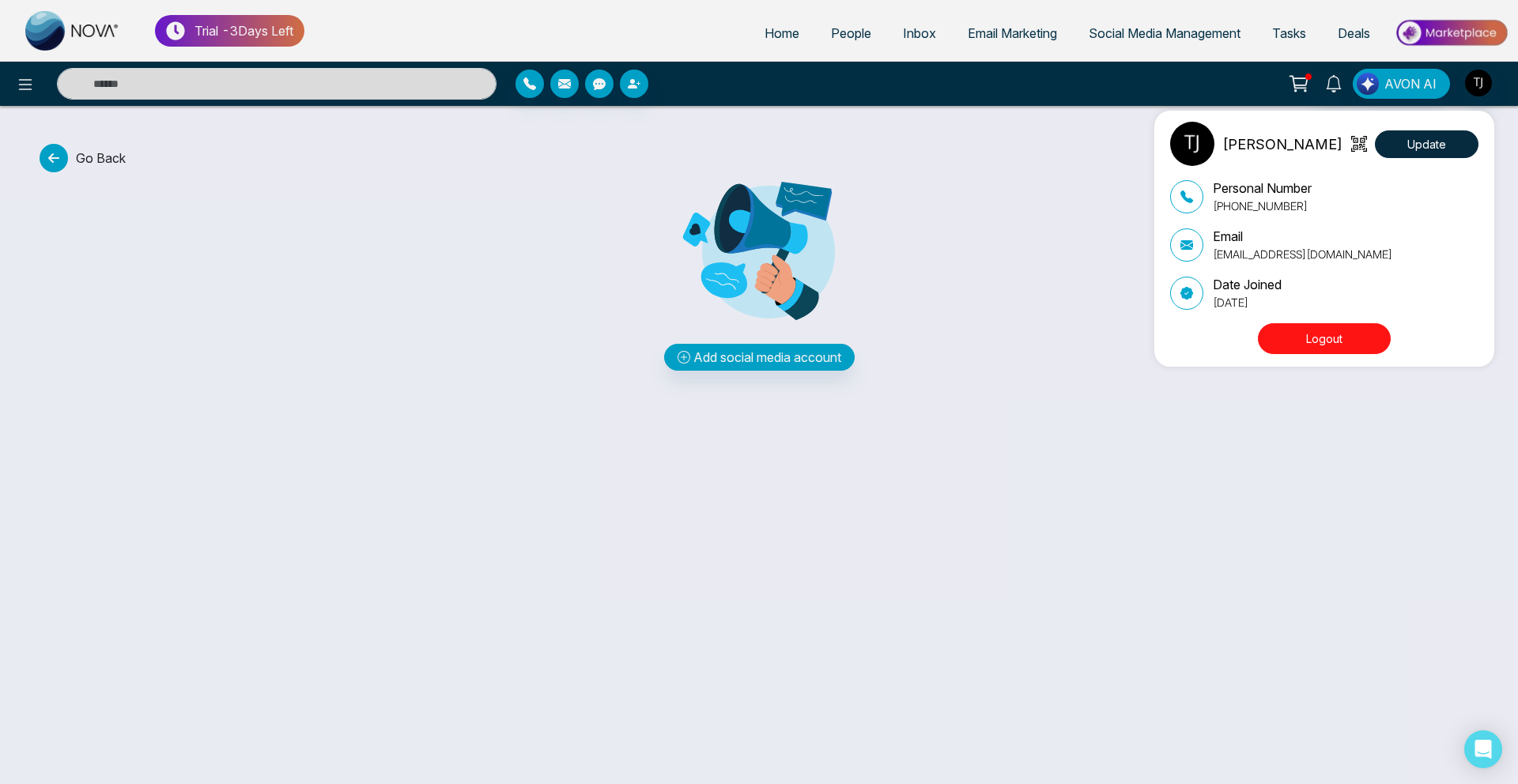
click at [1336, 333] on button "Logout" at bounding box center [1324, 339] width 133 height 31
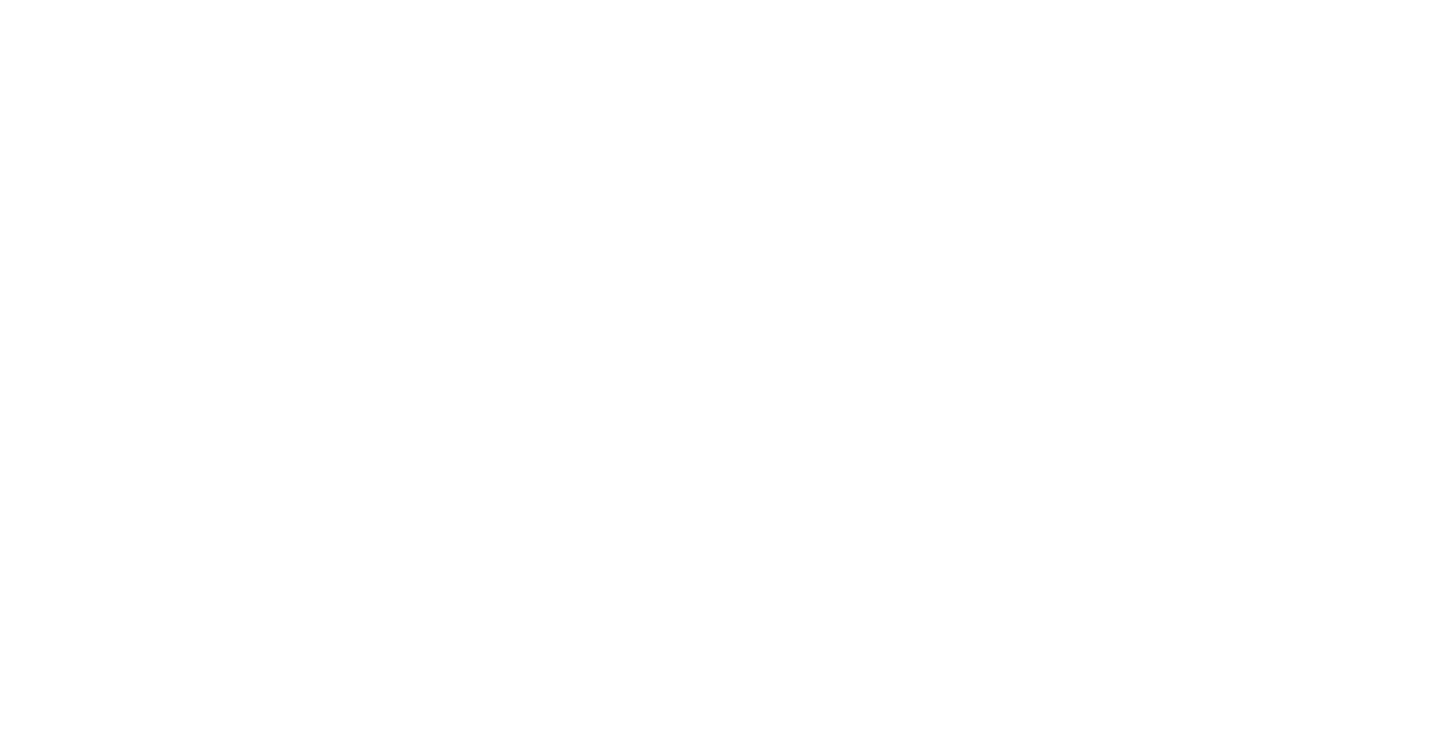
select select "*"
